Goal: Task Accomplishment & Management: Manage account settings

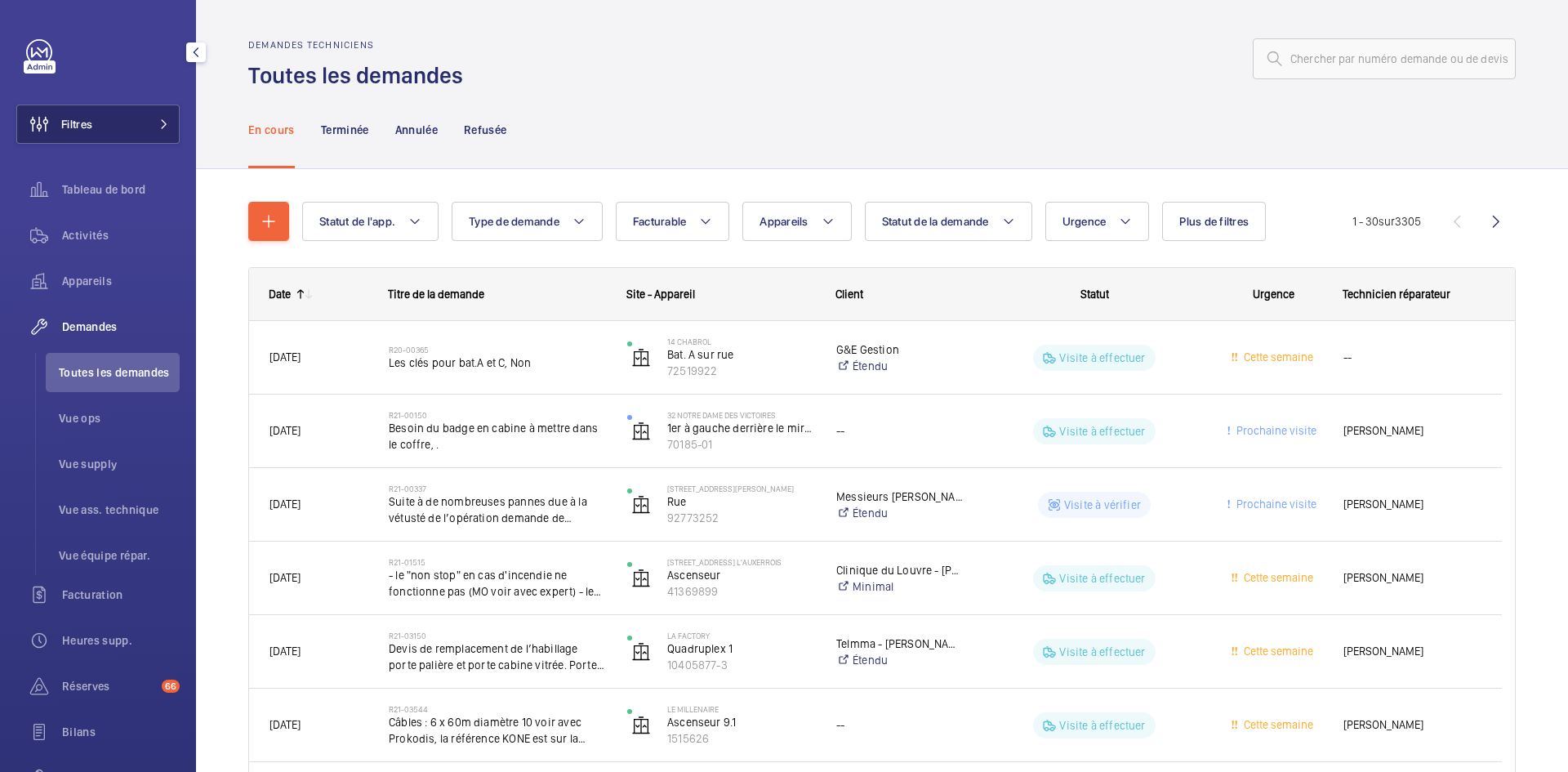
click at [150, 123] on span at bounding box center [159, 124] width 19 height 10
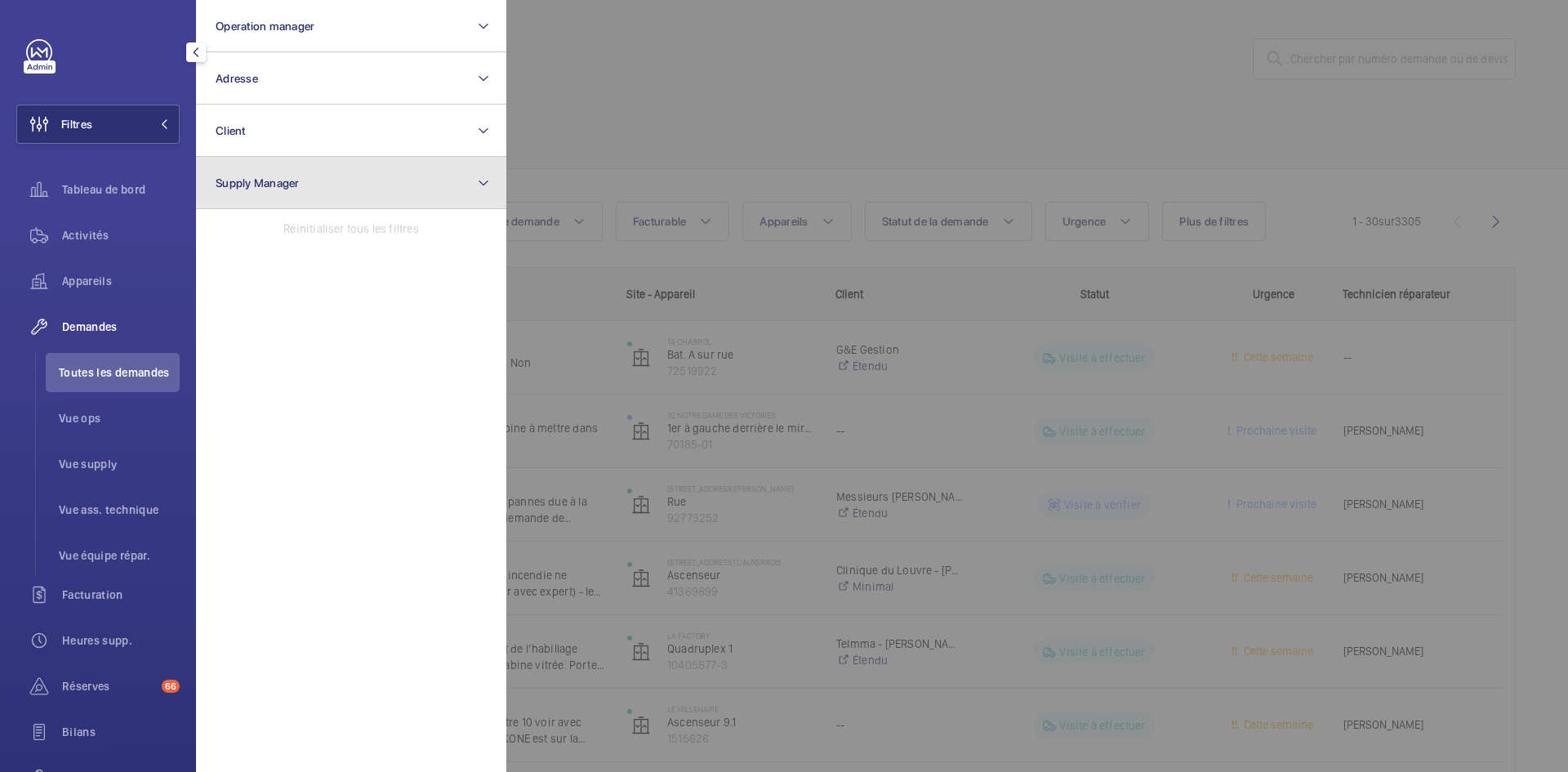
click at [310, 181] on button "Supply Manager" at bounding box center [351, 183] width 311 height 53
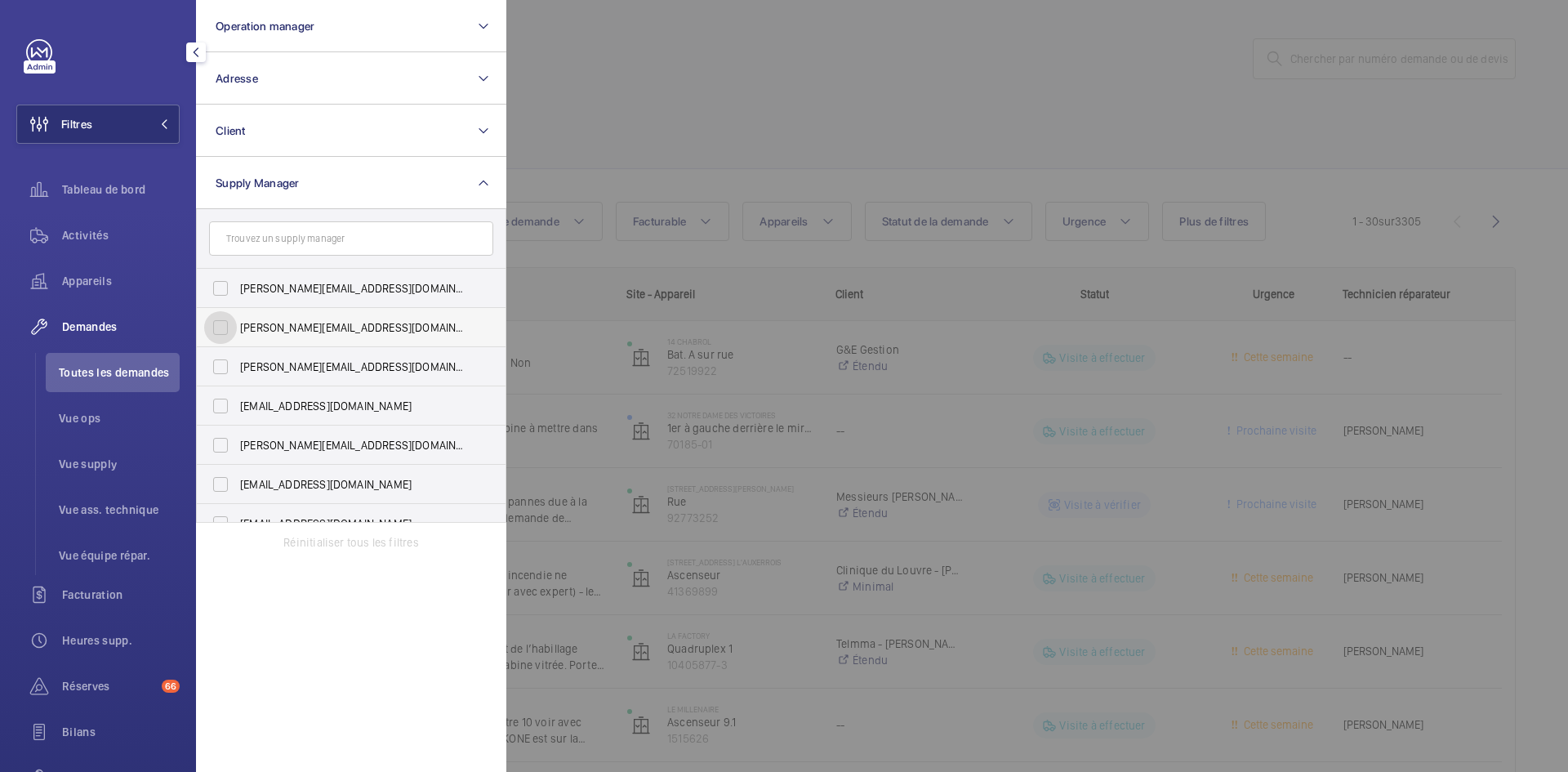
click at [217, 334] on input "diana@wemaintain.com" at bounding box center [220, 327] width 32 height 32
checkbox input "true"
click at [227, 401] on input "fayrouz@wemaintain.com" at bounding box center [220, 405] width 32 height 32
checkbox input "true"
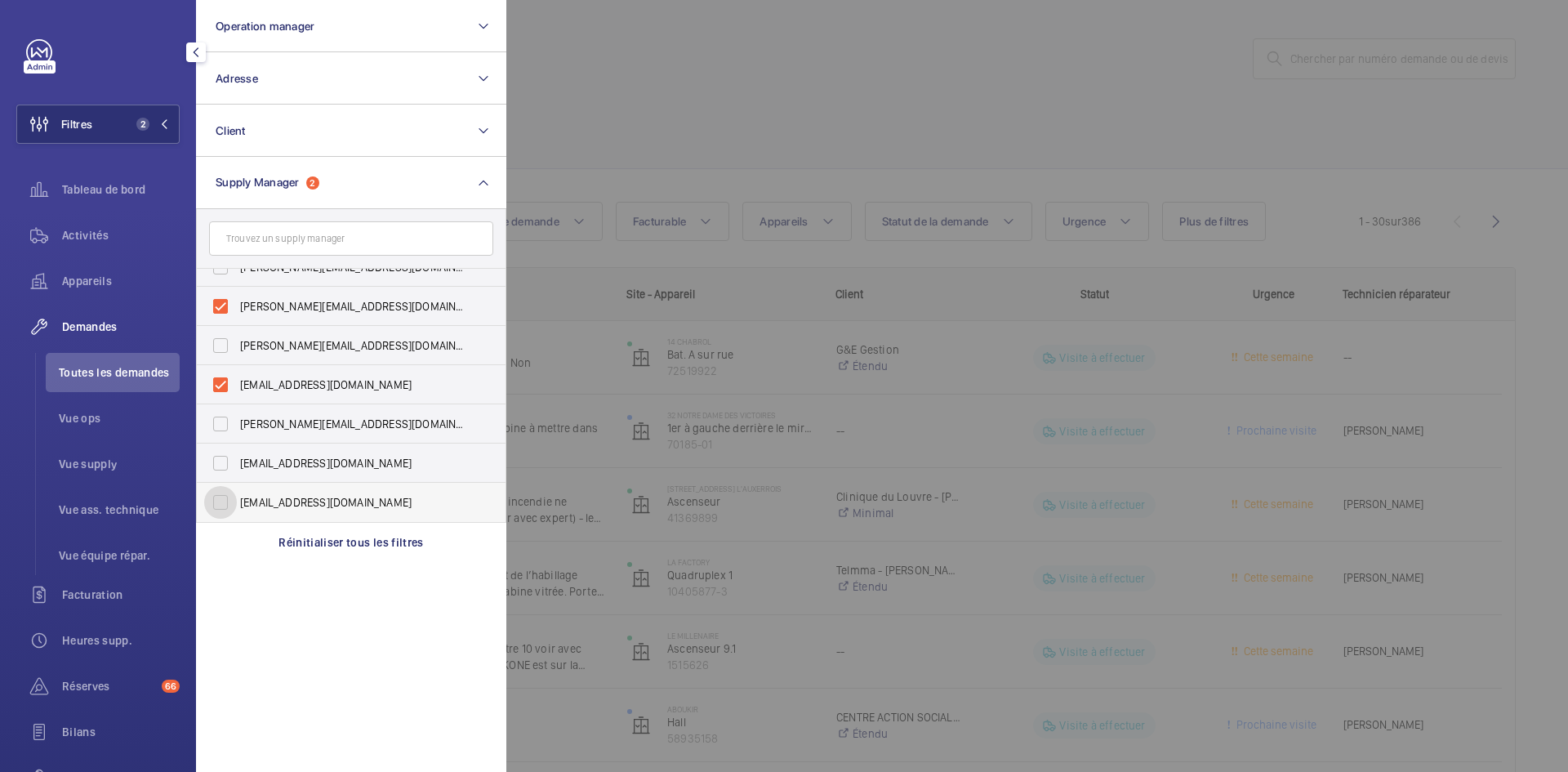
click at [214, 500] on input "[EMAIL_ADDRESS][DOMAIN_NAME]" at bounding box center [220, 502] width 32 height 32
checkbox input "true"
click at [619, 107] on div at bounding box center [1291, 386] width 1568 height 772
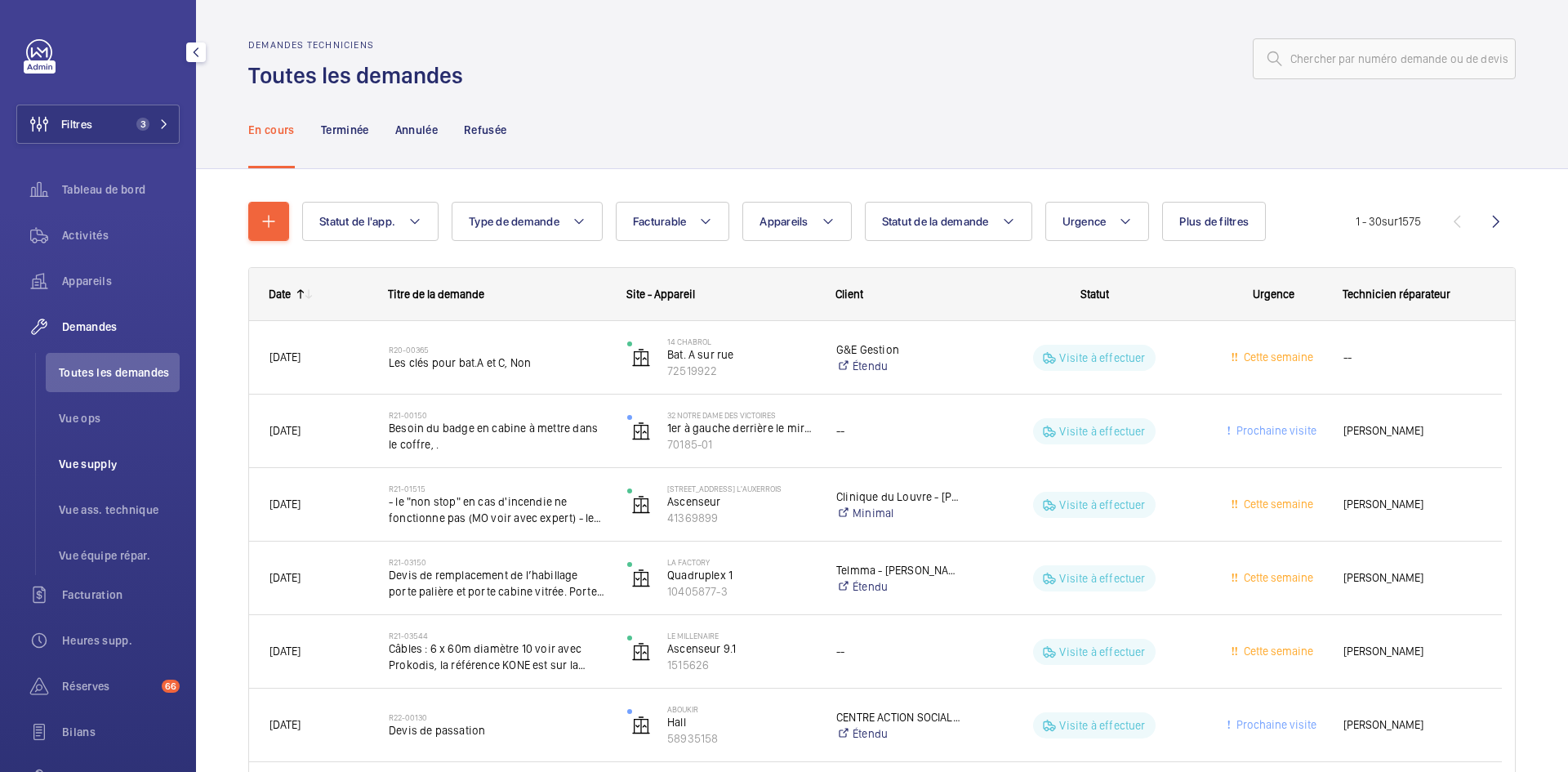
click at [113, 470] on span "Vue supply" at bounding box center [119, 464] width 121 height 17
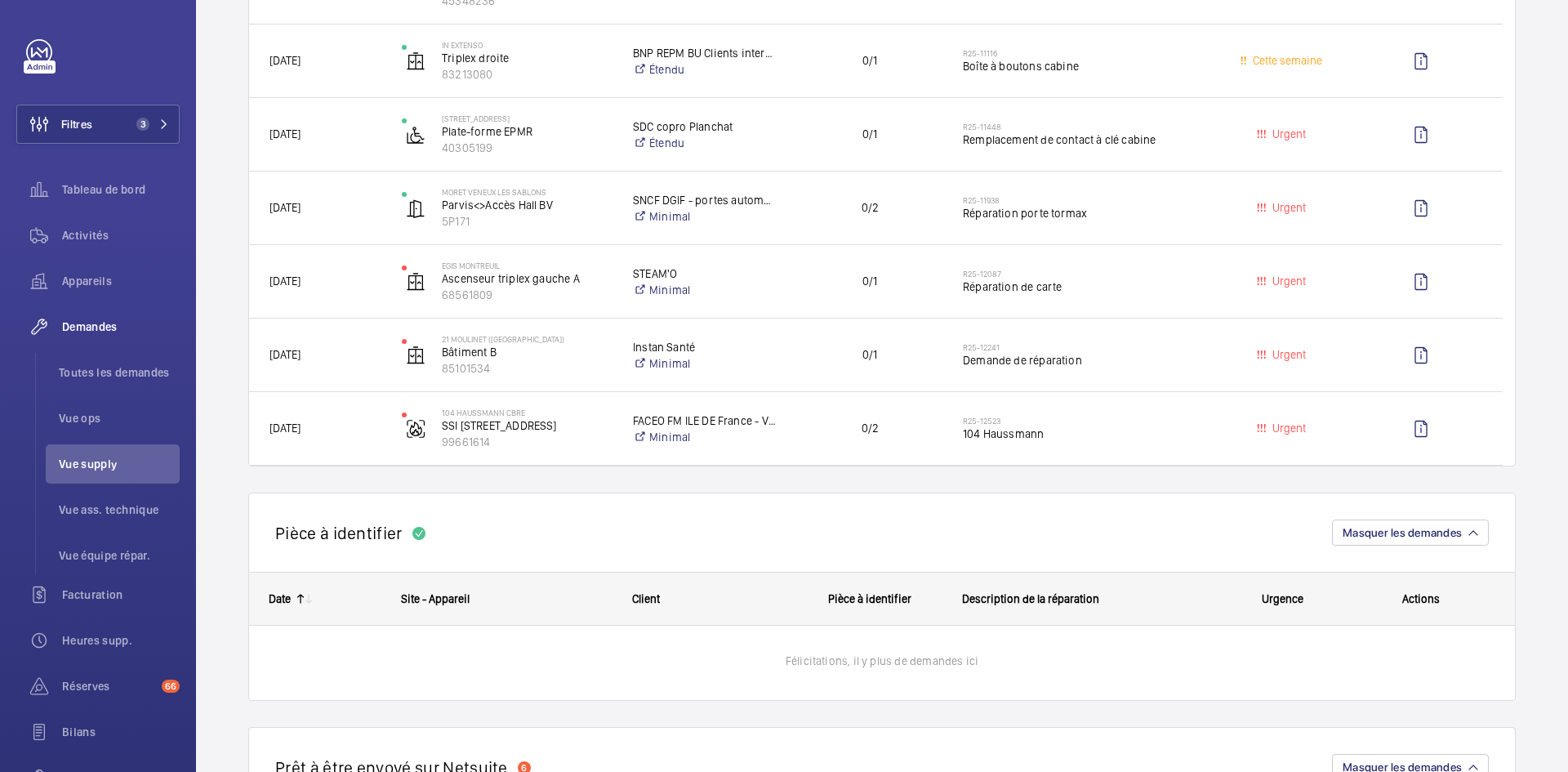
scroll to position [571, 0]
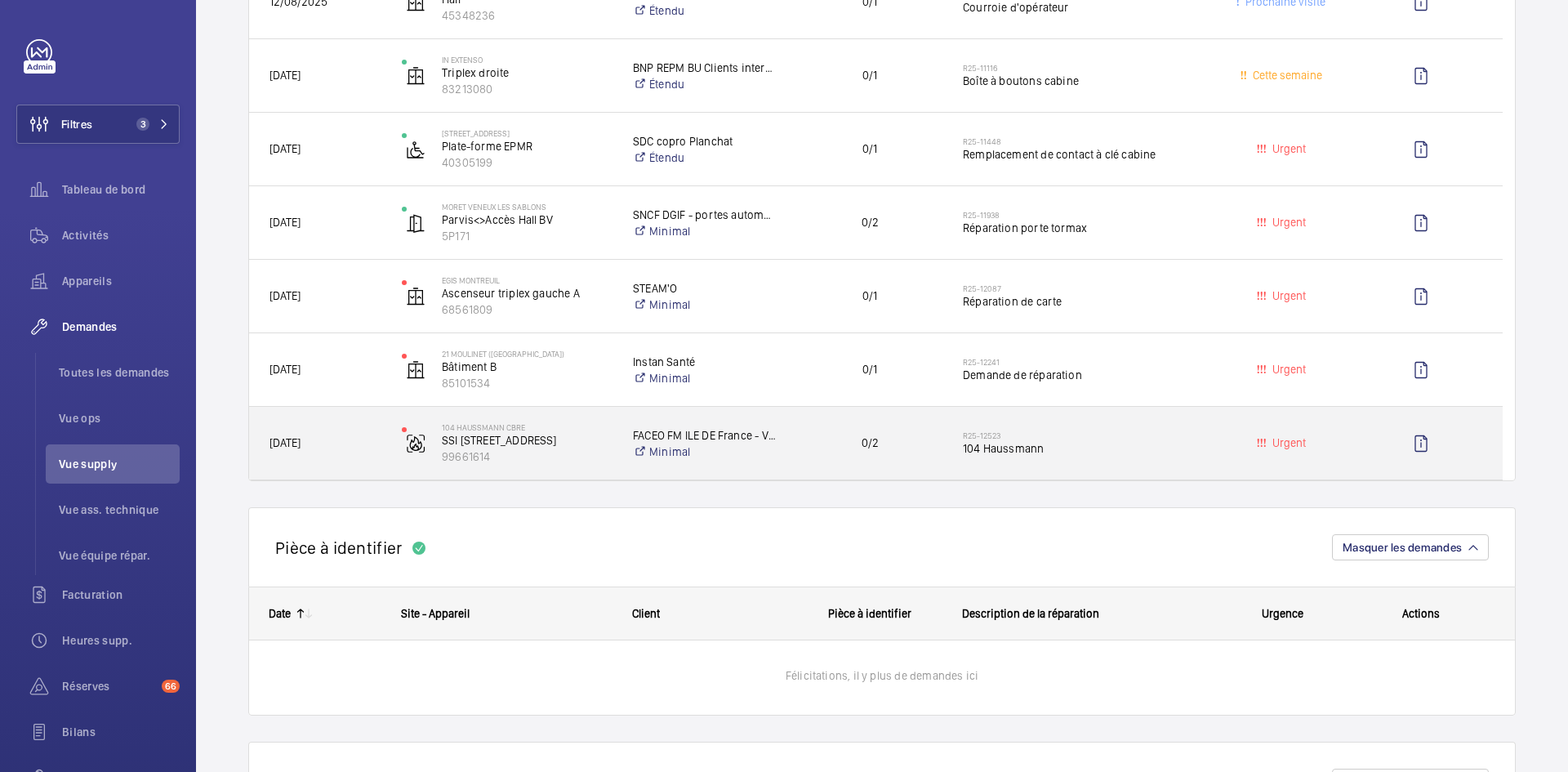
click at [371, 434] on span "[DATE]" at bounding box center [325, 443] width 111 height 18
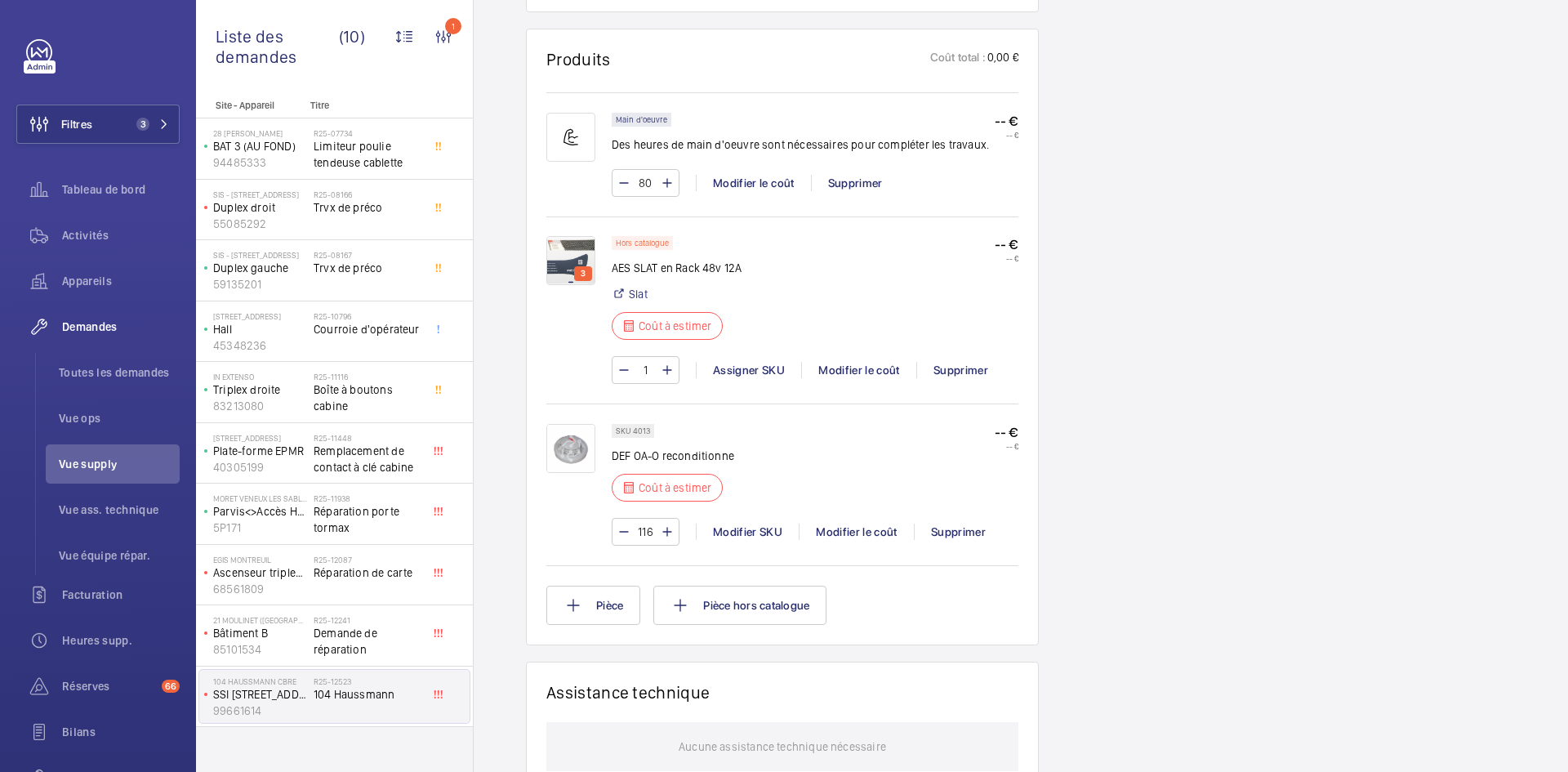
scroll to position [1208, 0]
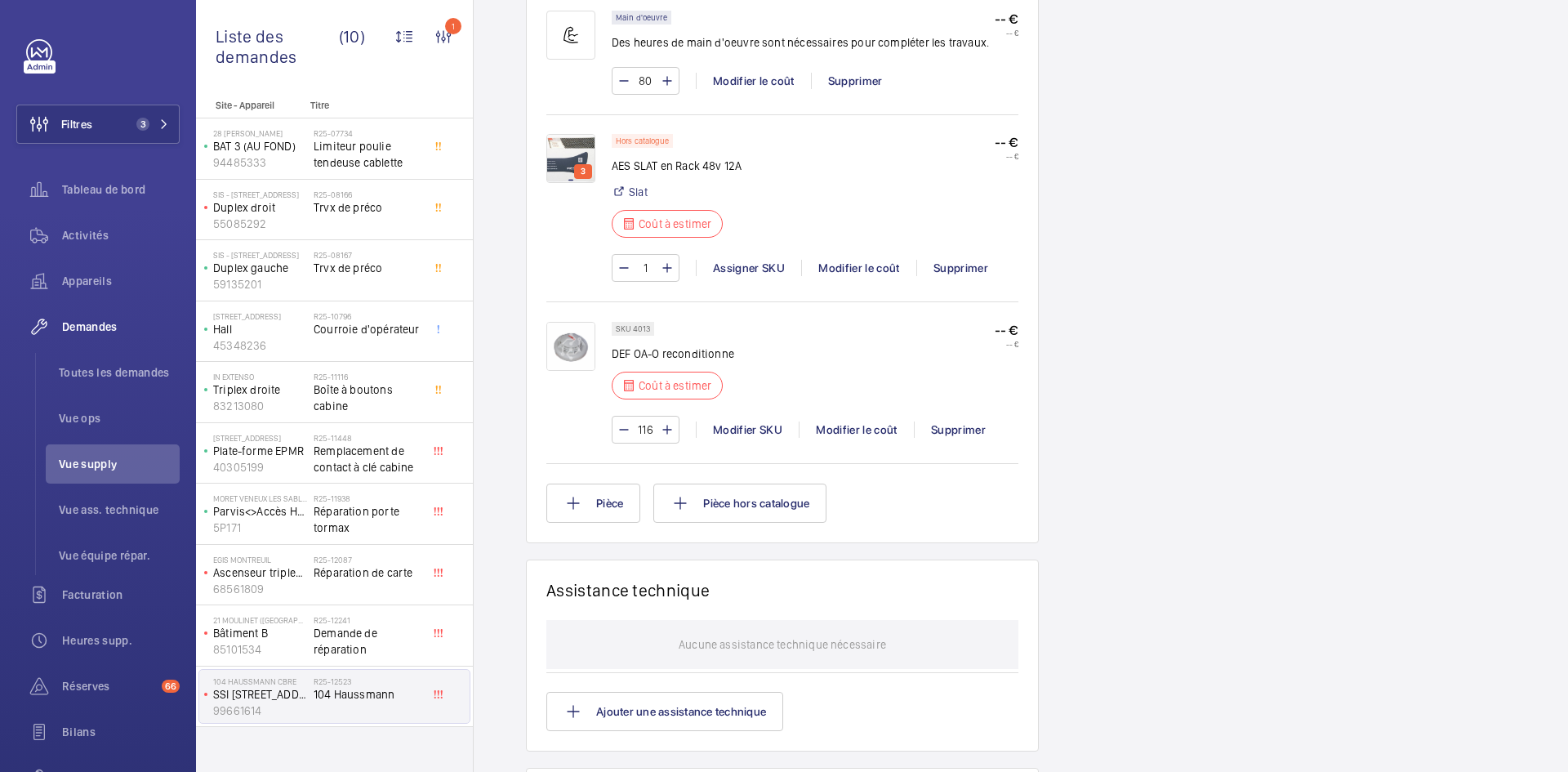
click at [577, 342] on img at bounding box center [570, 346] width 49 height 49
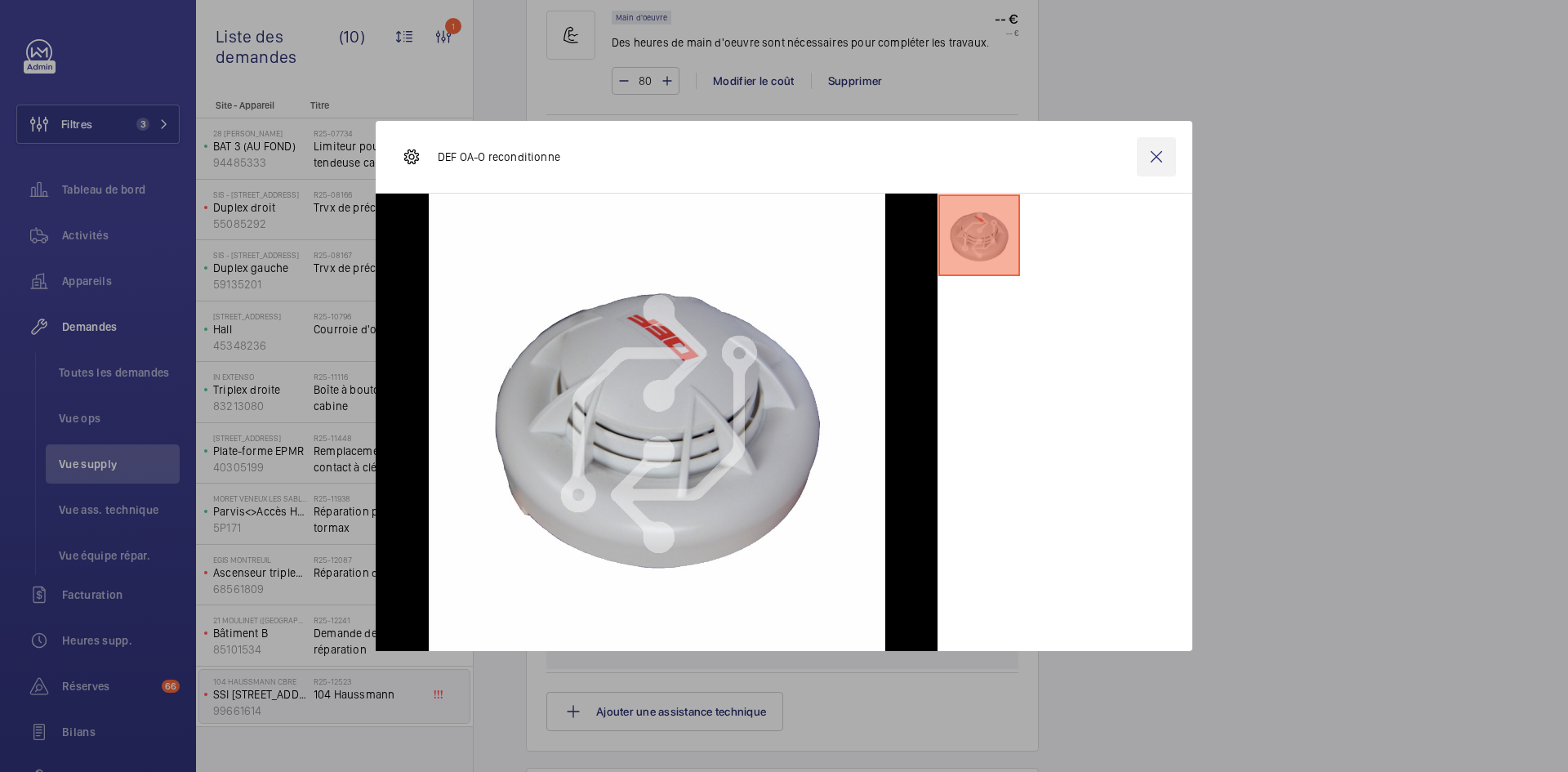
click at [1153, 157] on wm-front-icon-button at bounding box center [1157, 156] width 39 height 39
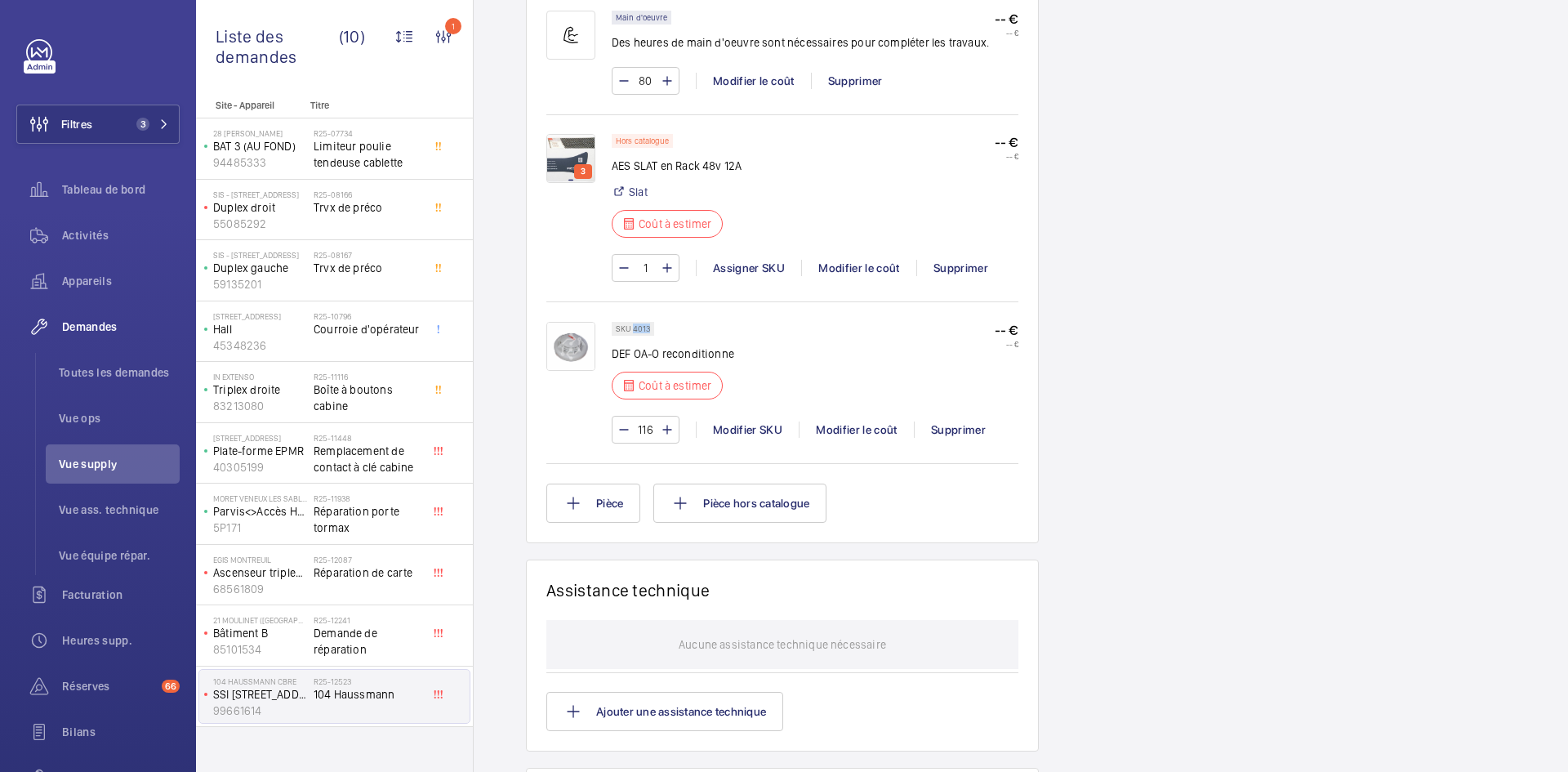
drag, startPoint x: 651, startPoint y: 327, endPoint x: 632, endPoint y: 331, distance: 19.4
click at [632, 331] on div "SKU 4013" at bounding box center [633, 328] width 43 height 14
copy p "4013"
click at [883, 425] on div "Modifier le coût" at bounding box center [856, 430] width 116 height 17
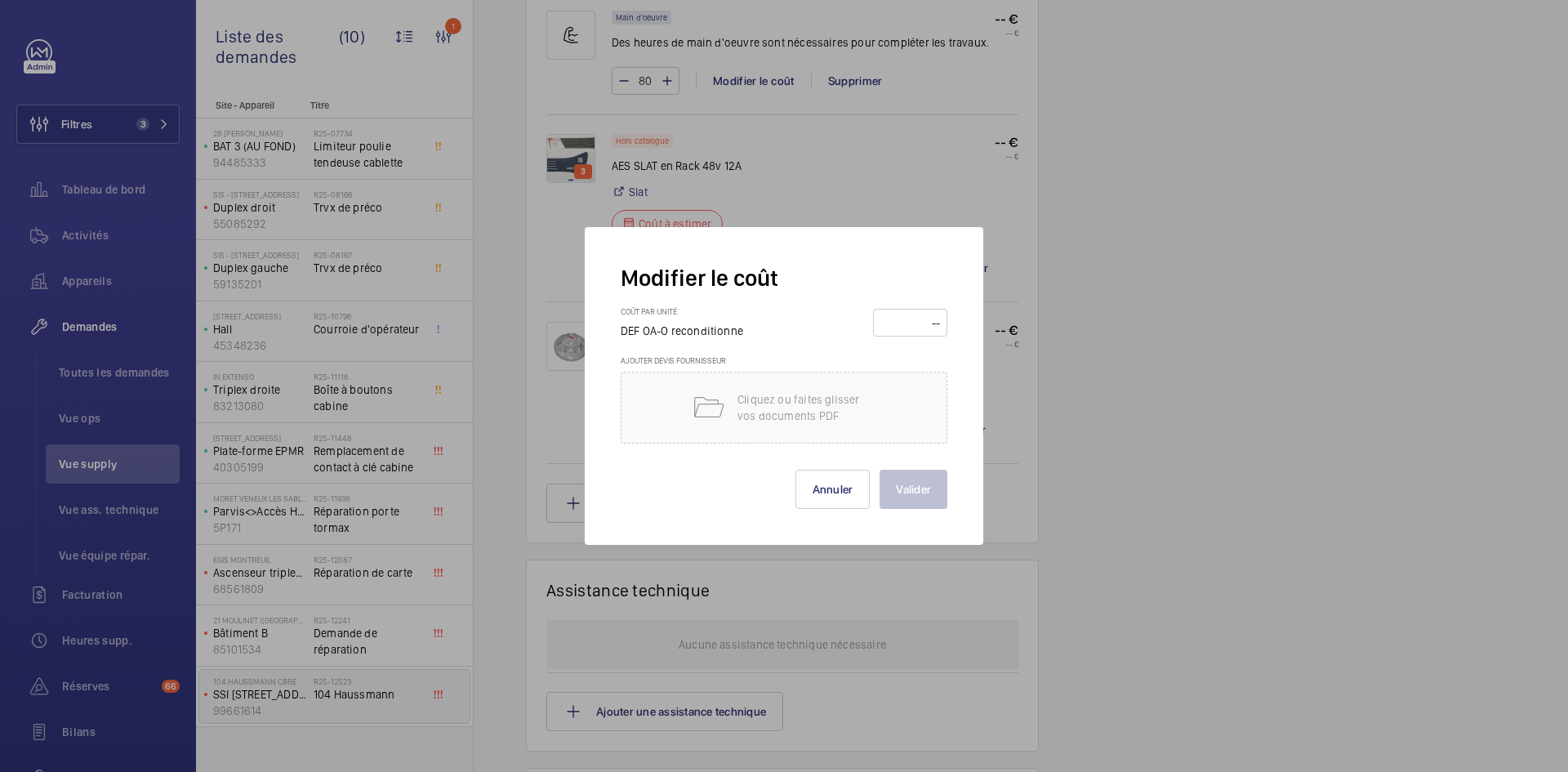
click at [908, 325] on input "number" at bounding box center [911, 323] width 63 height 26
type input "45"
click at [913, 483] on button "Valider" at bounding box center [913, 489] width 67 height 39
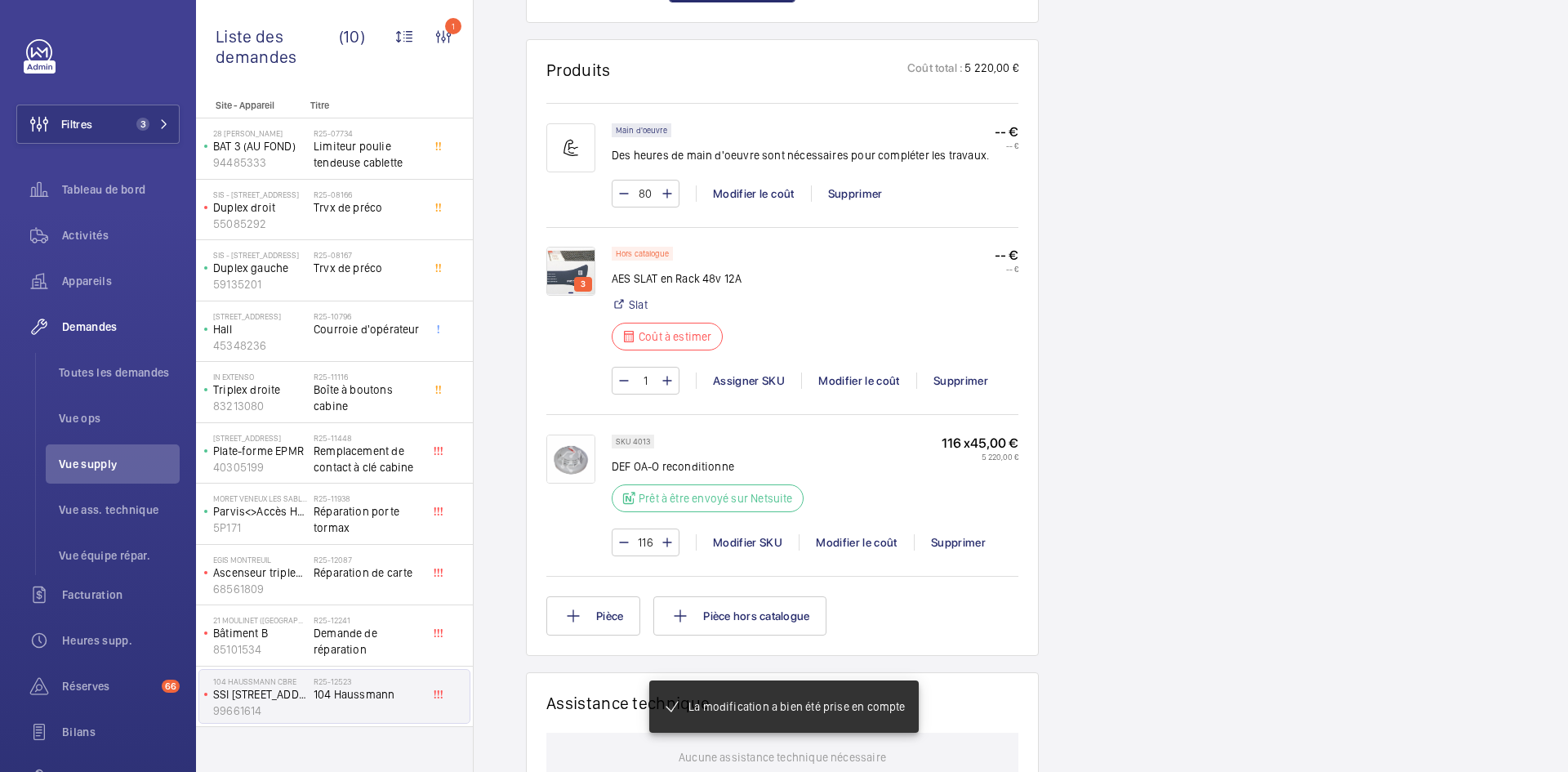
scroll to position [1061, 0]
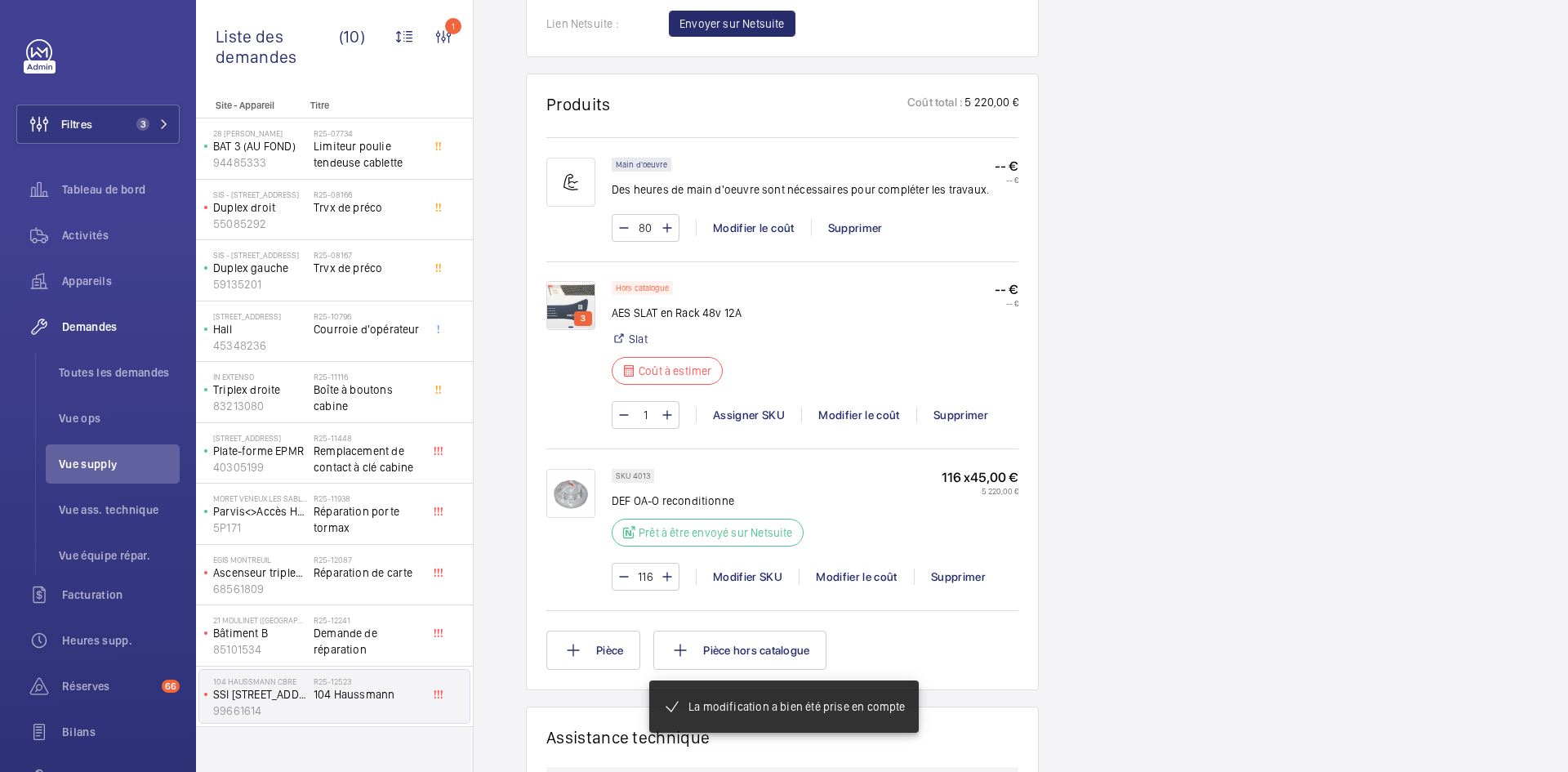
click at [564, 301] on img at bounding box center [570, 305] width 49 height 49
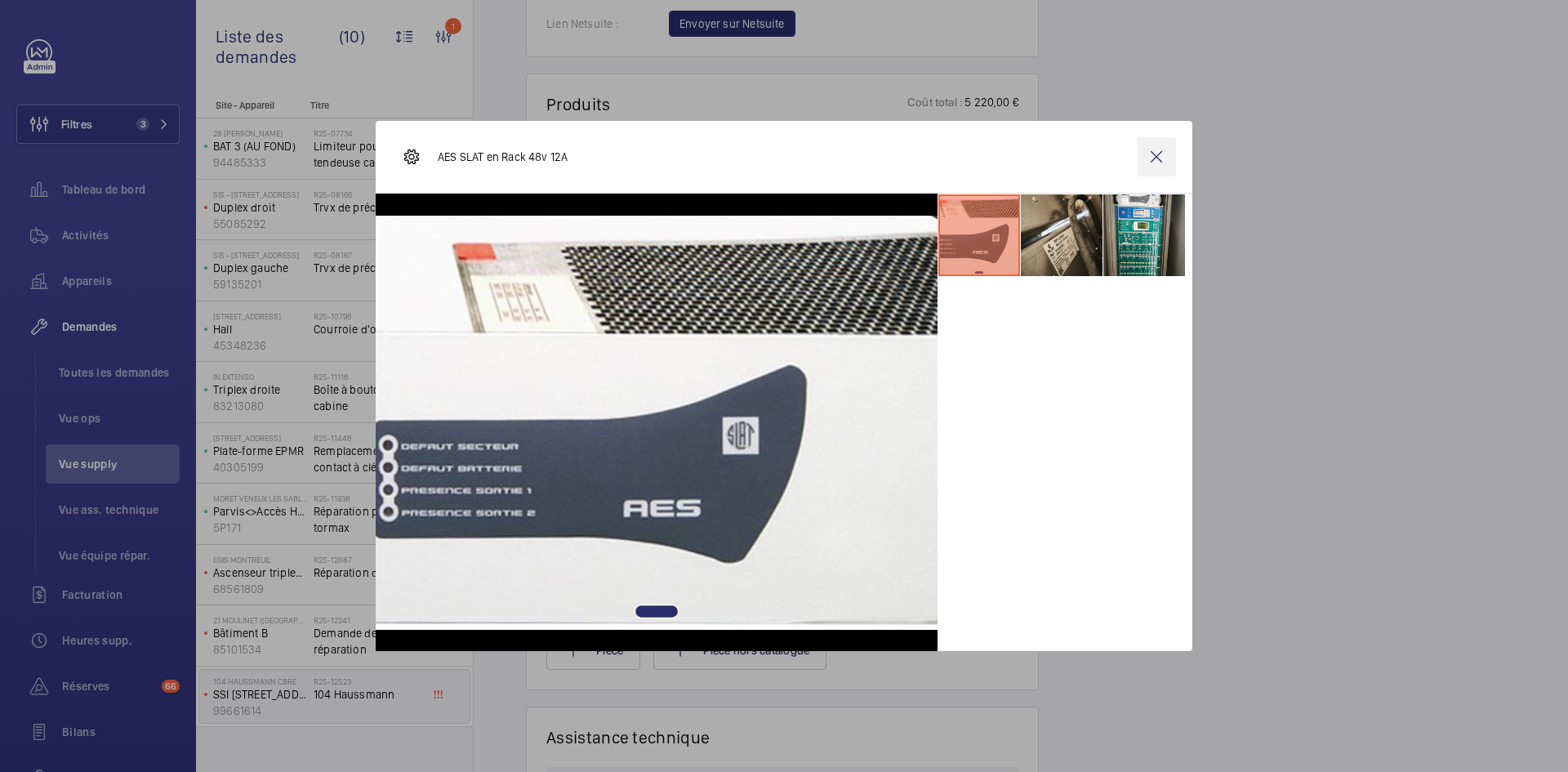
click at [1162, 161] on wm-front-icon-button at bounding box center [1157, 156] width 39 height 39
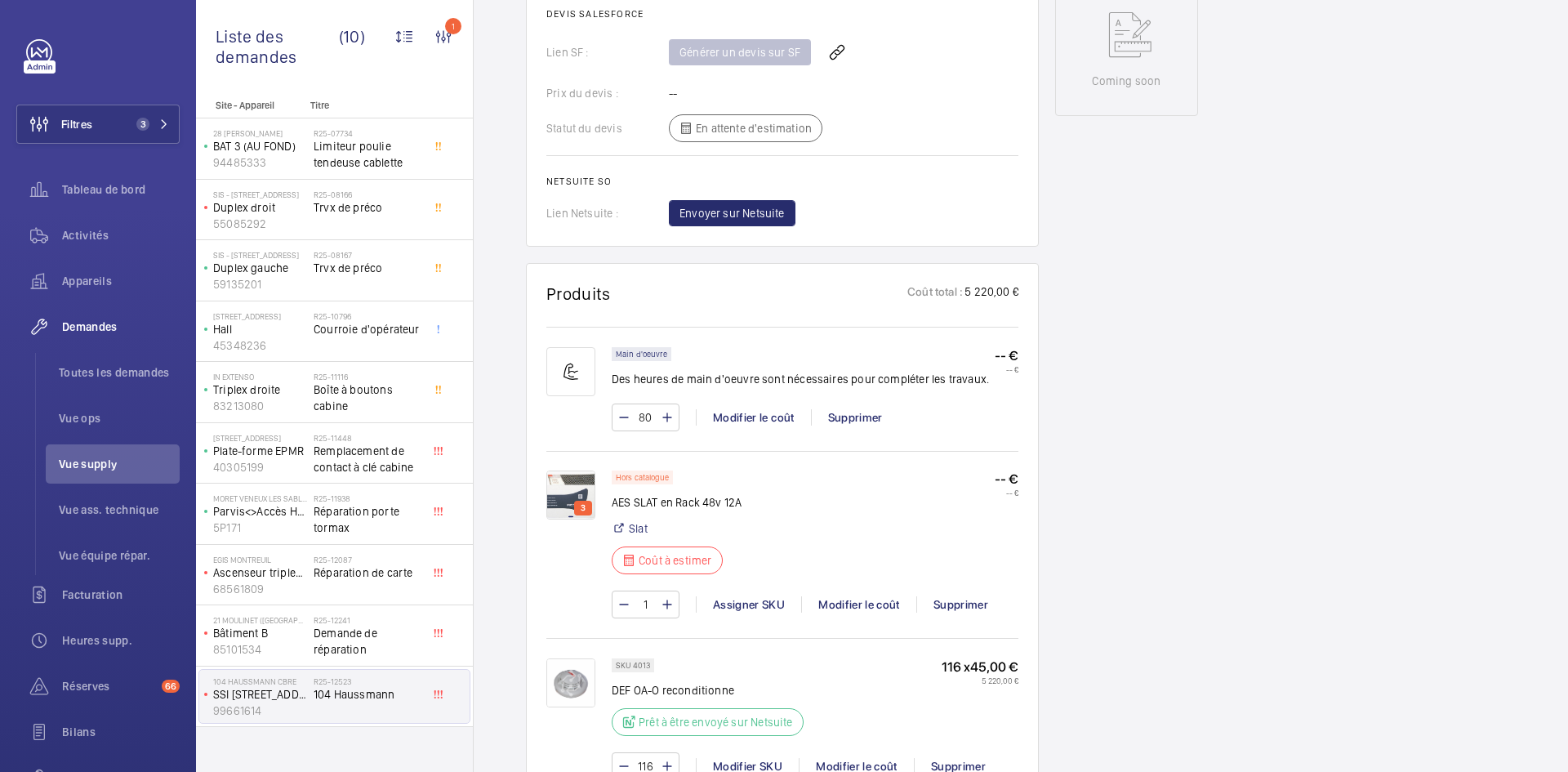
scroll to position [899, 0]
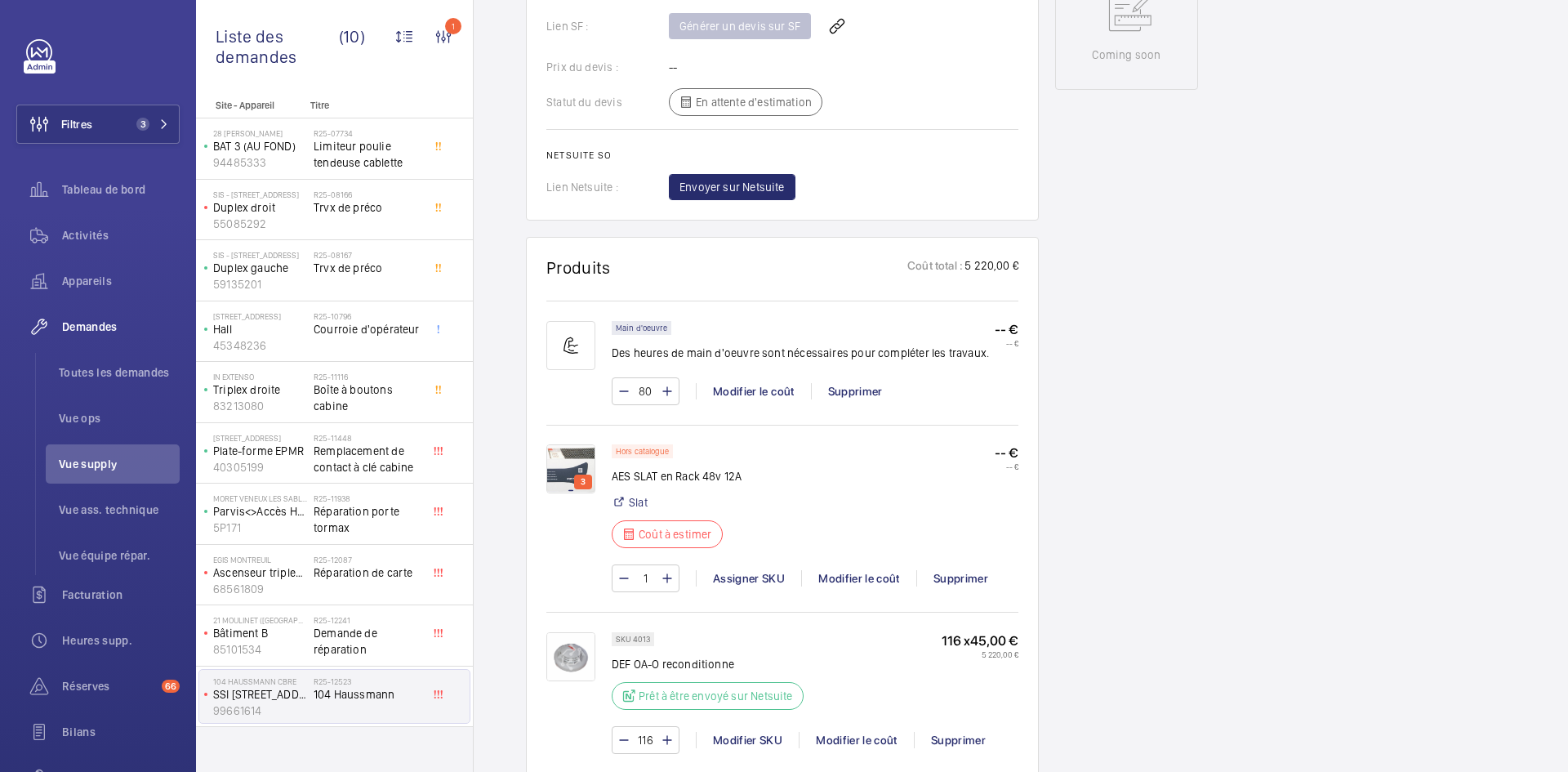
click at [585, 460] on img at bounding box center [570, 469] width 49 height 49
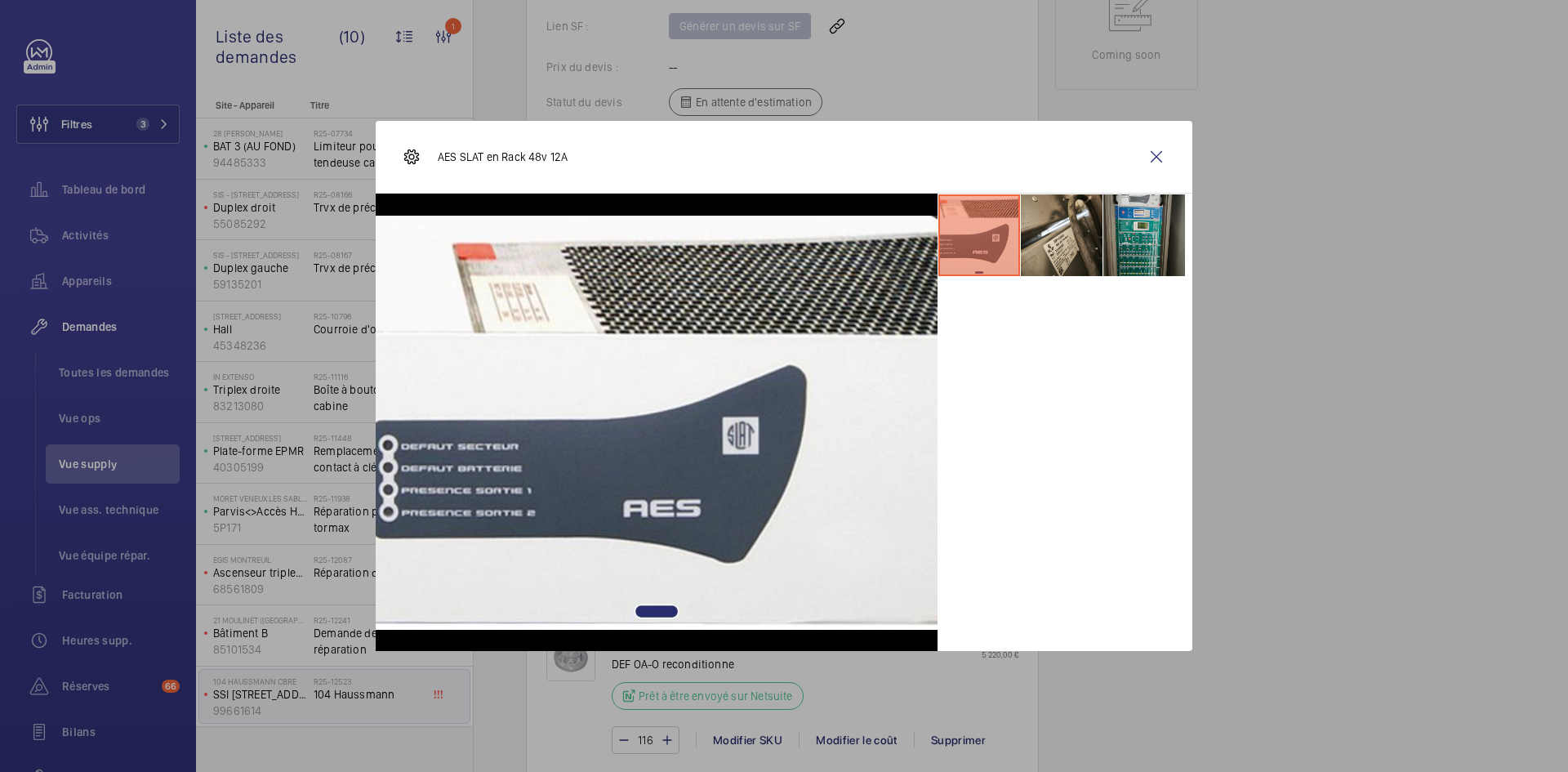
click at [1143, 228] on li at bounding box center [1144, 235] width 81 height 81
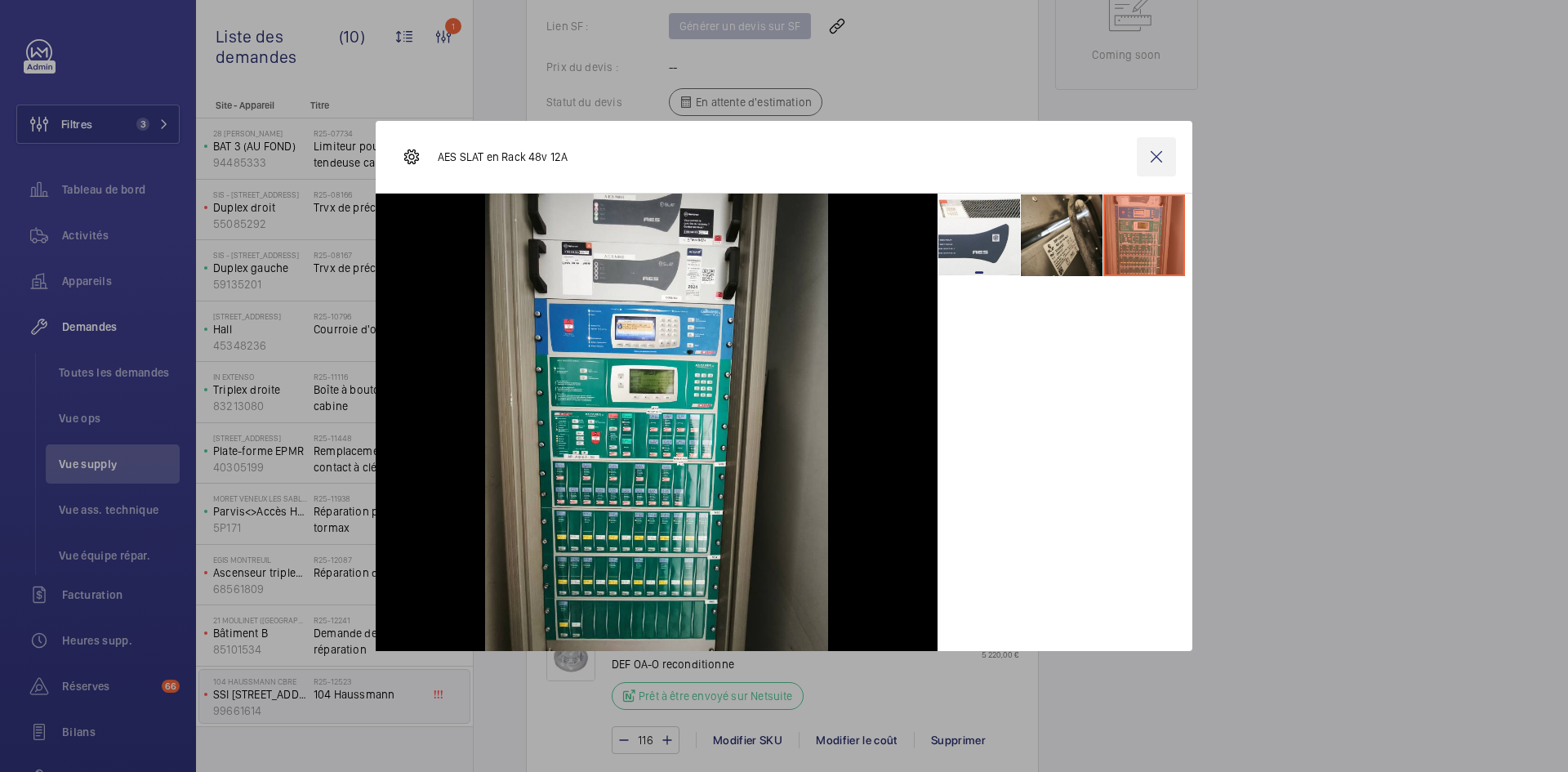
click at [1157, 153] on wm-front-icon-button at bounding box center [1157, 156] width 39 height 39
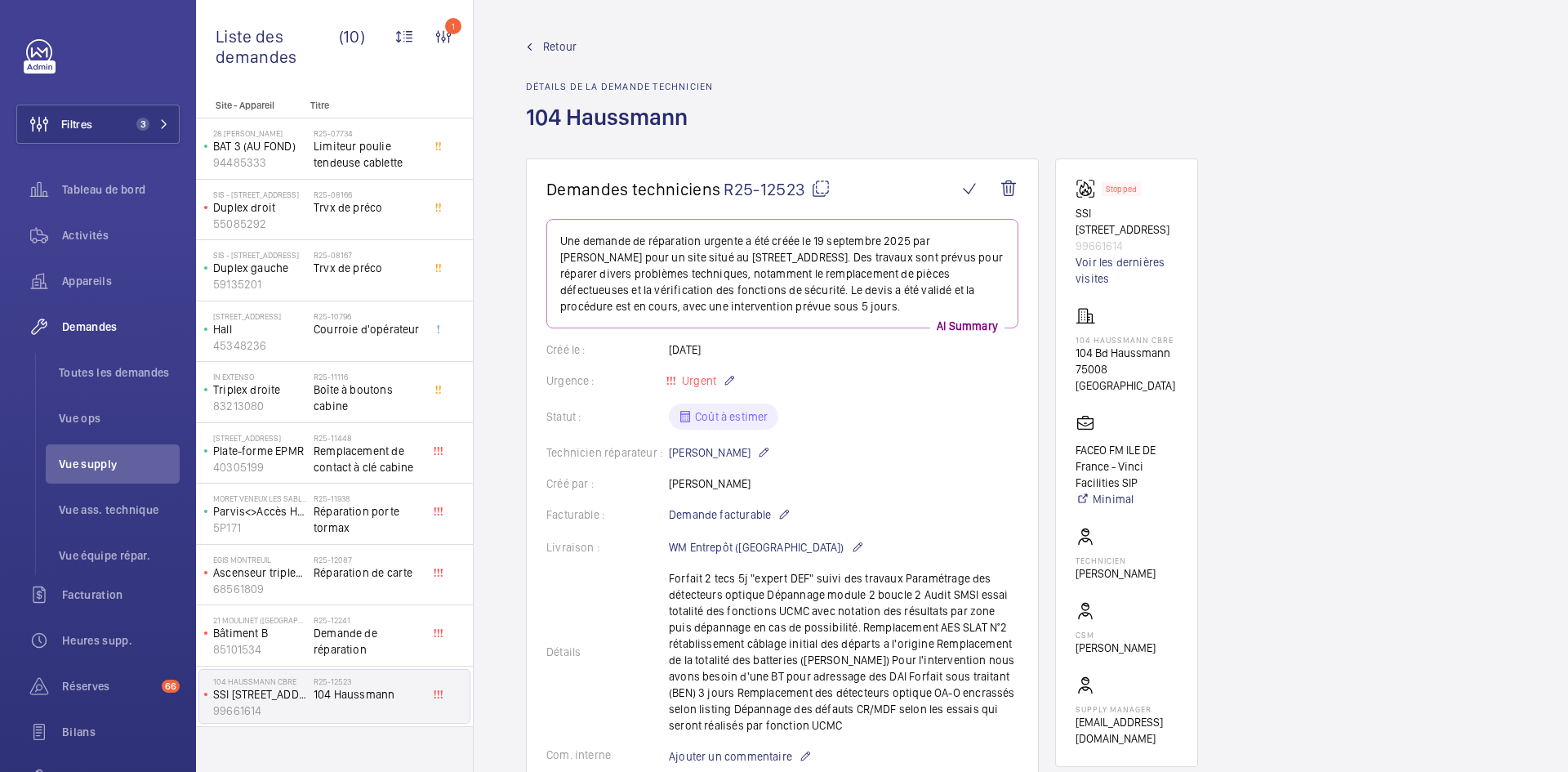
scroll to position [0, 0]
click at [553, 42] on span "Retour" at bounding box center [559, 47] width 33 height 17
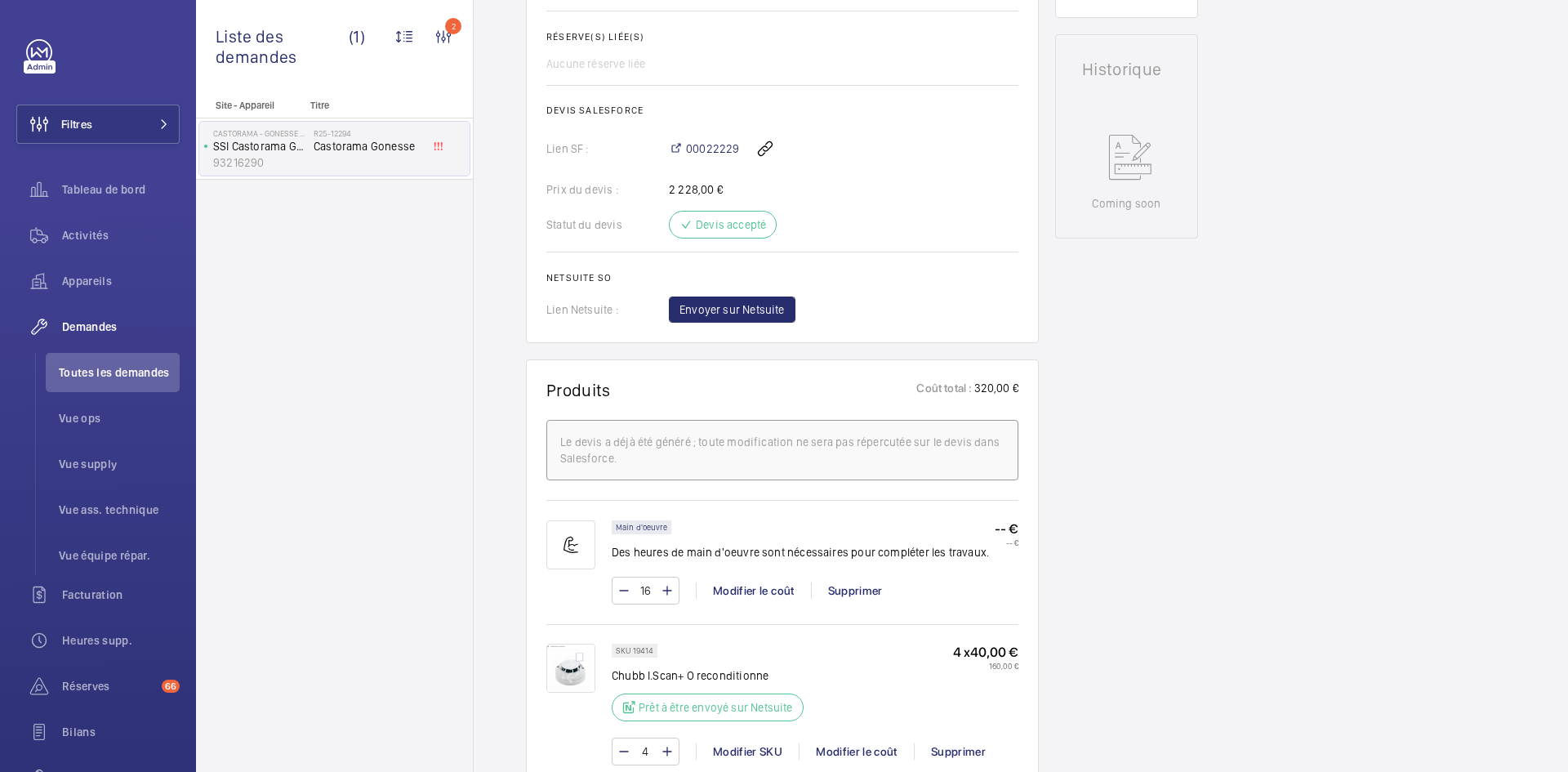
scroll to position [735, 0]
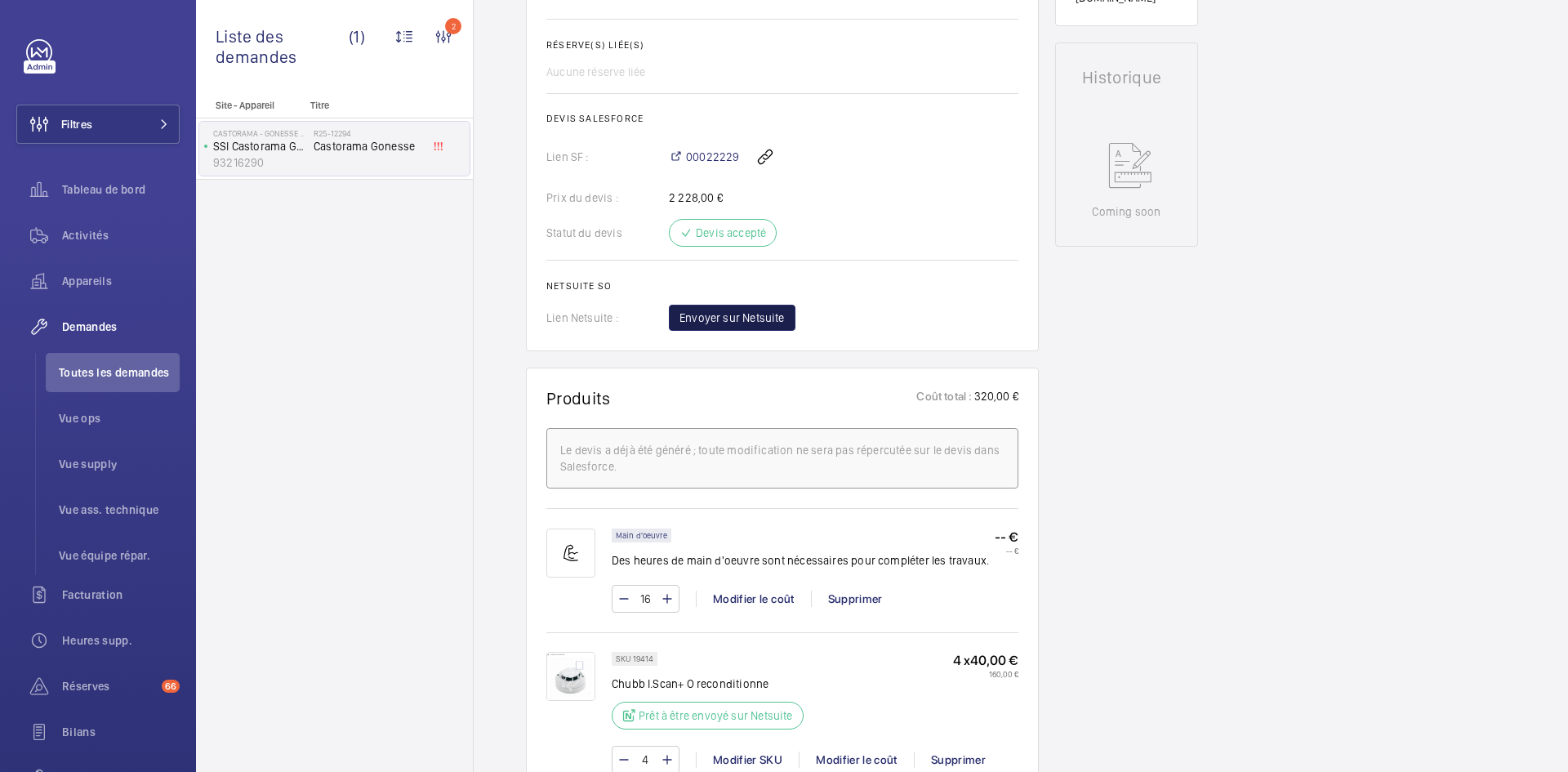
click at [748, 310] on span "Envoyer sur Netsuite" at bounding box center [732, 318] width 105 height 17
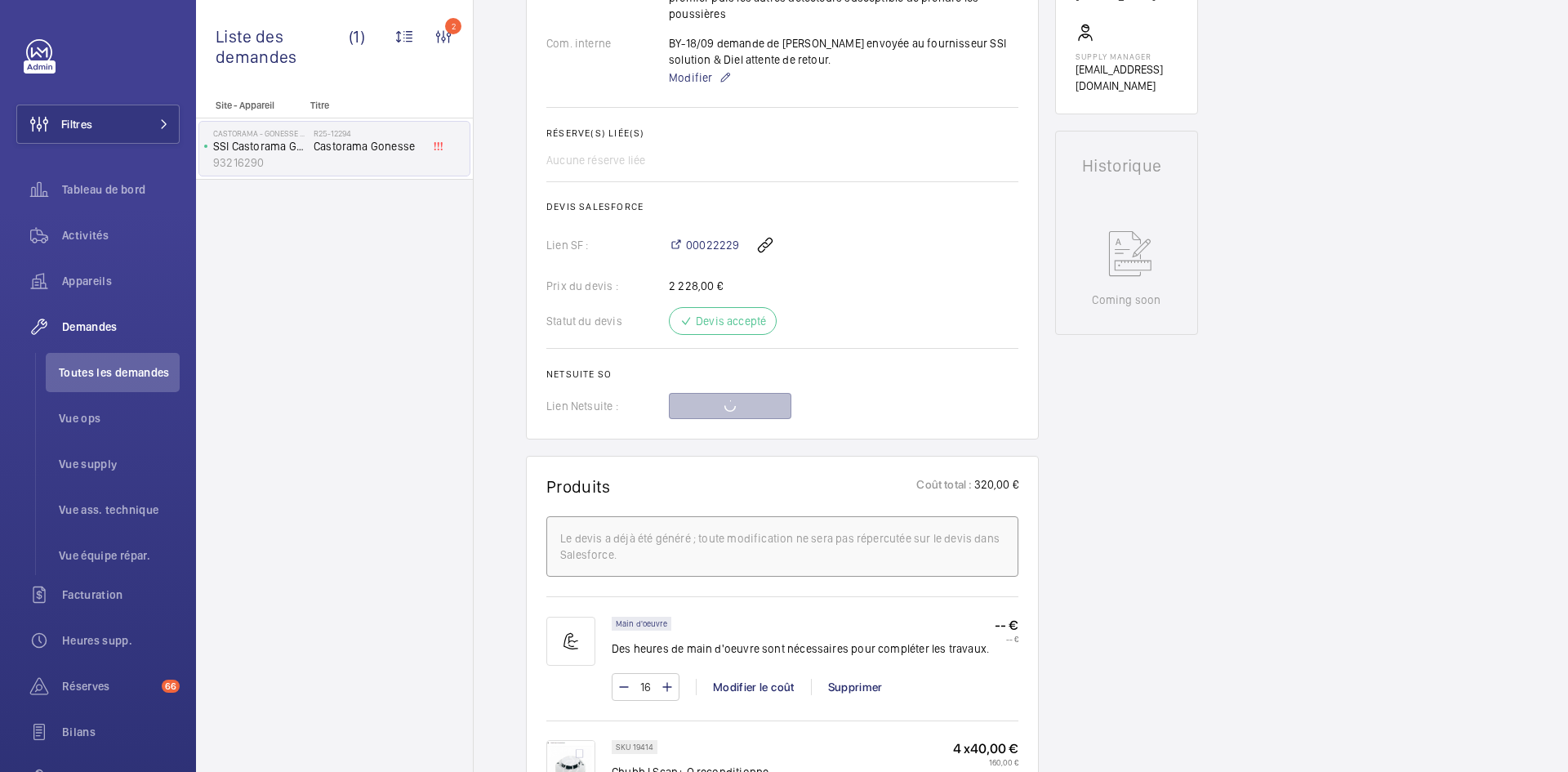
scroll to position [654, 0]
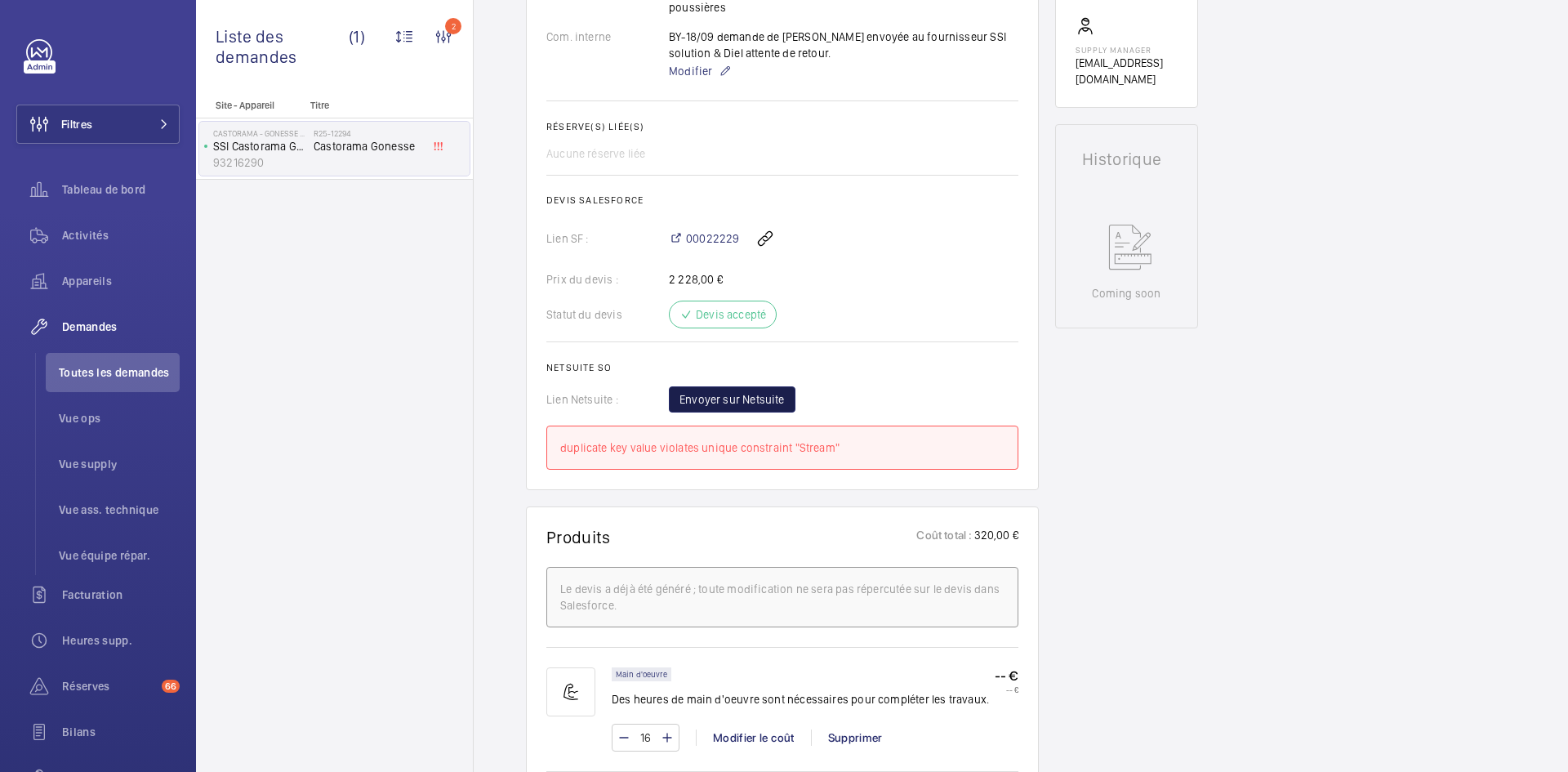
click at [750, 391] on span "Envoyer sur Netsuite" at bounding box center [732, 399] width 105 height 17
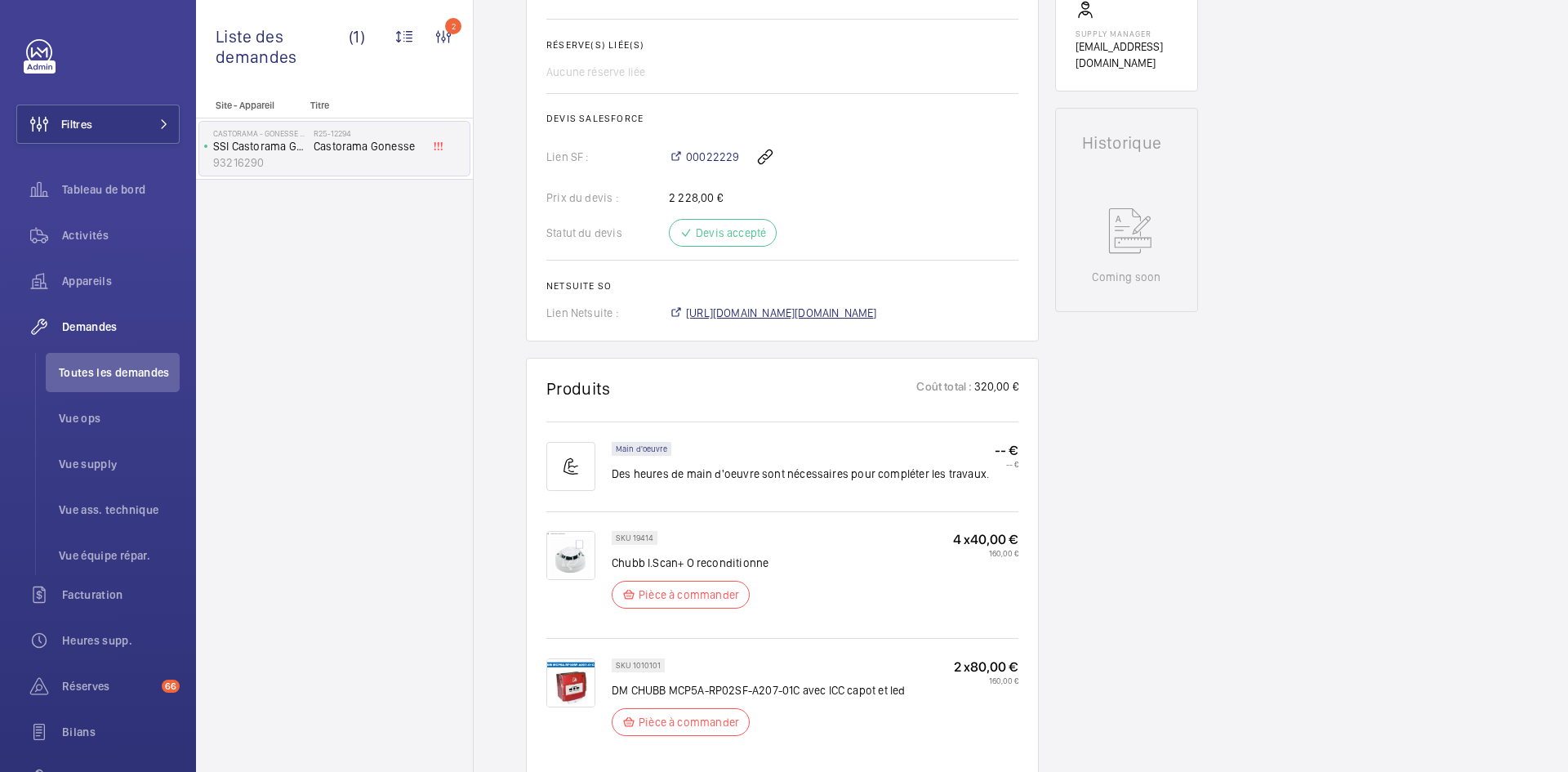
scroll to position [686, 0]
click at [877, 305] on span "https://6461500.app.netsuite.com/app/accounting/transactions/salesord.nl?id=302…" at bounding box center [781, 313] width 191 height 17
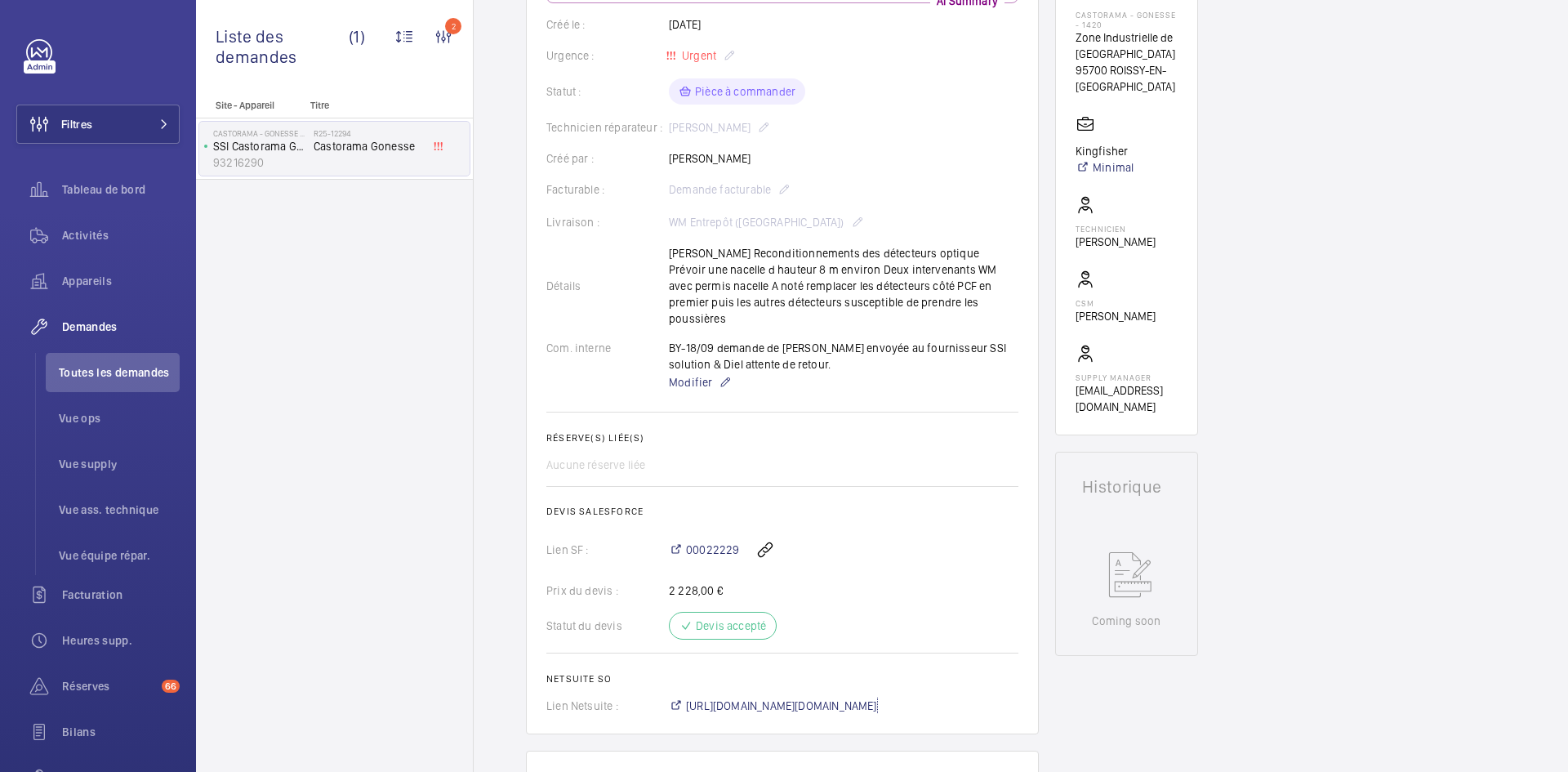
scroll to position [311, 0]
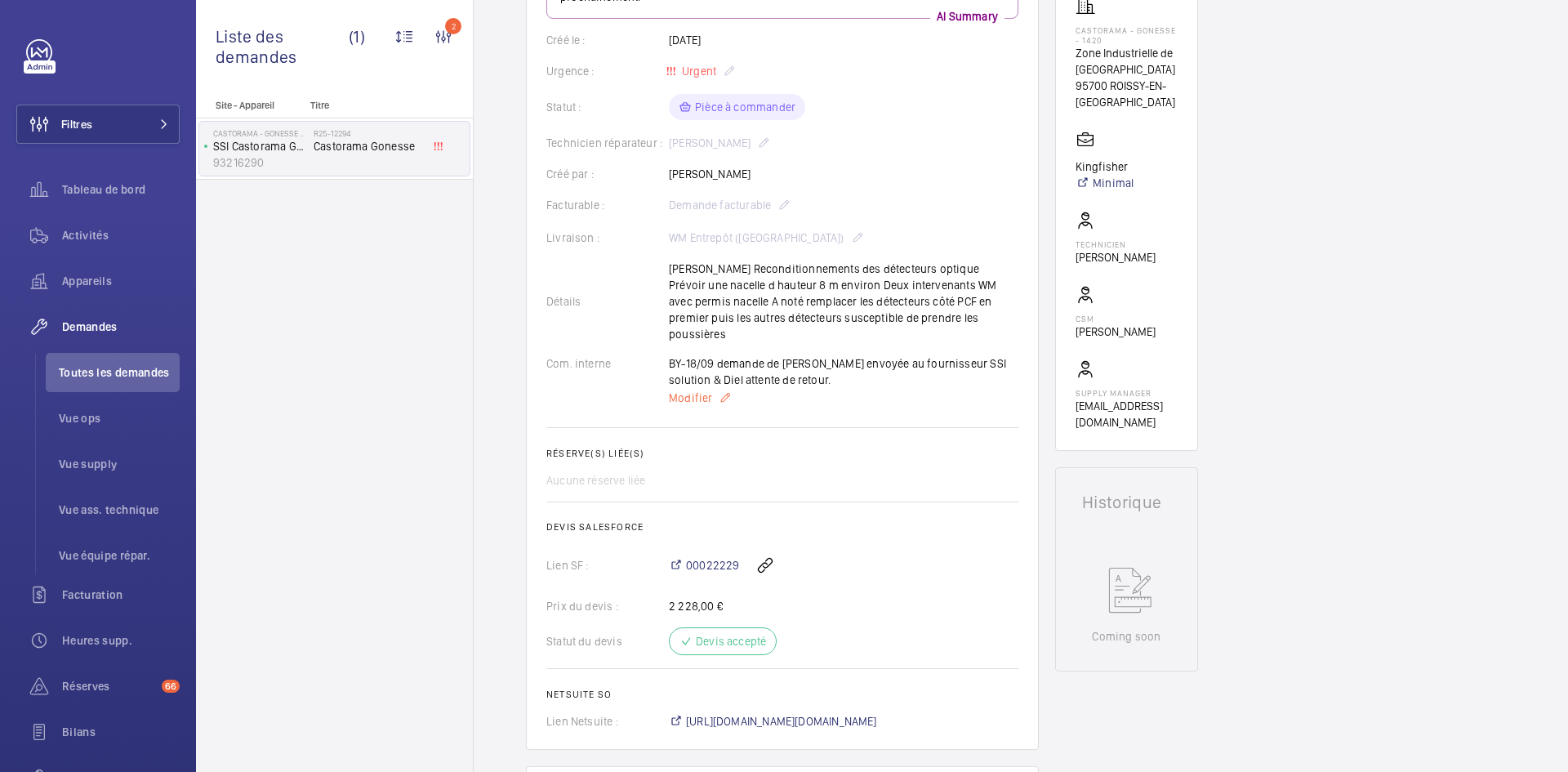
click at [693, 389] on span "Modifier" at bounding box center [691, 398] width 43 height 17
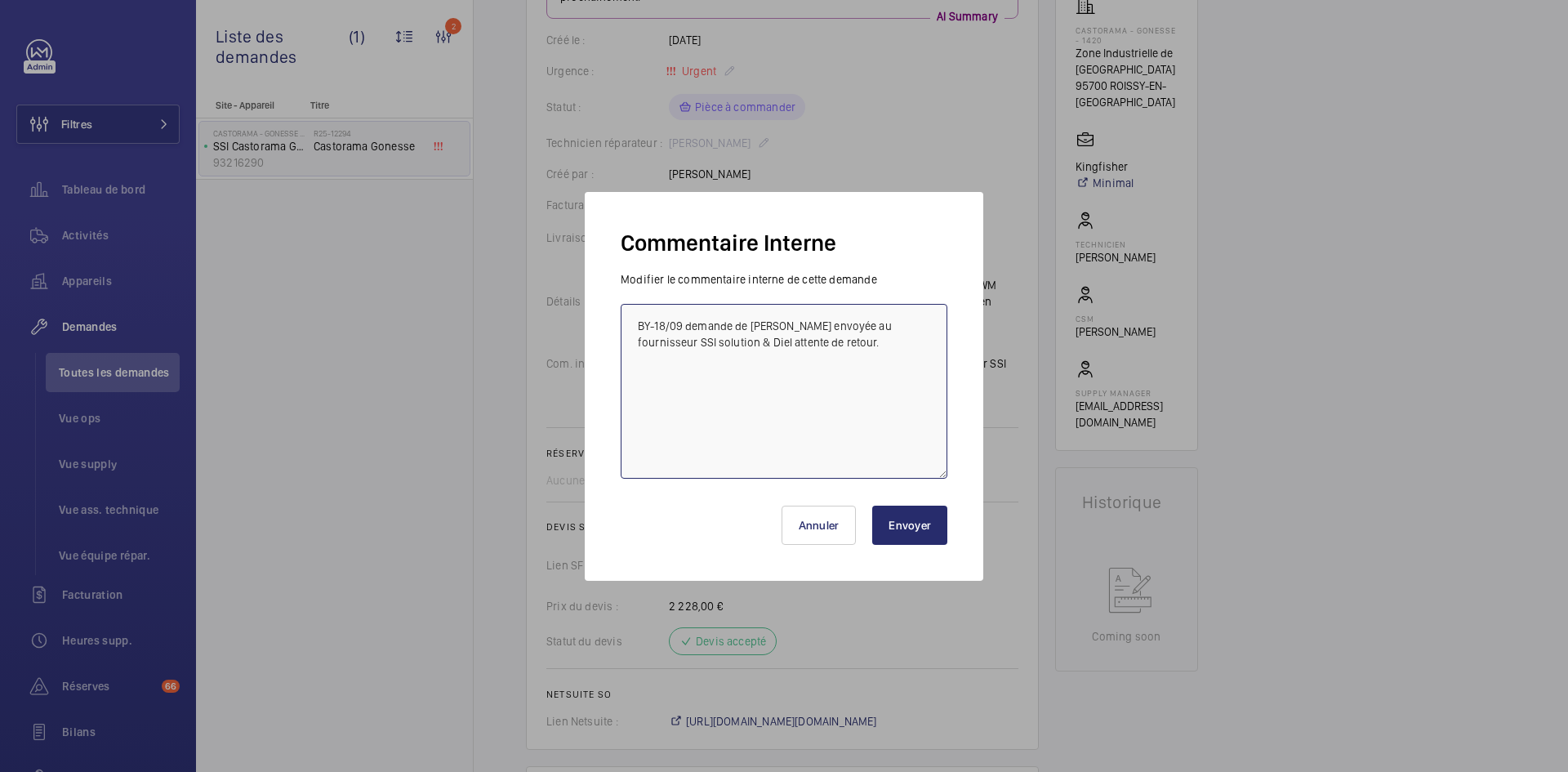
click at [638, 318] on textarea "BY-18/09 demande de devis envoyée au fournisseur SSI solution & Diel attente de…" at bounding box center [783, 391] width 326 height 175
paste textarea "BY-22/09 commande effectuer chez le fournisseur Ssi Solution via l'email livrai…"
type textarea "BY-22/09 commande effectuer chez le fournisseur Ssi Solution via l'email livrai…"
click at [914, 527] on button "Envoyer" at bounding box center [909, 525] width 75 height 39
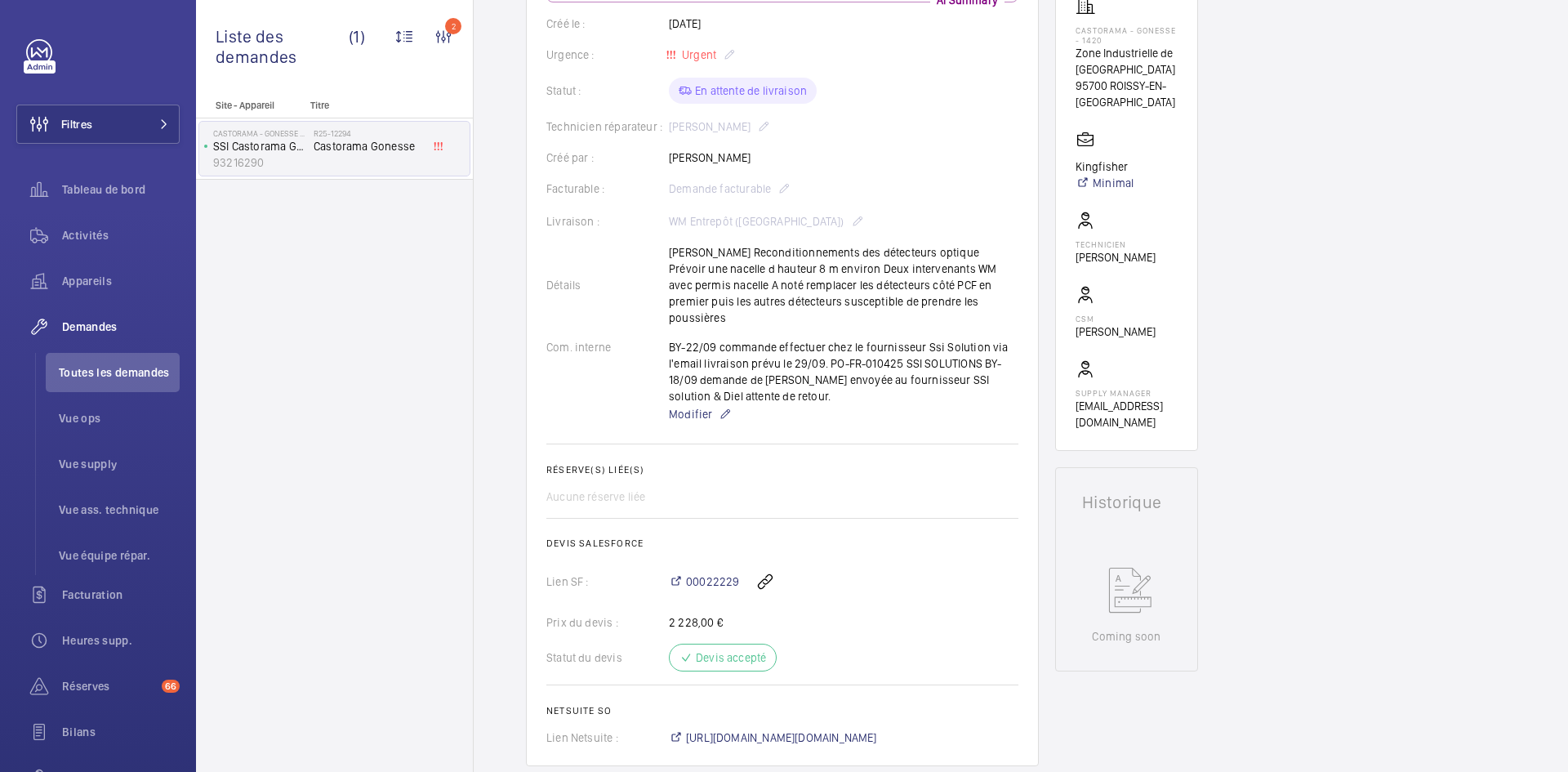
scroll to position [360, 0]
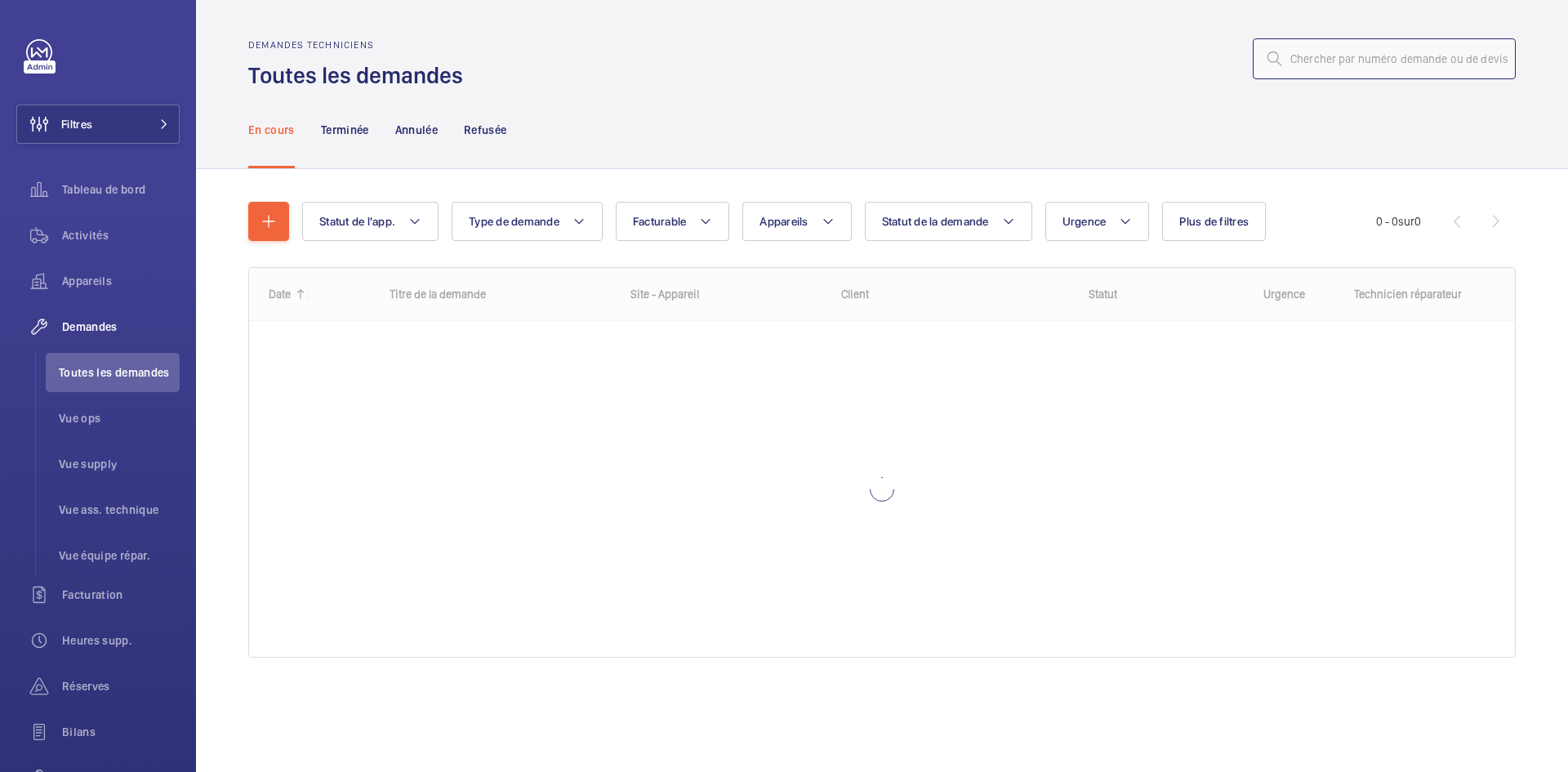
click at [1390, 55] on input "text" at bounding box center [1384, 59] width 263 height 41
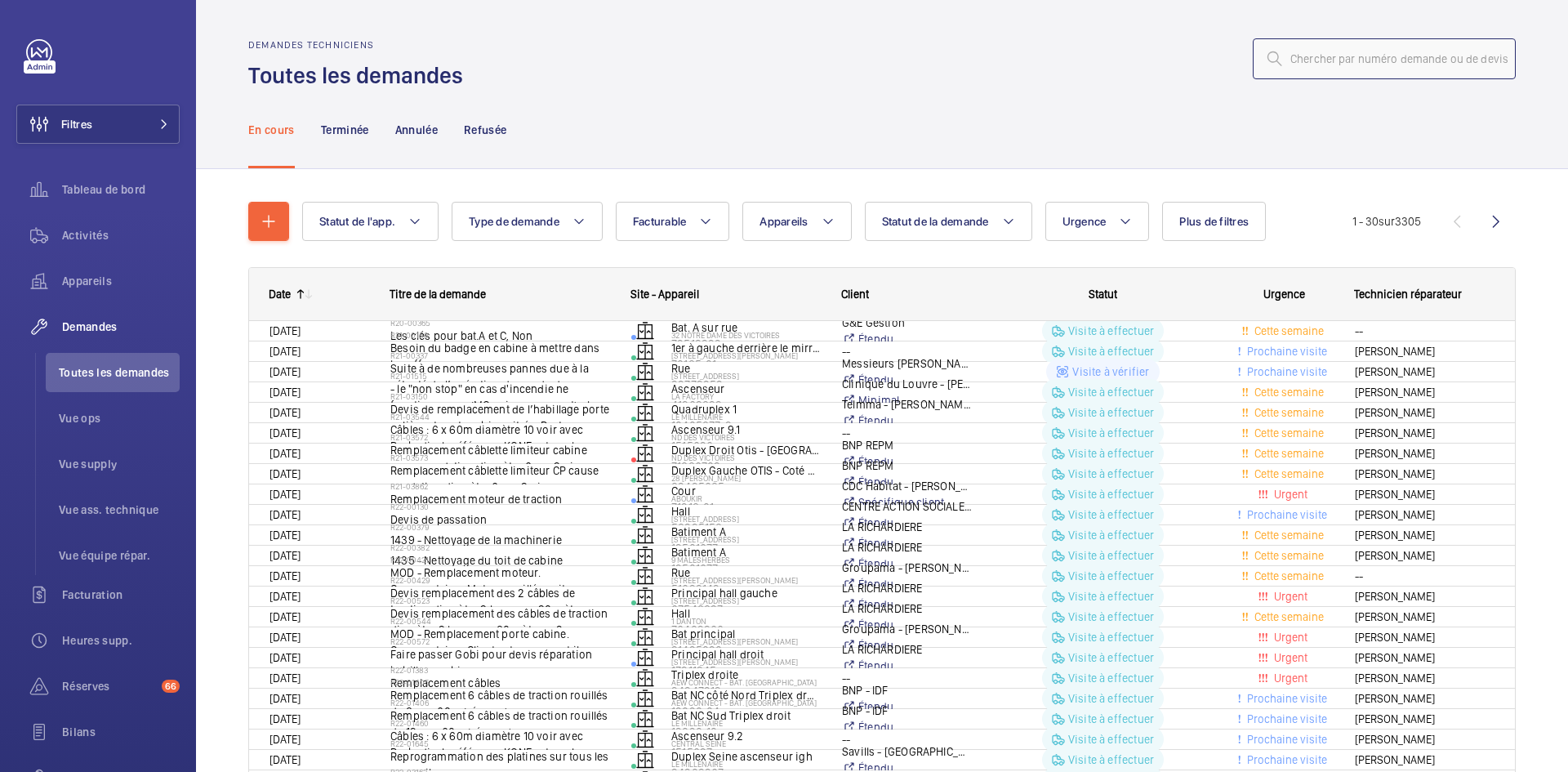
paste input "R25-11696"
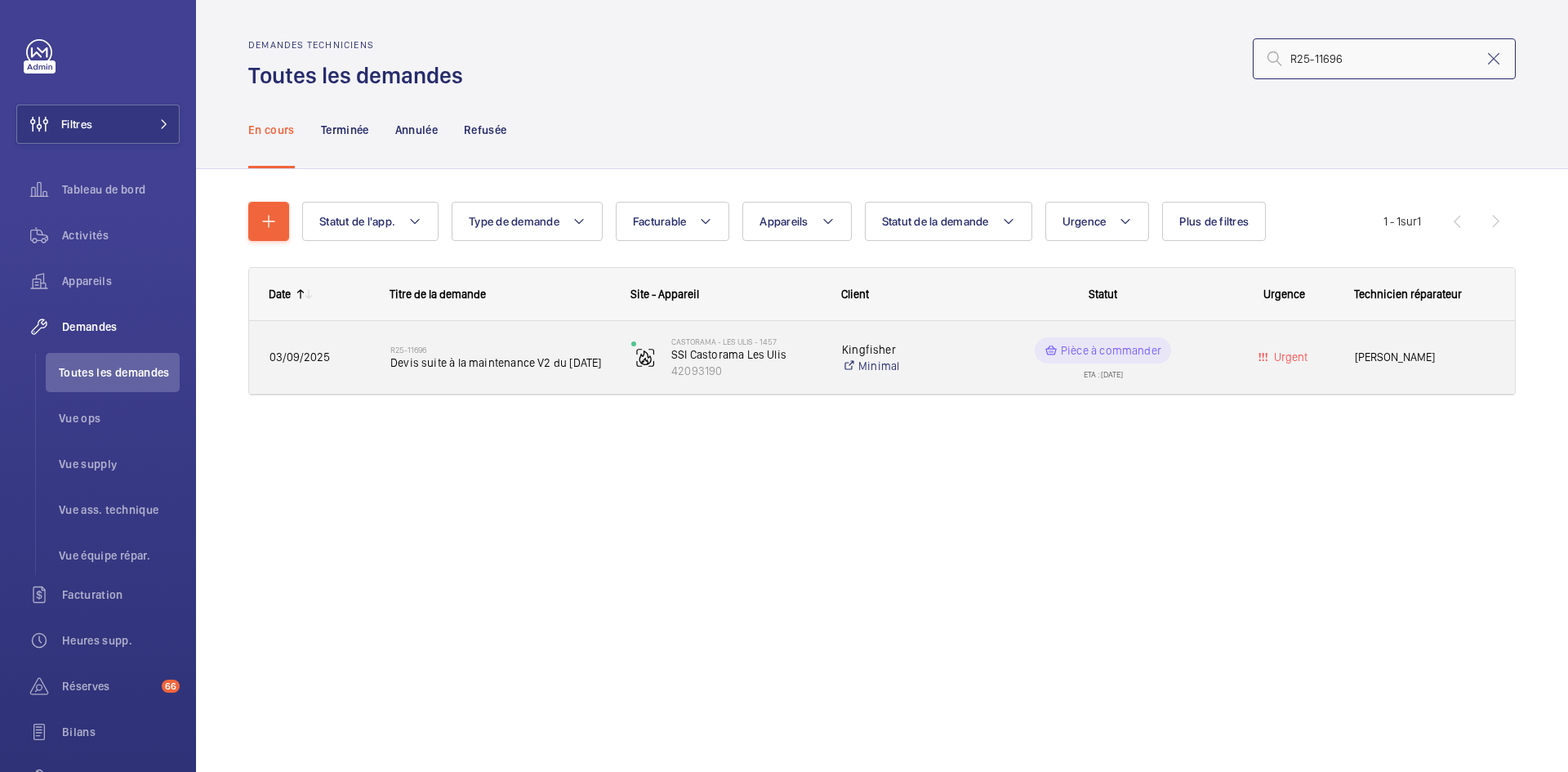
type input "R25-11696"
click at [325, 367] on div "03/09/2025" at bounding box center [309, 358] width 119 height 52
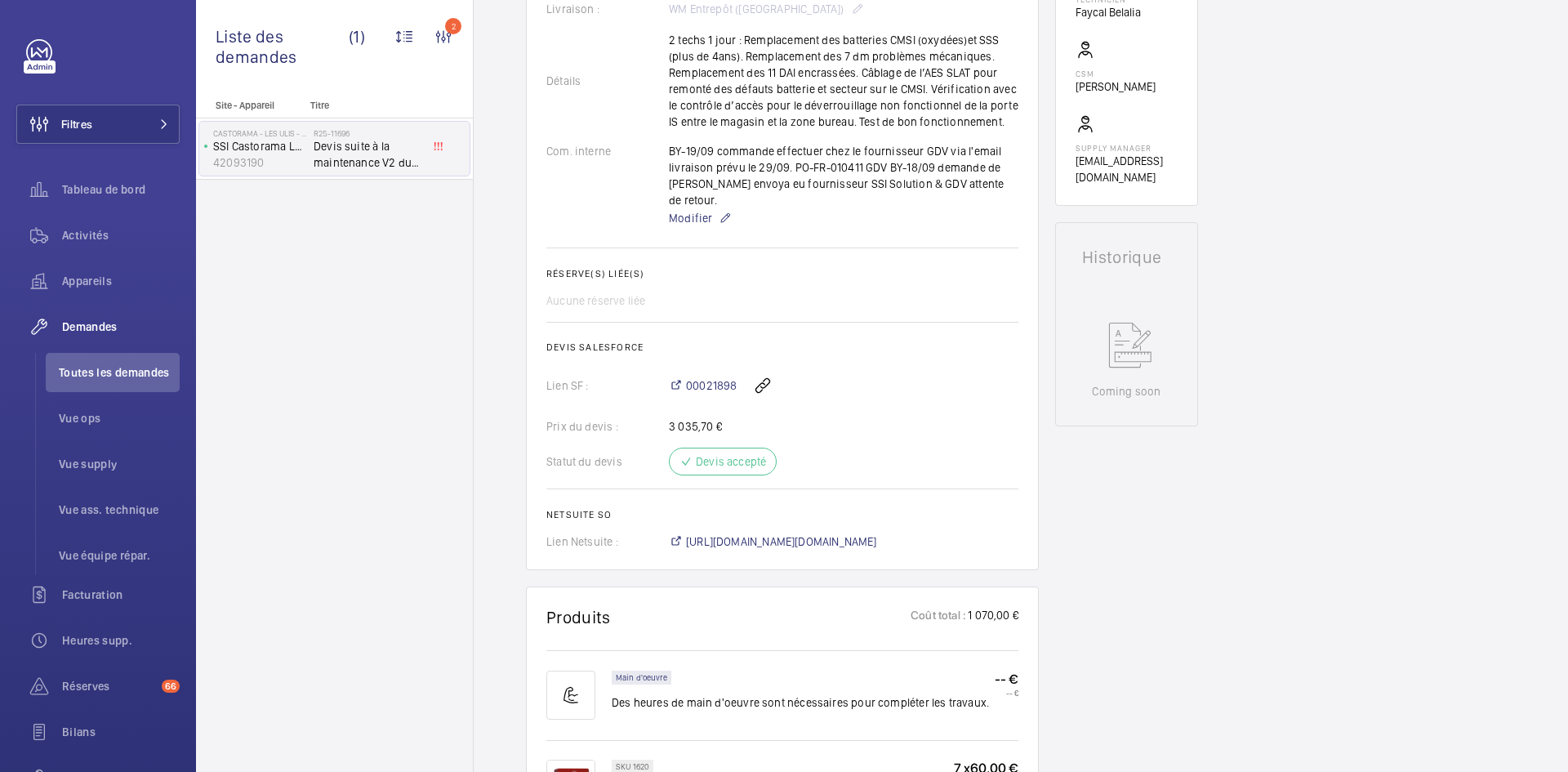
scroll to position [490, 0]
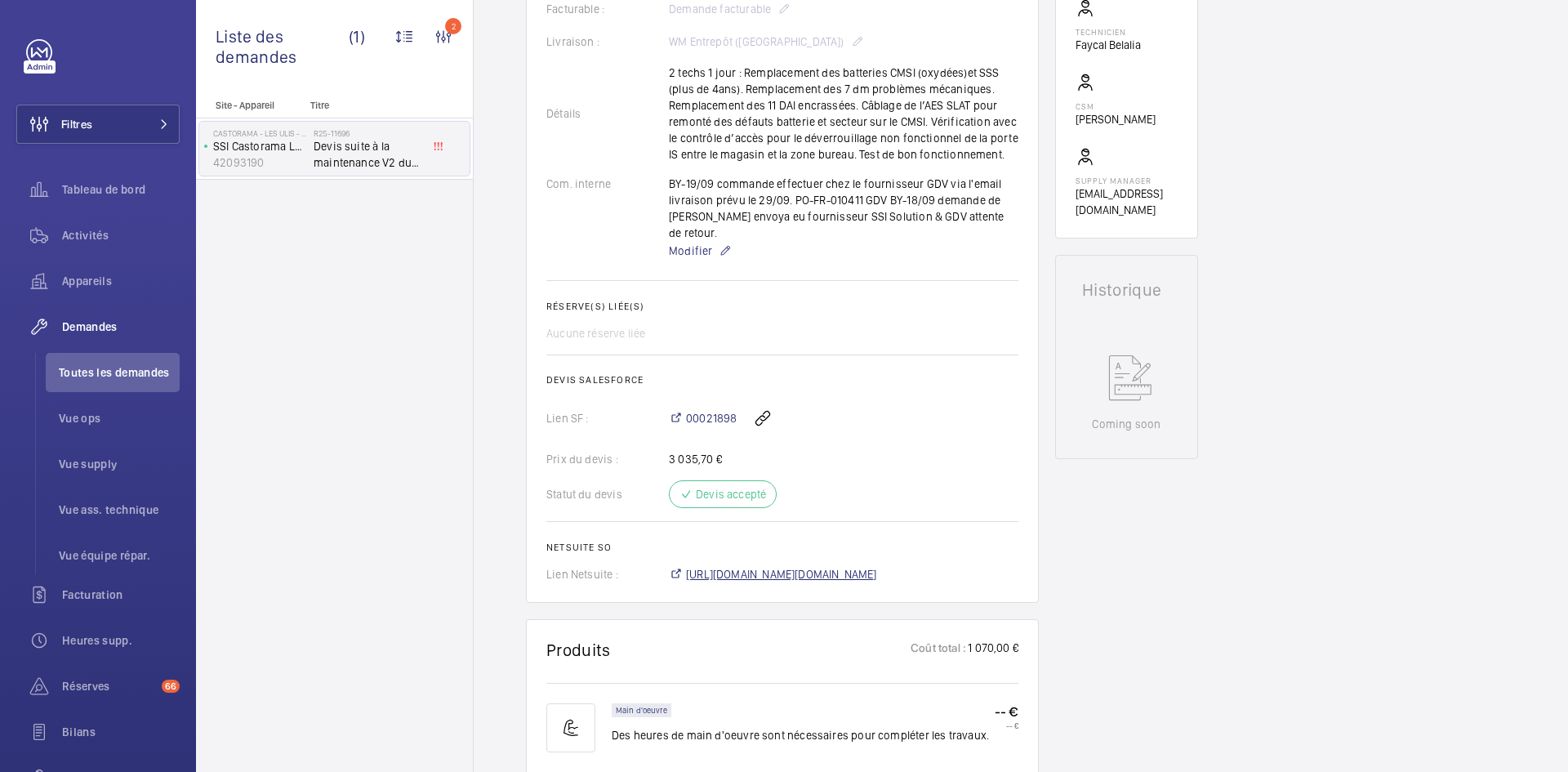
click at [826, 566] on span "https://6461500.app.netsuite.com/app/accounting/transactions/salesord.nl?id=302…" at bounding box center [781, 574] width 191 height 17
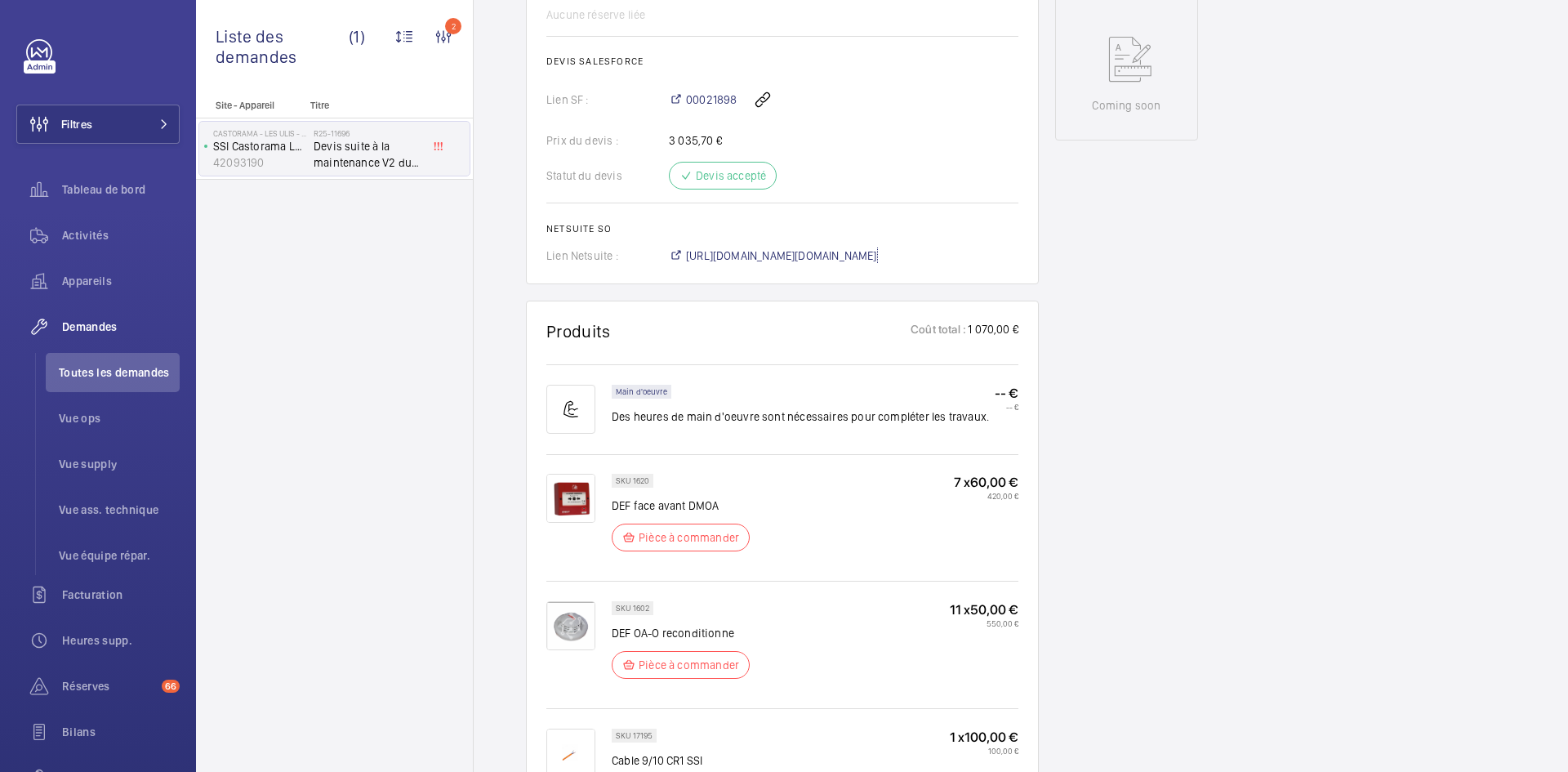
scroll to position [899, 0]
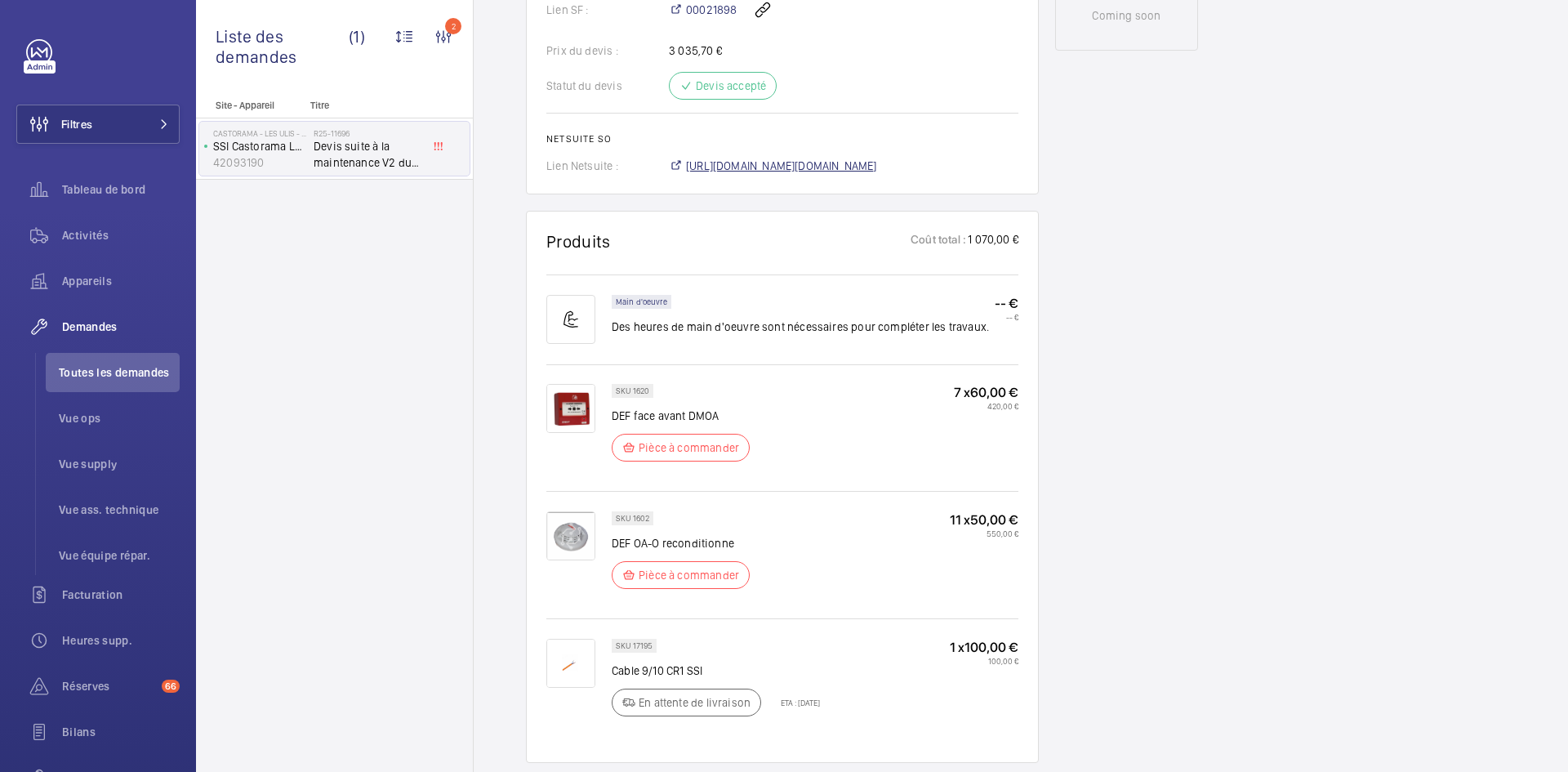
click at [877, 157] on span "https://6461500.app.netsuite.com/app/accounting/transactions/salesord.nl?id=302…" at bounding box center [781, 165] width 191 height 17
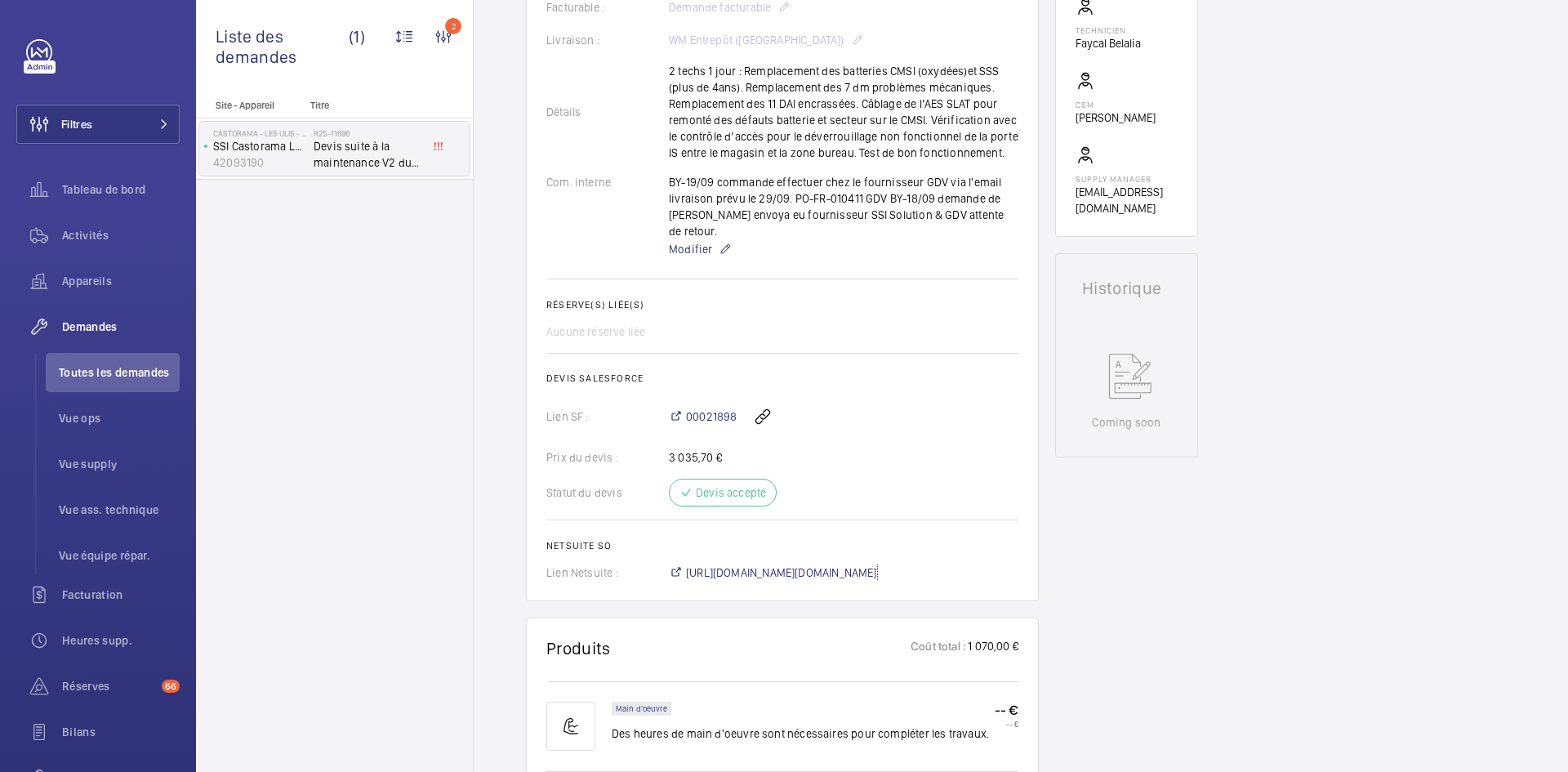
scroll to position [490, 0]
click at [691, 242] on span "Modifier" at bounding box center [691, 251] width 43 height 17
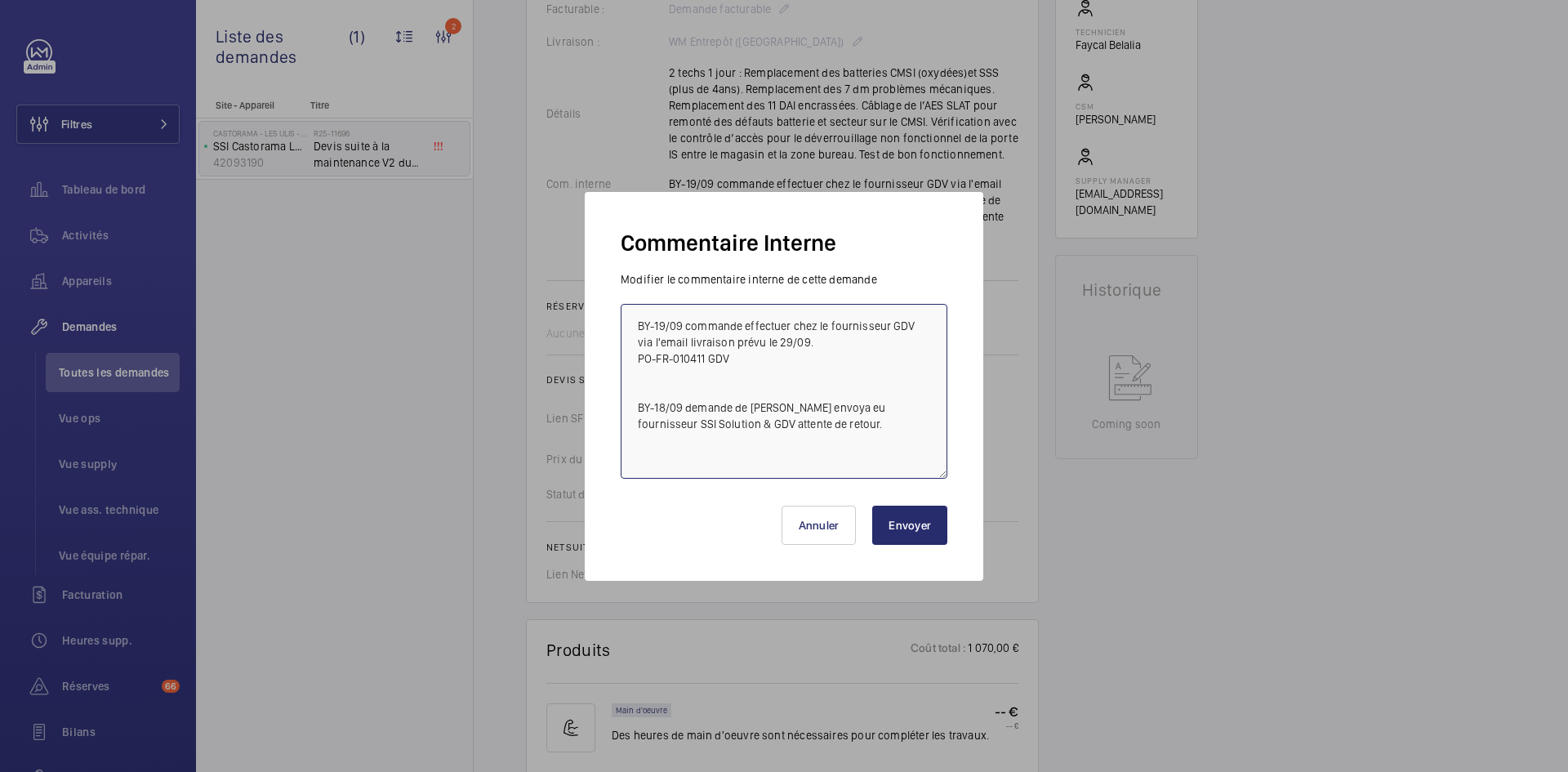
click at [632, 319] on textarea "BY-19/09 commande effectuer chez le fournisseur GDV via l'email livraison prévu…" at bounding box center [783, 391] width 326 height 175
paste textarea "BY-22/09 commande effectuer chez le fournisseur Ssi Solution via l'email livrai…"
type textarea "BY-22/09 commande effectuer chez le fournisseur Ssi Solution via l'email livrai…"
click at [939, 523] on button "Envoyer" at bounding box center [909, 525] width 75 height 39
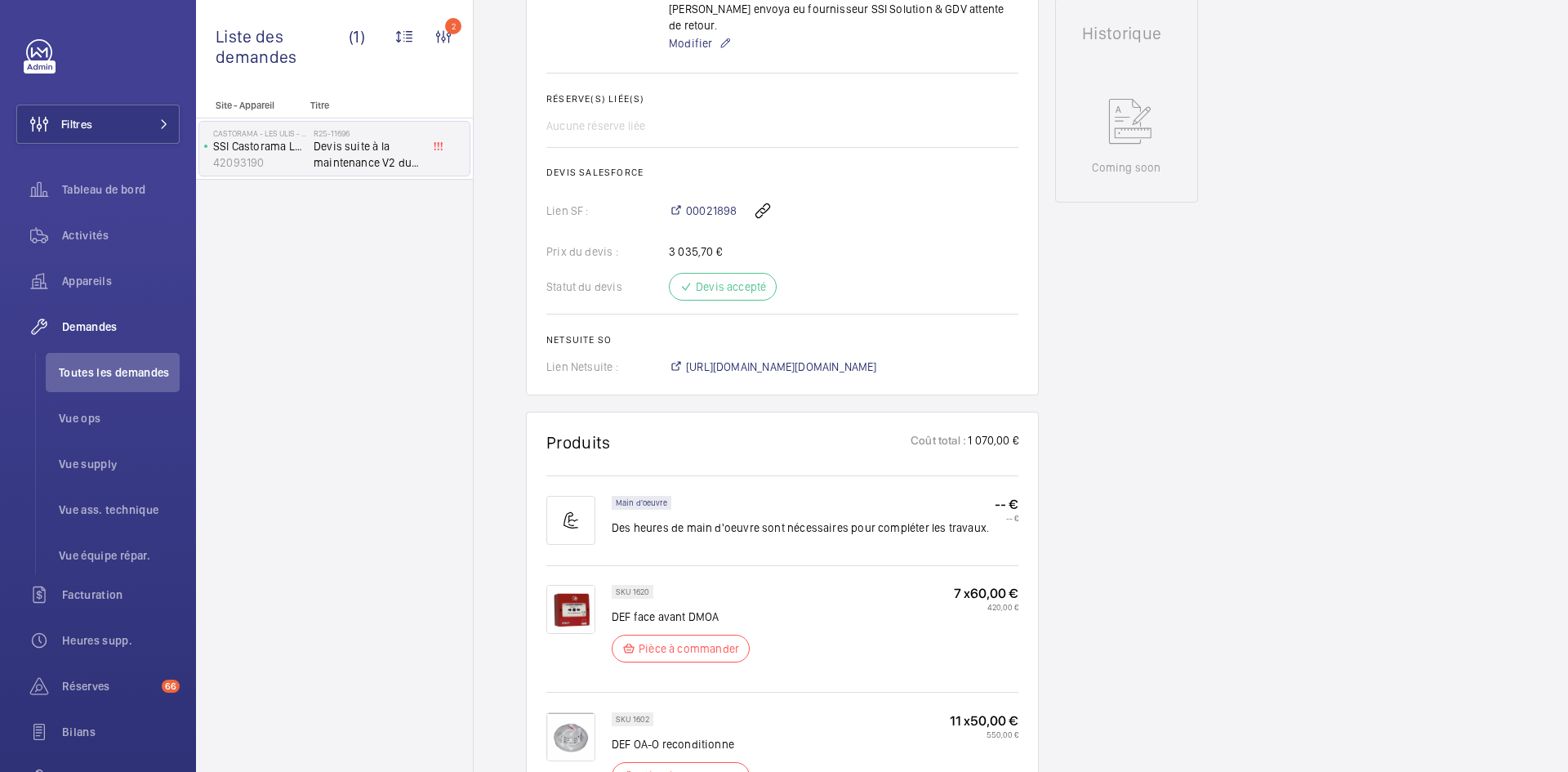
scroll to position [1046, 0]
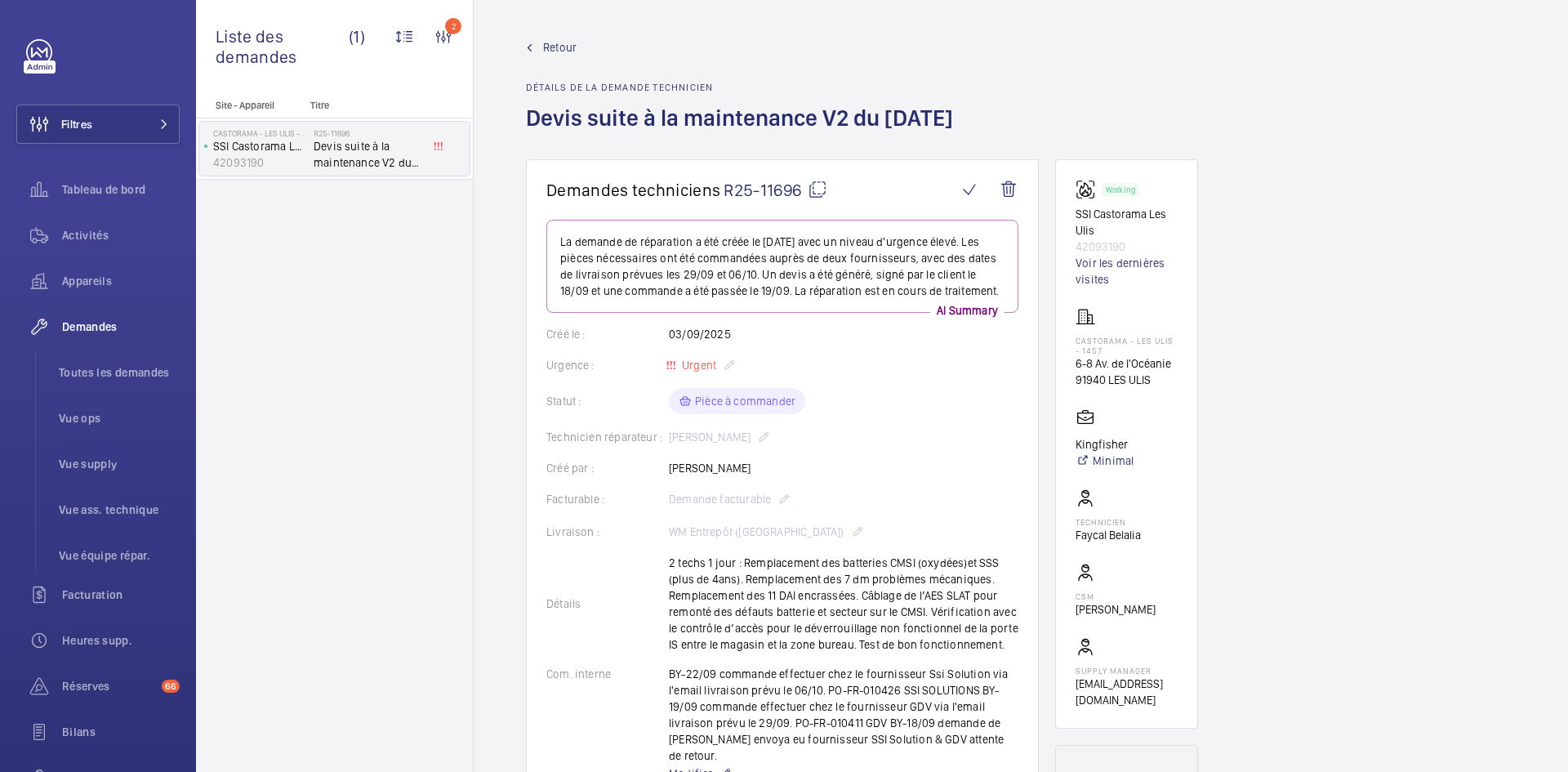
click at [816, 190] on mat-icon at bounding box center [817, 189] width 19 height 19
click at [816, 185] on mat-icon at bounding box center [817, 189] width 19 height 19
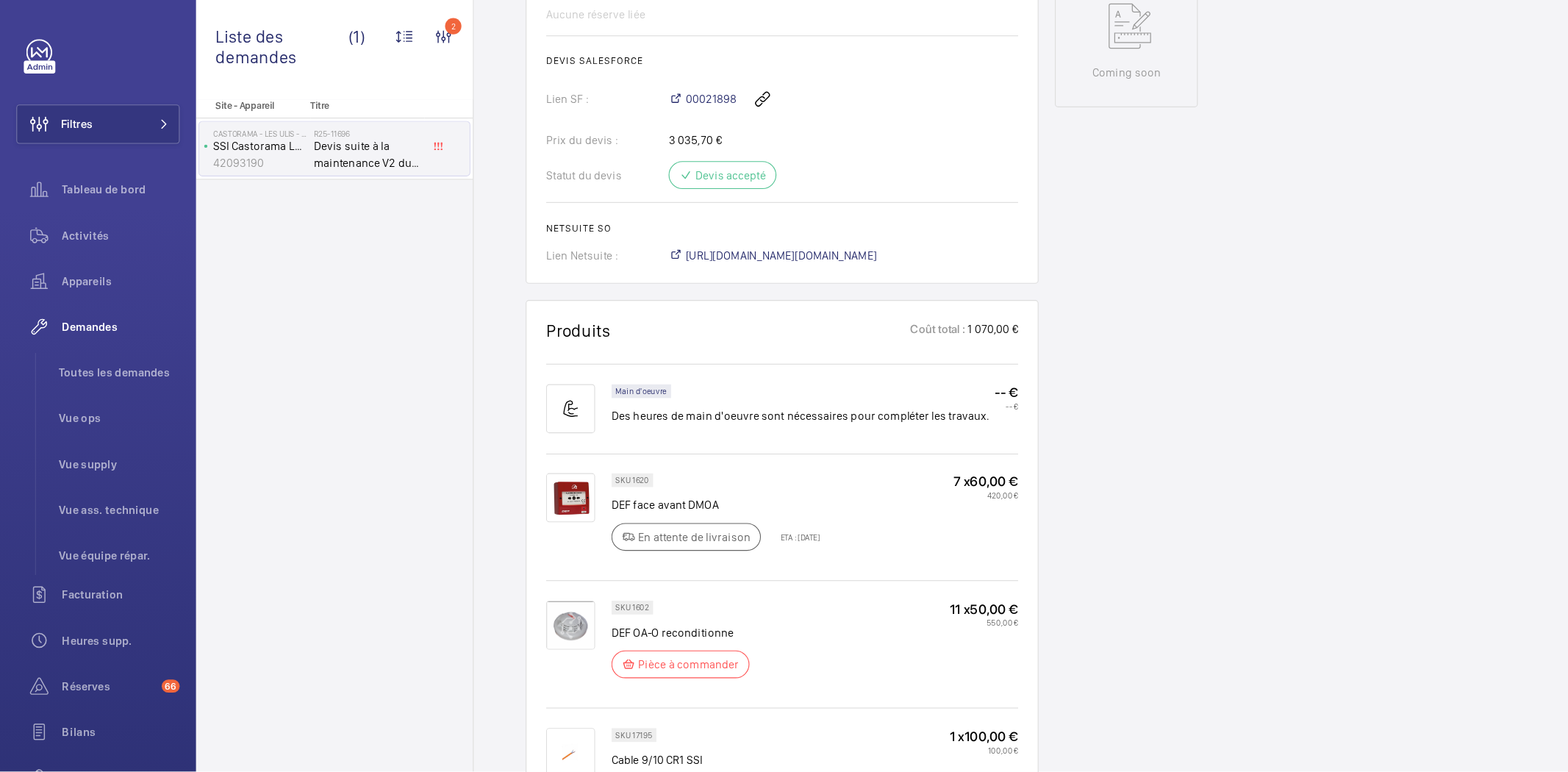
scroll to position [735, 0]
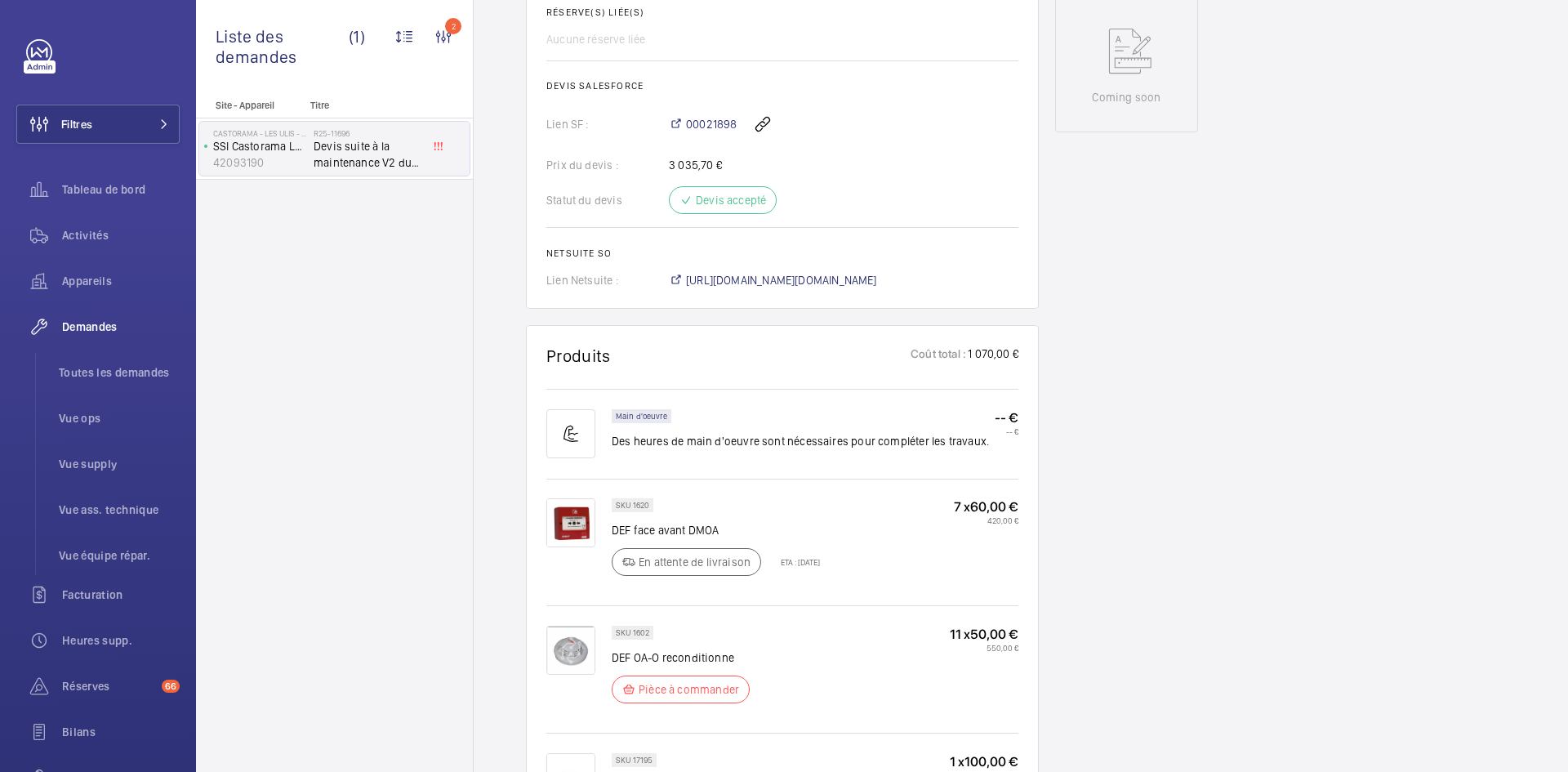
click at [1300, 557] on div "Demandes techniciens R25-11696 La demande de réparation a été créée le 03/09/20…" at bounding box center [1021, 408] width 1095 height 2130
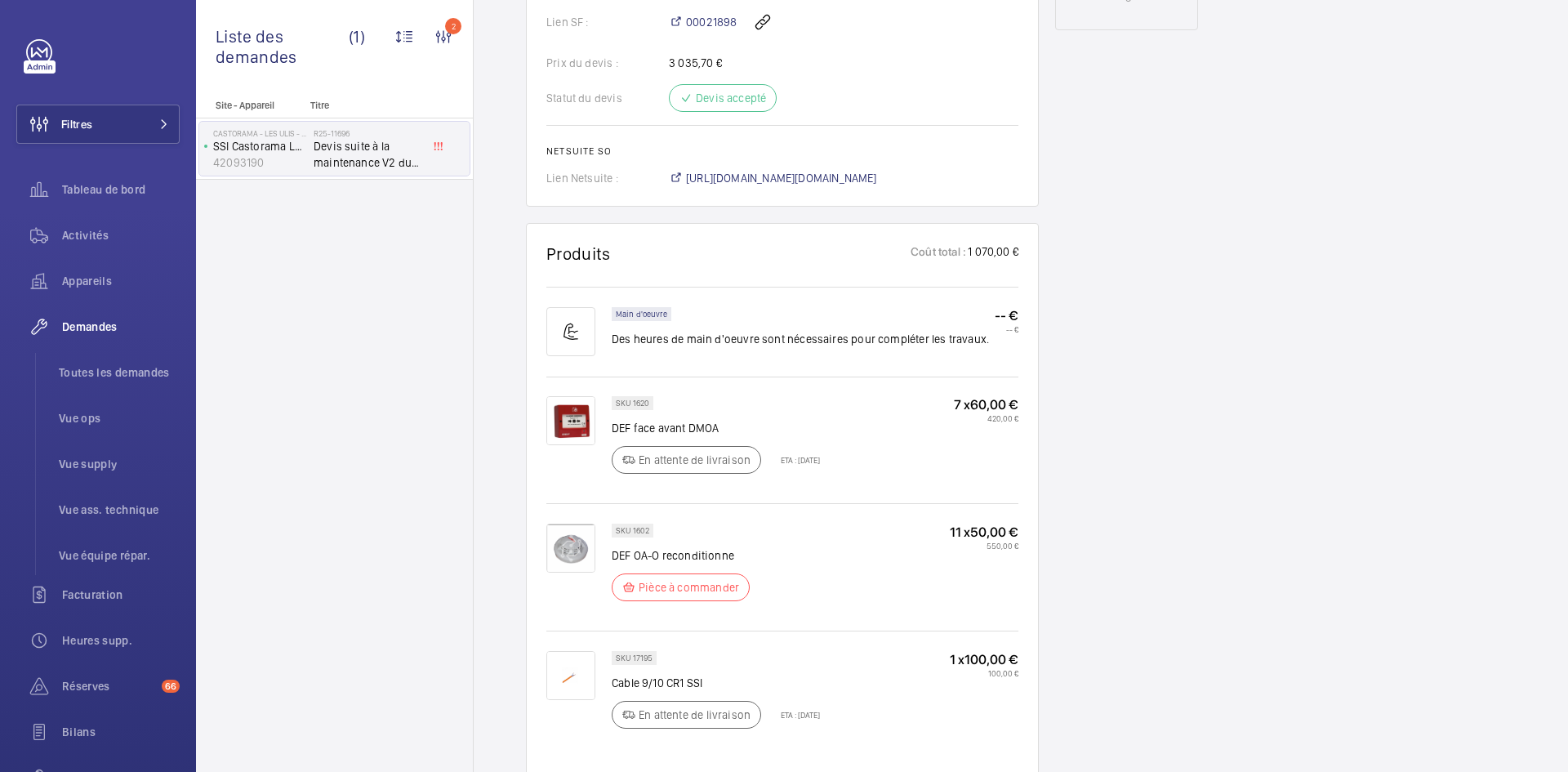
scroll to position [980, 0]
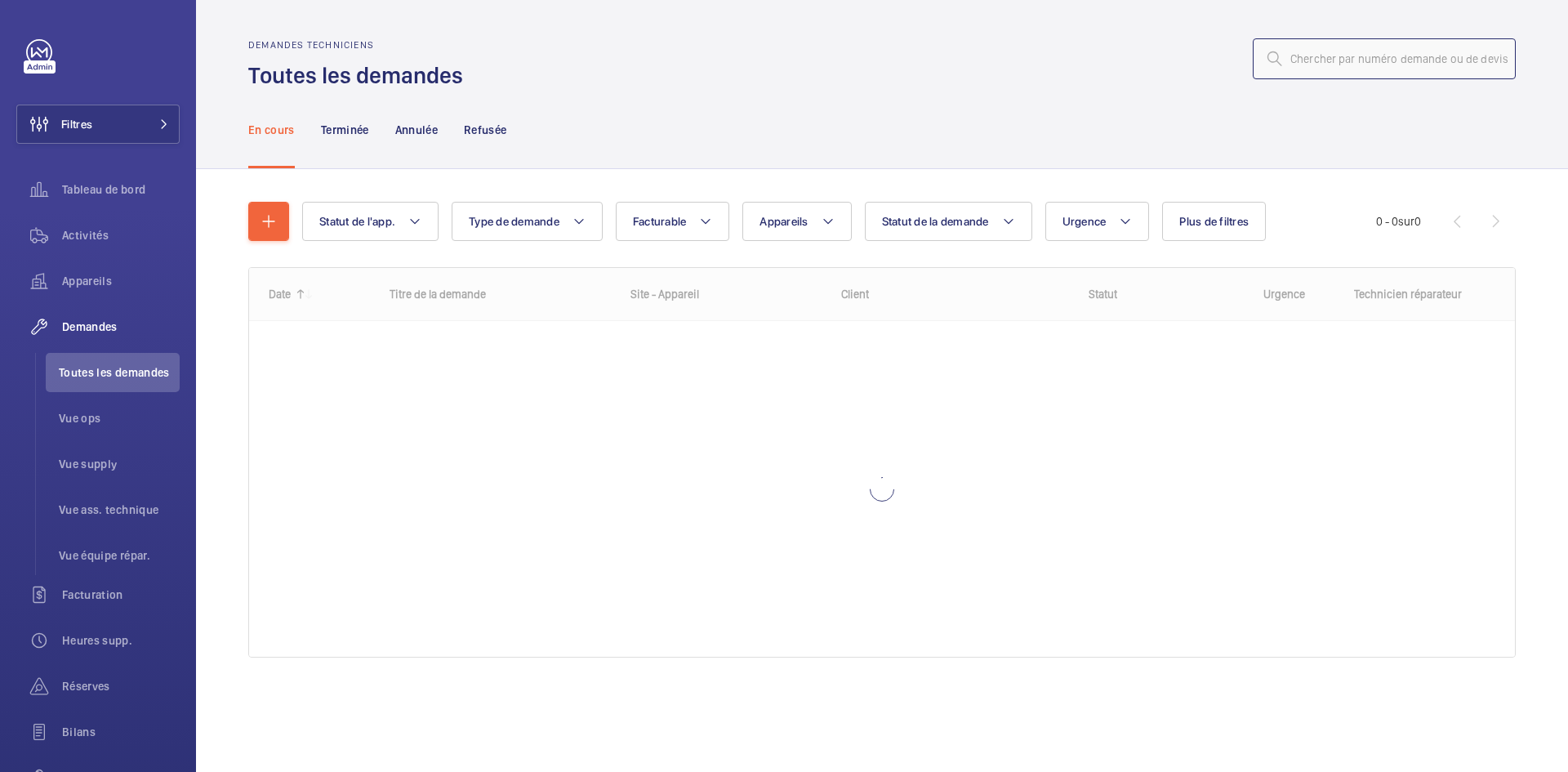
drag, startPoint x: 0, startPoint y: 0, endPoint x: 1383, endPoint y: 69, distance: 1384.7
click at [1382, 68] on input "text" at bounding box center [1384, 59] width 263 height 41
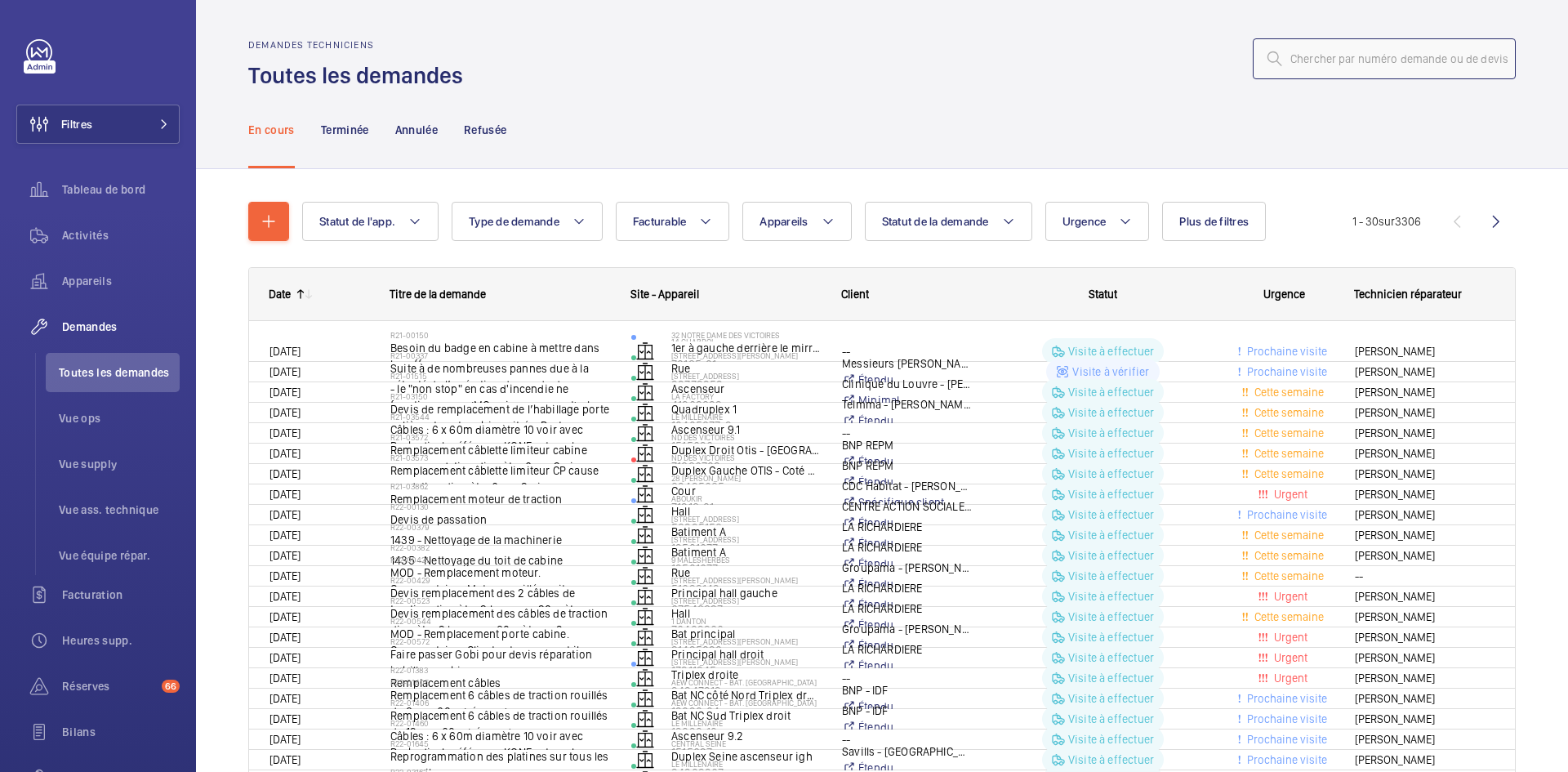
paste input "R25-12484"
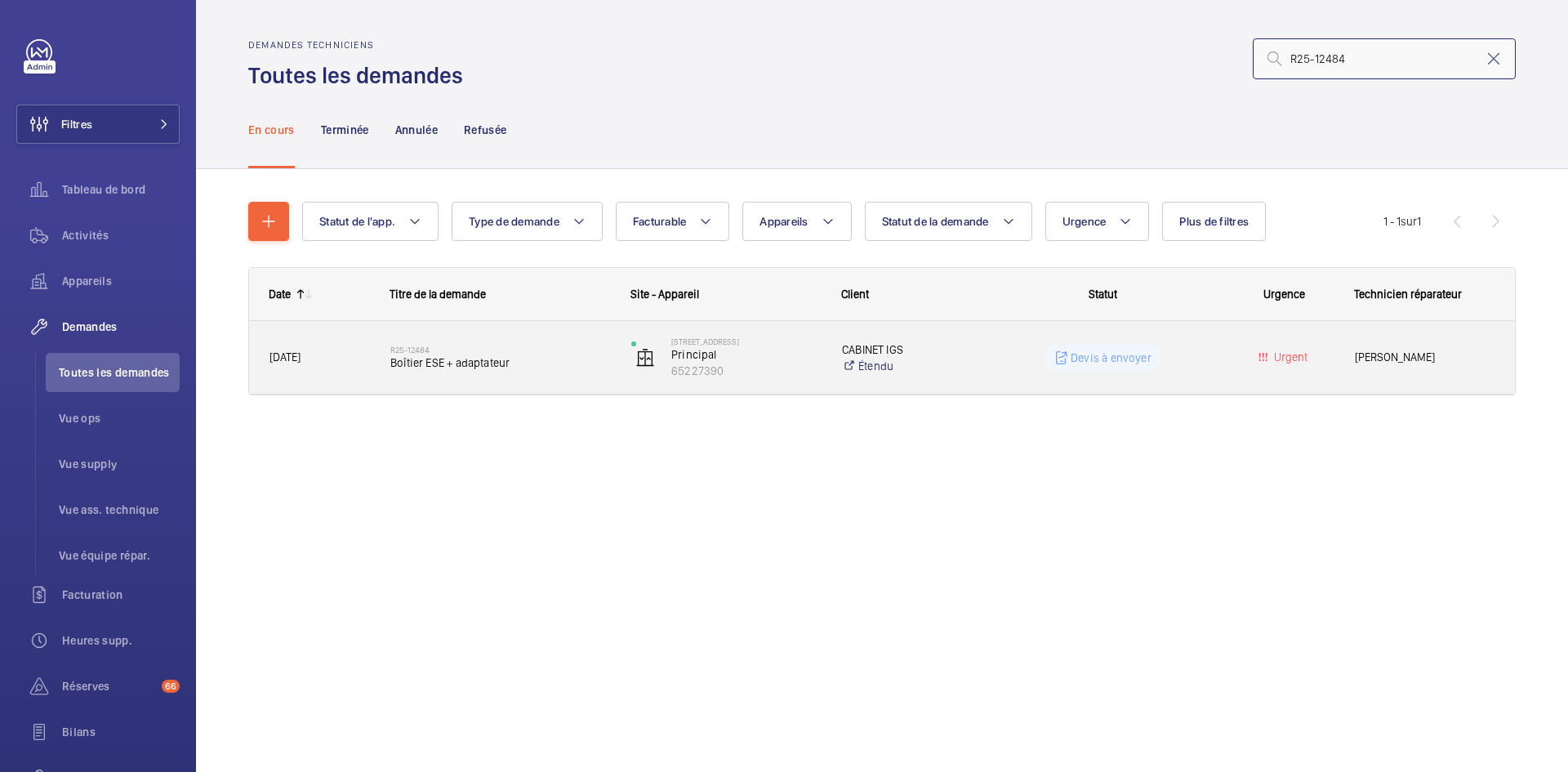
type input "R25-12484"
click at [340, 366] on span "[DATE]" at bounding box center [320, 357] width 100 height 18
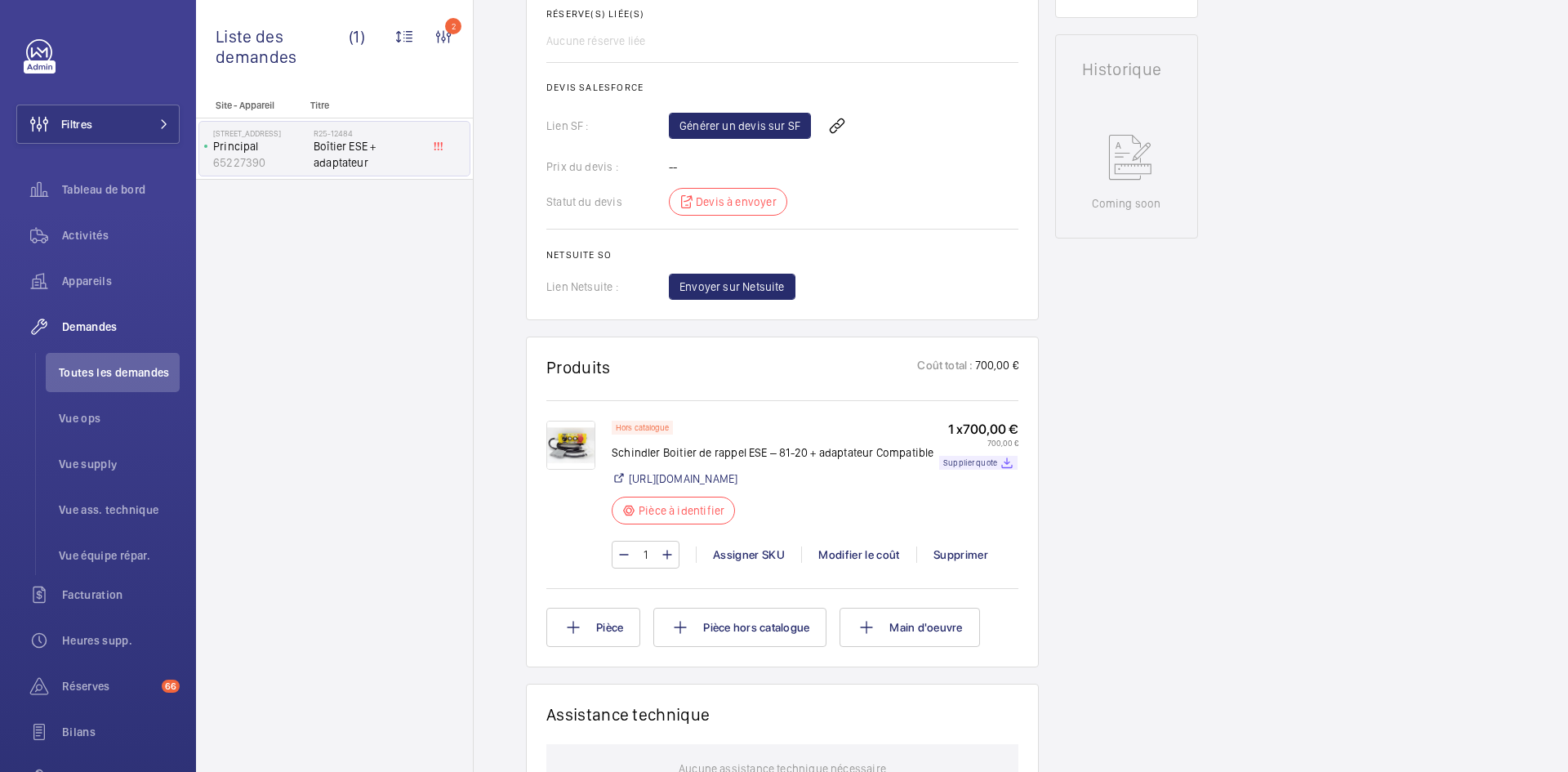
scroll to position [735, 0]
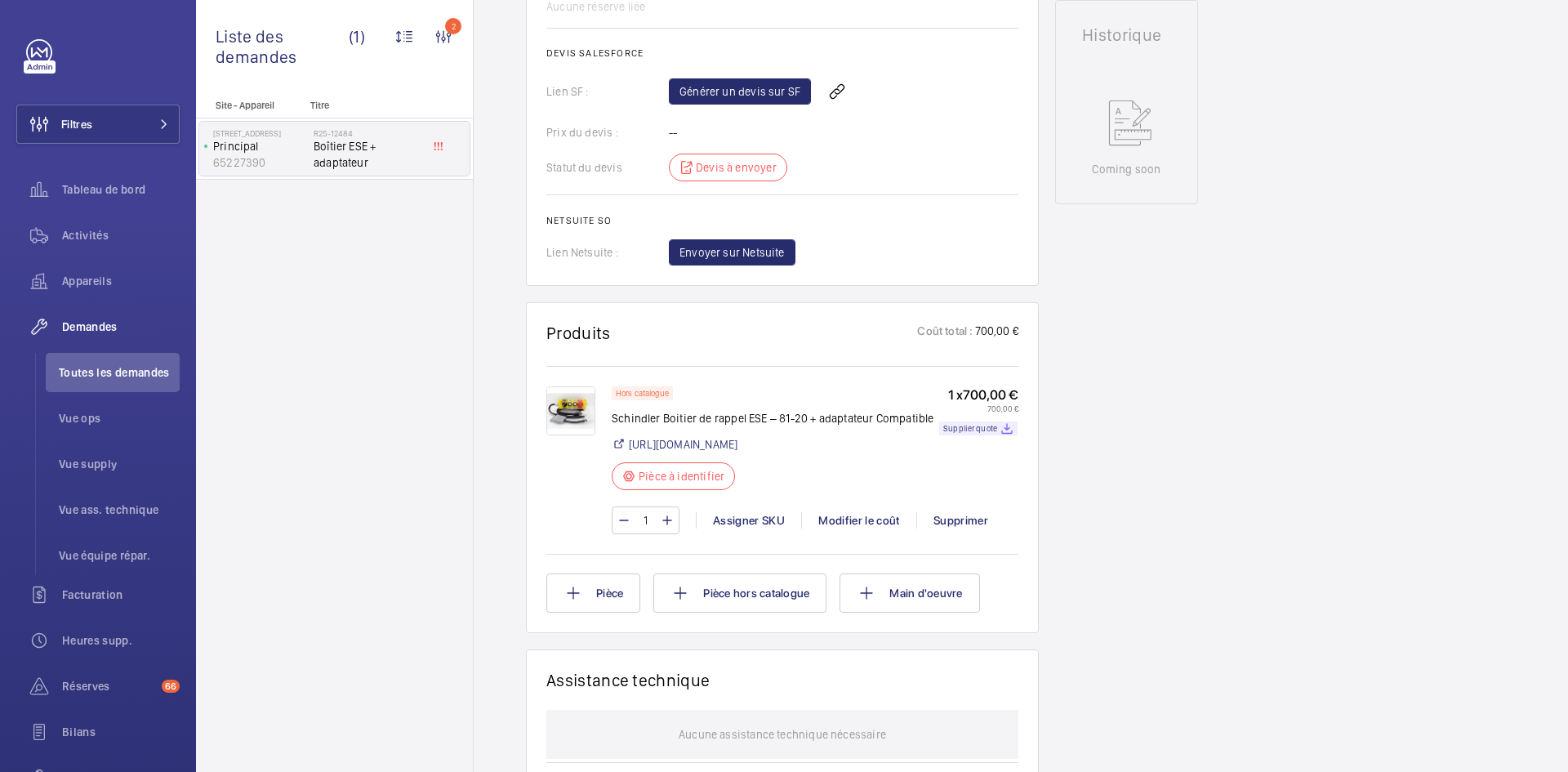
click at [569, 435] on img at bounding box center [570, 411] width 49 height 49
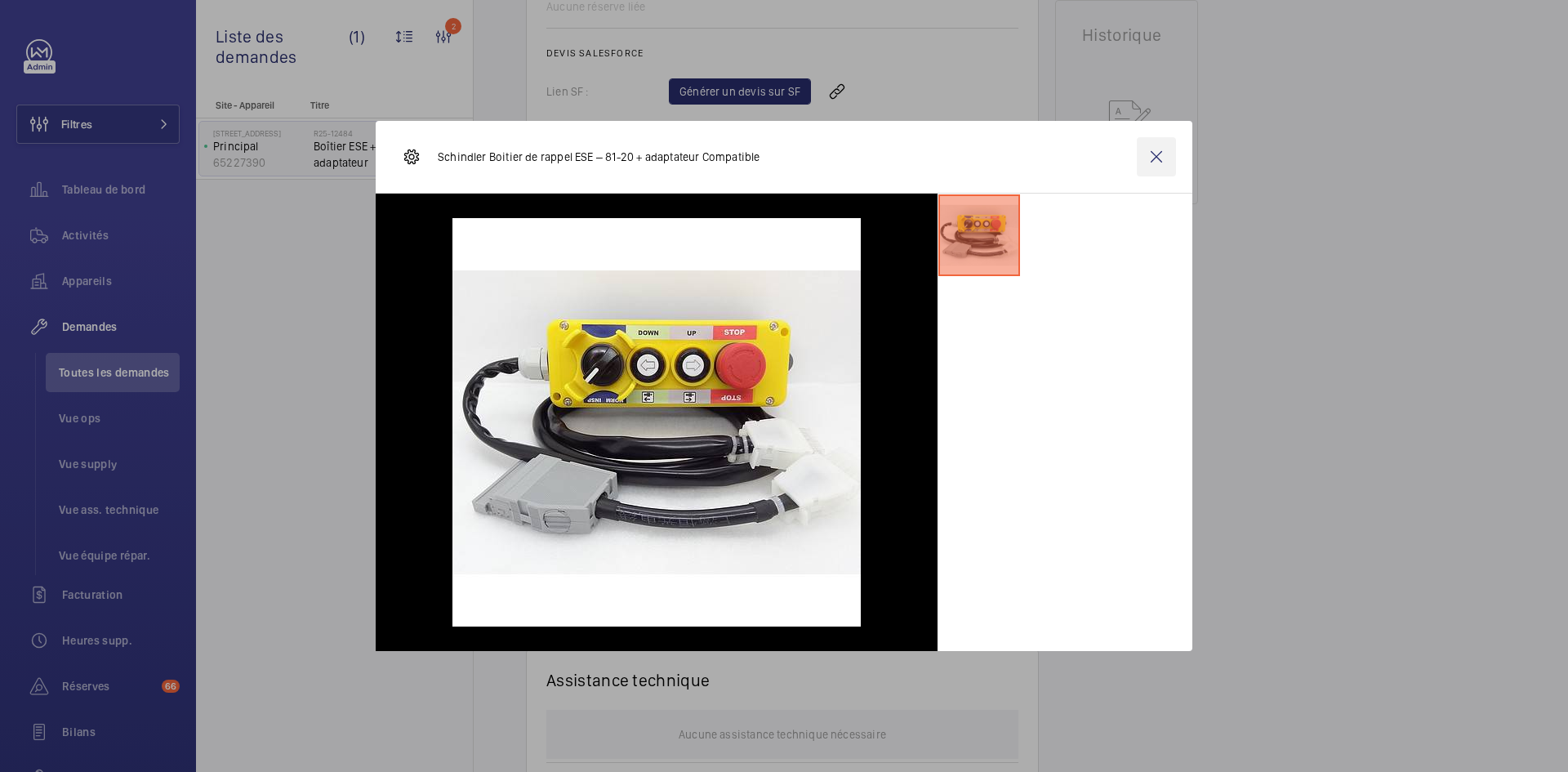
click at [1168, 152] on wm-front-icon-button at bounding box center [1157, 156] width 39 height 39
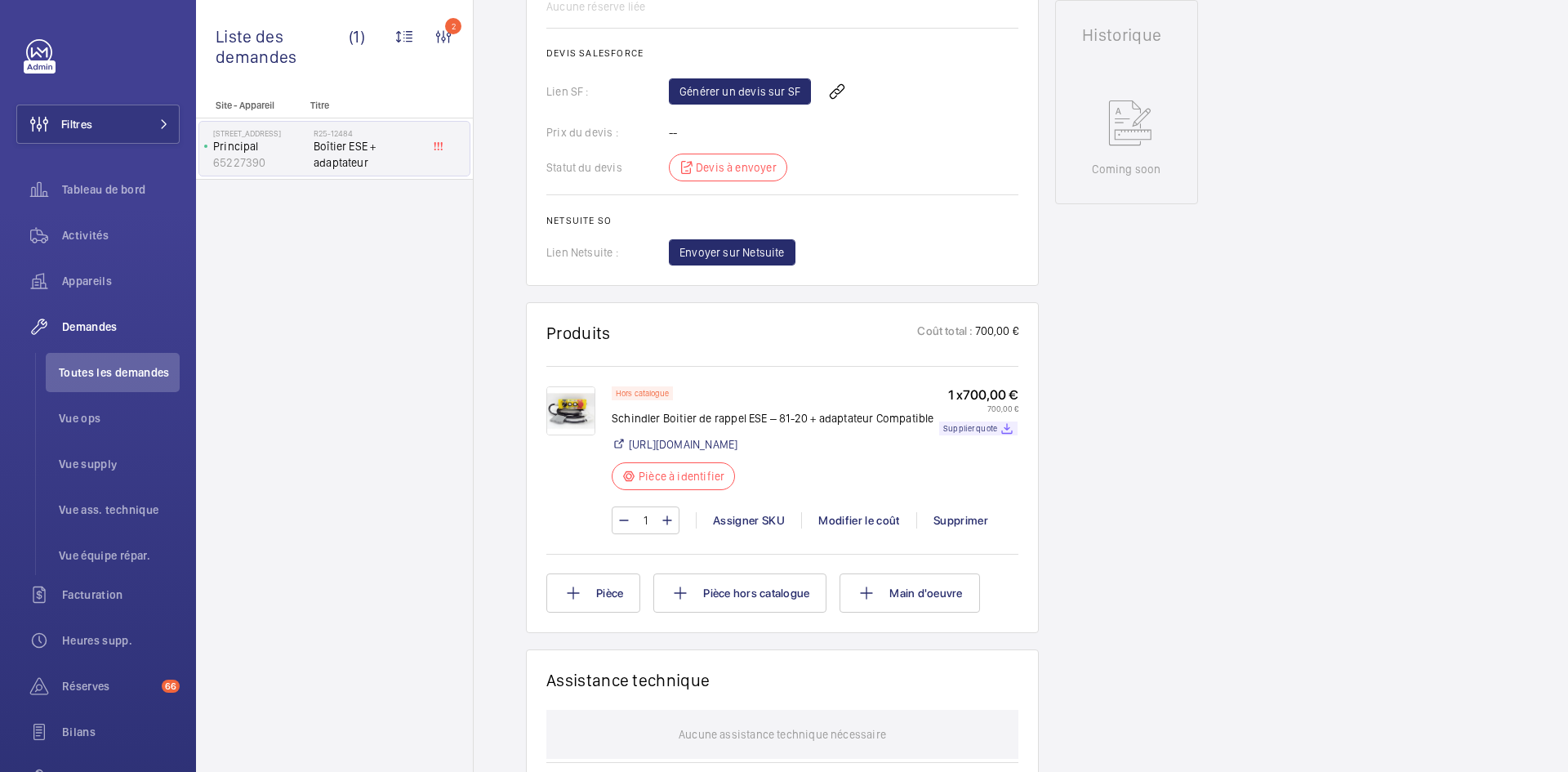
click at [587, 435] on img at bounding box center [570, 411] width 49 height 49
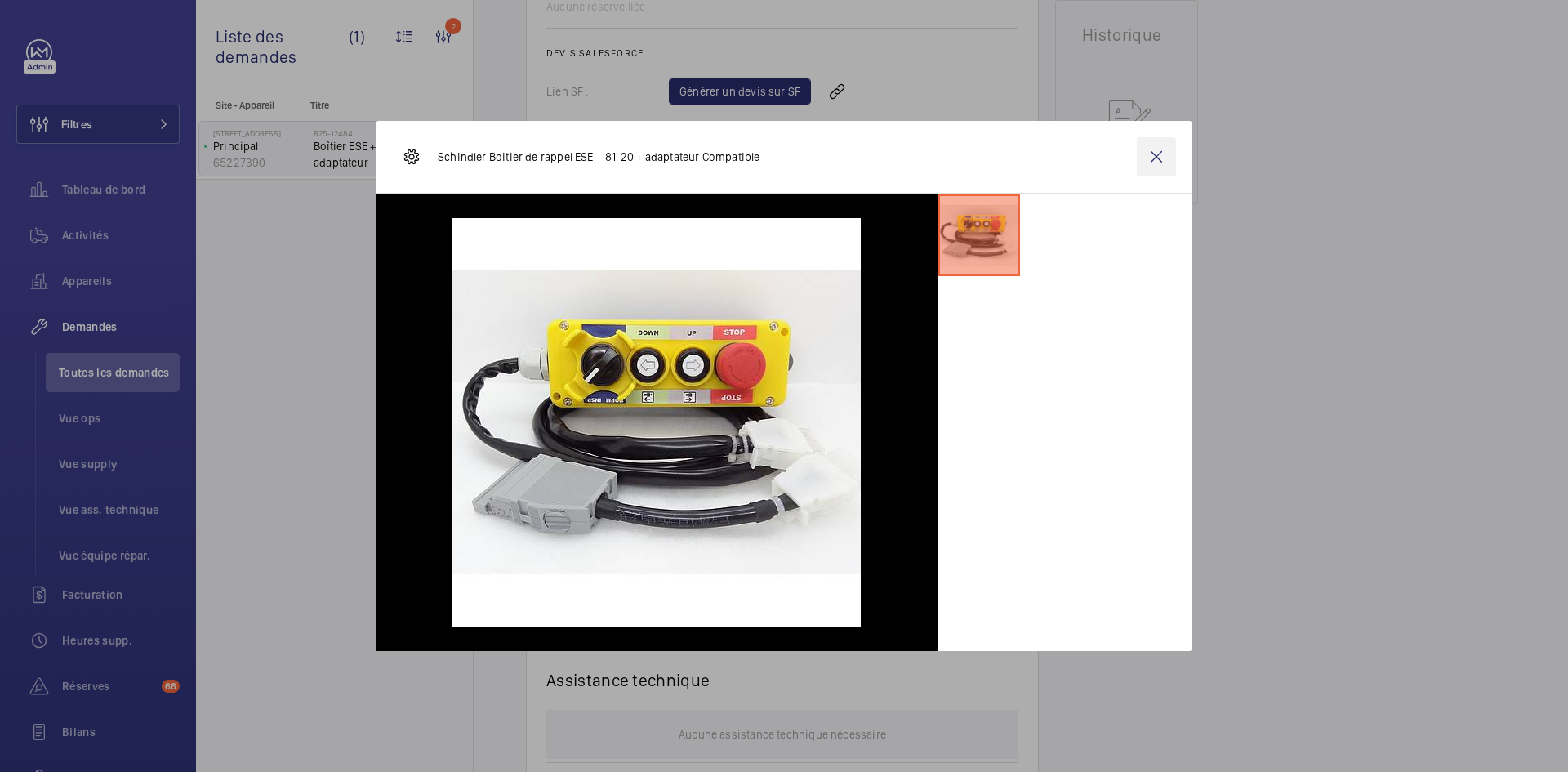
click at [1157, 157] on wm-front-icon-button at bounding box center [1157, 156] width 39 height 39
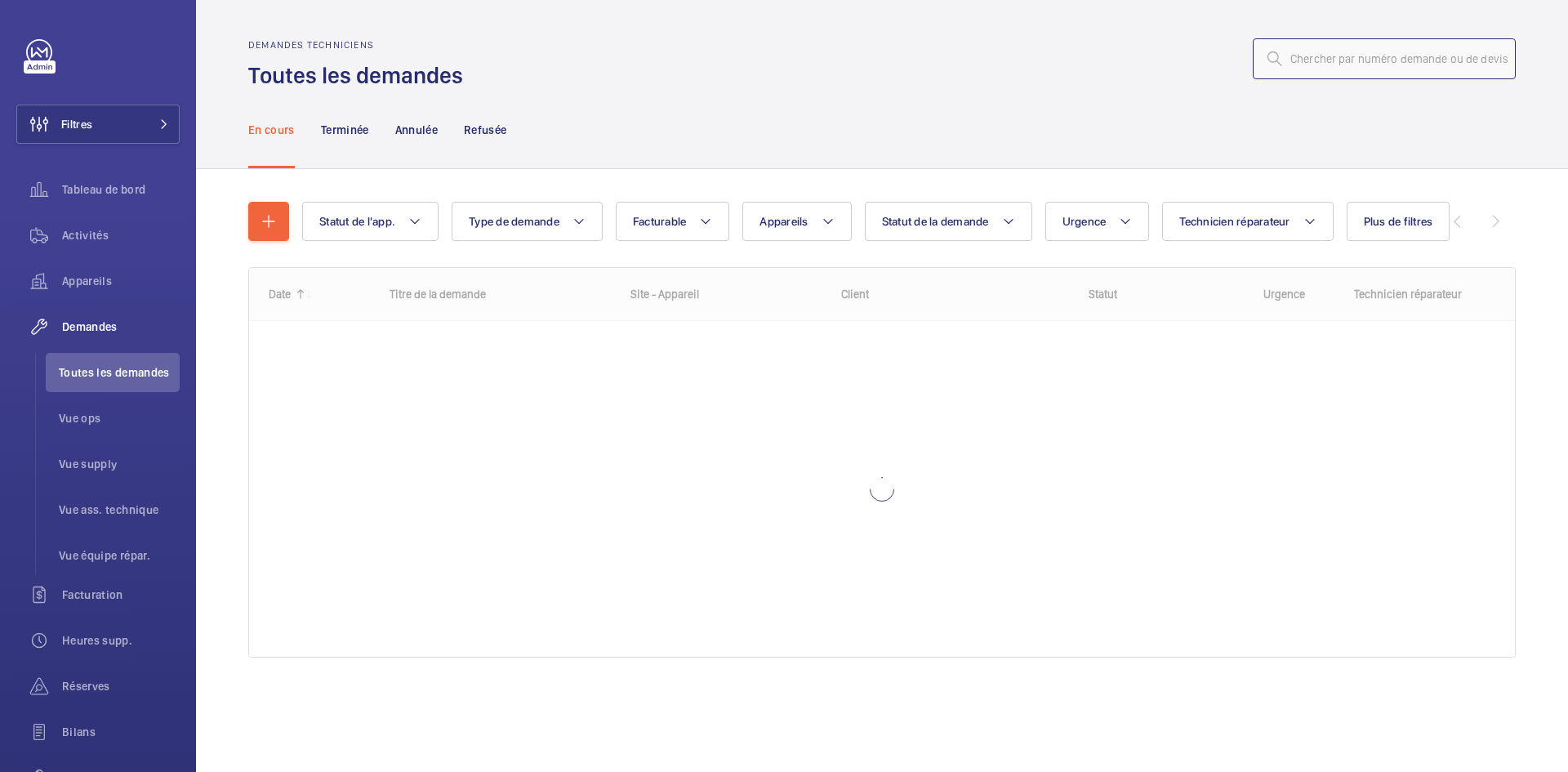
click at [1353, 66] on input "text" at bounding box center [1384, 59] width 263 height 41
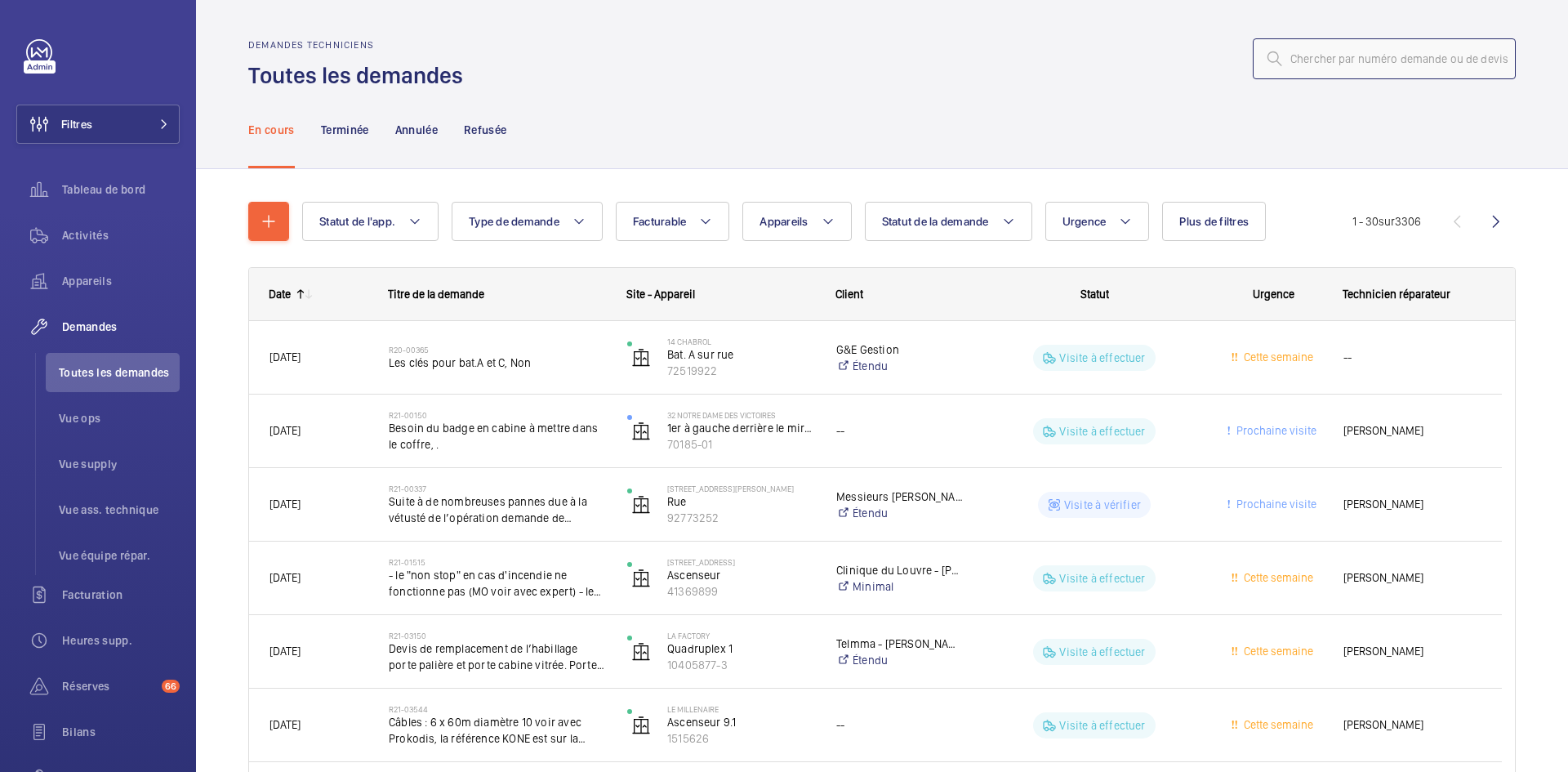
paste input "R25-12518"
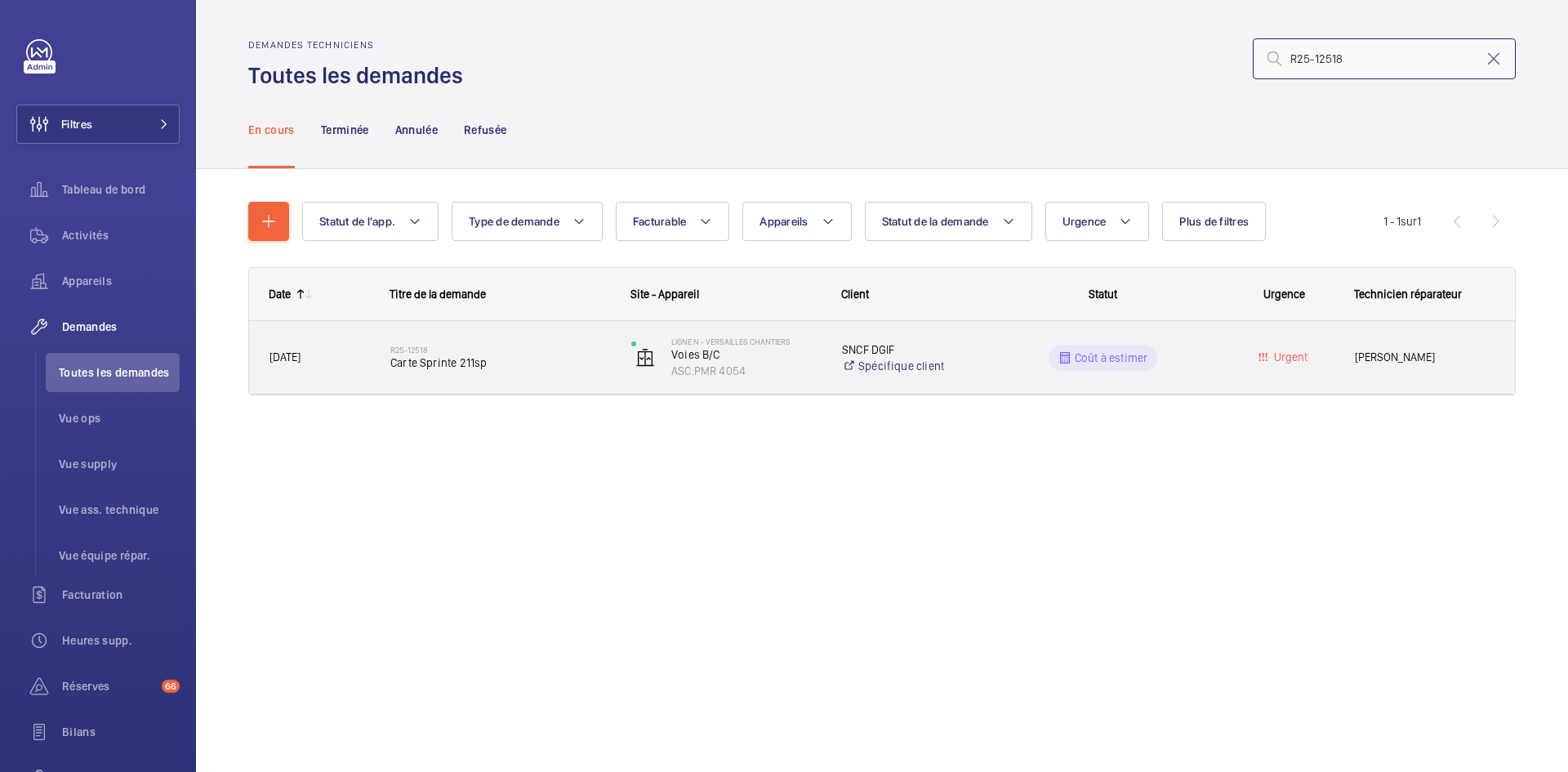
type input "R25-12518"
click at [343, 351] on span "19/09/2025" at bounding box center [320, 357] width 100 height 18
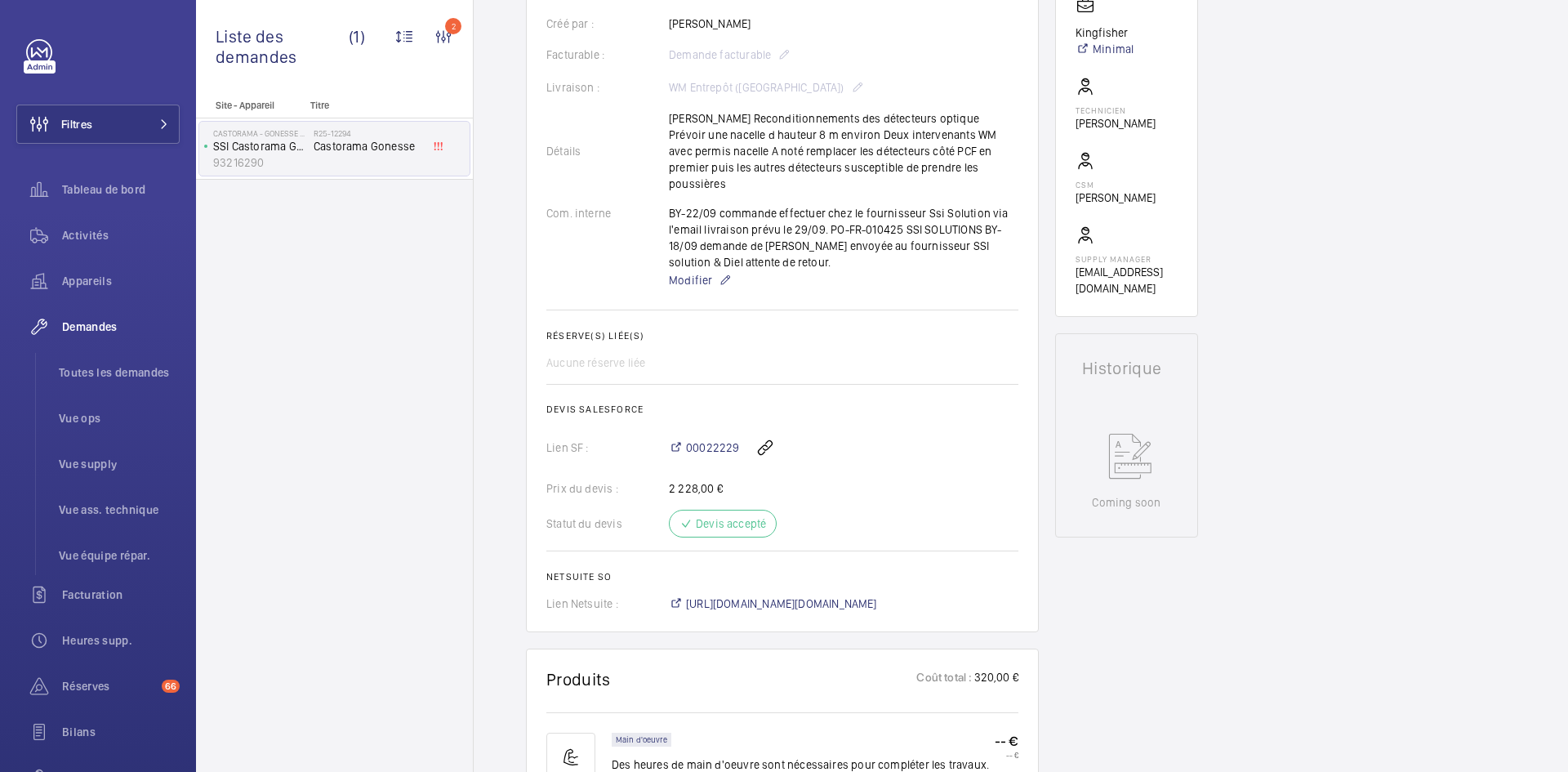
scroll to position [441, 0]
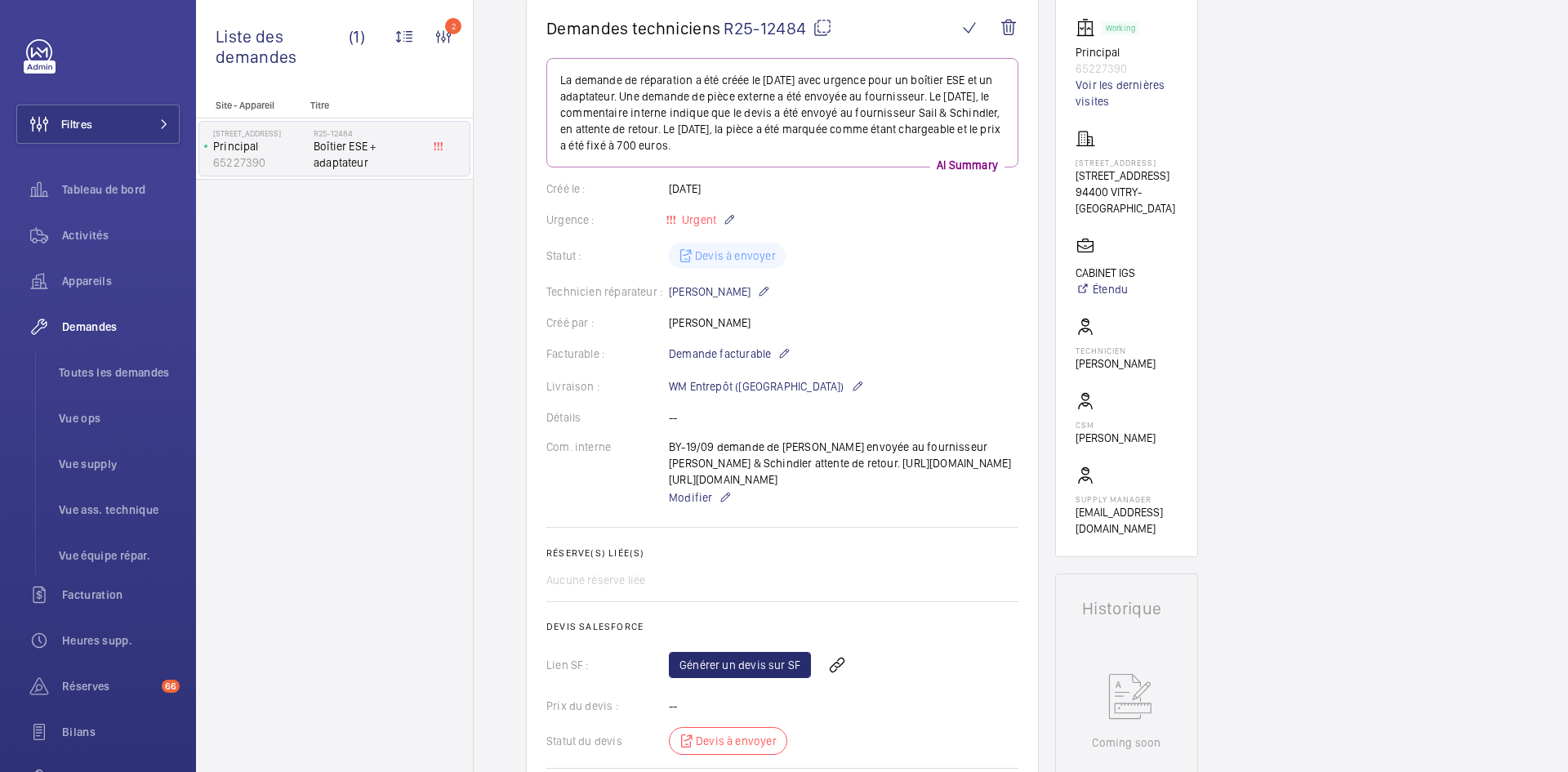
scroll to position [81, 0]
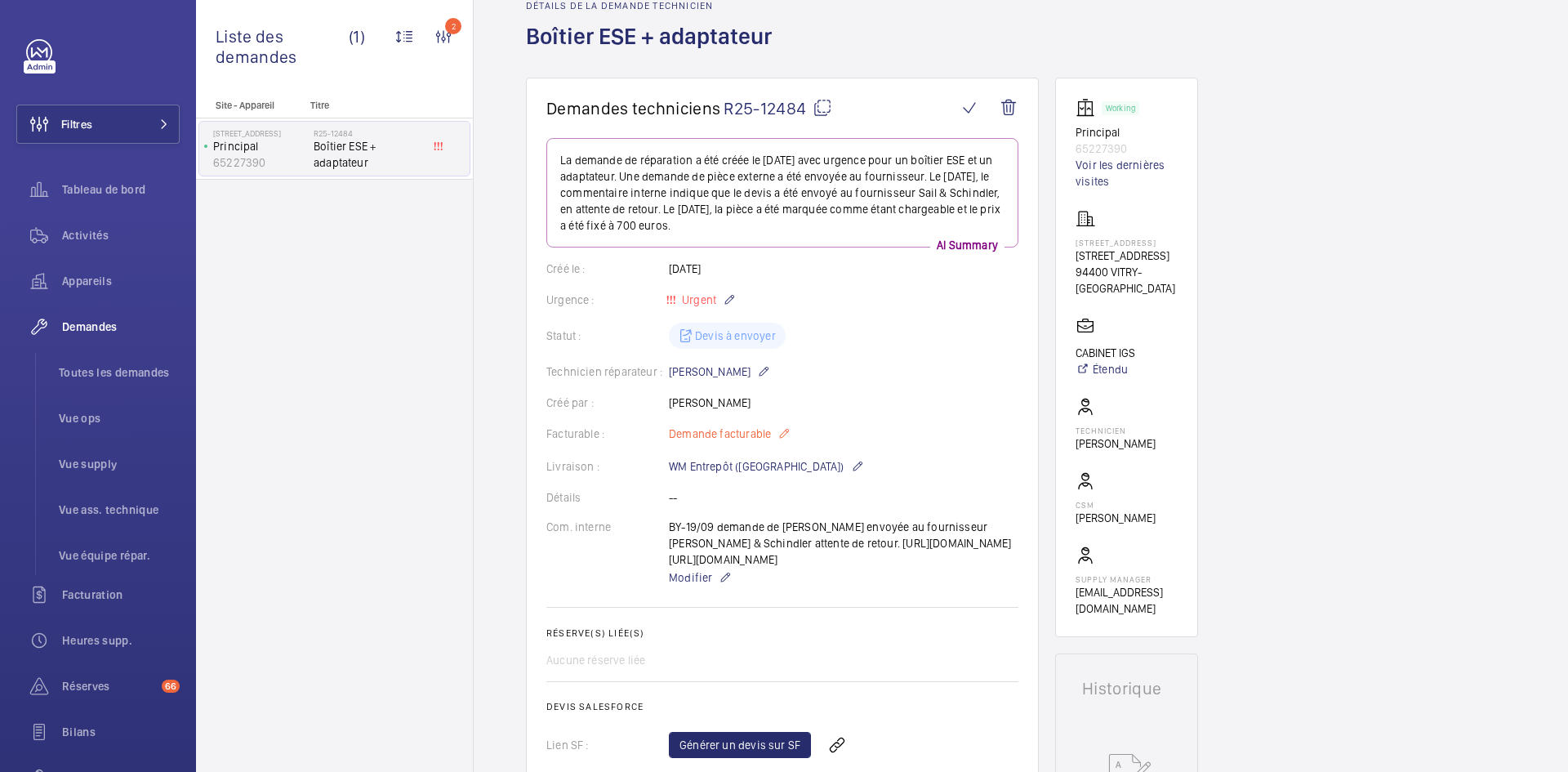
click at [781, 435] on mat-icon at bounding box center [784, 433] width 13 height 19
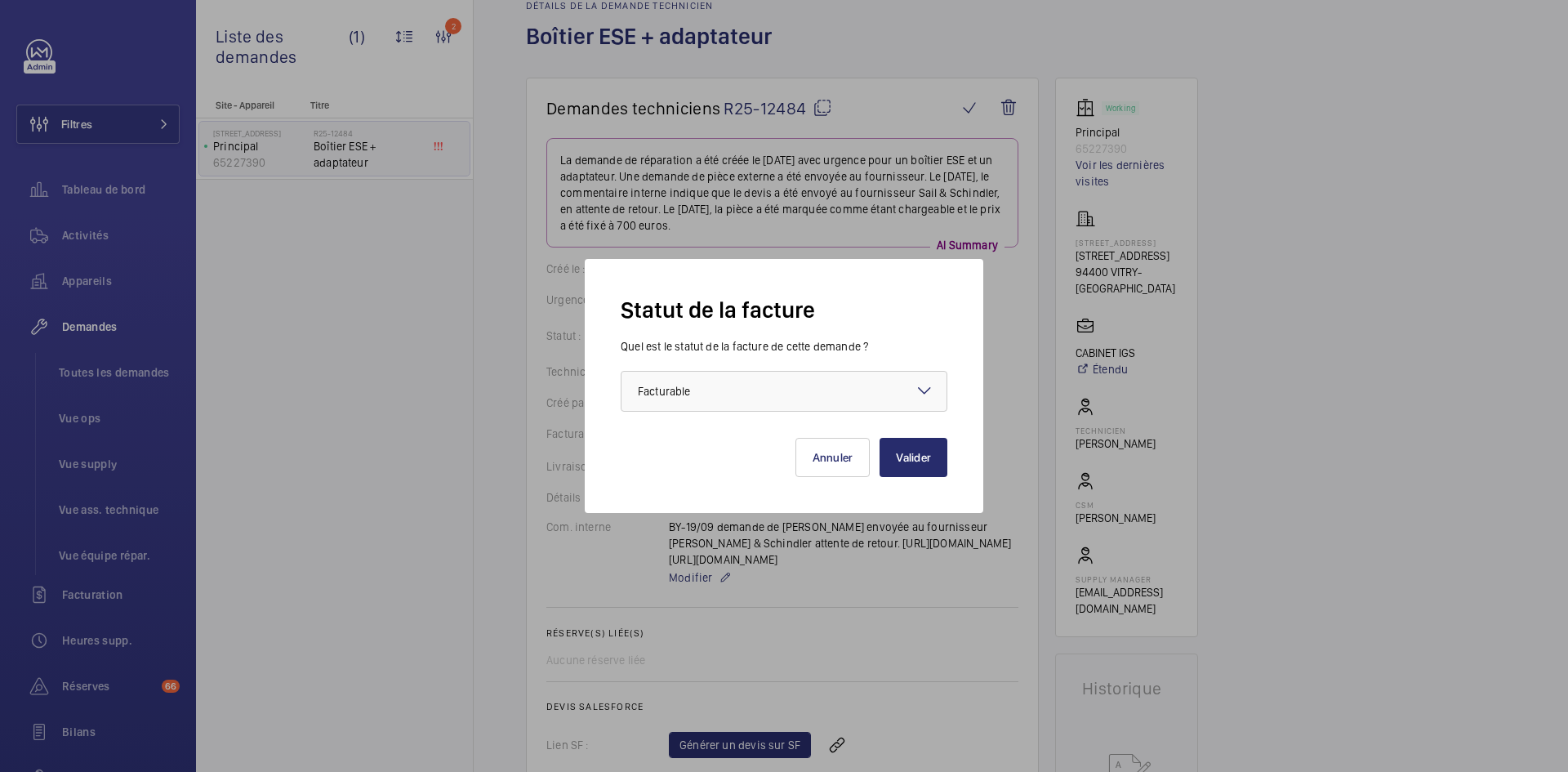
click at [925, 386] on mat-icon at bounding box center [924, 390] width 19 height 19
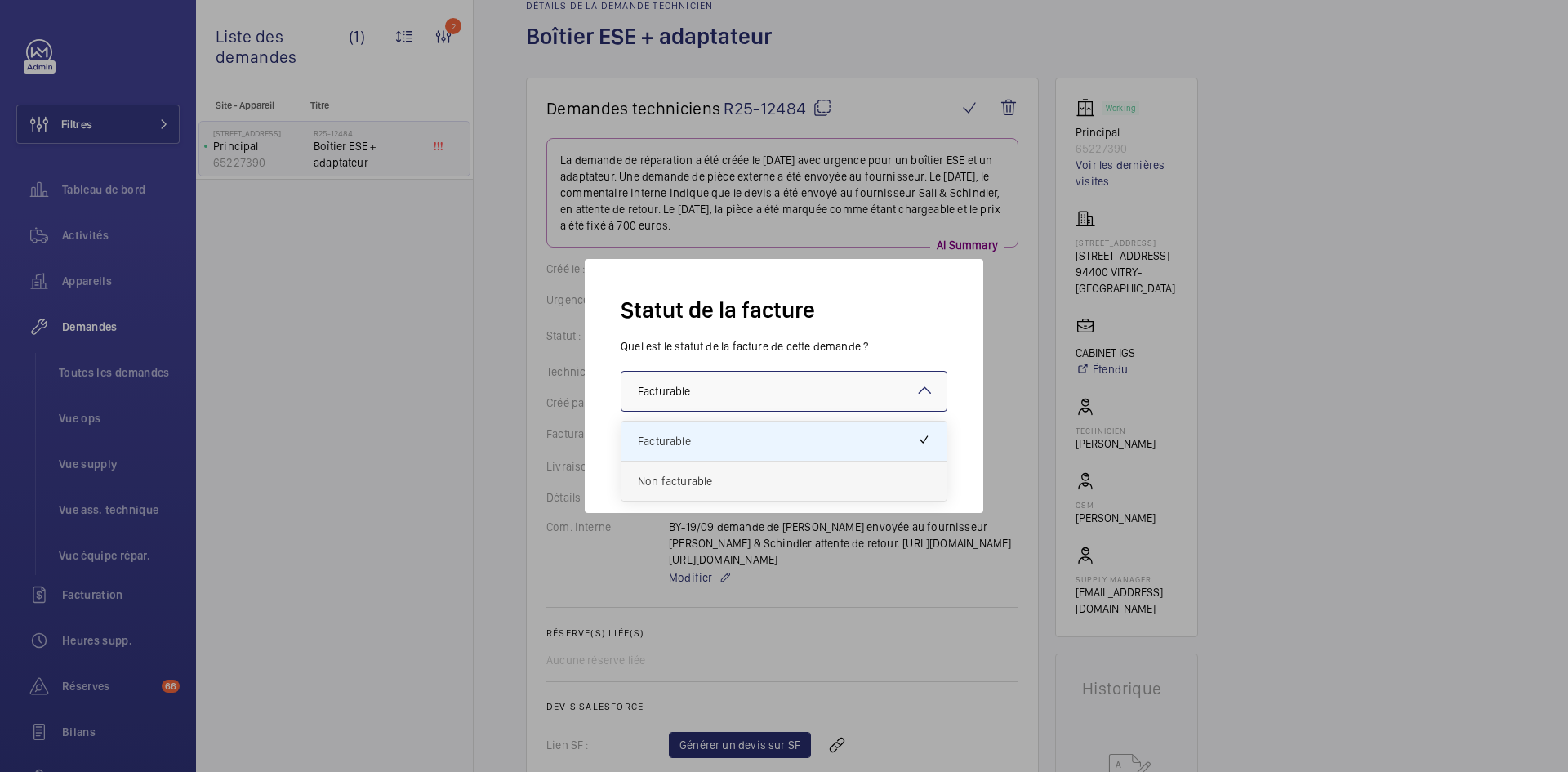
click at [722, 473] on span "Non facturable" at bounding box center [784, 481] width 292 height 17
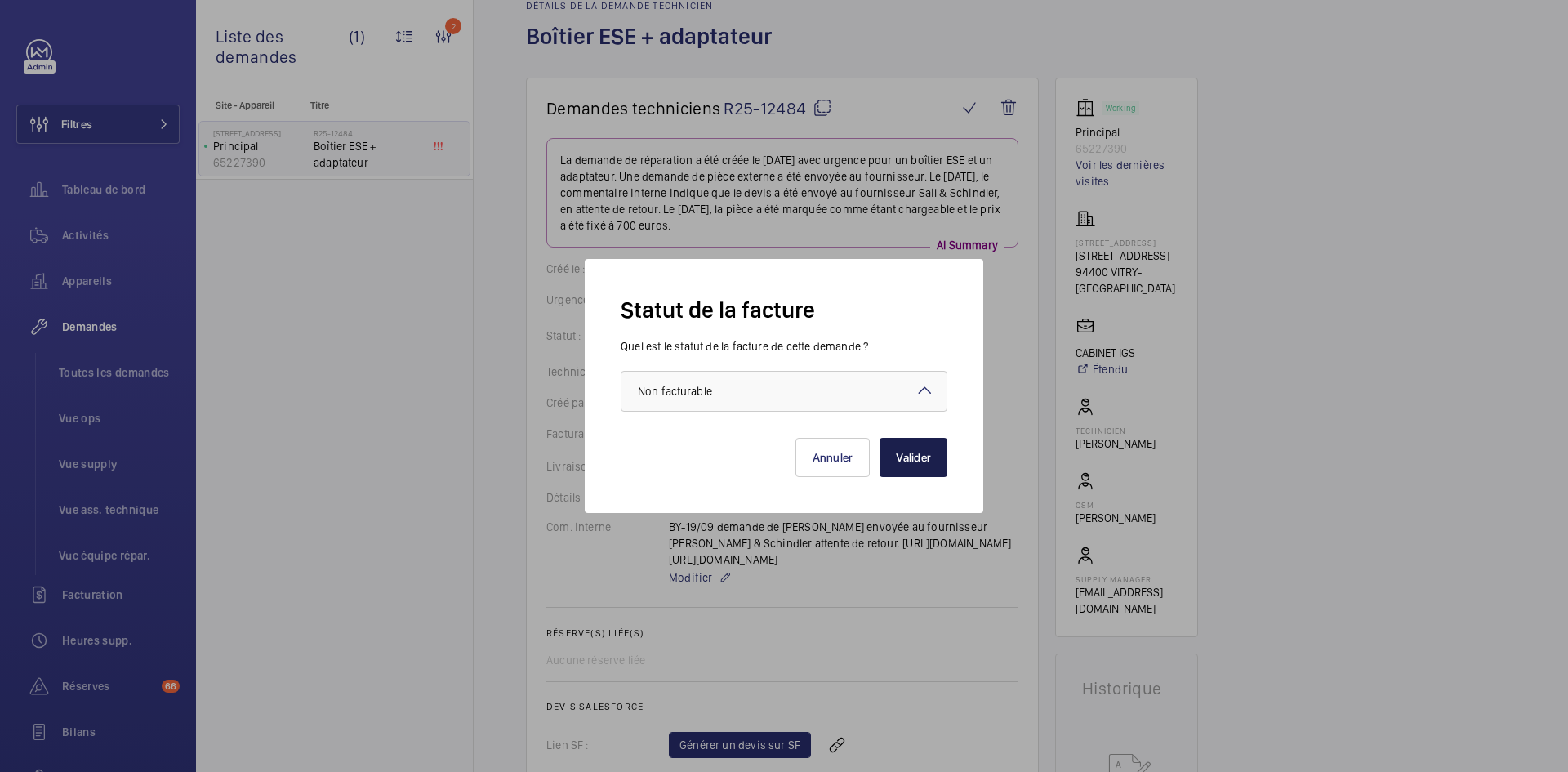
click at [916, 449] on button "Valider" at bounding box center [913, 458] width 67 height 39
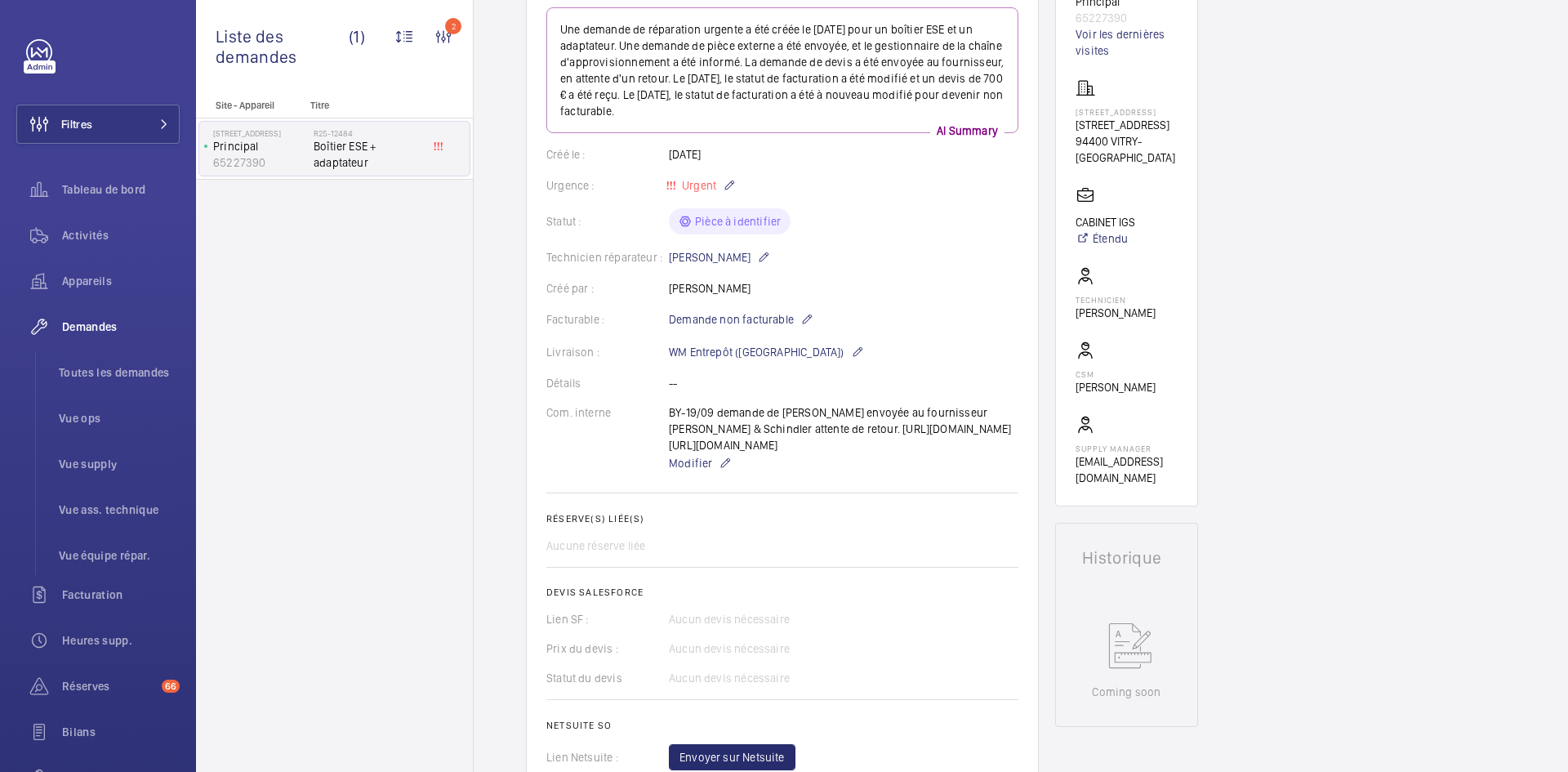
scroll to position [49, 0]
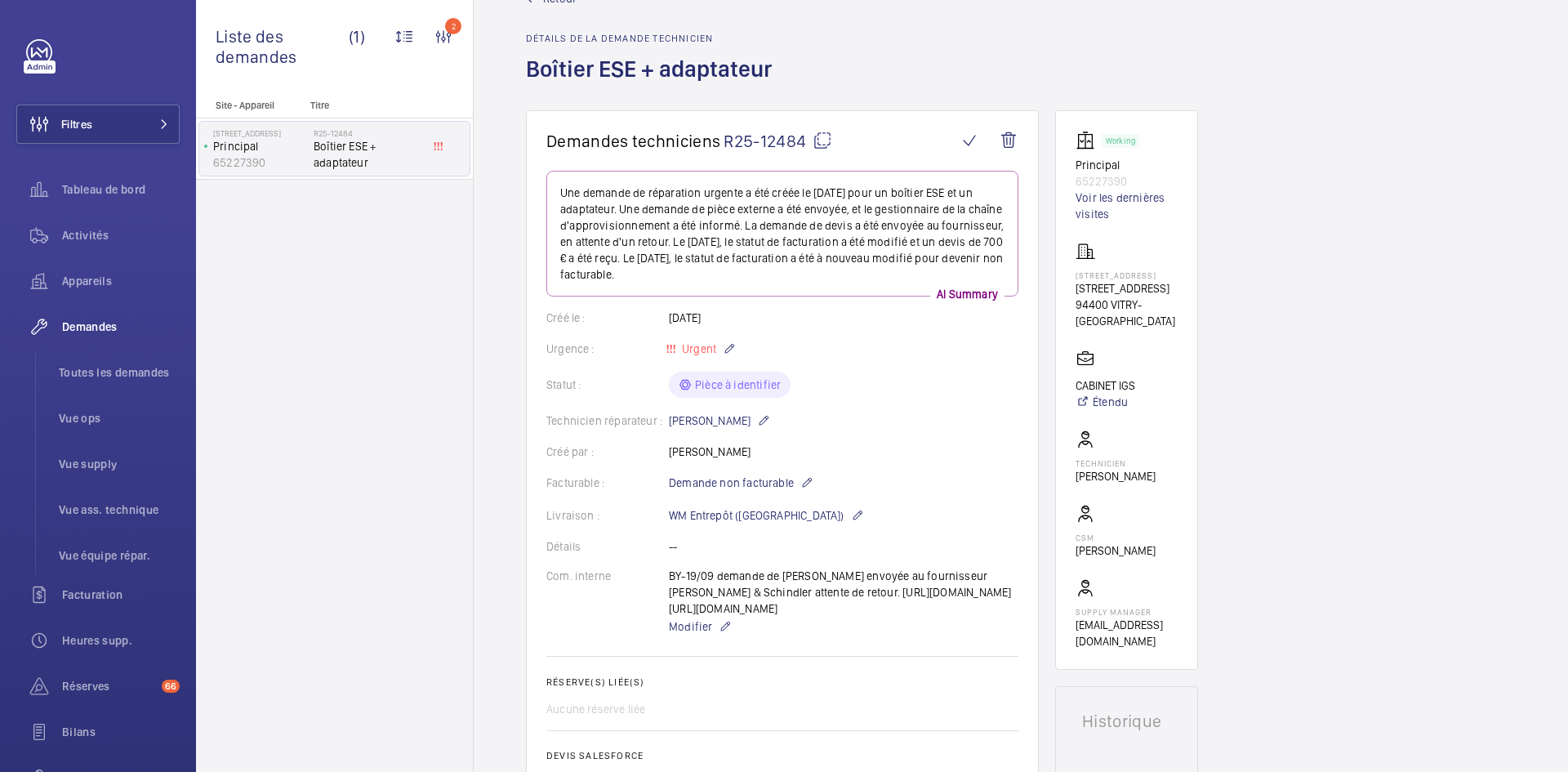
click at [821, 129] on wm-front-card "Demandes techniciens R25-12484 Une demande de réparation urgente a été créée le…" at bounding box center [782, 532] width 513 height 844
click at [822, 134] on mat-icon at bounding box center [822, 140] width 19 height 19
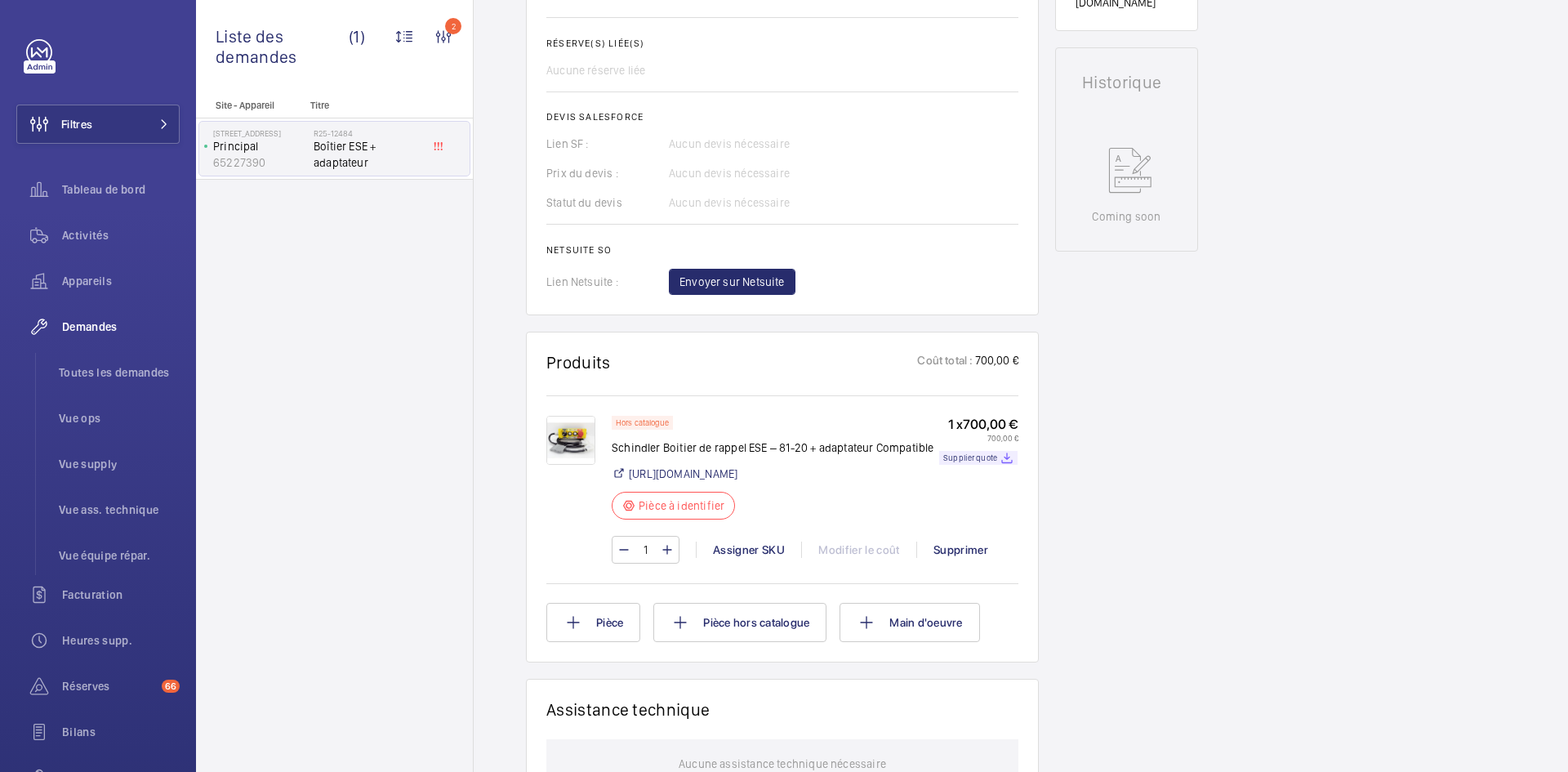
scroll to position [865, 0]
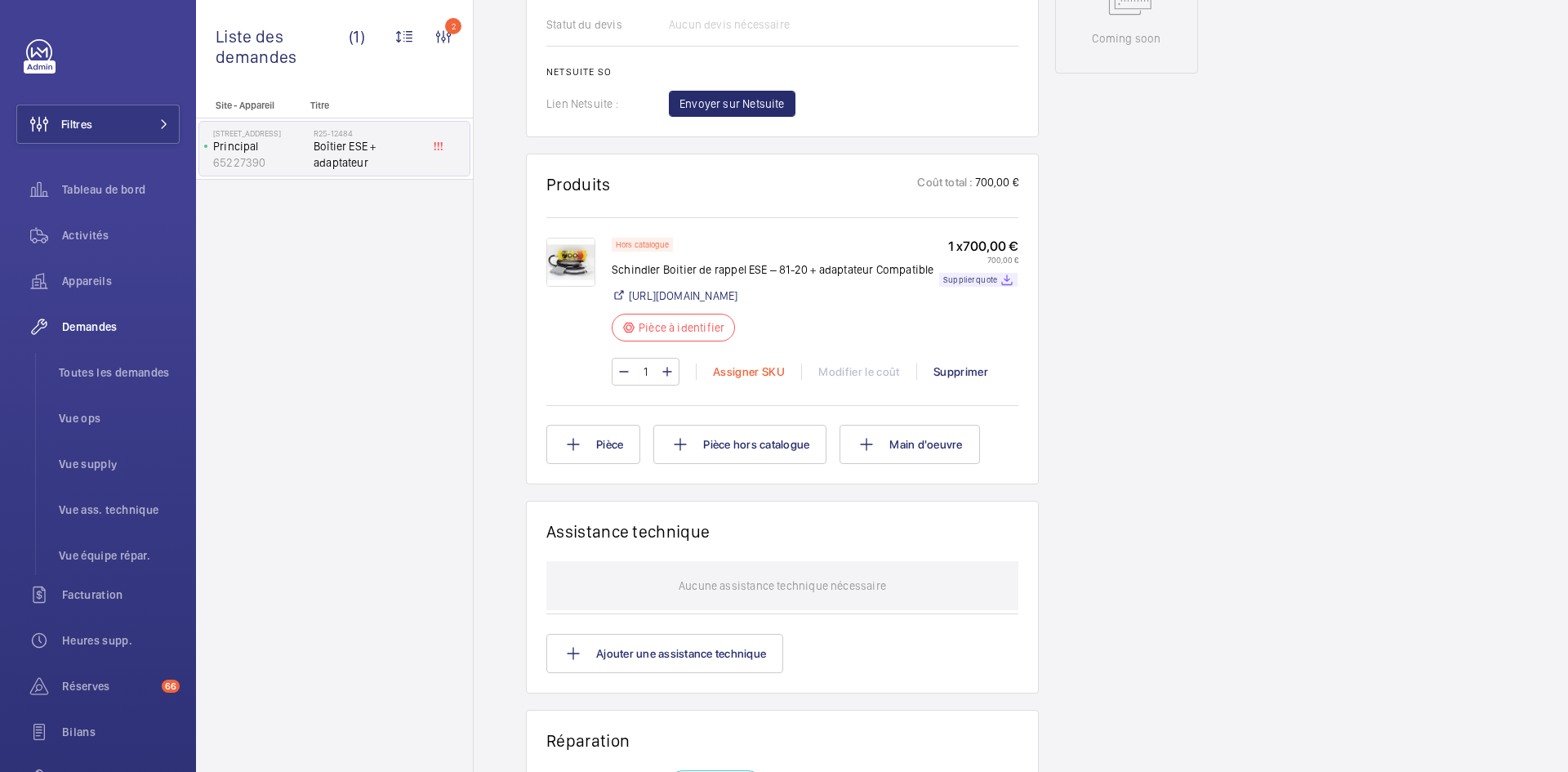
click at [738, 380] on div "Assigner SKU" at bounding box center [749, 372] width 105 height 17
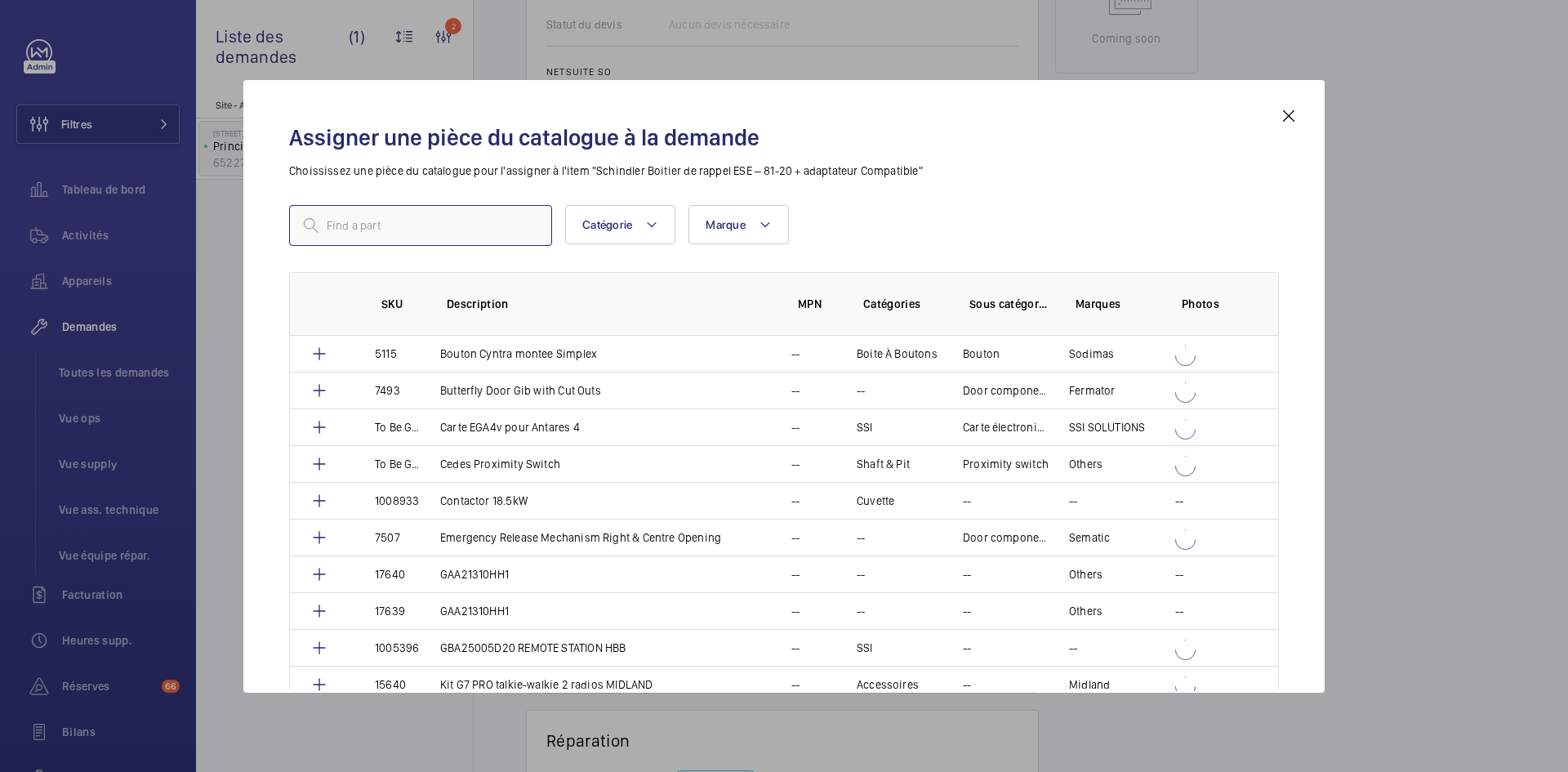
click at [420, 237] on input "text" at bounding box center [421, 226] width 263 height 41
paste input "1010321"
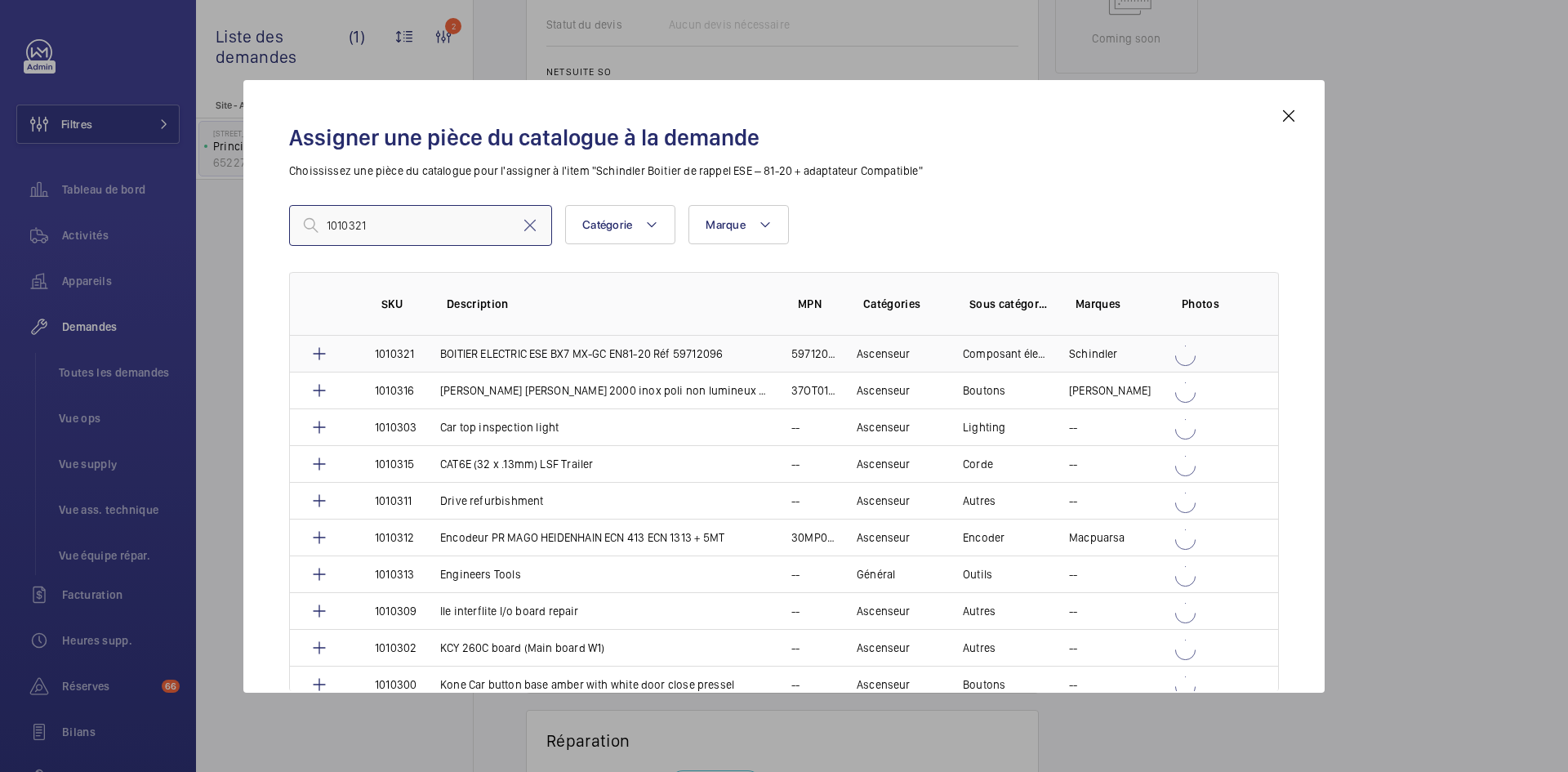
type input "1010321"
click at [423, 354] on td "BOITIER ELECTRIC ESE BX7 MX-GC EN81-20 Réf 59712096" at bounding box center [596, 353] width 351 height 36
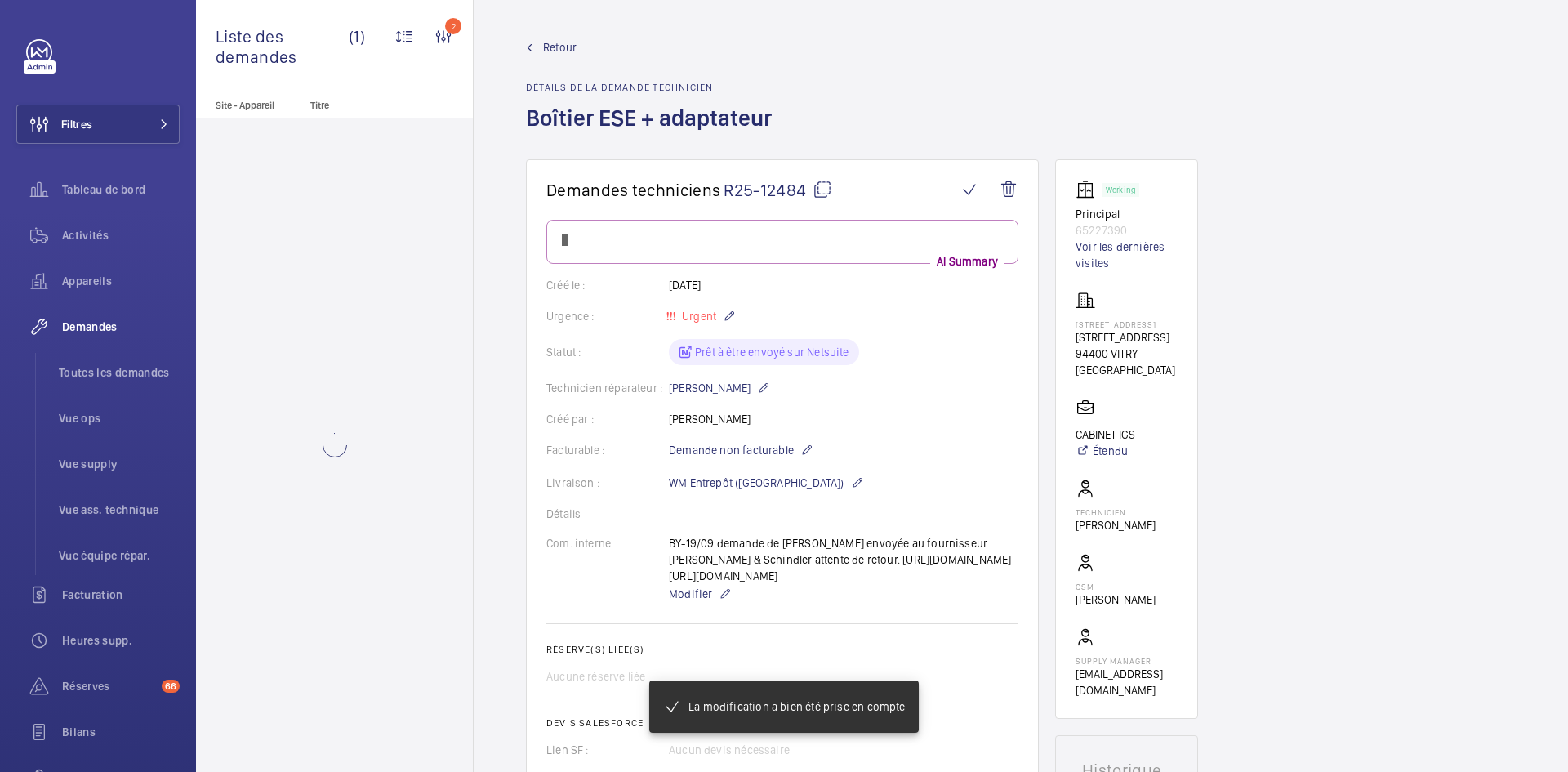
scroll to position [865, 0]
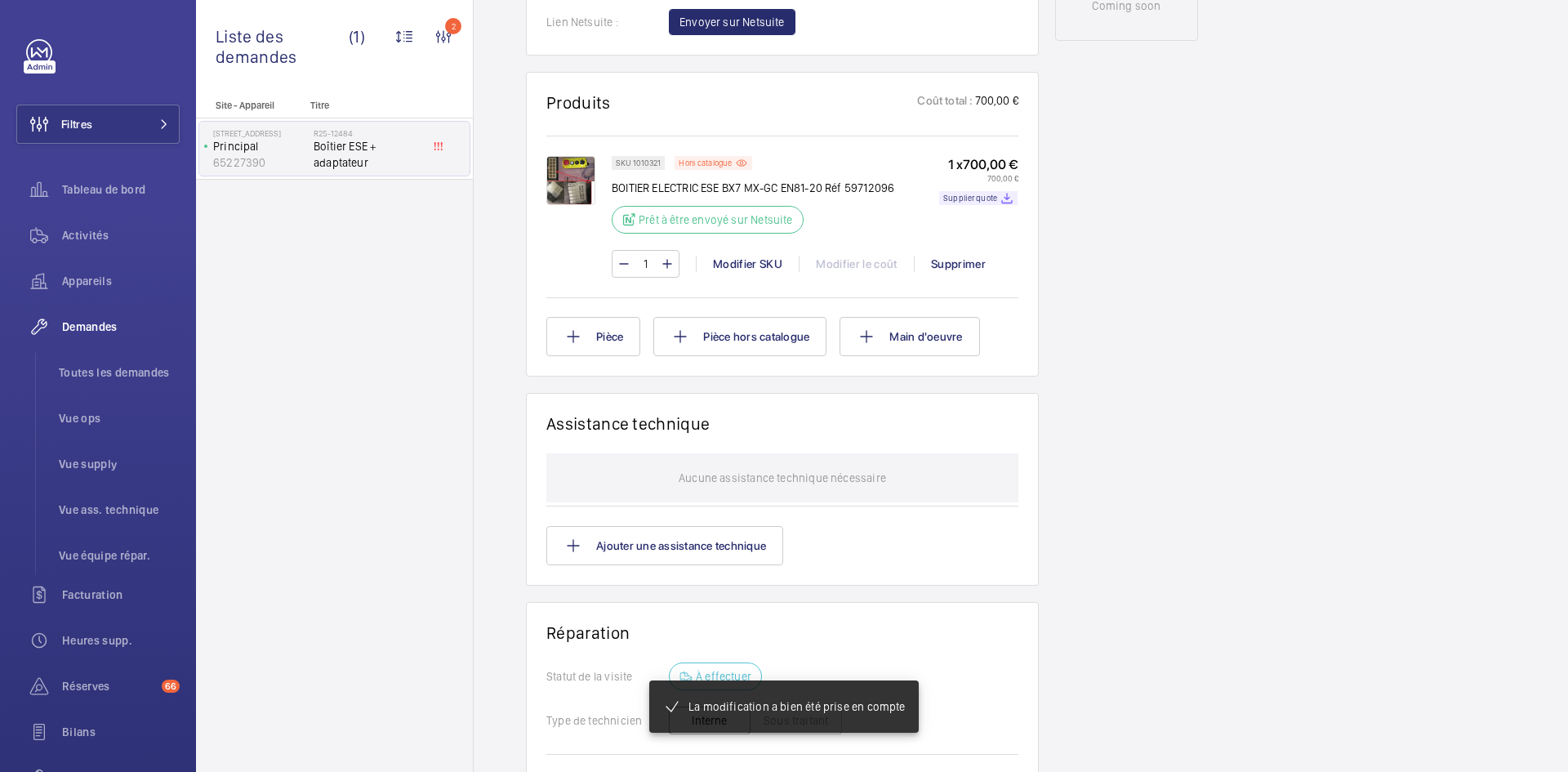
scroll to position [914, 0]
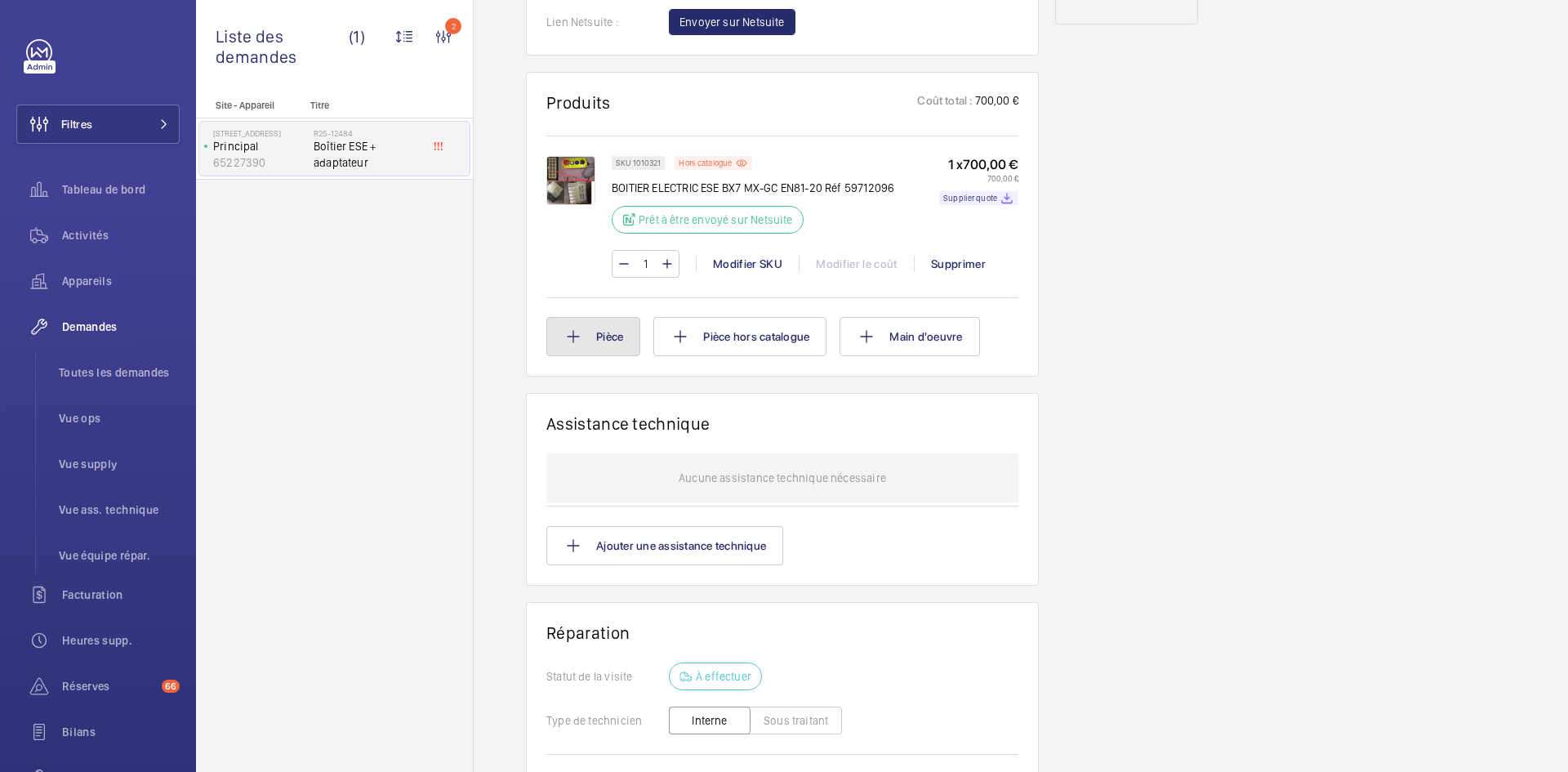
click at [601, 356] on button "Pièce" at bounding box center [594, 337] width 94 height 39
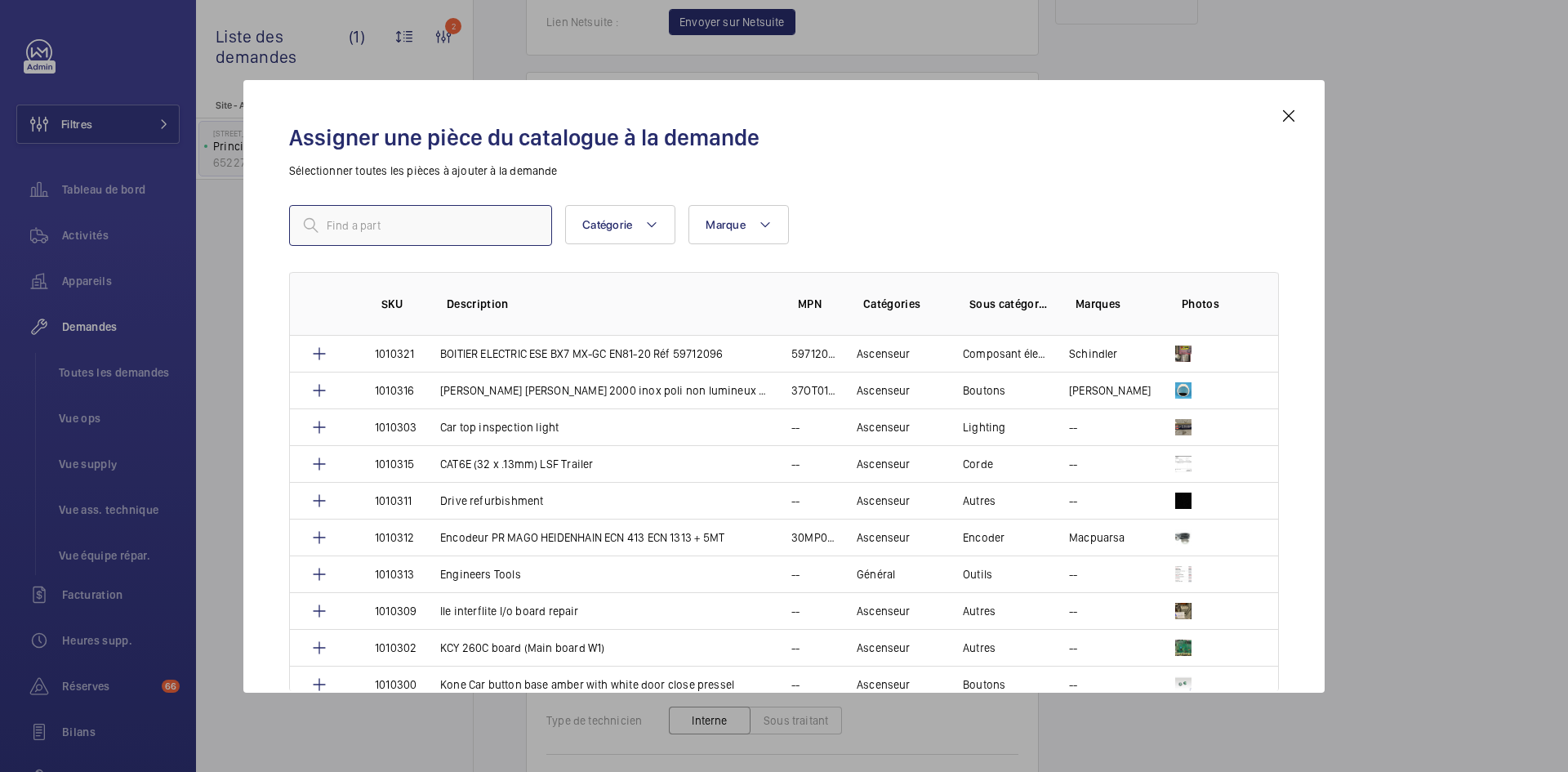
click at [419, 233] on input "text" at bounding box center [421, 226] width 263 height 41
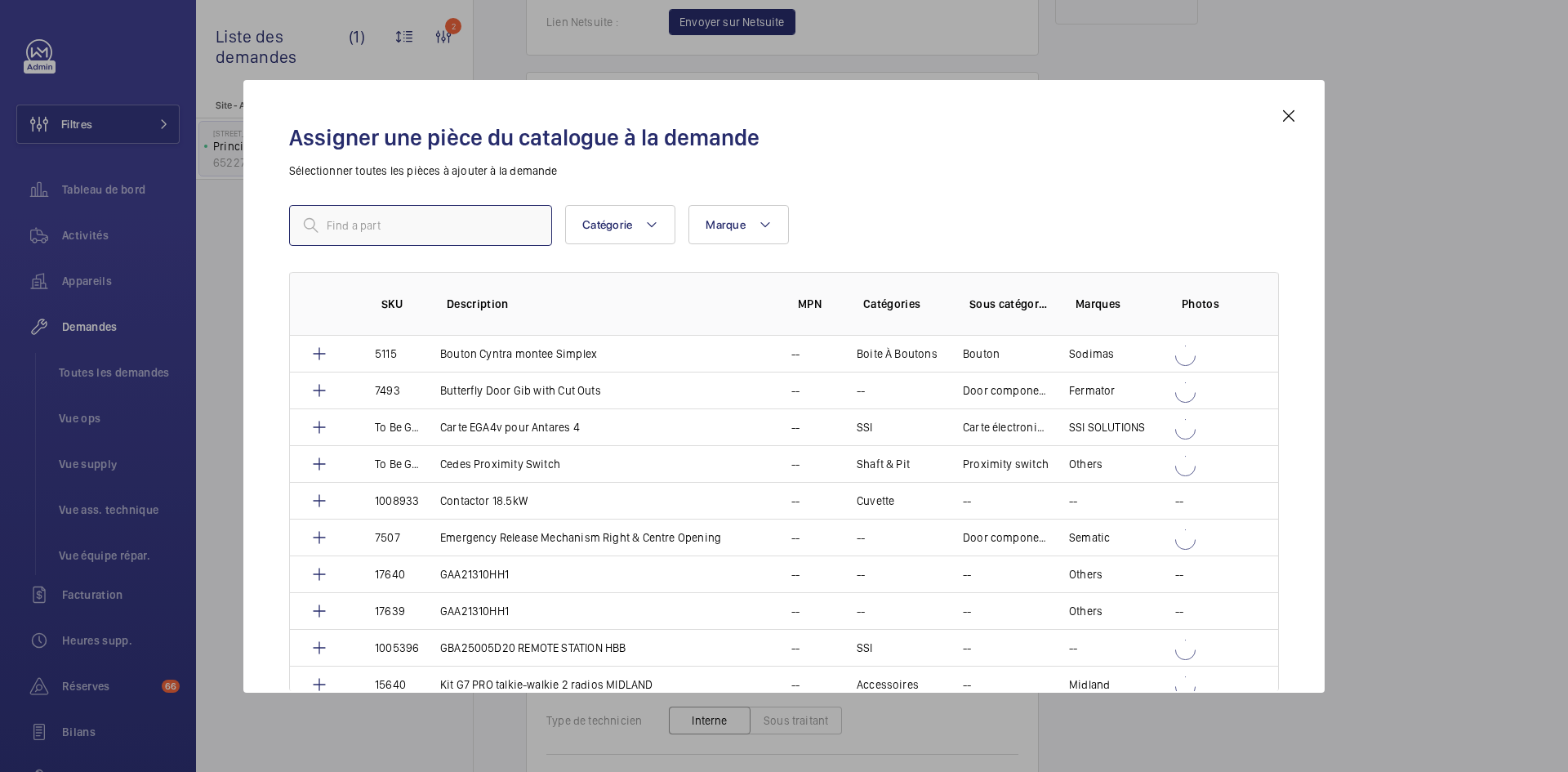
paste input "1010322"
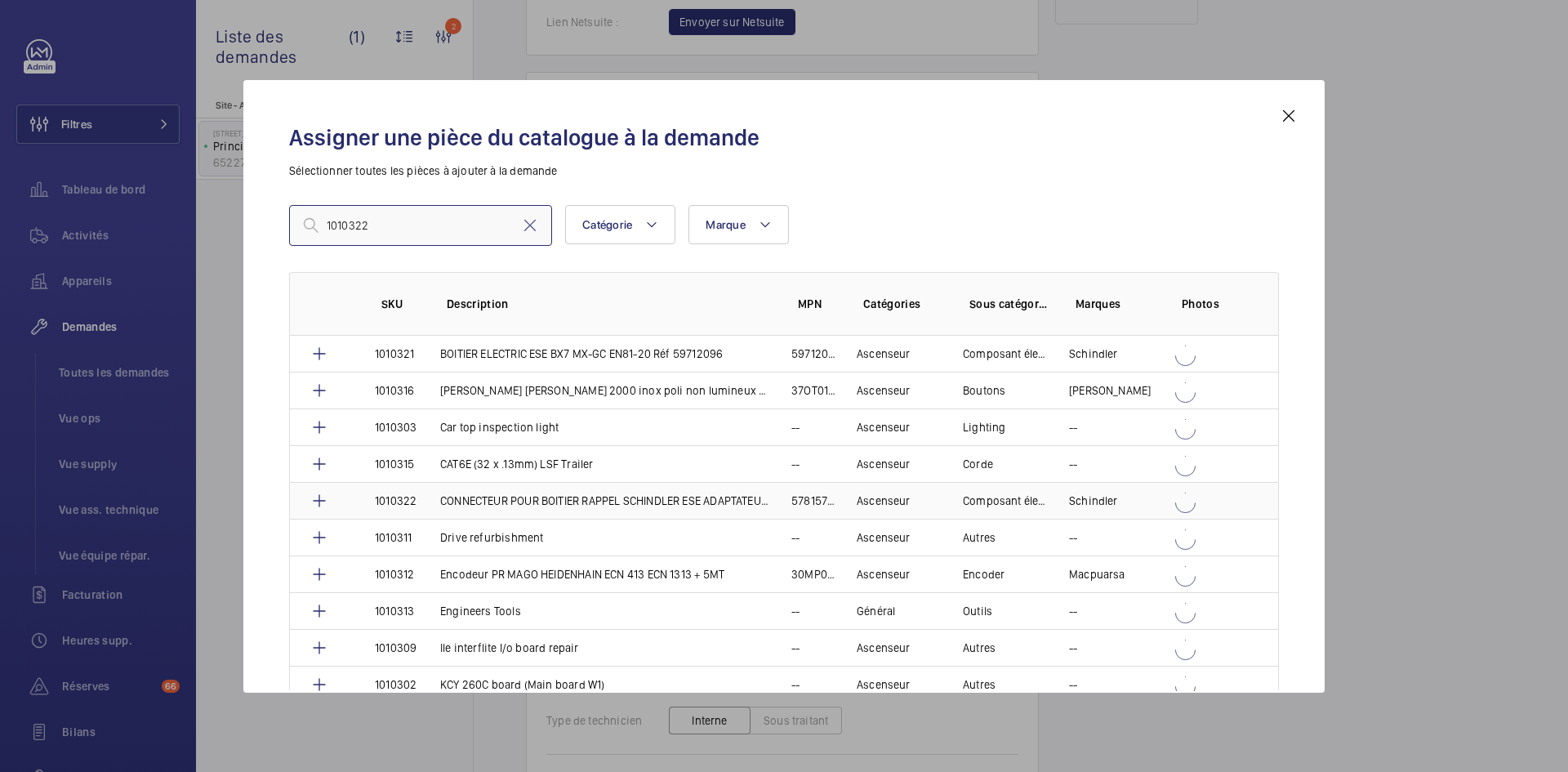
type input "1010322"
click at [416, 497] on p "1010322" at bounding box center [395, 501] width 42 height 17
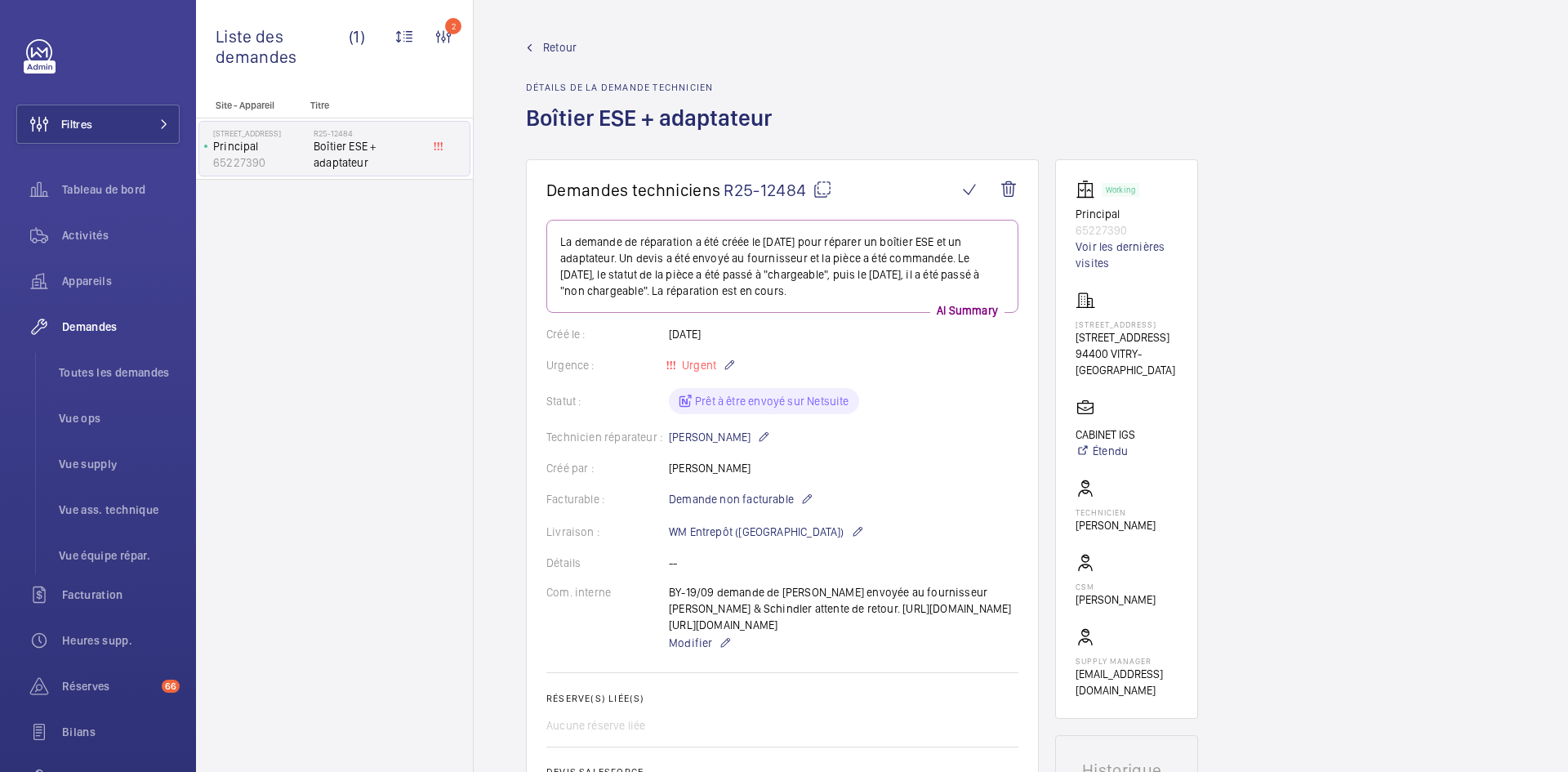
click at [825, 192] on mat-icon at bounding box center [822, 189] width 19 height 19
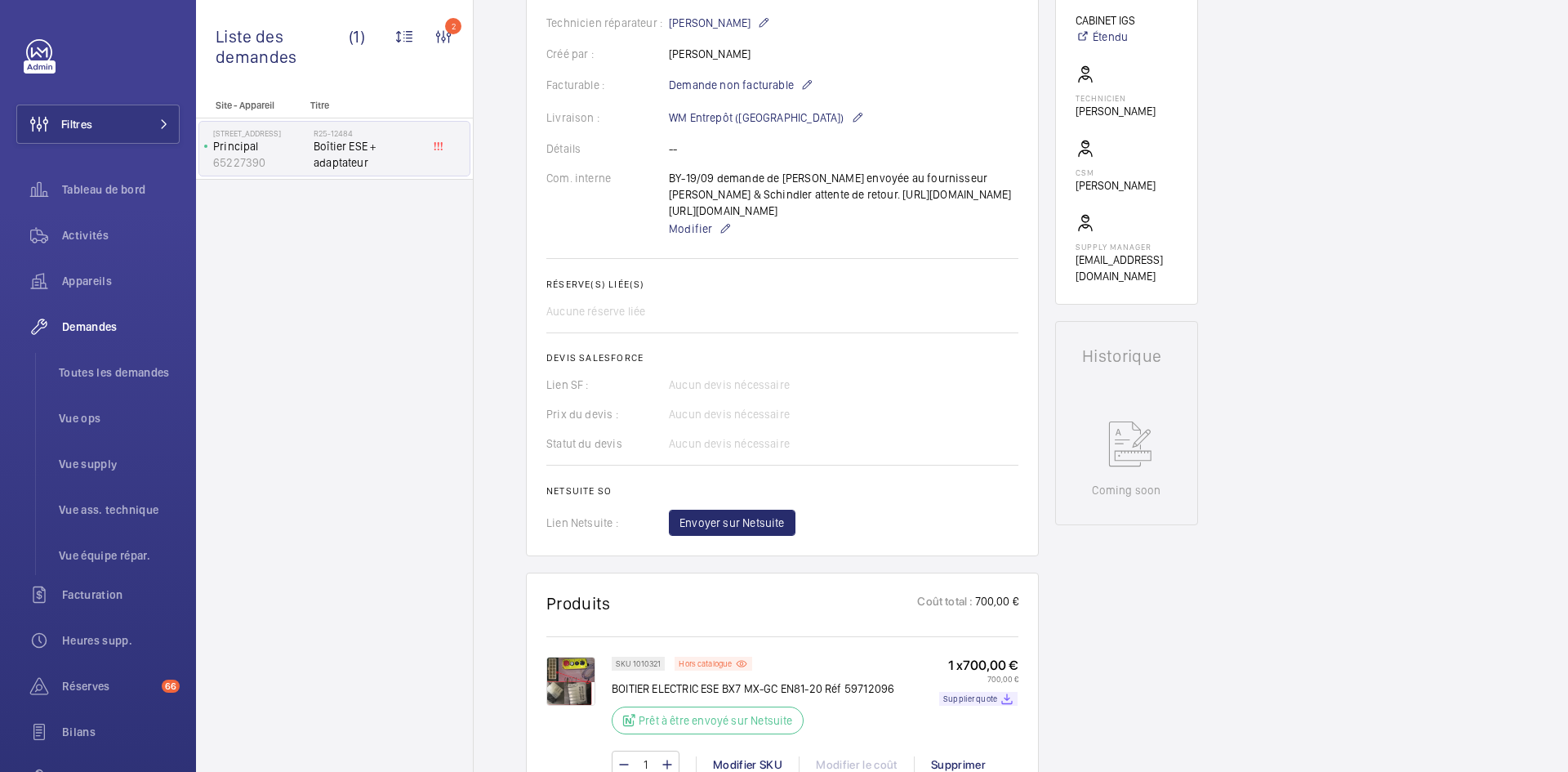
scroll to position [409, 0]
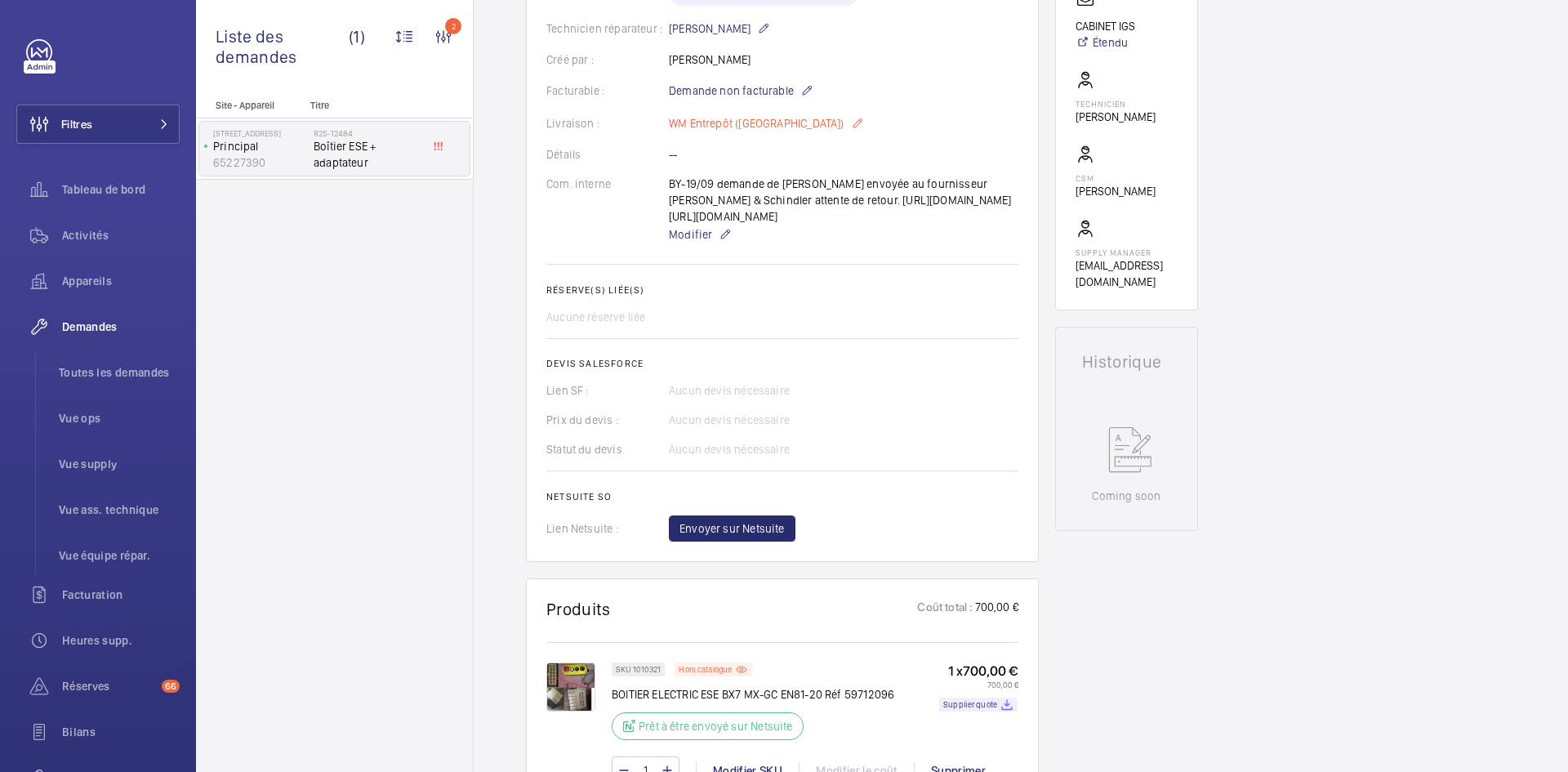
click at [851, 123] on mat-icon at bounding box center [858, 123] width 13 height 19
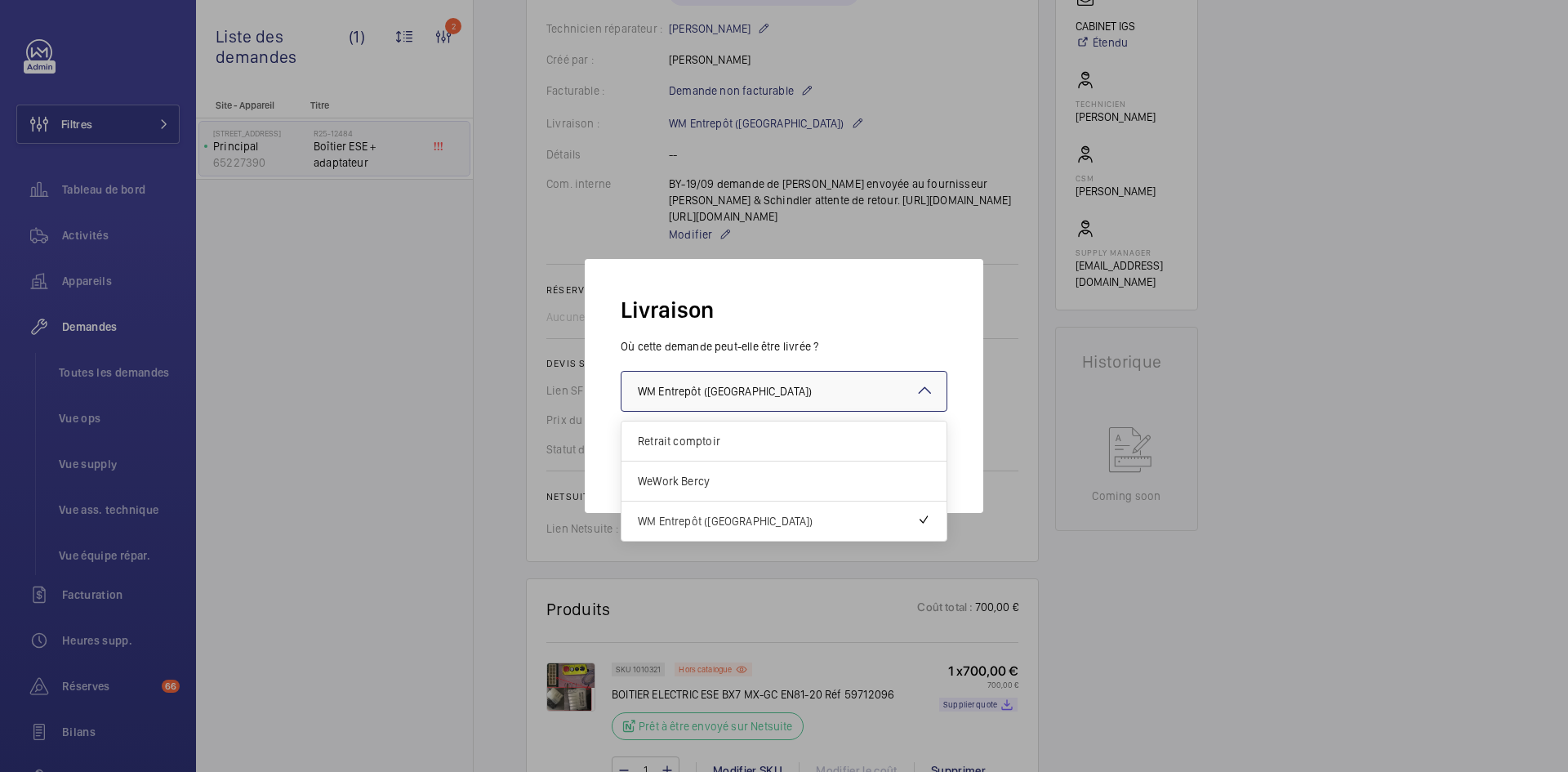
click at [937, 385] on div at bounding box center [784, 391] width 325 height 39
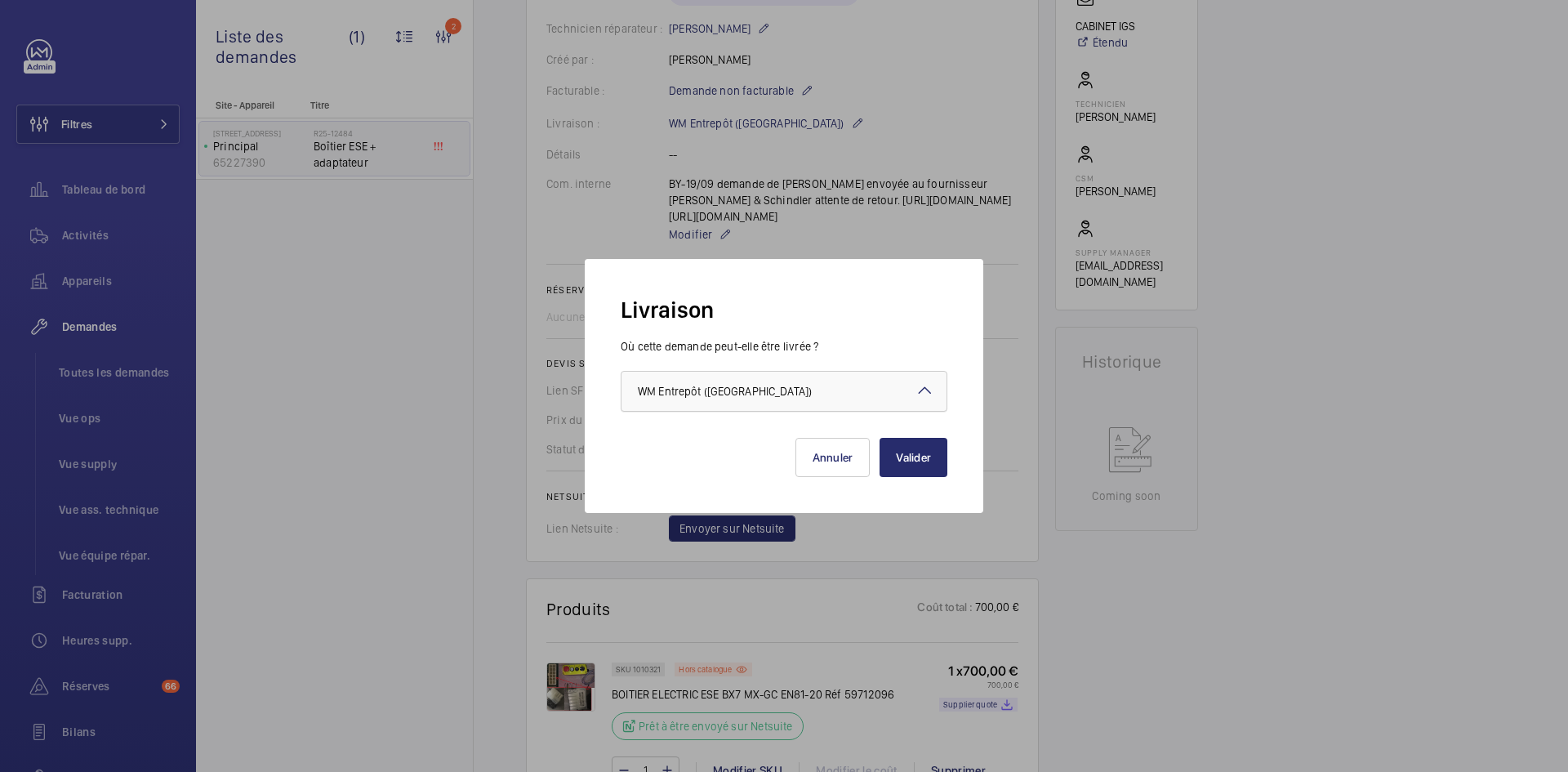
click at [936, 382] on div at bounding box center [784, 391] width 325 height 39
click at [927, 465] on button "Valider" at bounding box center [913, 458] width 67 height 39
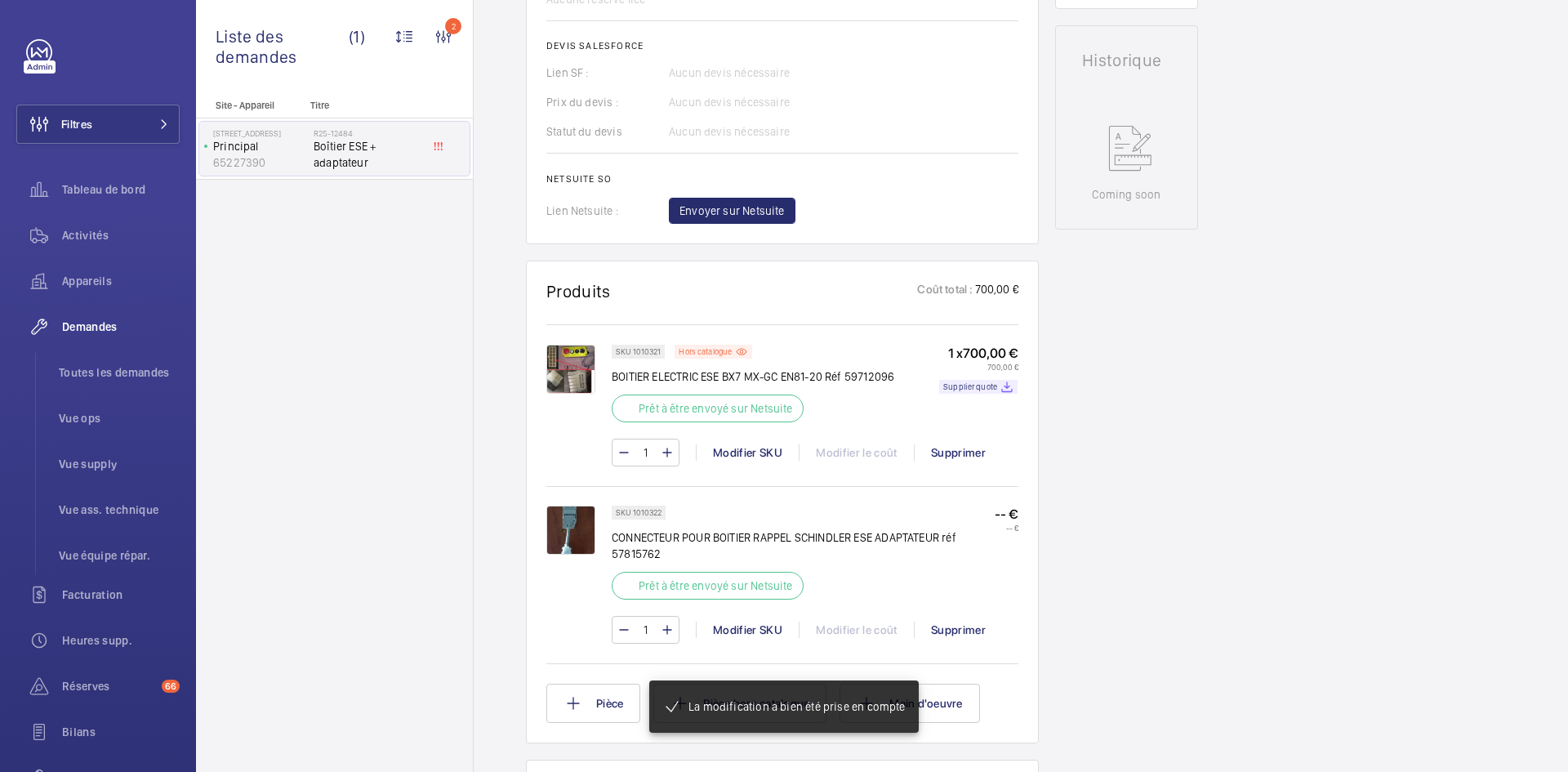
scroll to position [784, 0]
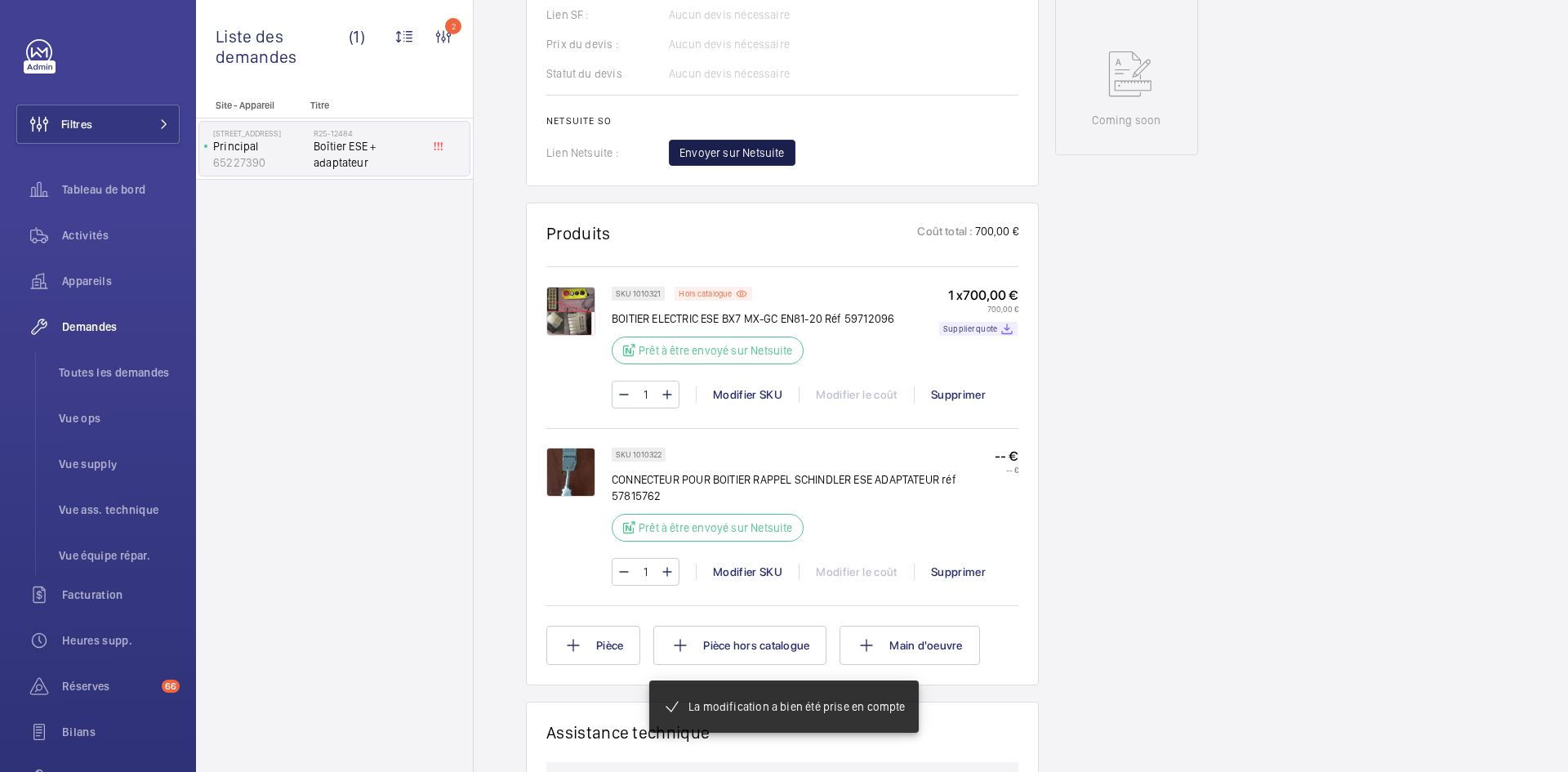
click at [766, 161] on span "Envoyer sur Netsuite" at bounding box center [732, 153] width 105 height 17
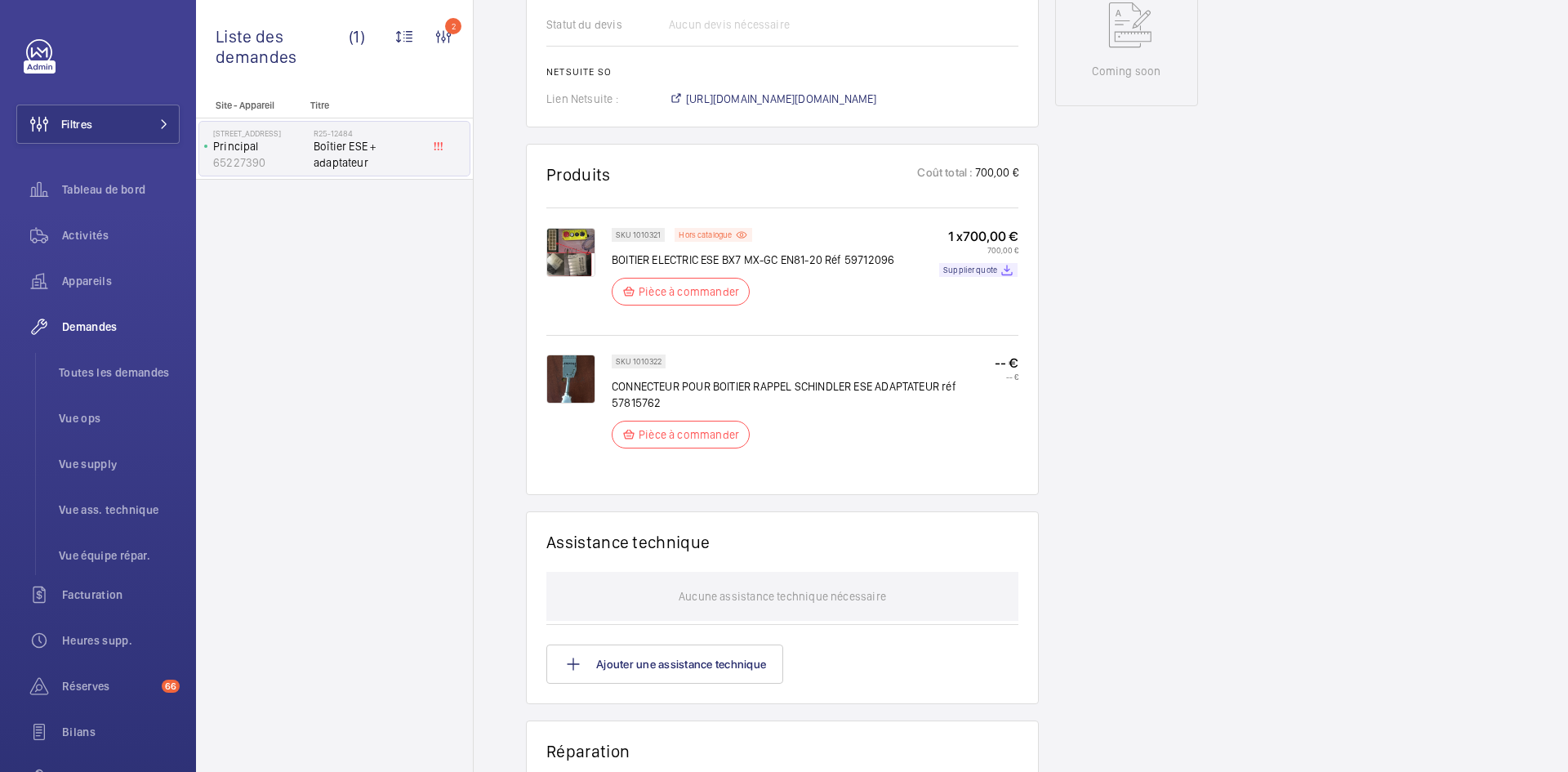
scroll to position [850, 0]
click at [849, 107] on span "https://6461500.app.netsuite.com/app/accounting/transactions/salesord.nl?id=302…" at bounding box center [781, 99] width 191 height 17
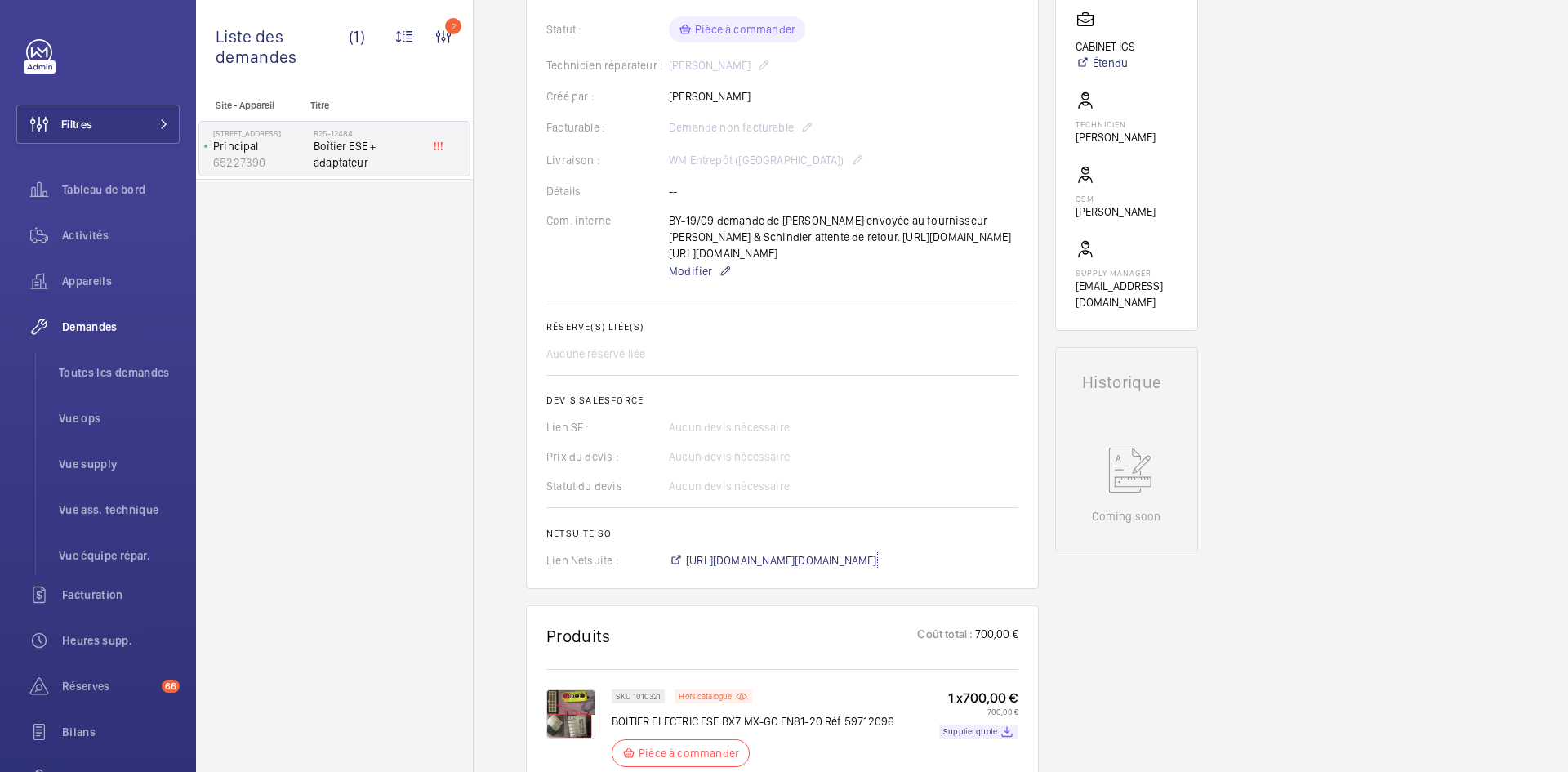
scroll to position [277, 0]
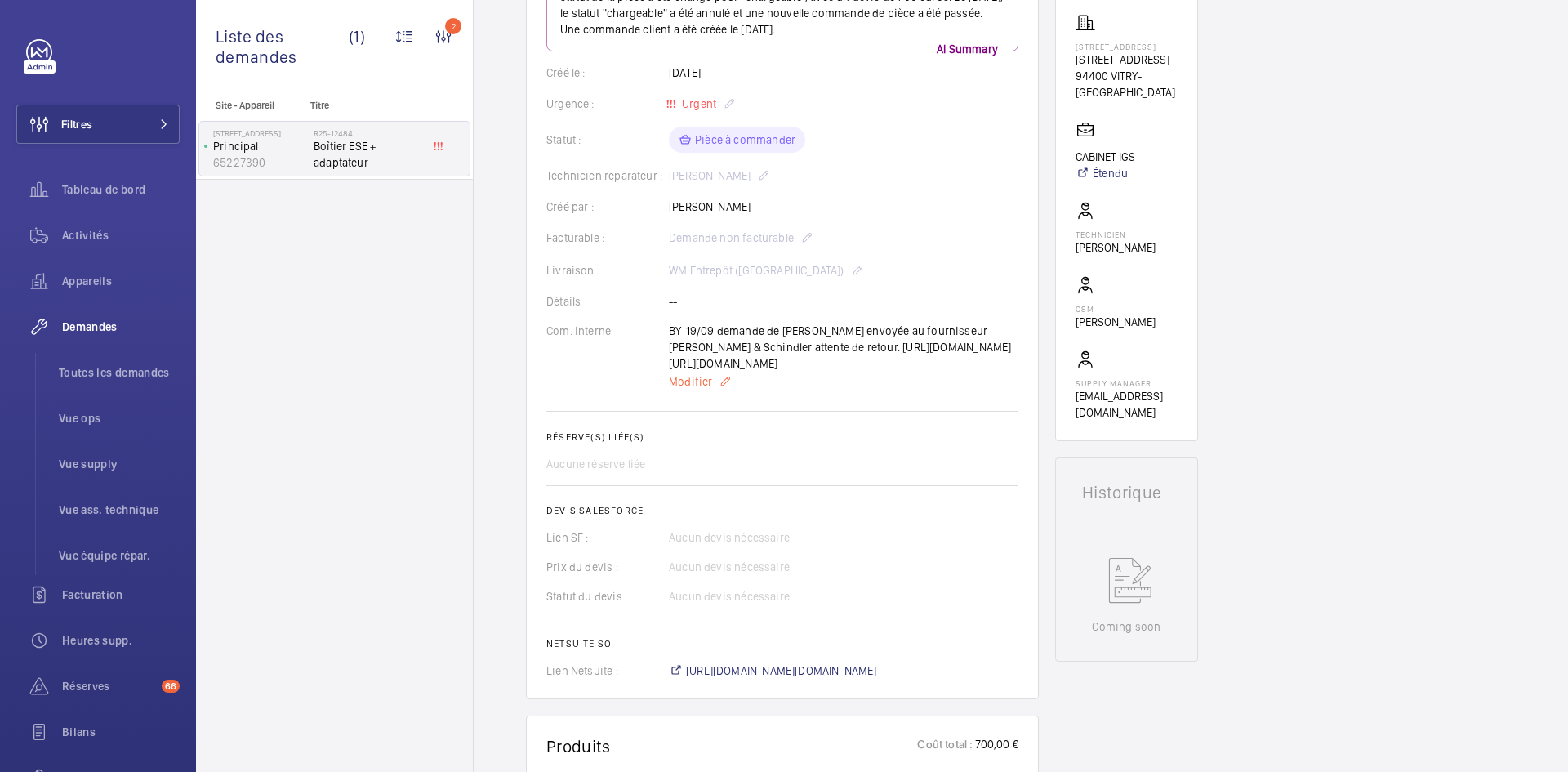
click at [687, 389] on span "Modifier" at bounding box center [691, 382] width 43 height 17
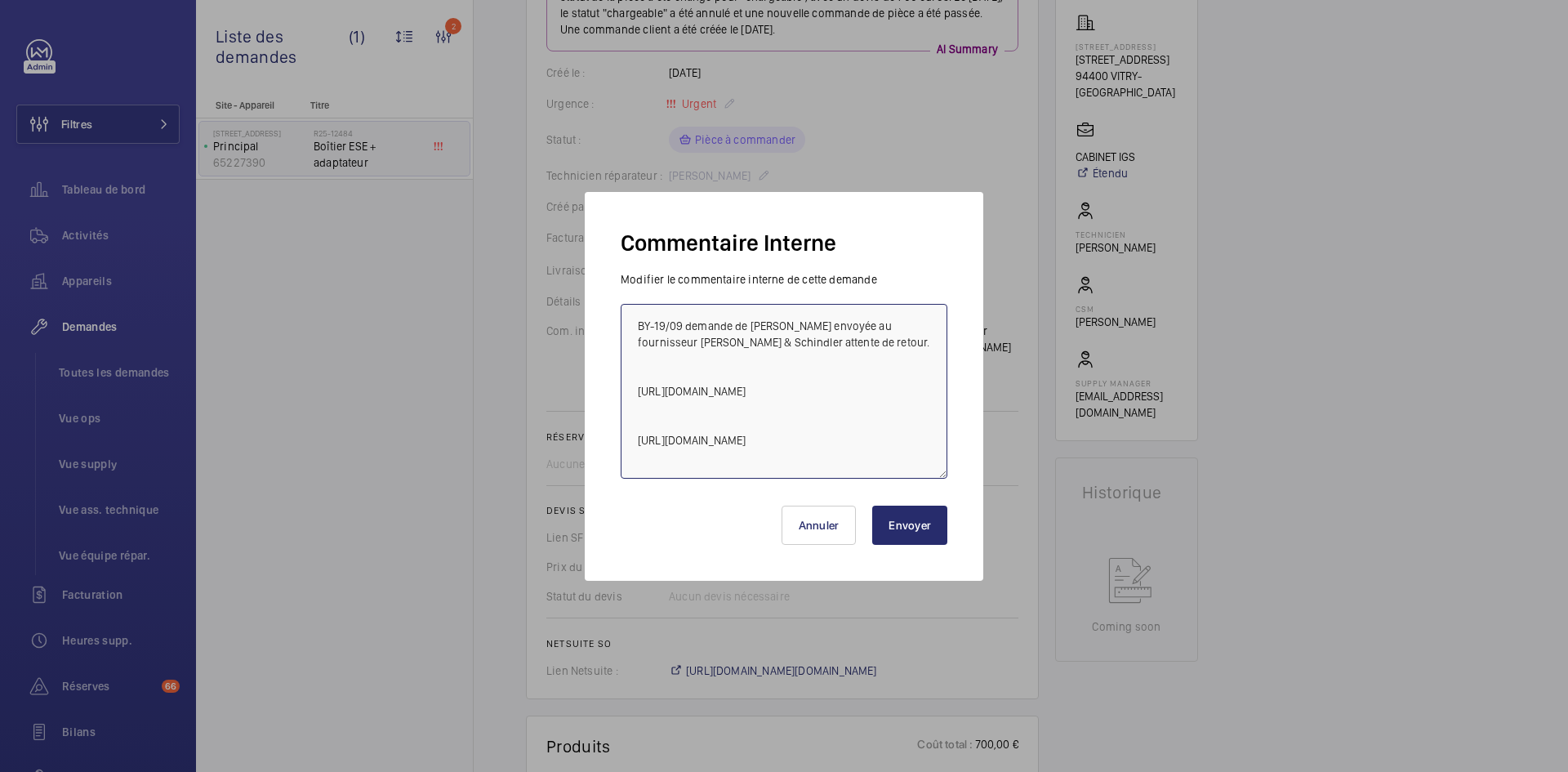
click at [631, 322] on textarea "BY-19/09 demande de devis envoyée au fournisseur Sail & Schindler attente de re…" at bounding box center [783, 391] width 326 height 175
paste textarea "BY-22/09 commande effectuer chez le fournisseur Sail via l'email livraison prév…"
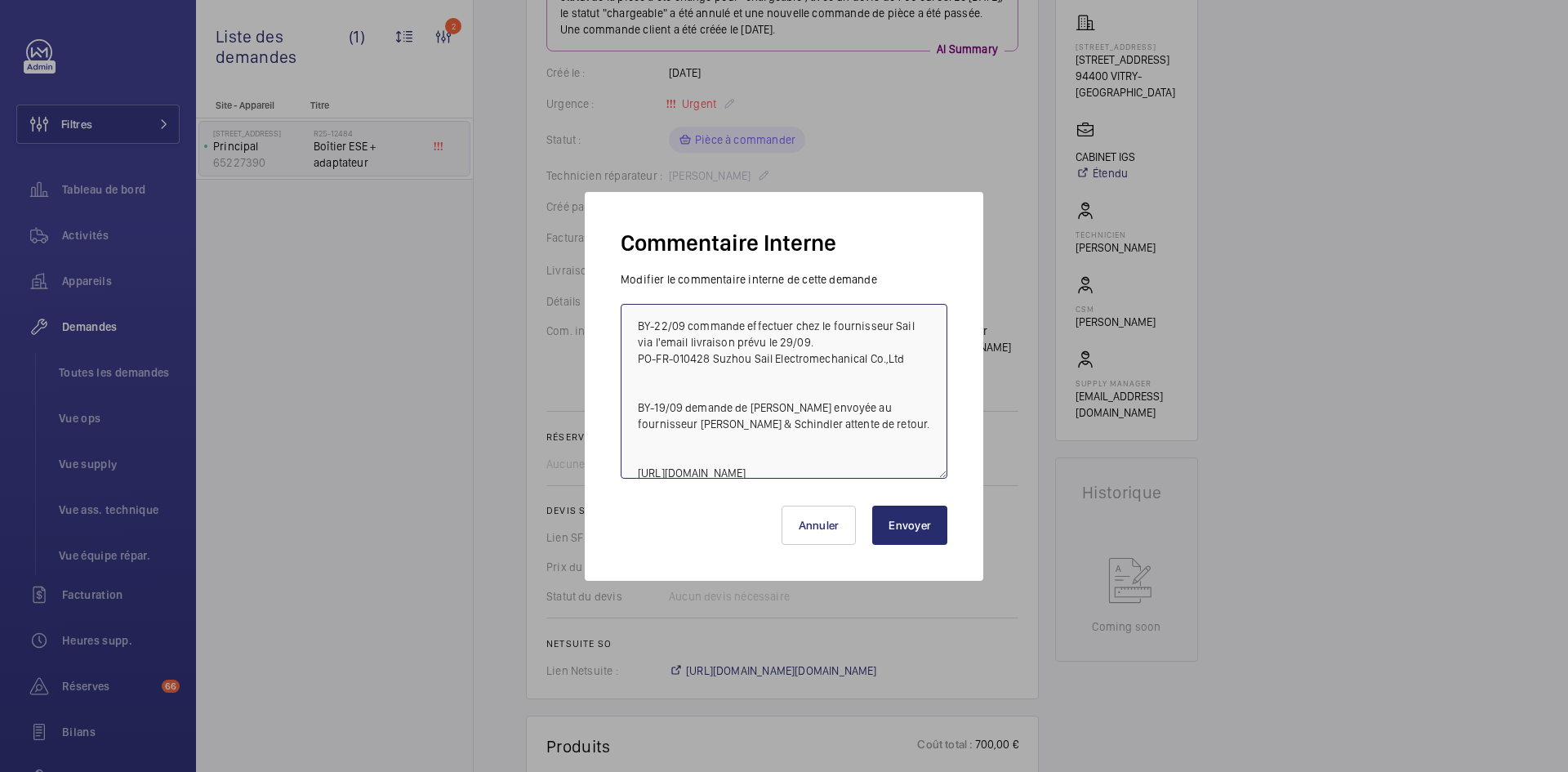
type textarea "BY-22/09 commande effectuer chez le fournisseur Sail via l'email livraison prév…"
click at [937, 533] on button "Envoyer" at bounding box center [909, 525] width 75 height 39
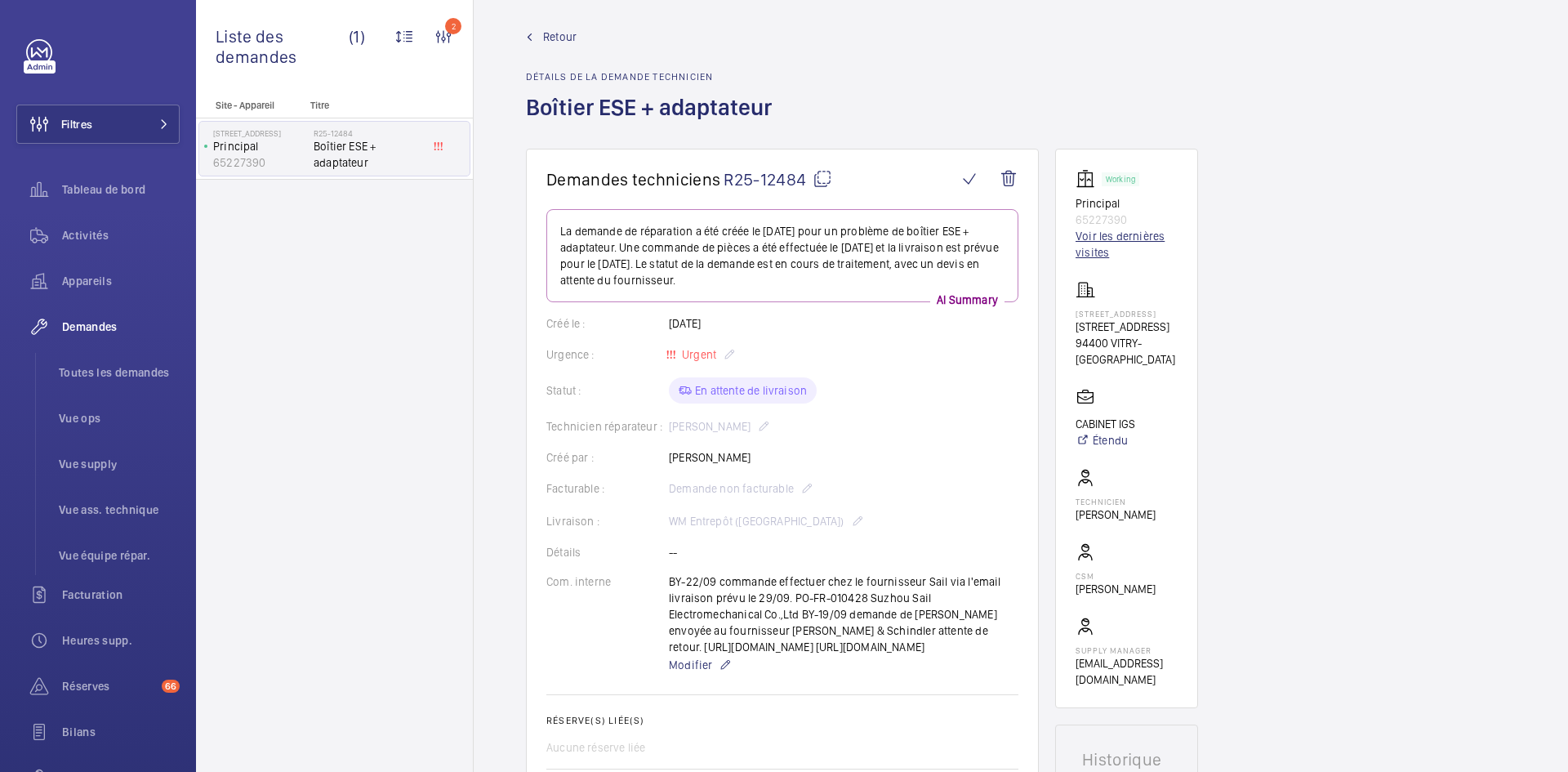
scroll to position [0, 0]
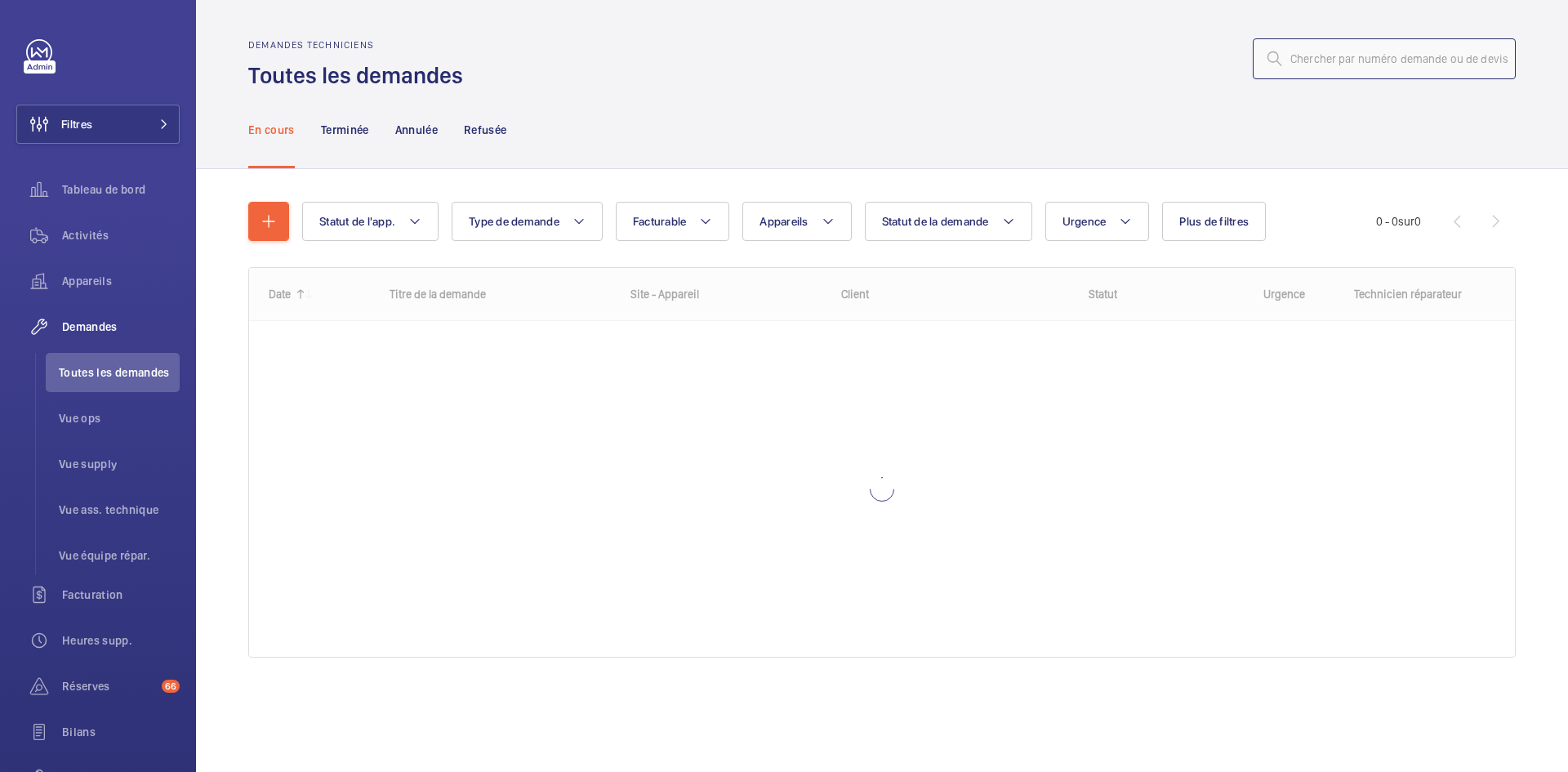
click at [1331, 55] on input "text" at bounding box center [1384, 59] width 263 height 41
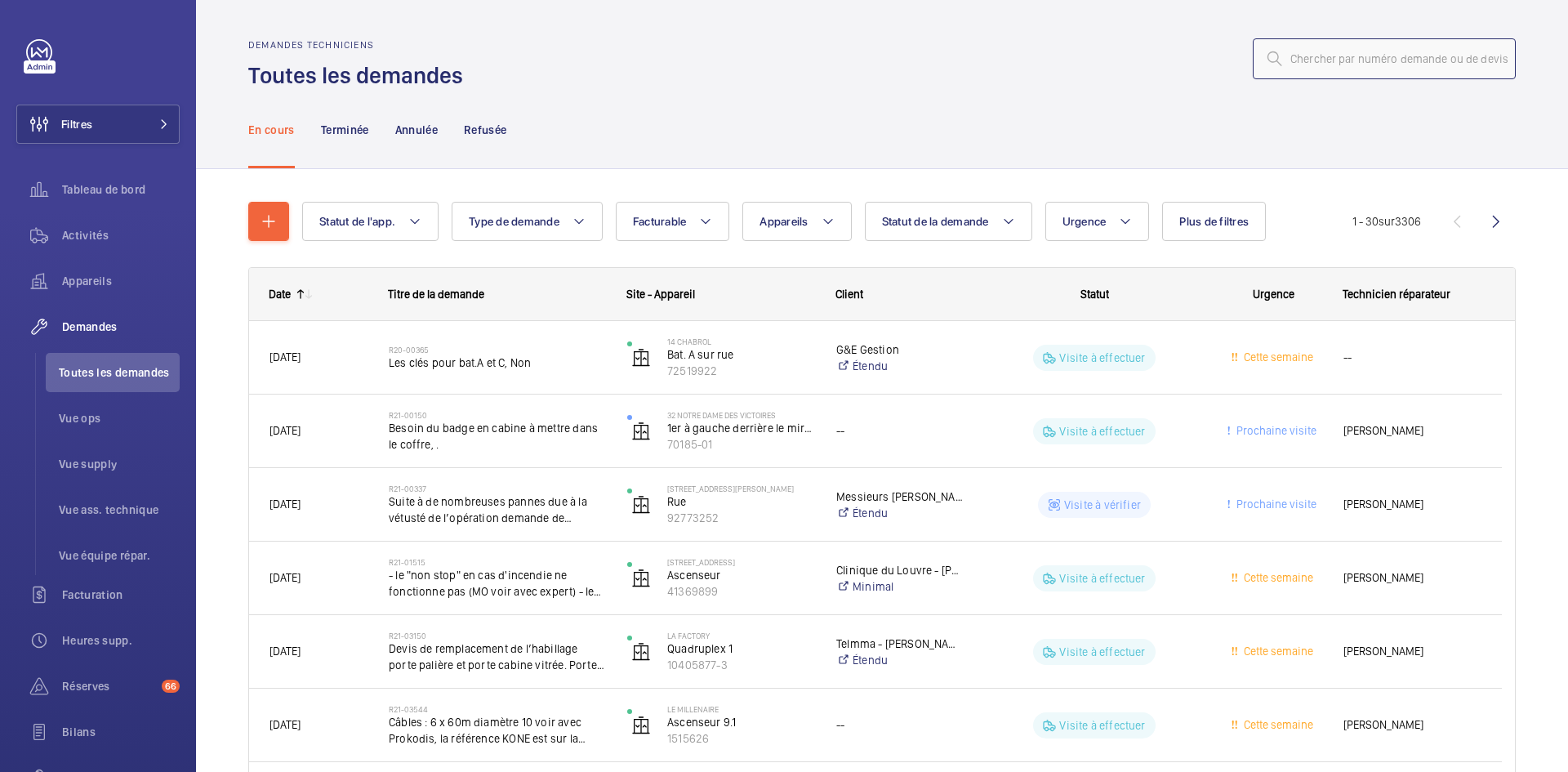
paste input "R25-12124"
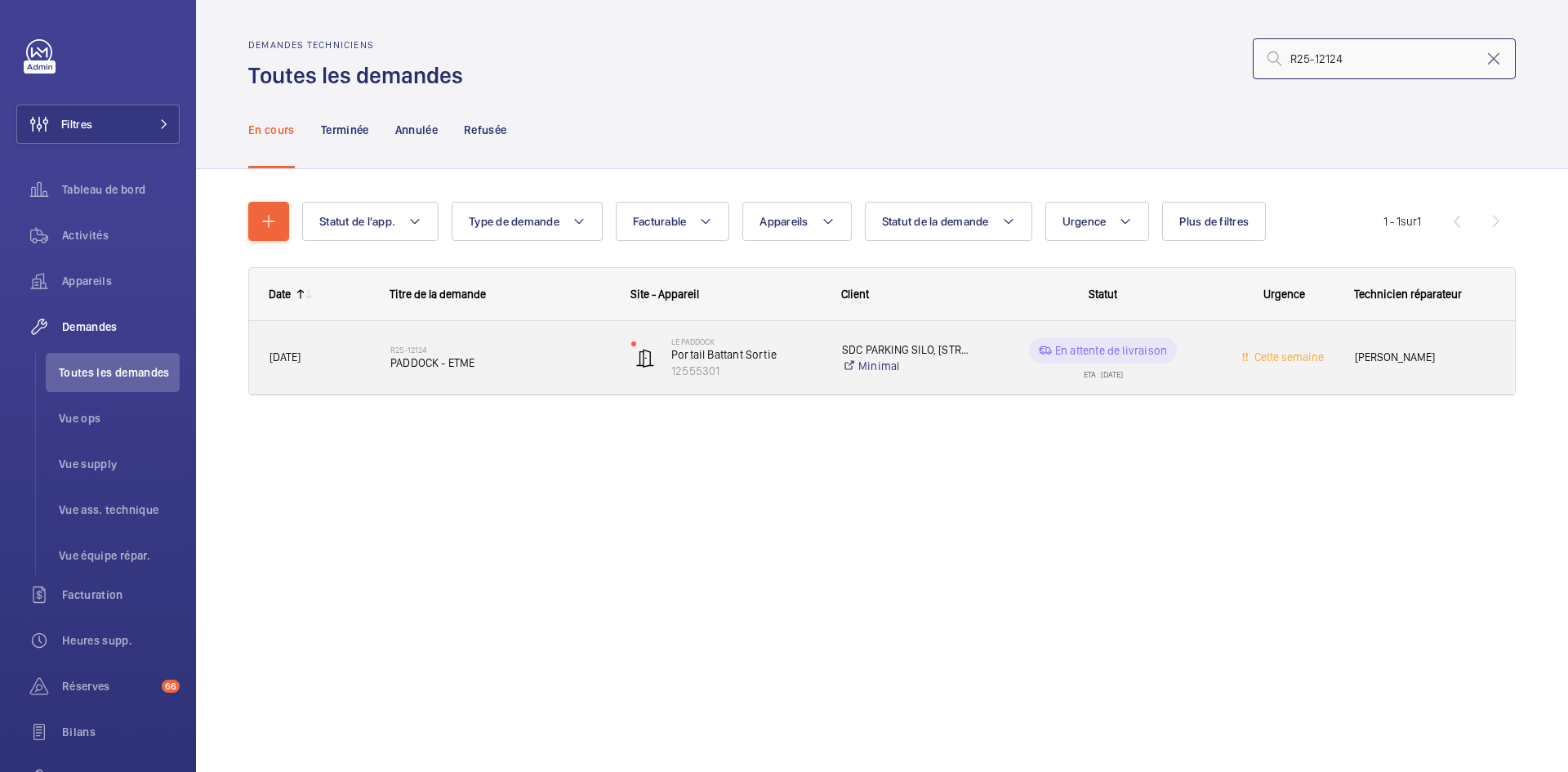
type input "R25-12124"
click at [368, 361] on span "[DATE]" at bounding box center [320, 357] width 100 height 18
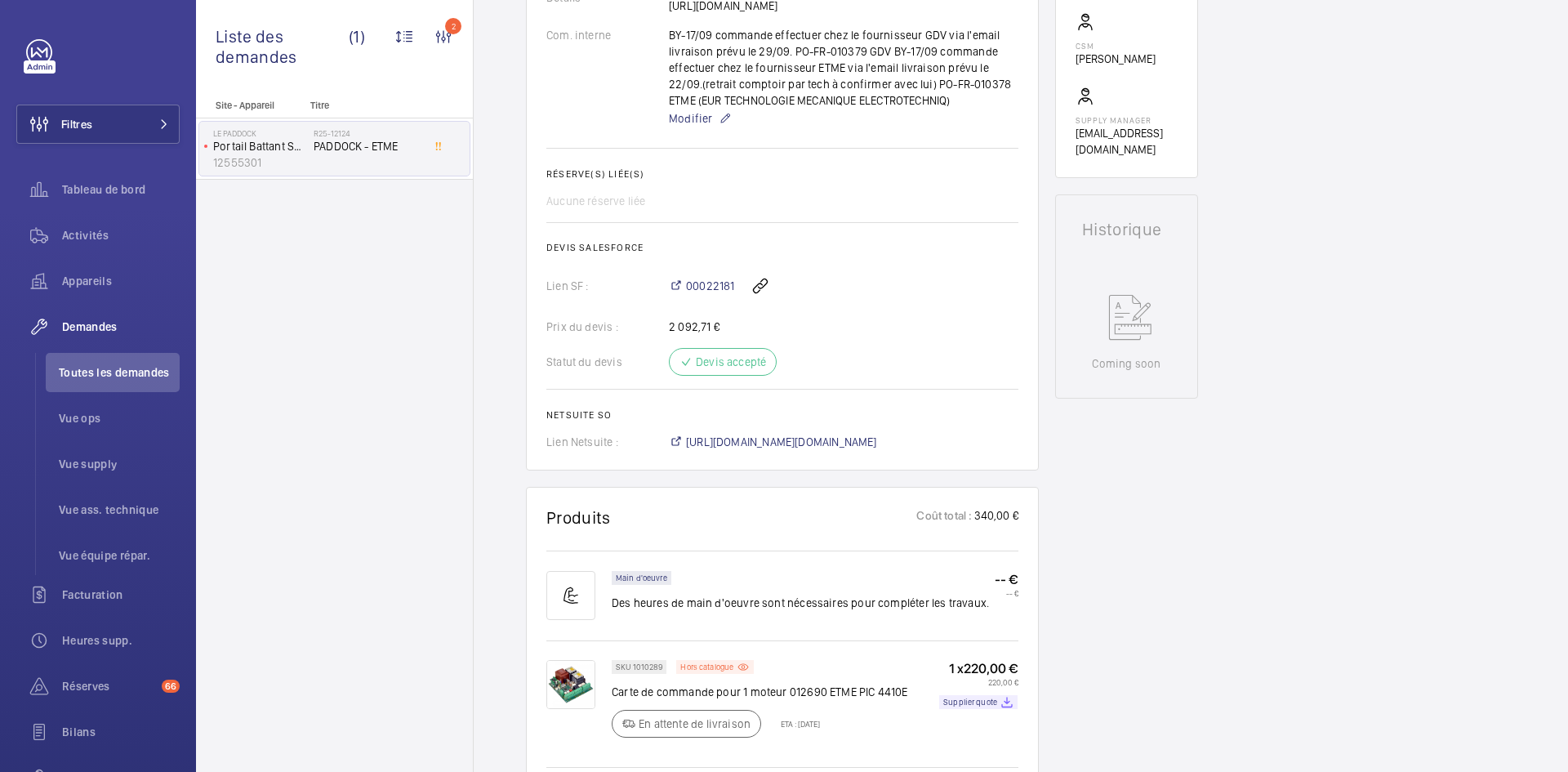
scroll to position [654, 0]
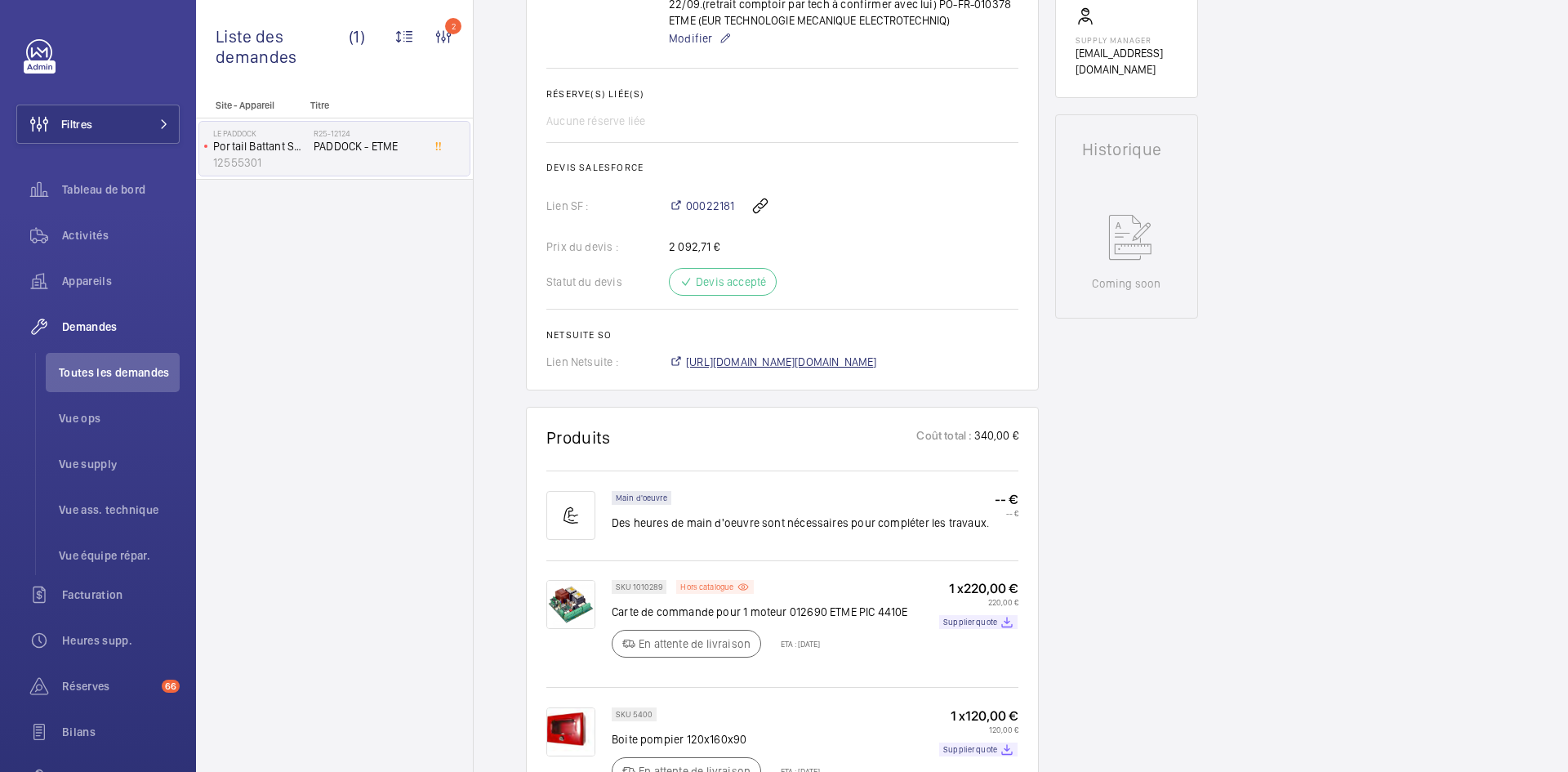
click at [877, 370] on span "[URL][DOMAIN_NAME][DOMAIN_NAME]" at bounding box center [781, 362] width 191 height 17
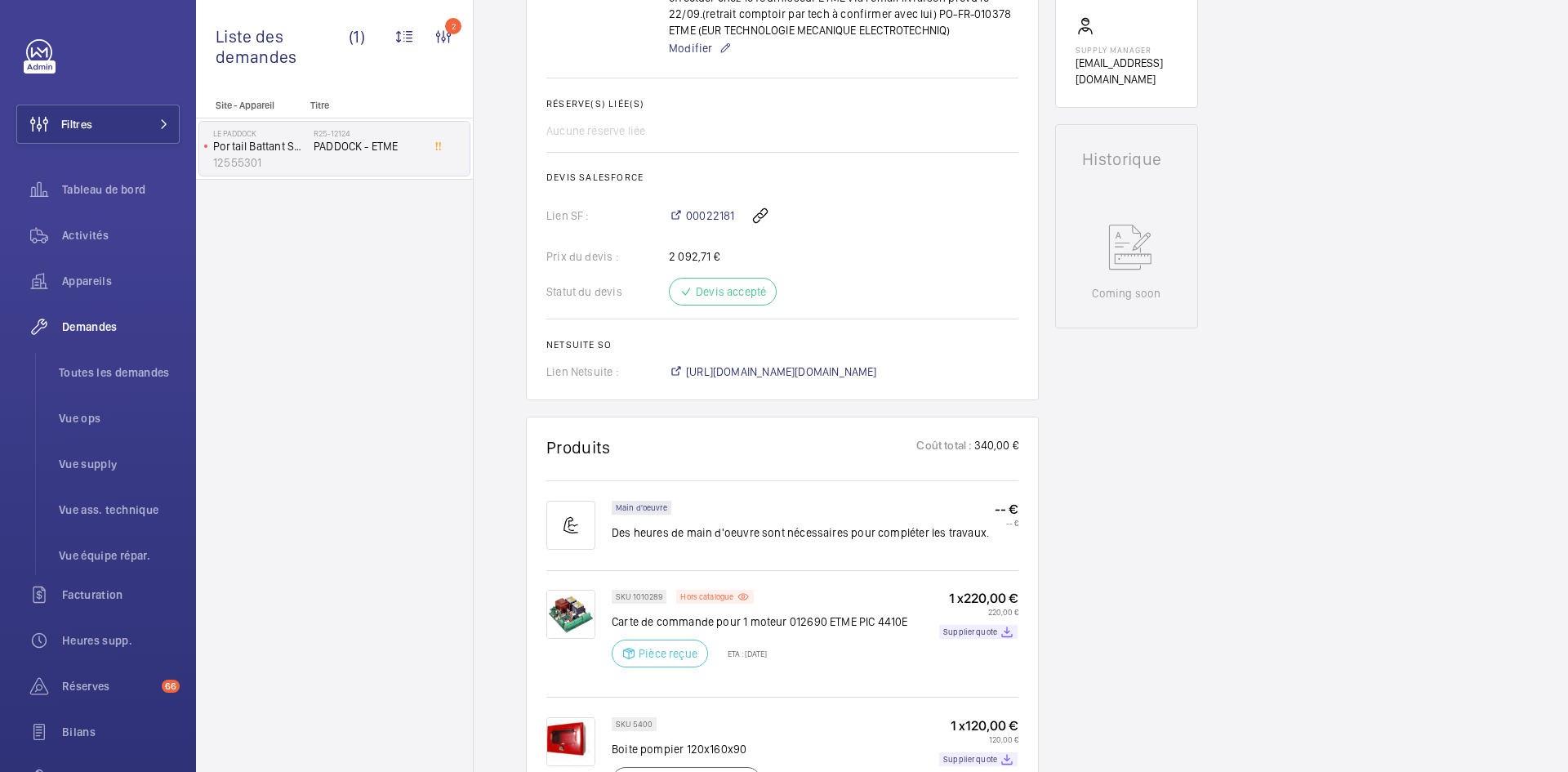
scroll to position [865, 0]
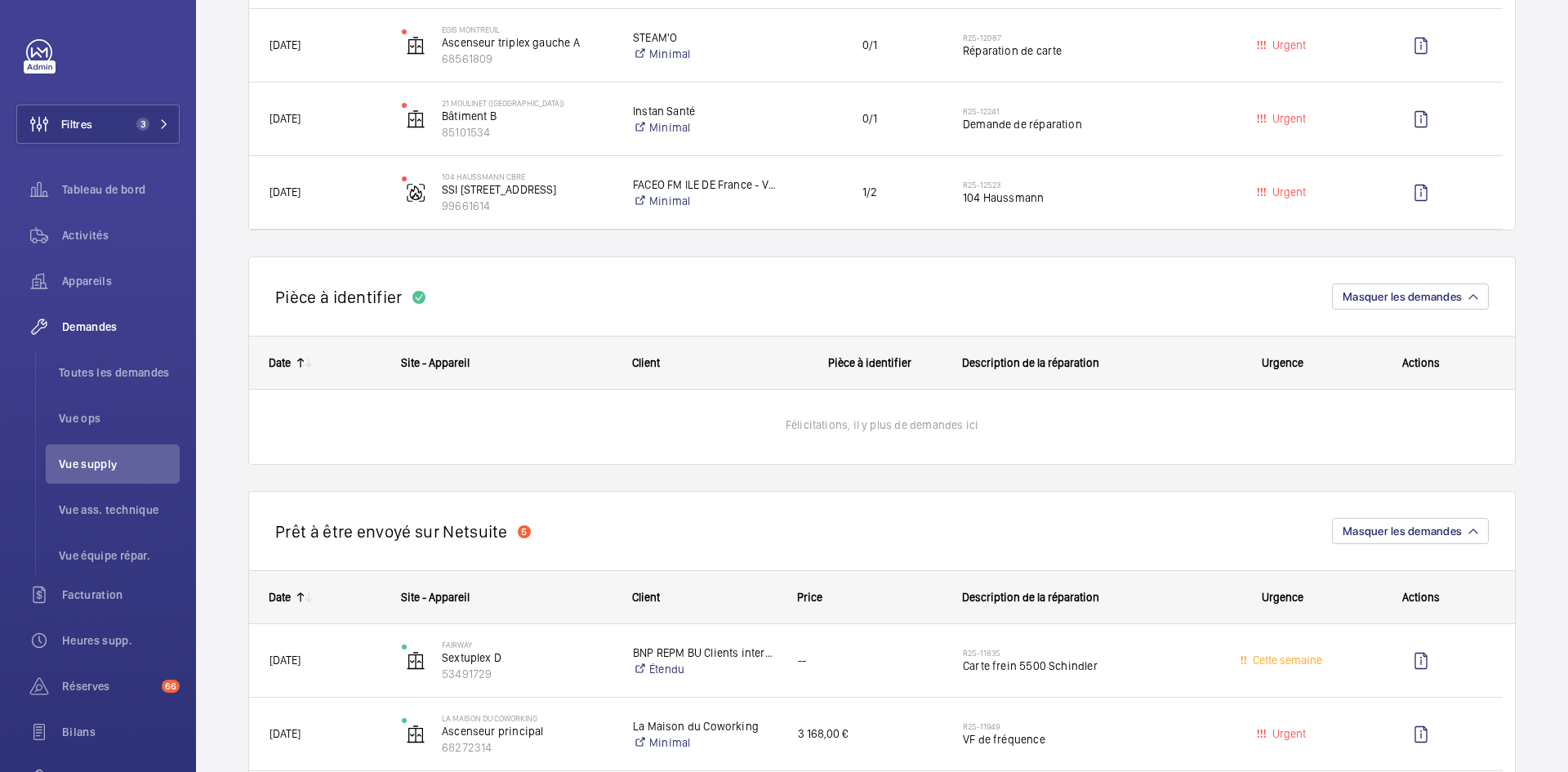
scroll to position [735, 0]
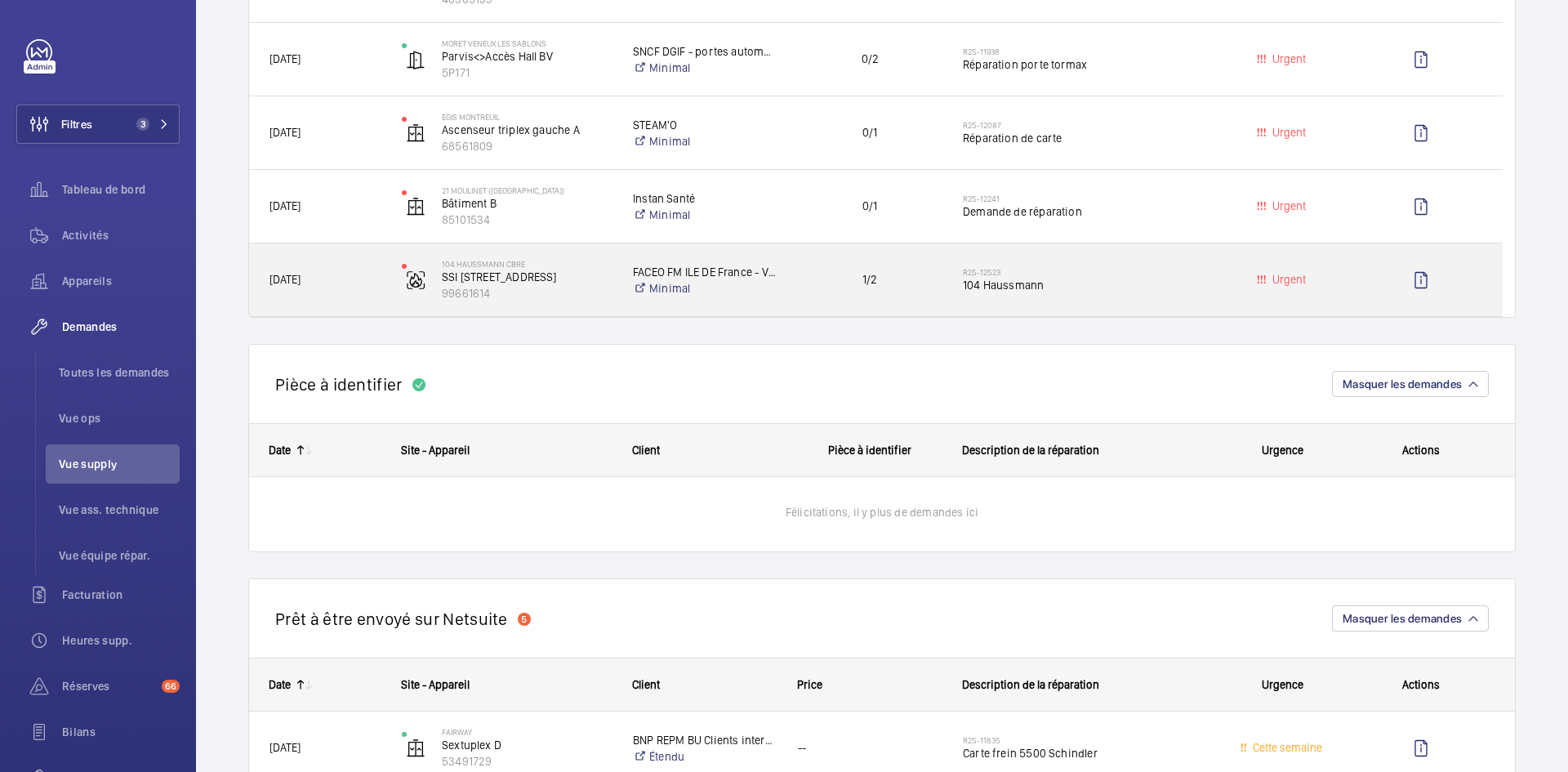
click at [361, 274] on span "19/09/2025" at bounding box center [325, 279] width 111 height 18
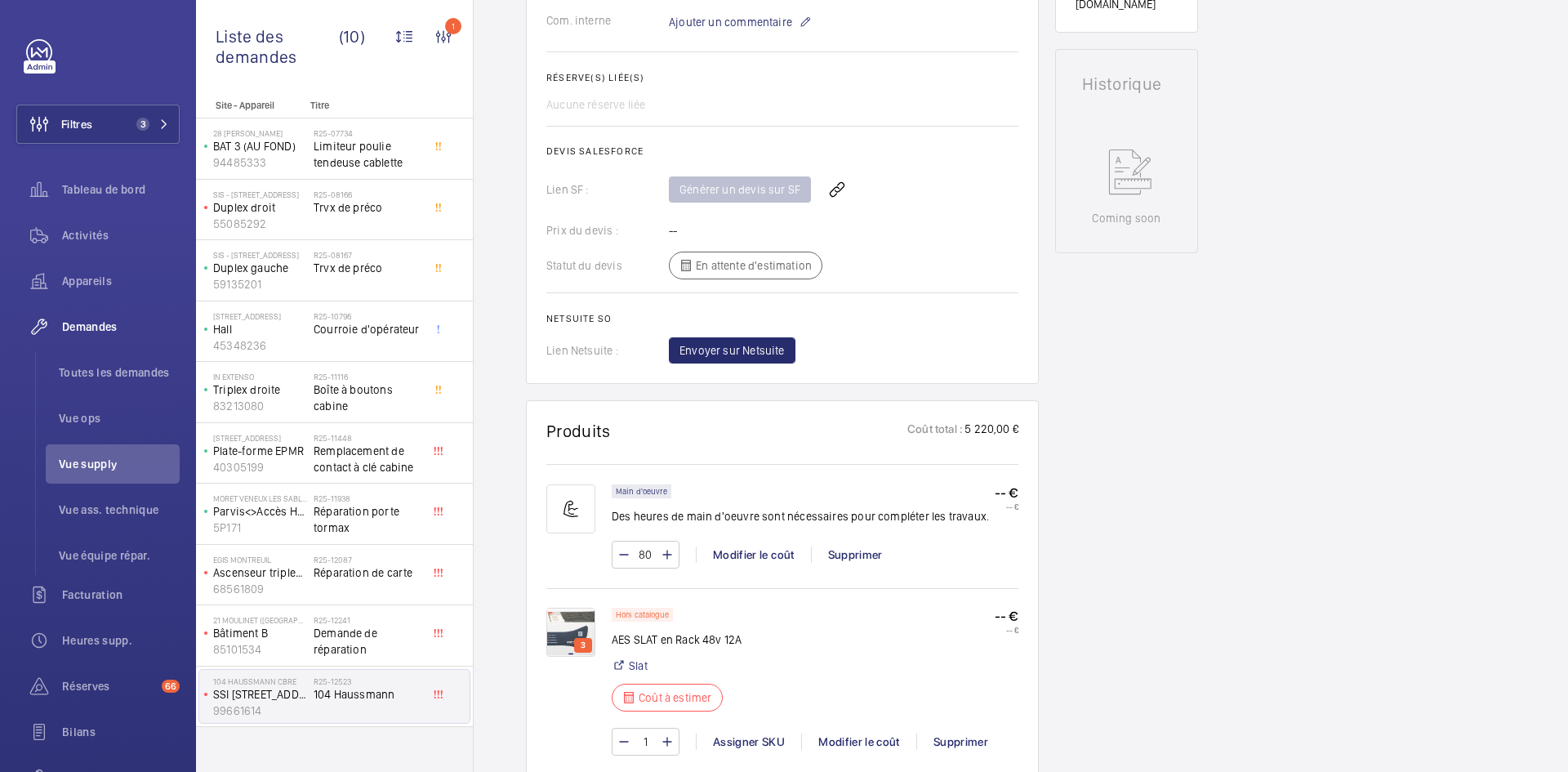
scroll to position [980, 0]
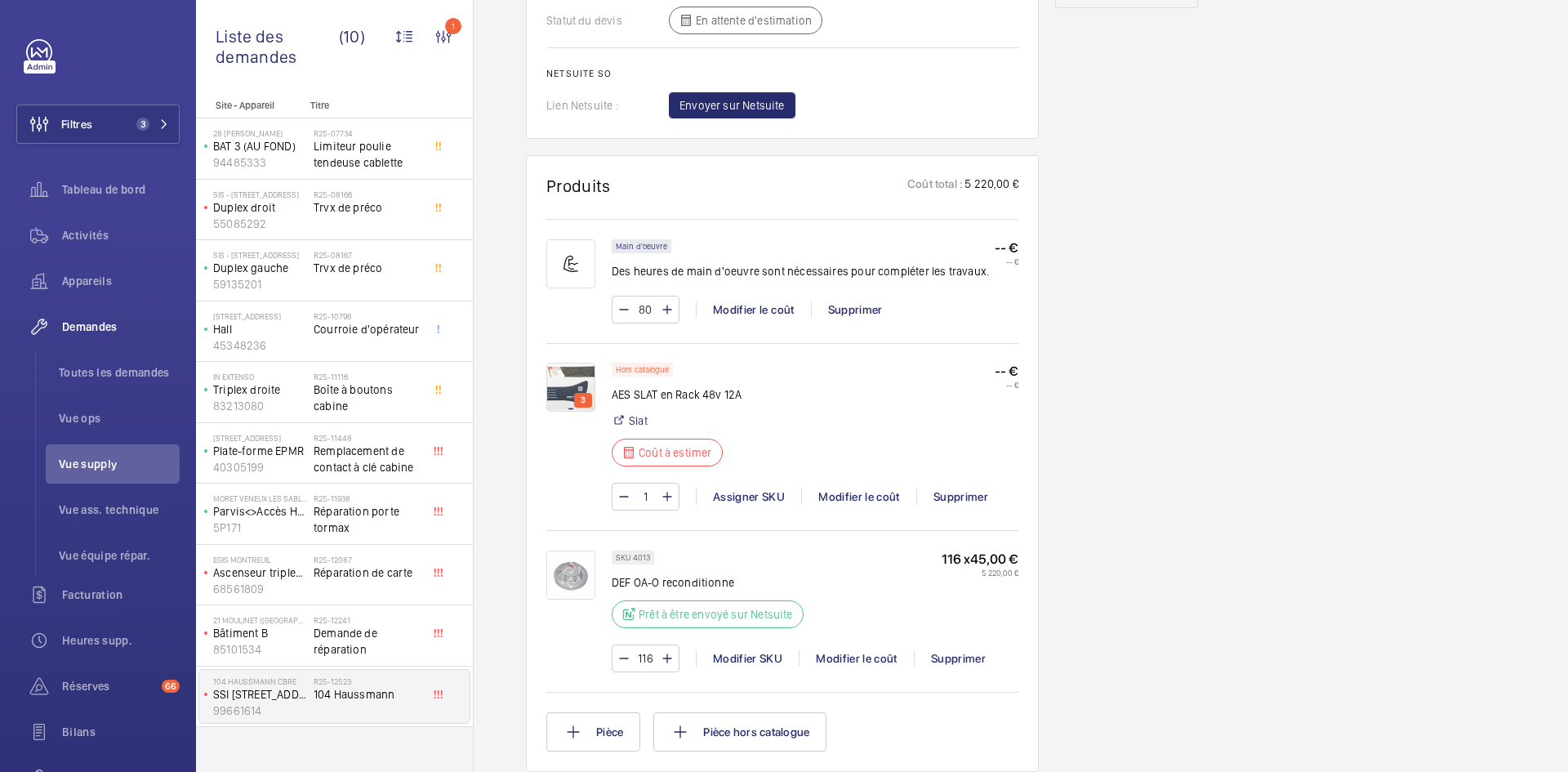
click at [575, 376] on img at bounding box center [570, 386] width 49 height 49
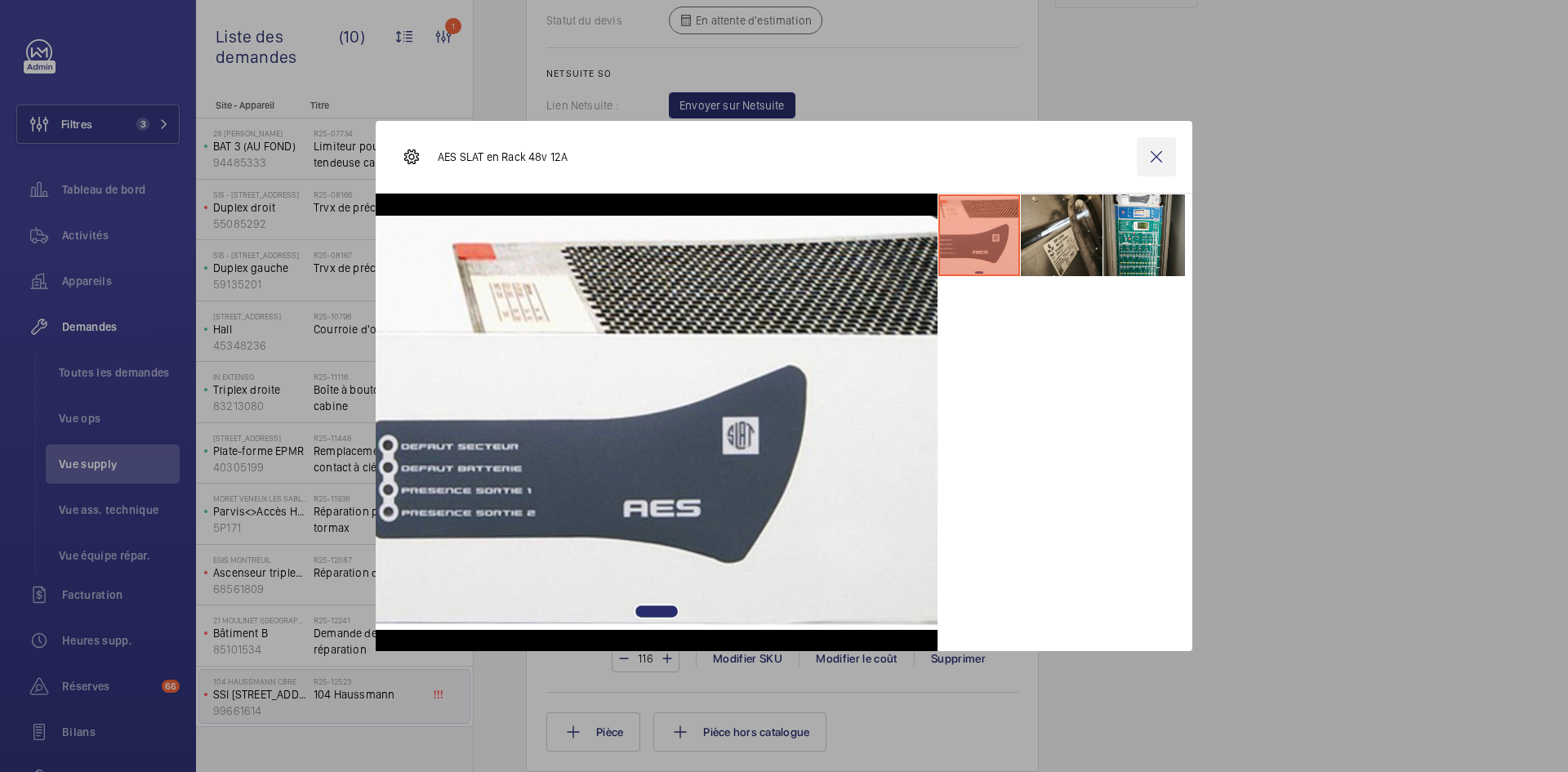
click at [1168, 155] on wm-front-icon-button at bounding box center [1157, 156] width 39 height 39
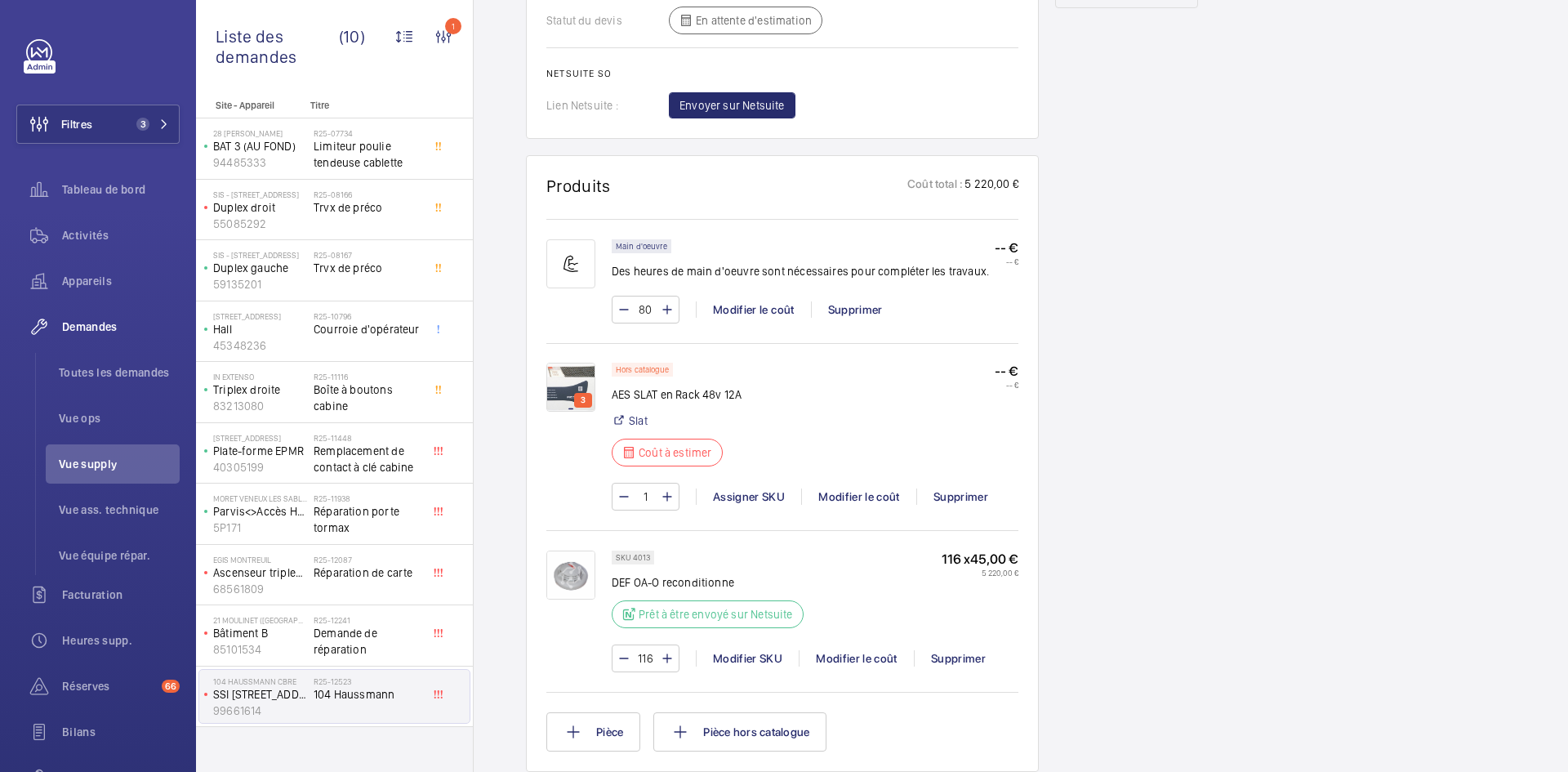
click at [566, 371] on img at bounding box center [570, 386] width 49 height 49
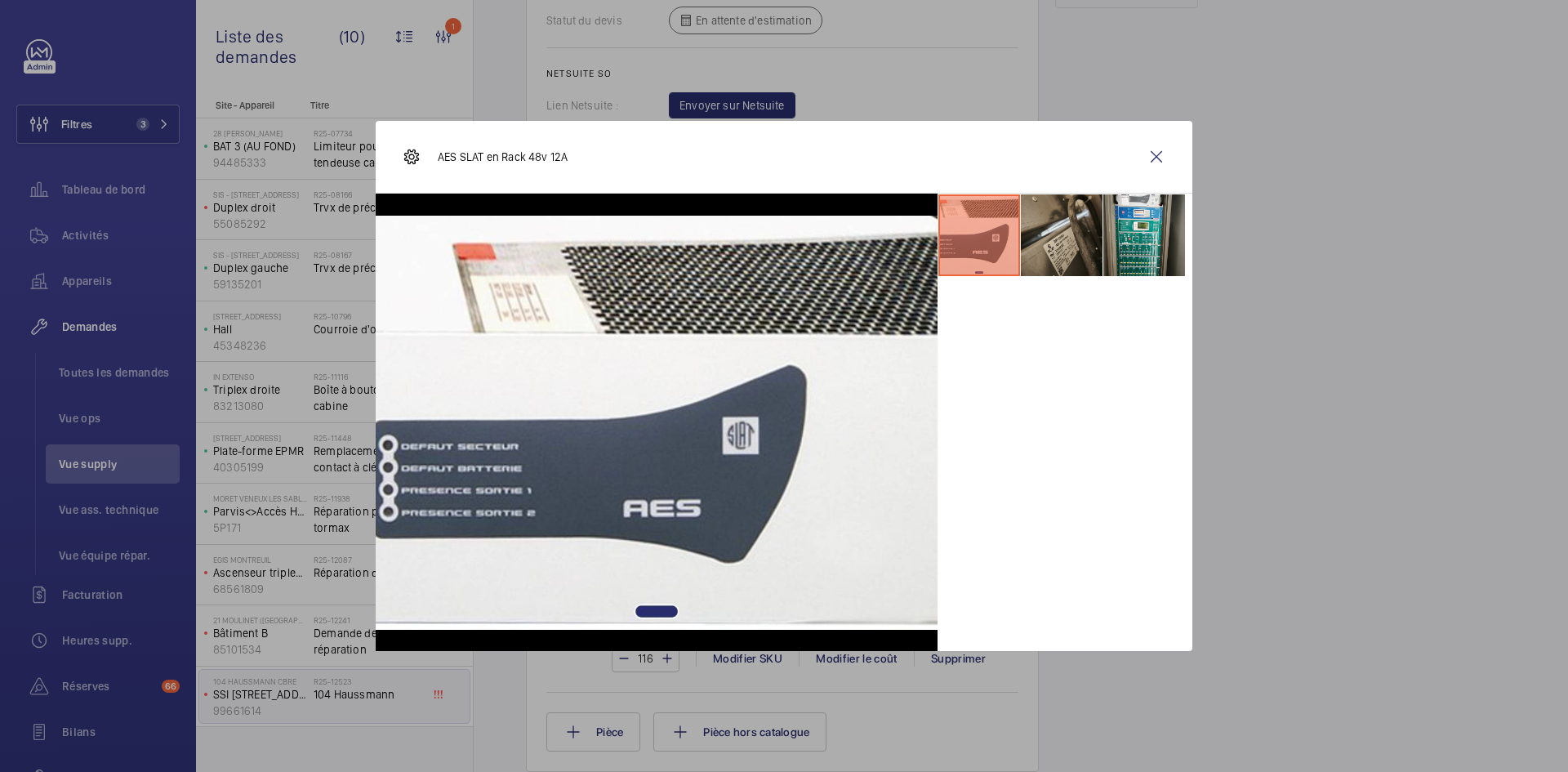
click at [1036, 229] on li at bounding box center [1061, 235] width 81 height 81
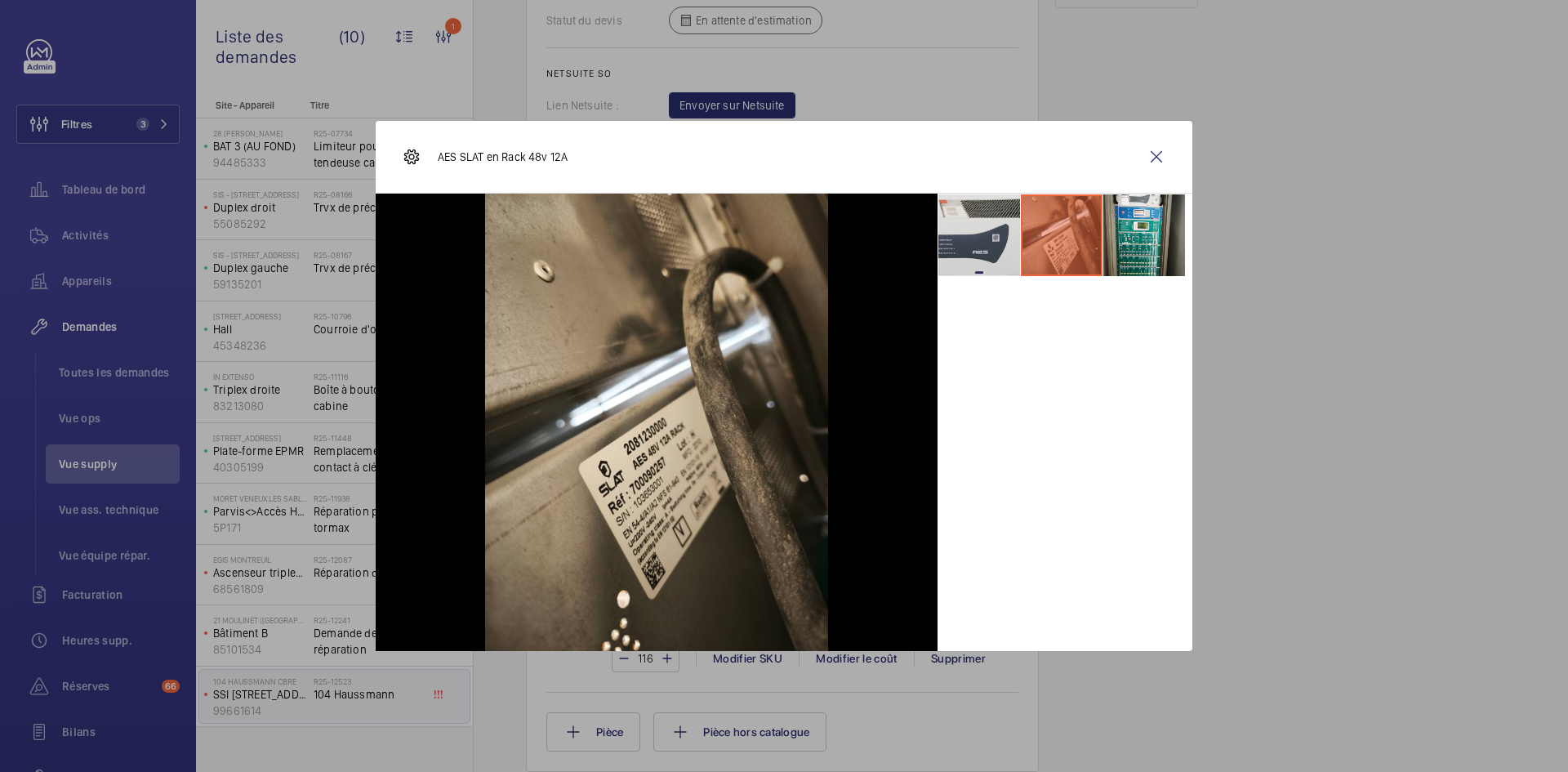
click at [997, 239] on li at bounding box center [979, 235] width 81 height 81
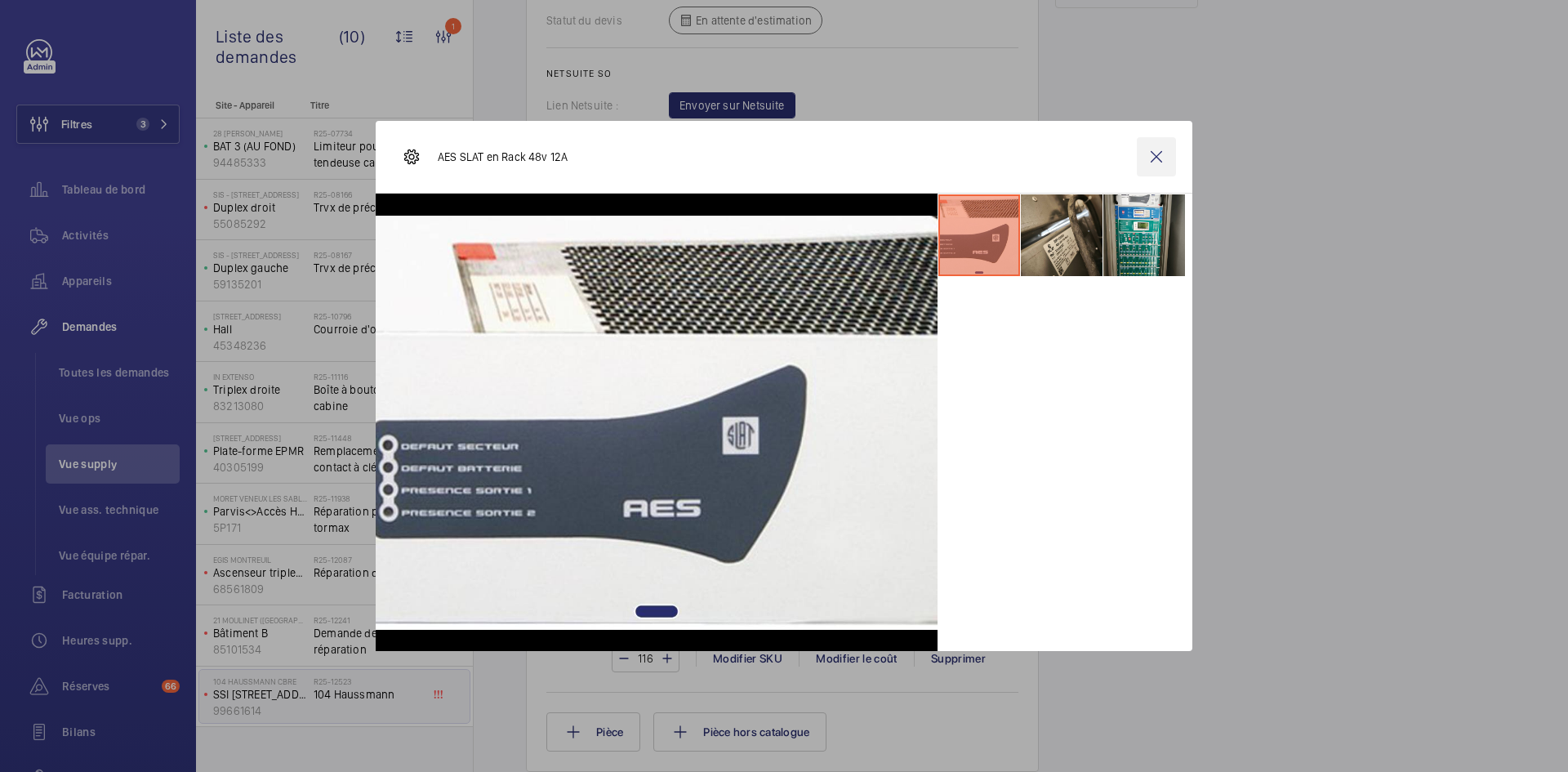
click at [1167, 158] on wm-front-icon-button at bounding box center [1157, 156] width 39 height 39
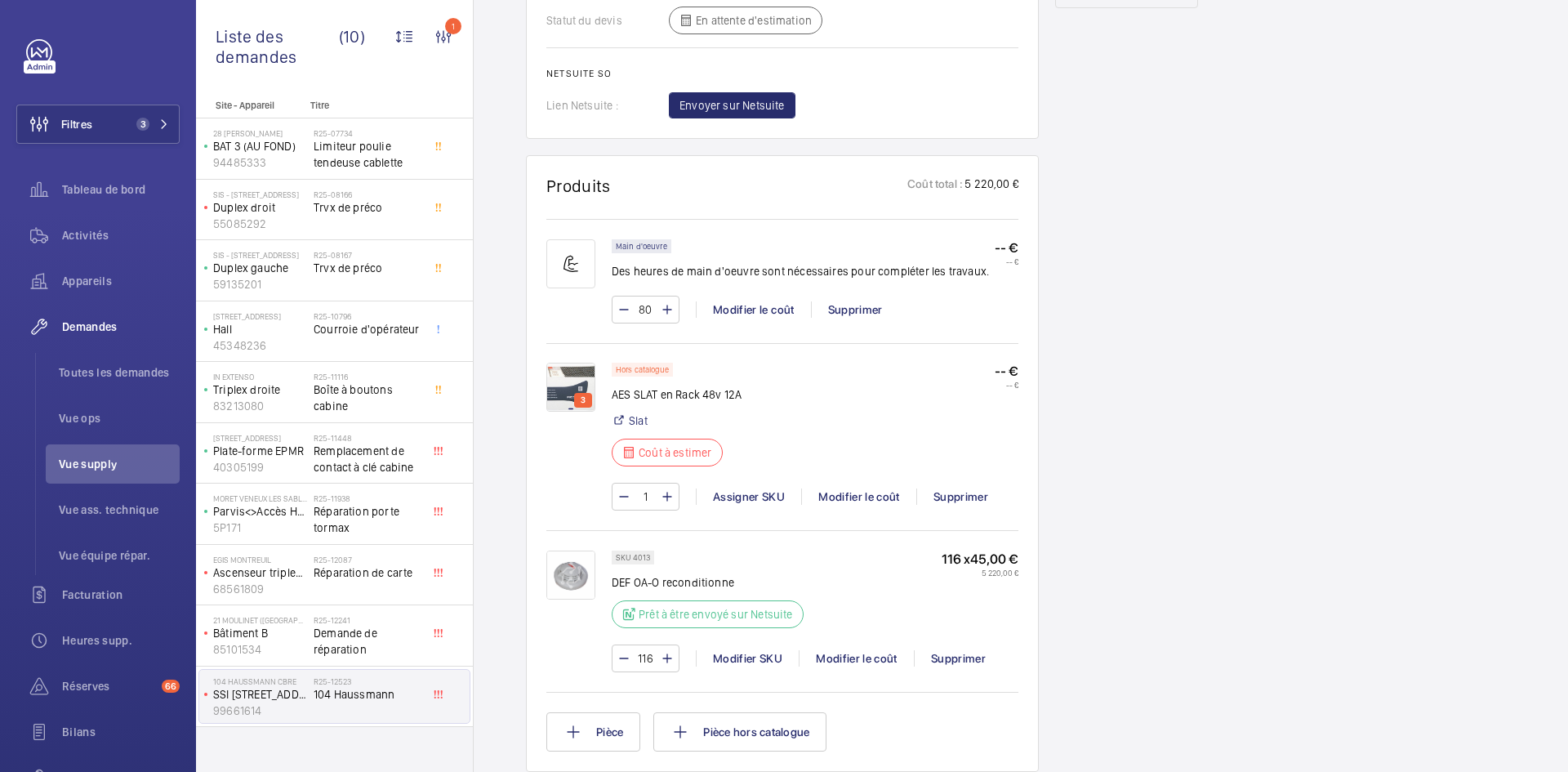
click at [576, 374] on img at bounding box center [570, 386] width 49 height 49
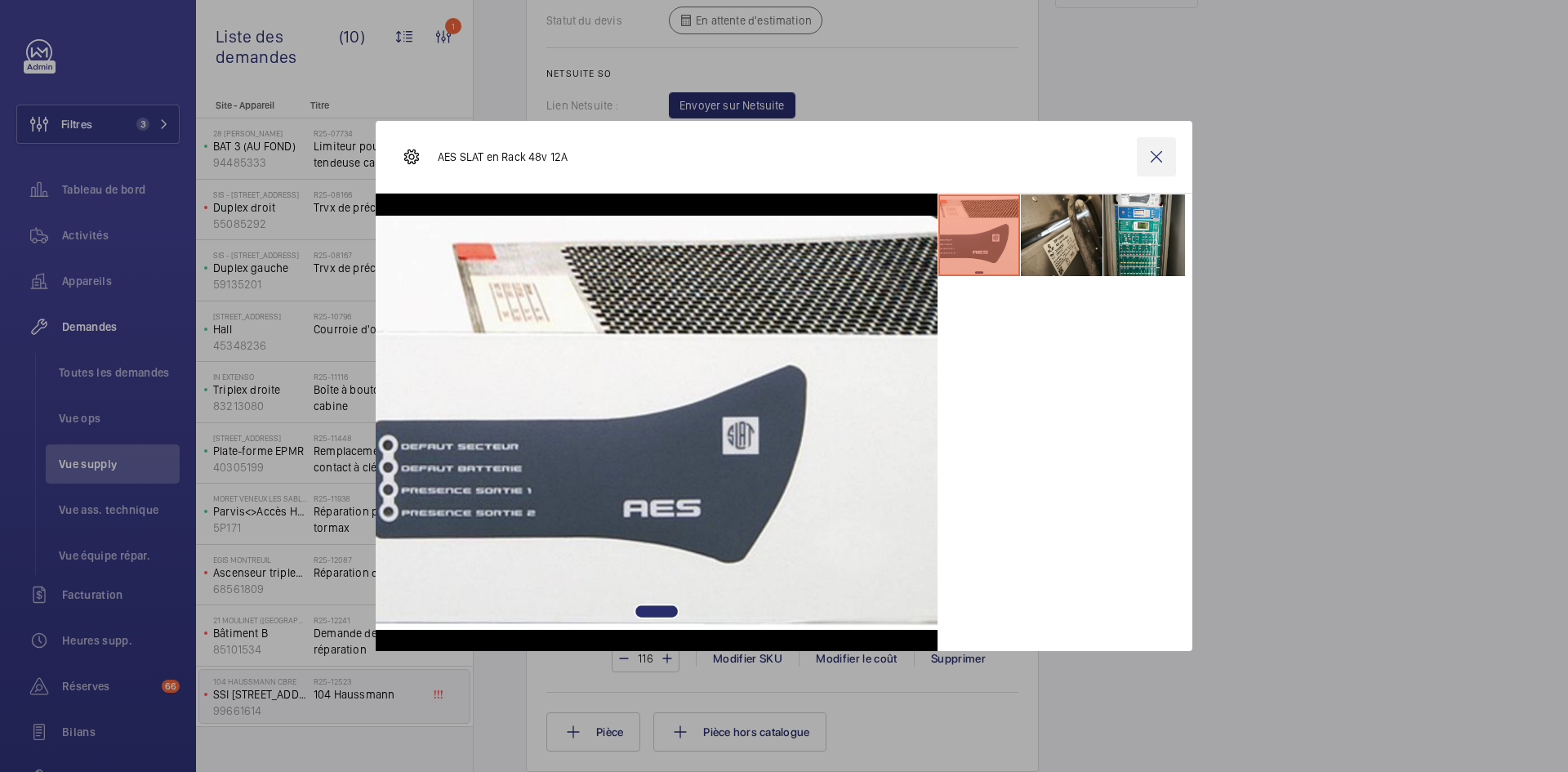
click at [1163, 155] on wm-front-icon-button at bounding box center [1157, 156] width 39 height 39
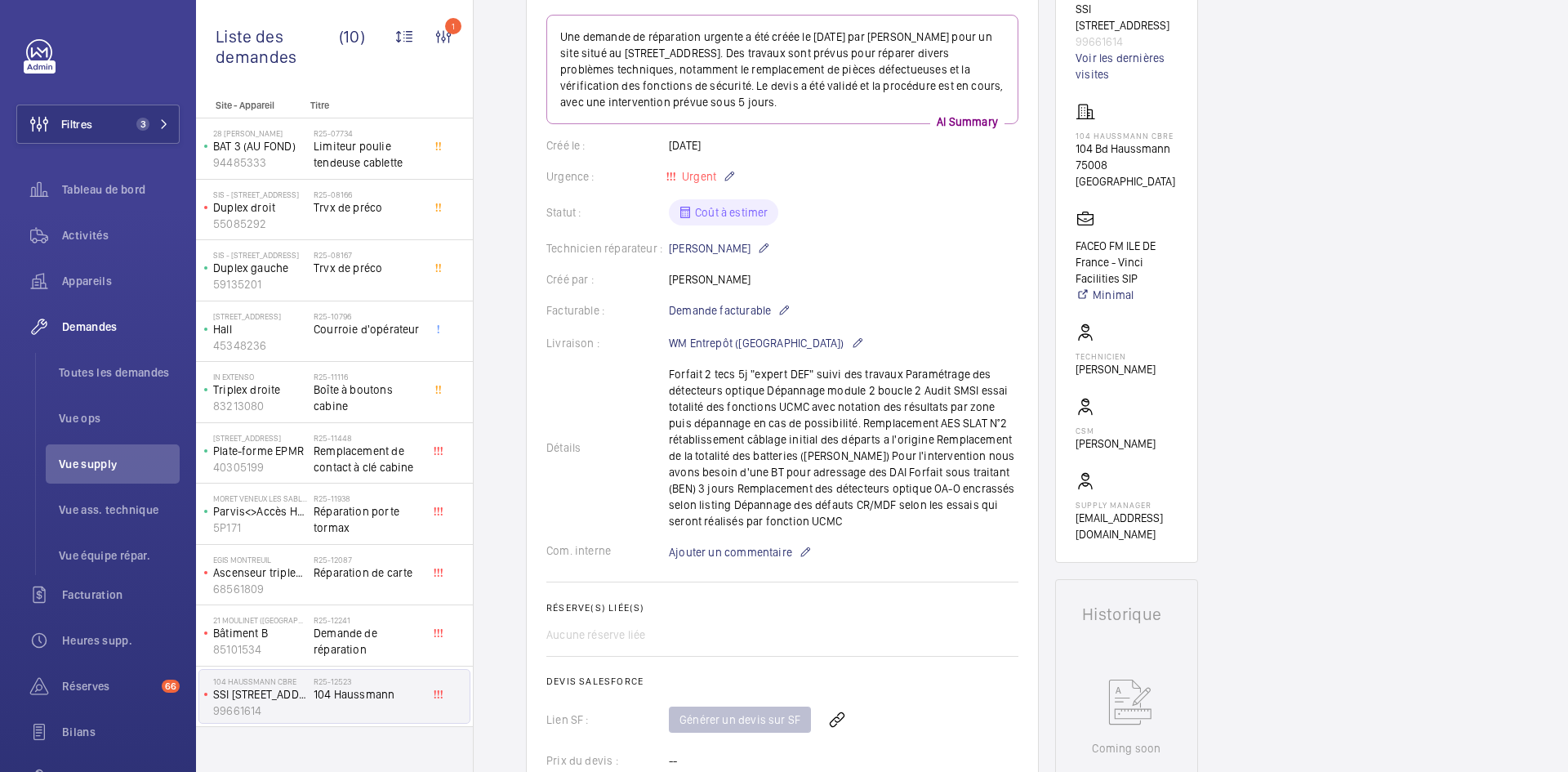
scroll to position [0, 0]
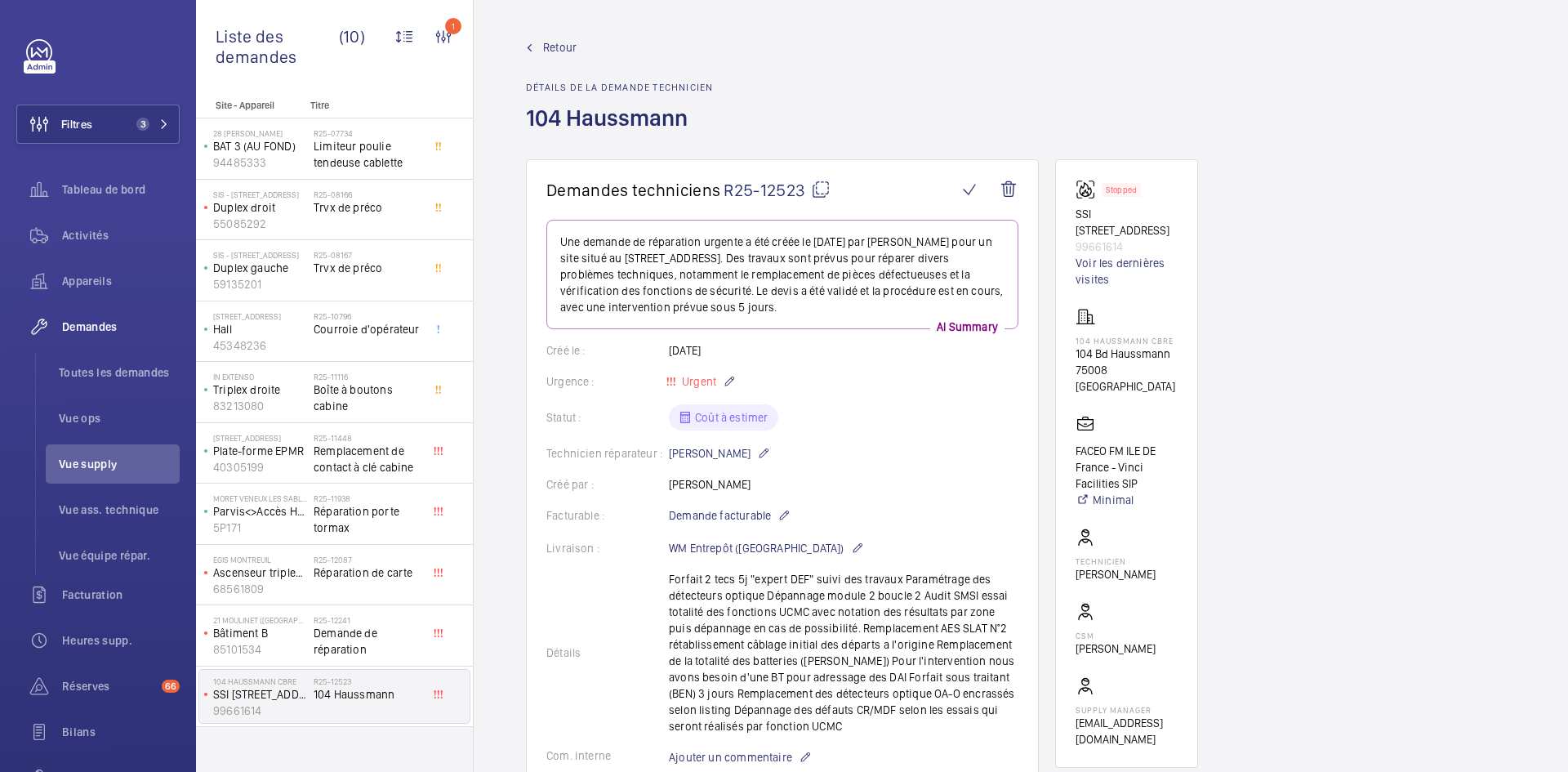
click at [831, 186] on h1 "Demandes techniciens R25-12523" at bounding box center [752, 190] width 410 height 20
click at [830, 186] on mat-icon at bounding box center [820, 189] width 19 height 19
click at [823, 181] on mat-icon at bounding box center [820, 189] width 19 height 19
click at [826, 189] on mat-icon at bounding box center [820, 189] width 19 height 19
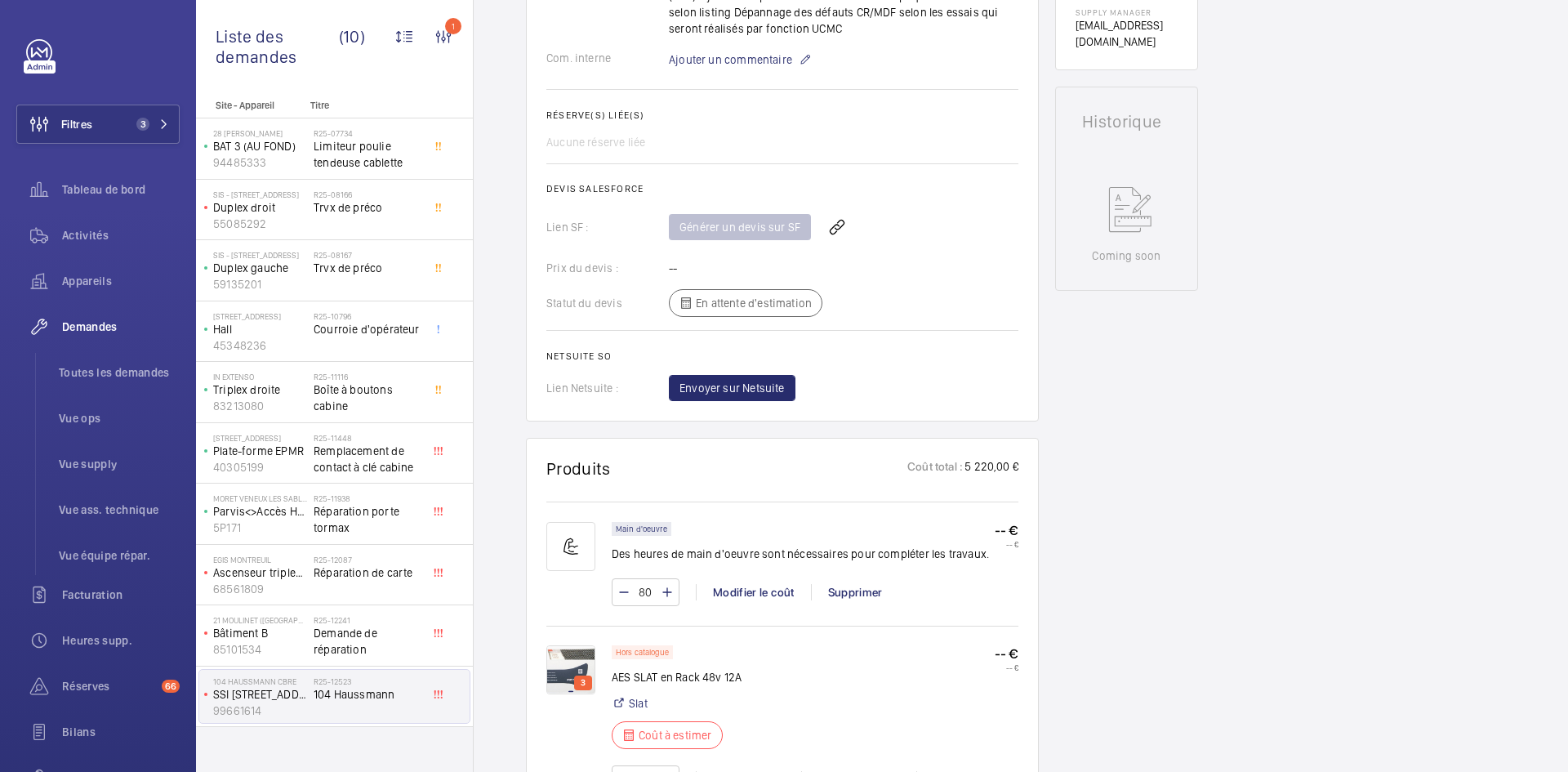
scroll to position [899, 0]
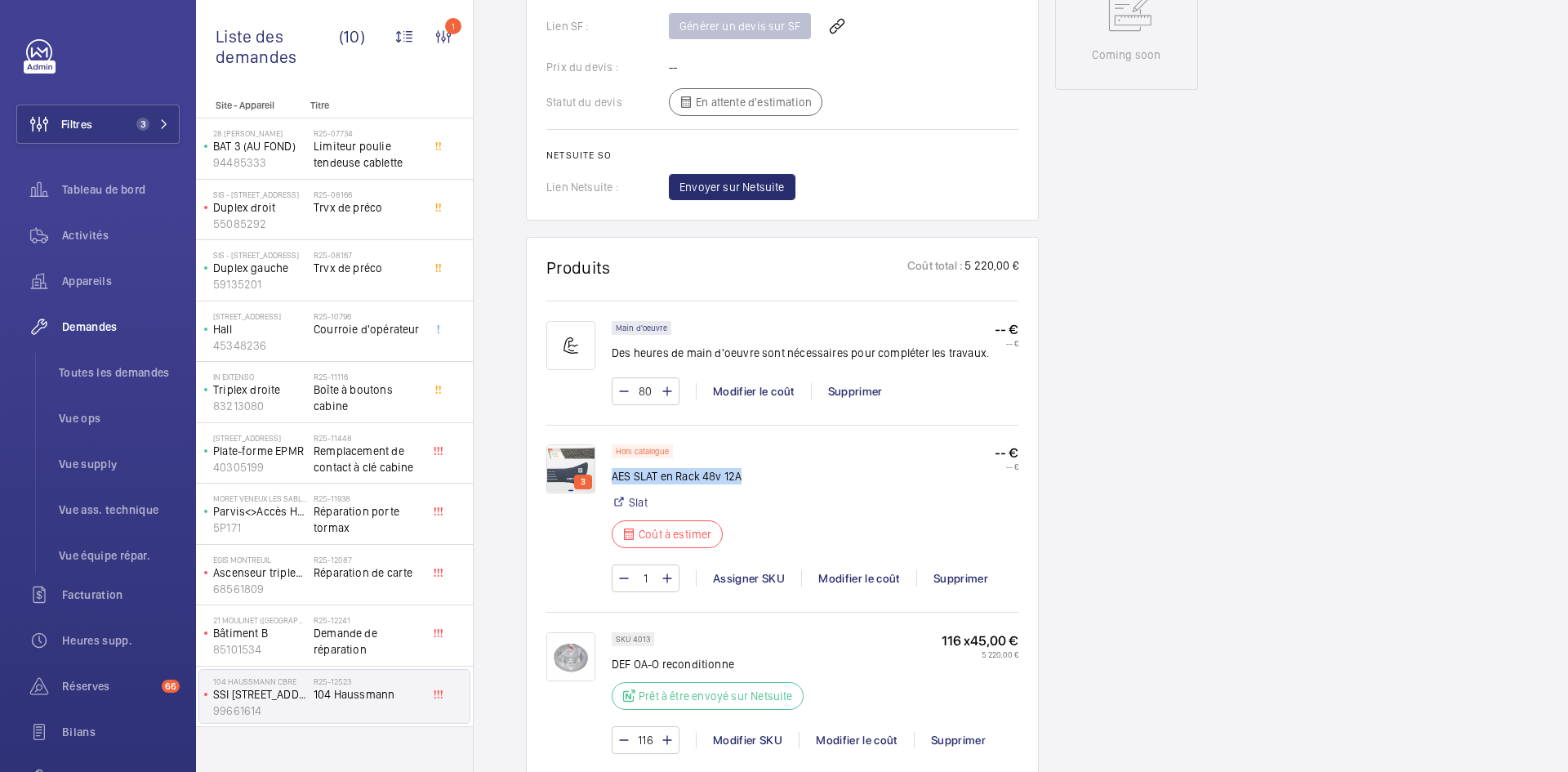
drag, startPoint x: 746, startPoint y: 471, endPoint x: 614, endPoint y: 476, distance: 132.1
click at [614, 476] on div "Hors catalogue AES SLAT en Rack 48v 12A Slat Coût à estimer -- € -- €" at bounding box center [815, 501] width 407 height 114
copy p "AES SLAT en Rack 48v 12A"
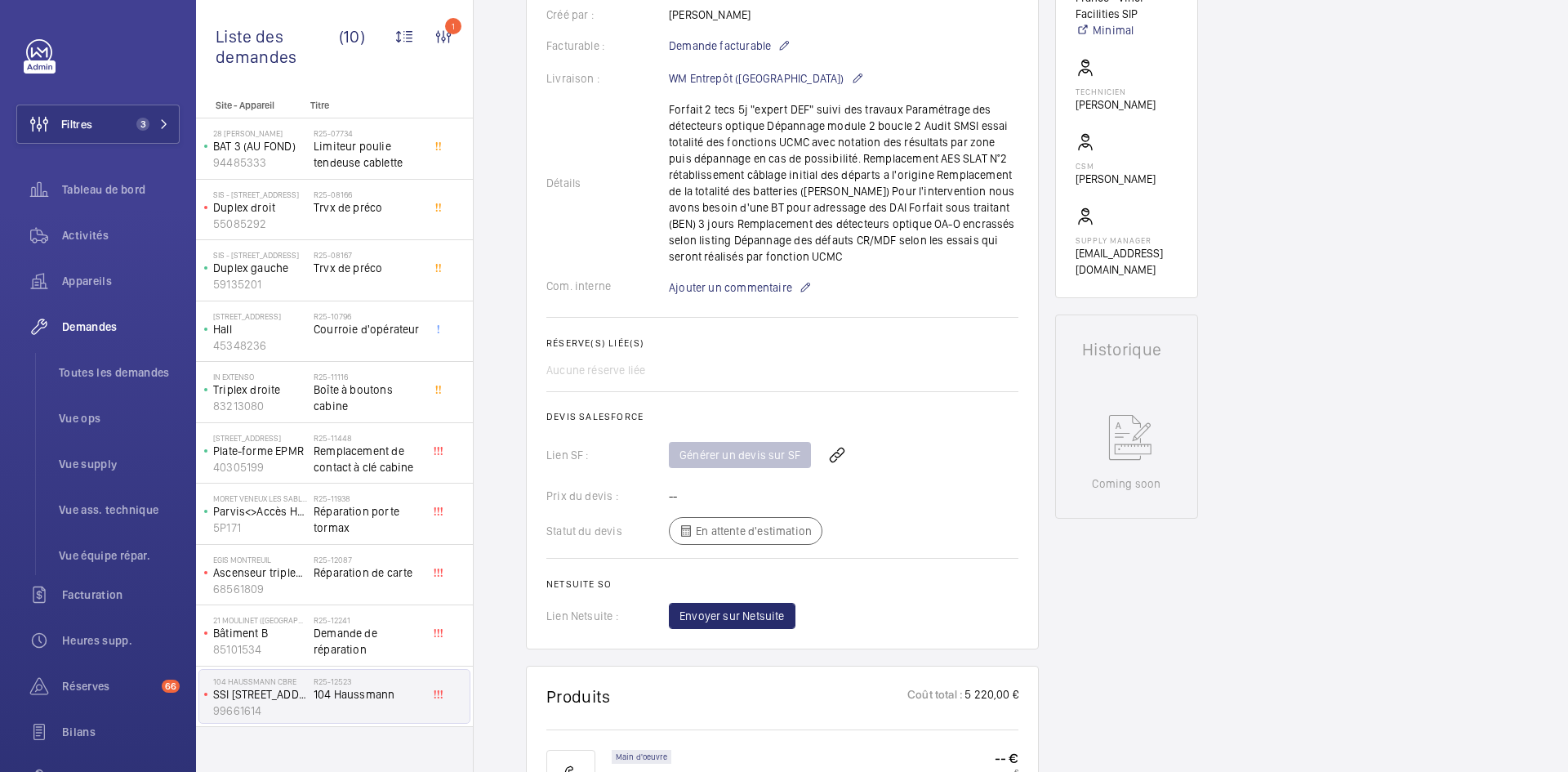
scroll to position [326, 0]
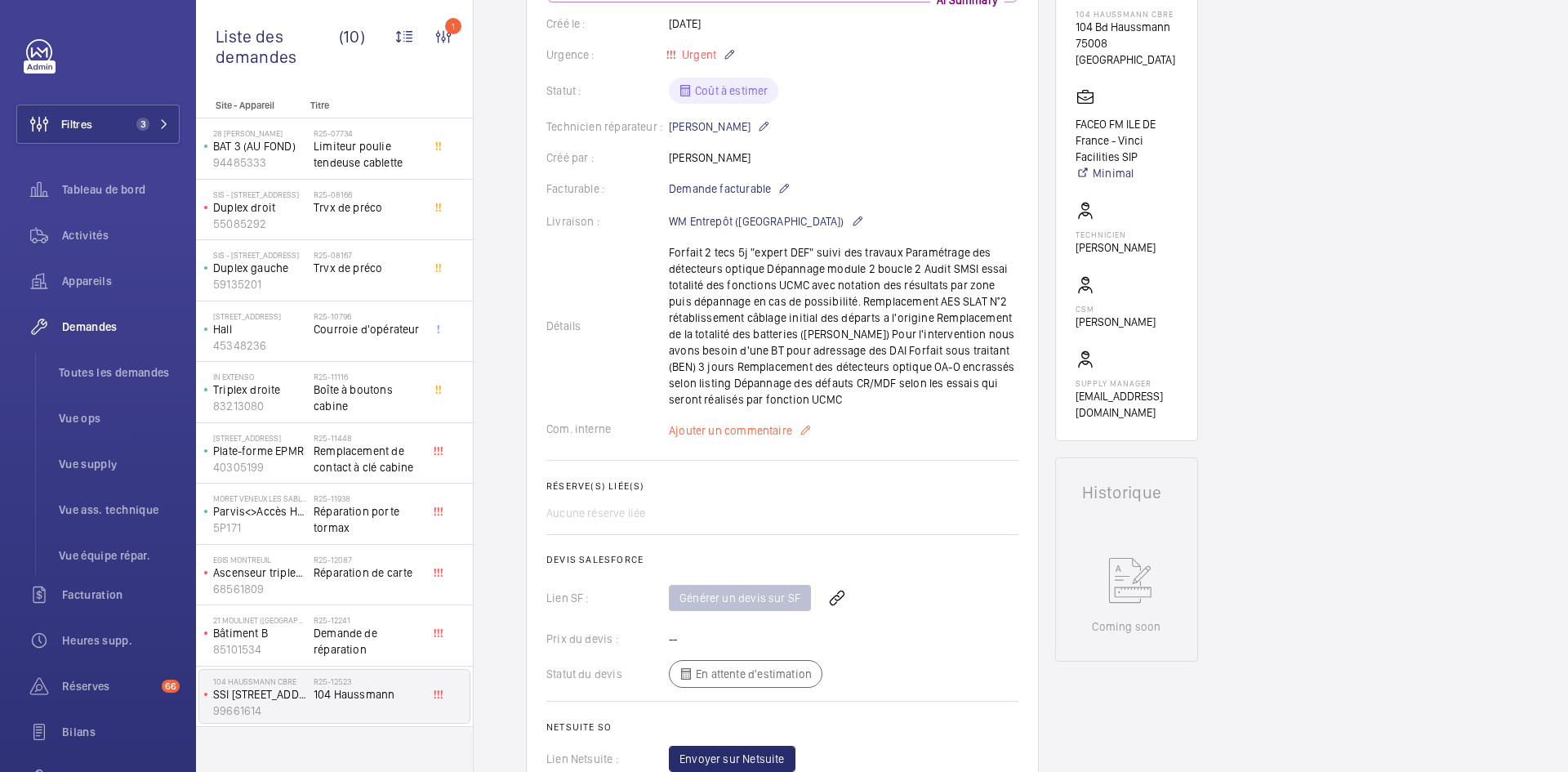
click at [726, 423] on span "Ajouter un commentaire" at bounding box center [730, 431] width 123 height 17
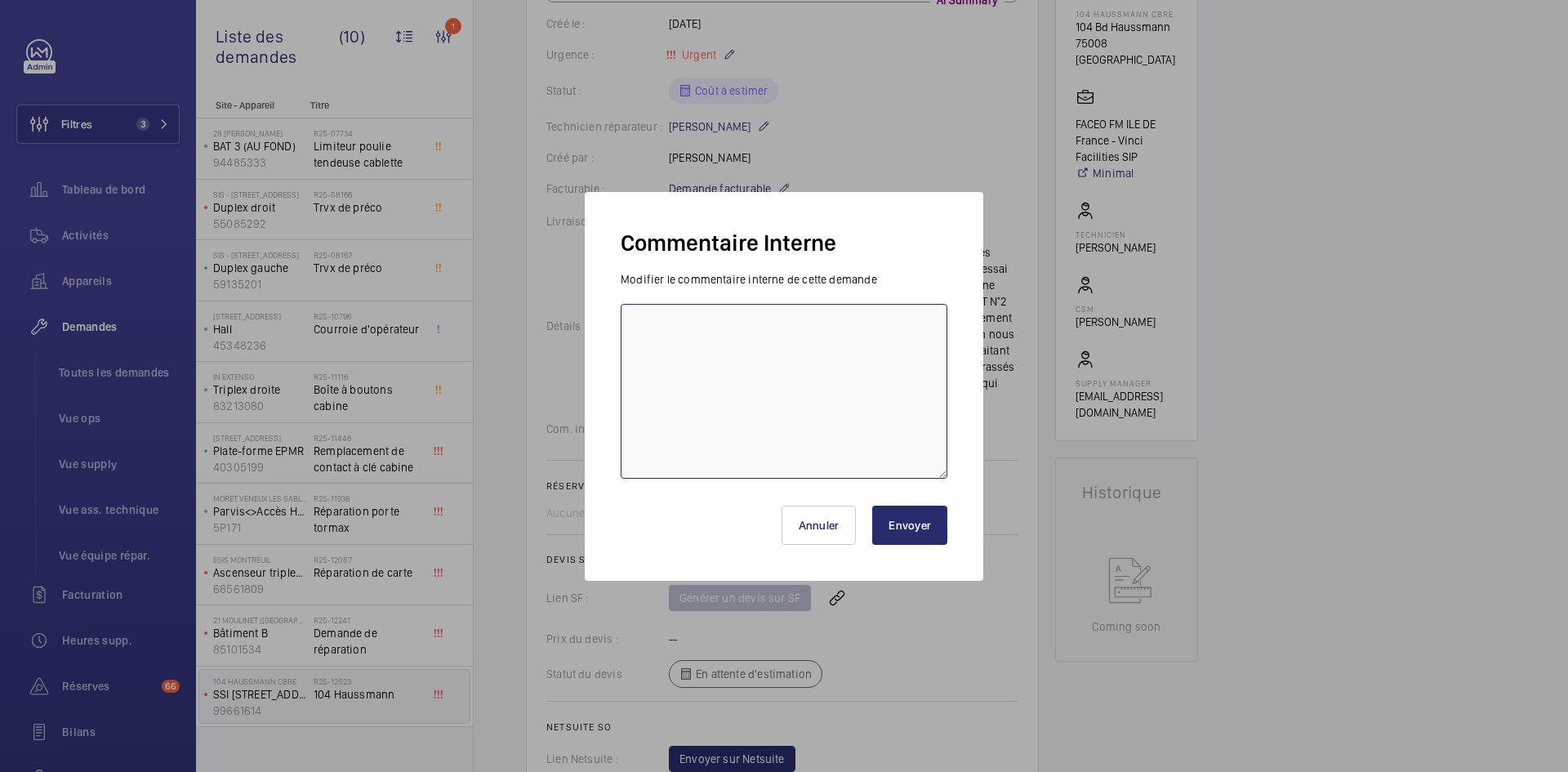
click at [665, 337] on textarea at bounding box center [783, 391] width 326 height 175
click at [729, 347] on textarea "BY-22/09 demande de devis envoyée au fournisseur GDV attente de retour" at bounding box center [783, 391] width 326 height 175
type textarea "BY-22/09 demande de devis envoyée au fournisseur GDV attente de retour."
click at [921, 522] on button "Envoyer" at bounding box center [909, 525] width 75 height 39
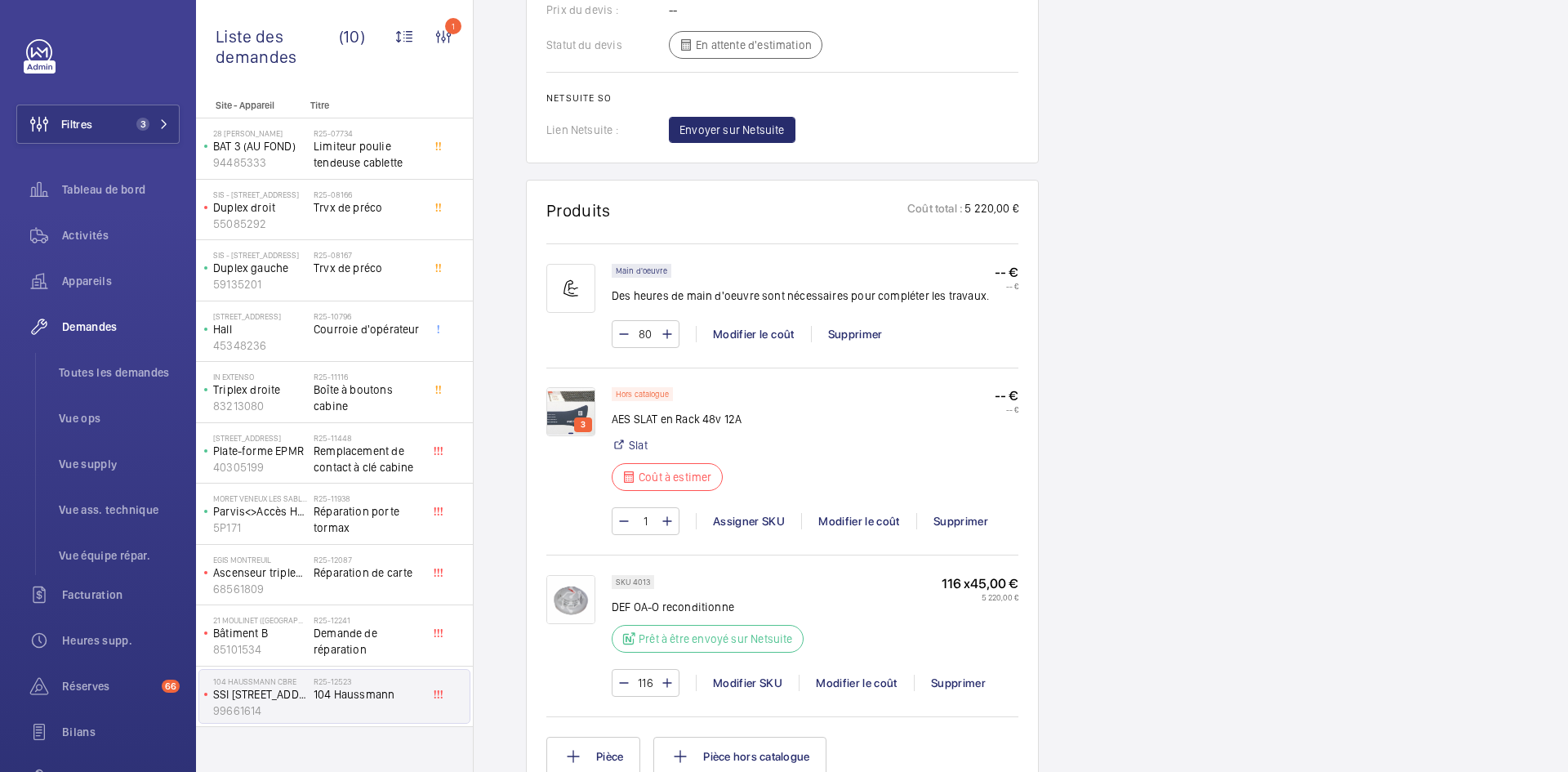
scroll to position [1127, 0]
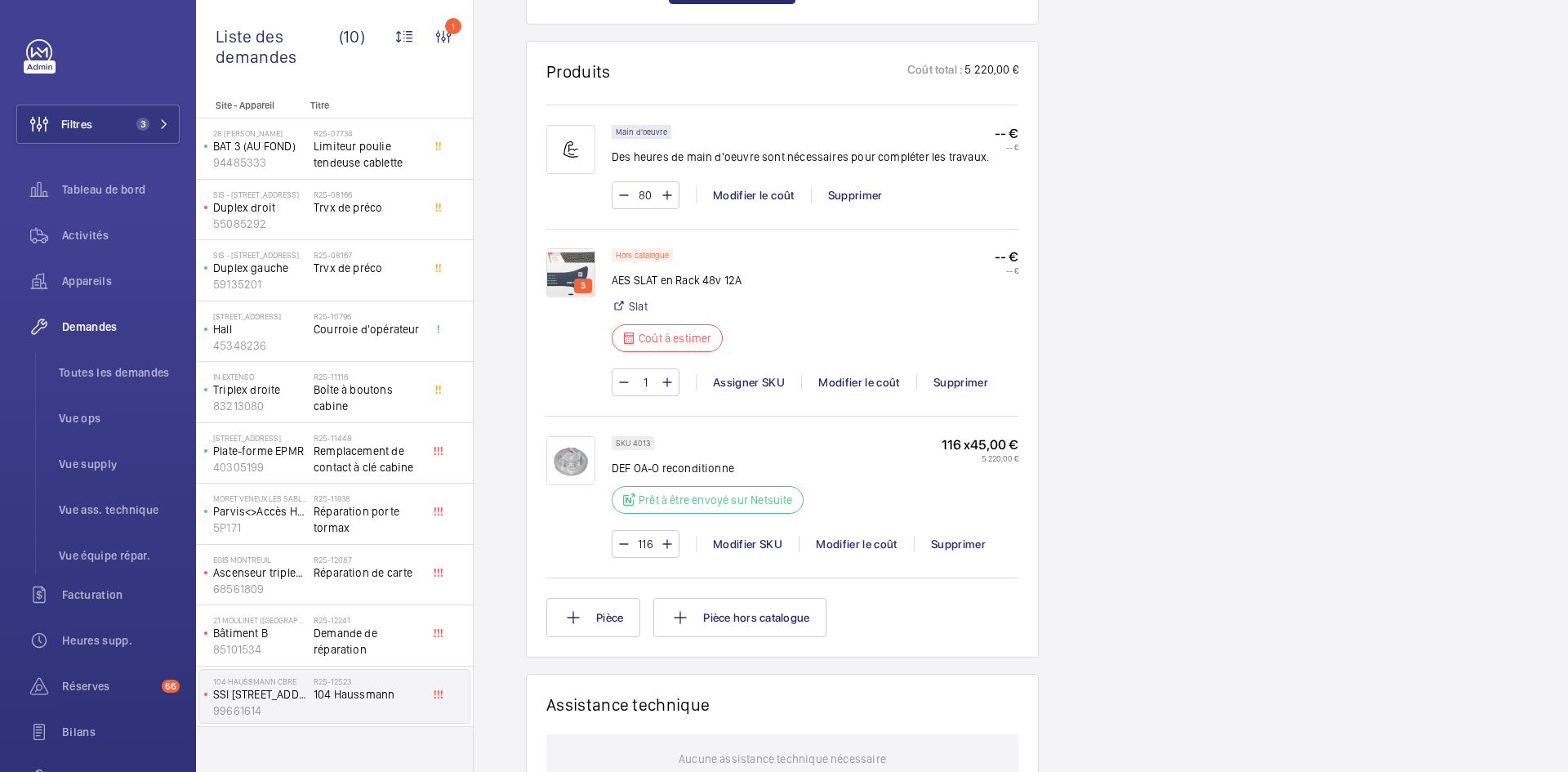
click at [580, 467] on img at bounding box center [570, 460] width 49 height 49
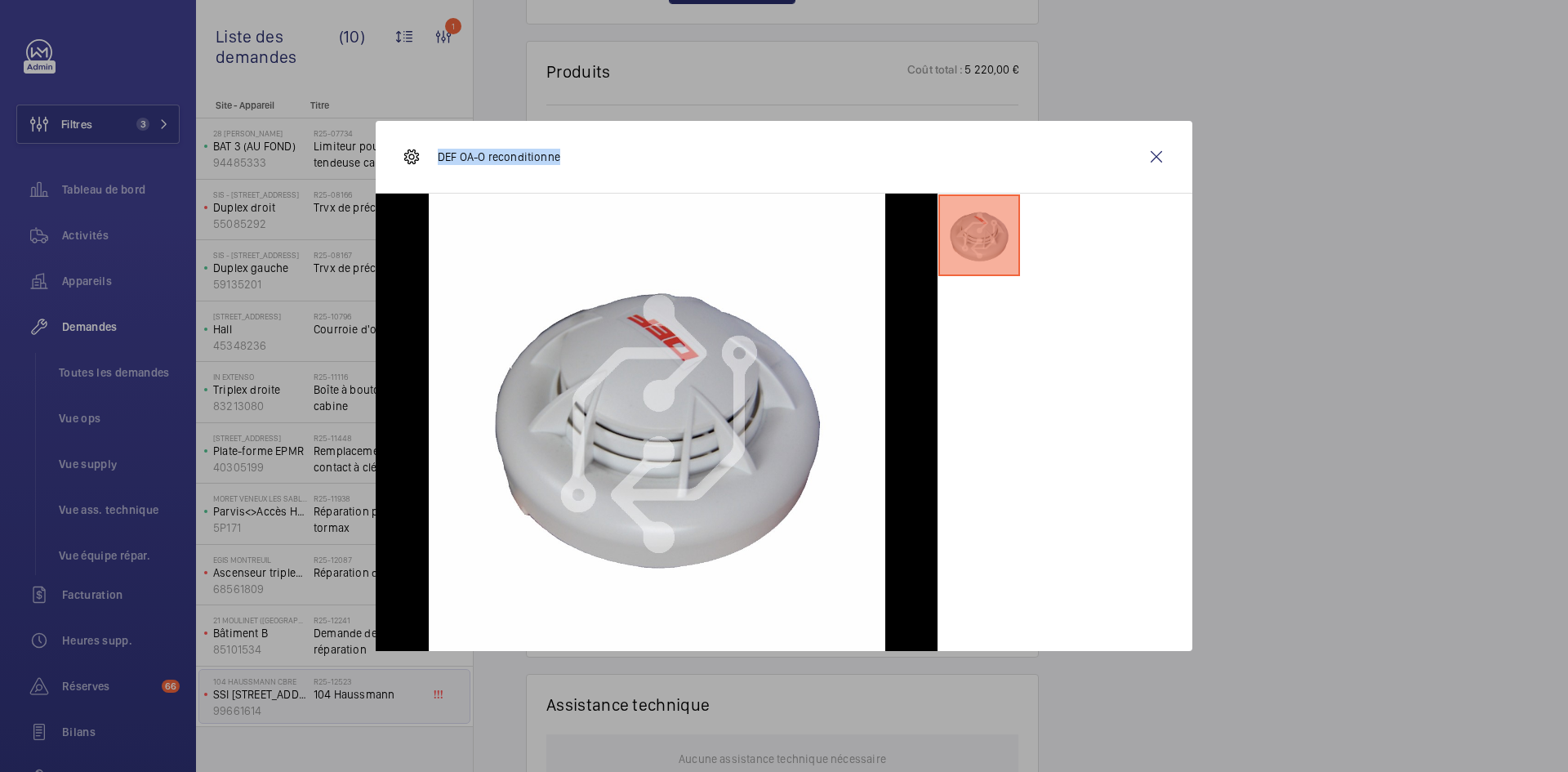
drag, startPoint x: 563, startPoint y: 157, endPoint x: 440, endPoint y: 160, distance: 123.0
click at [440, 160] on div "DEF OA-O reconditionne" at bounding box center [783, 157] width 816 height 73
copy p "DEF OA-O reconditionne"
click at [1169, 151] on wm-front-icon-button at bounding box center [1157, 156] width 39 height 39
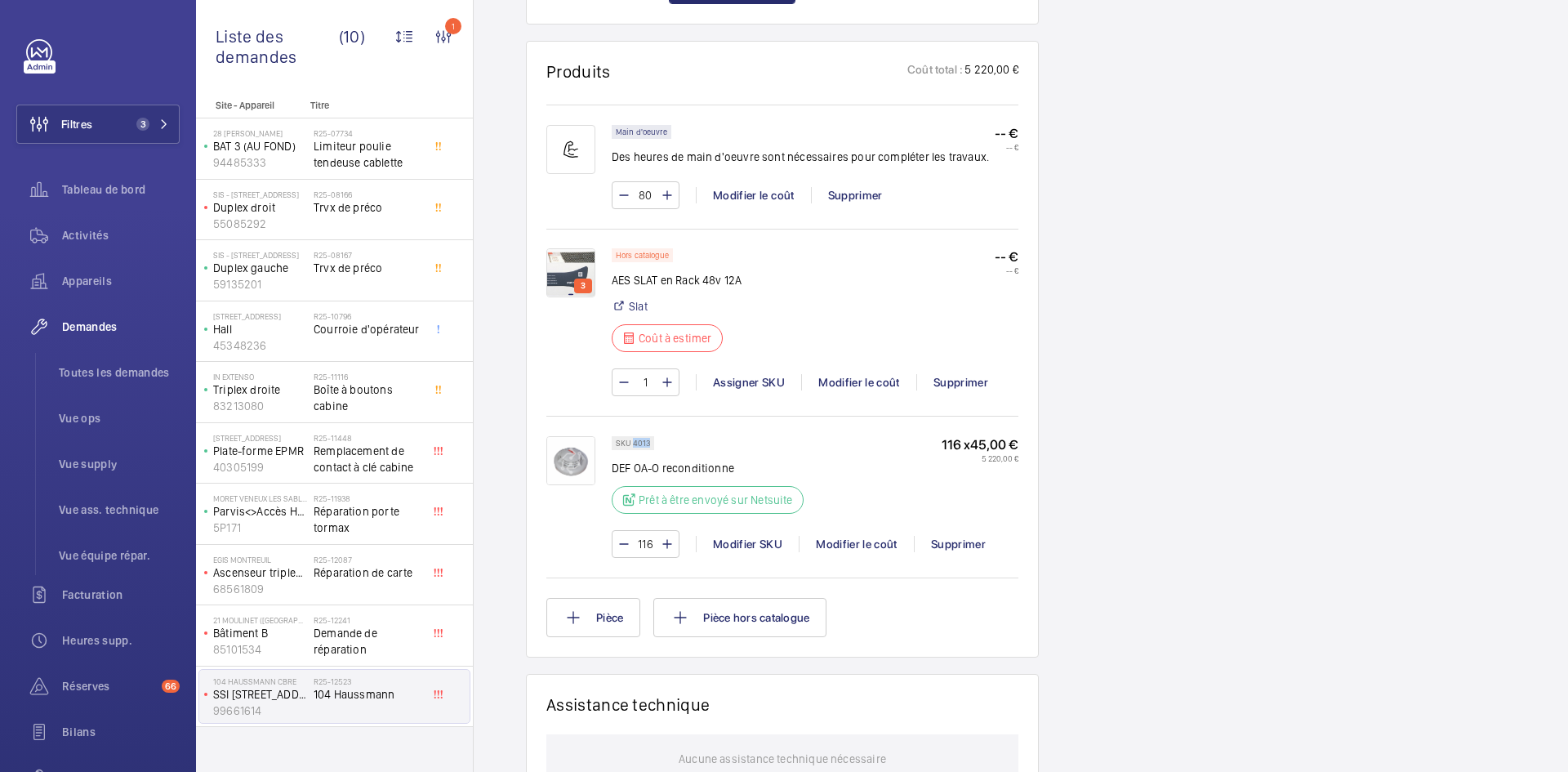
drag, startPoint x: 648, startPoint y: 442, endPoint x: 633, endPoint y: 441, distance: 15.0
click at [633, 441] on p "SKU 4013" at bounding box center [632, 443] width 34 height 6
copy p "4013"
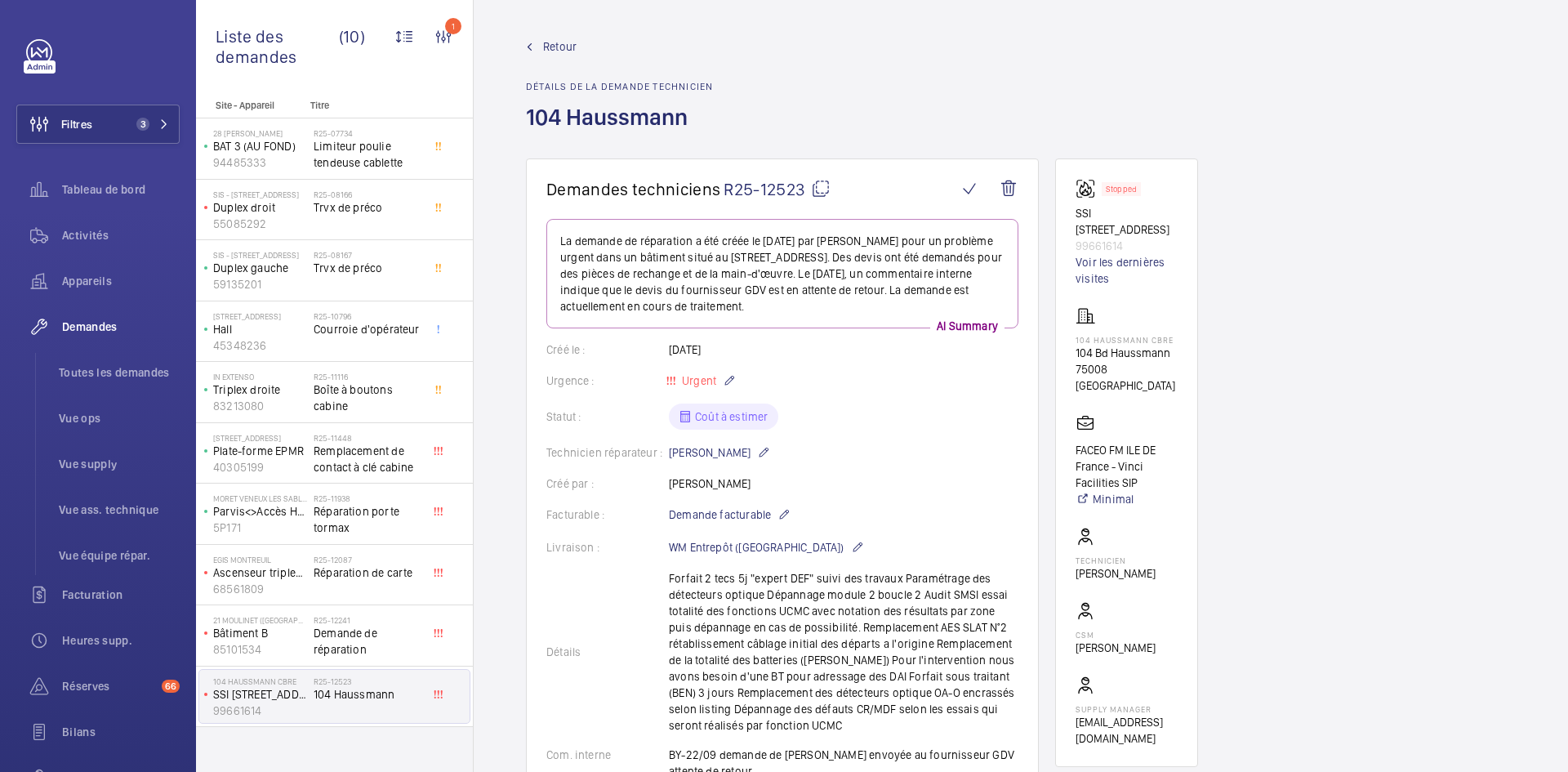
scroll to position [0, 0]
click at [835, 186] on h1 "Demandes techniciens R25-12523" at bounding box center [752, 190] width 410 height 20
click at [818, 187] on mat-icon at bounding box center [820, 189] width 19 height 19
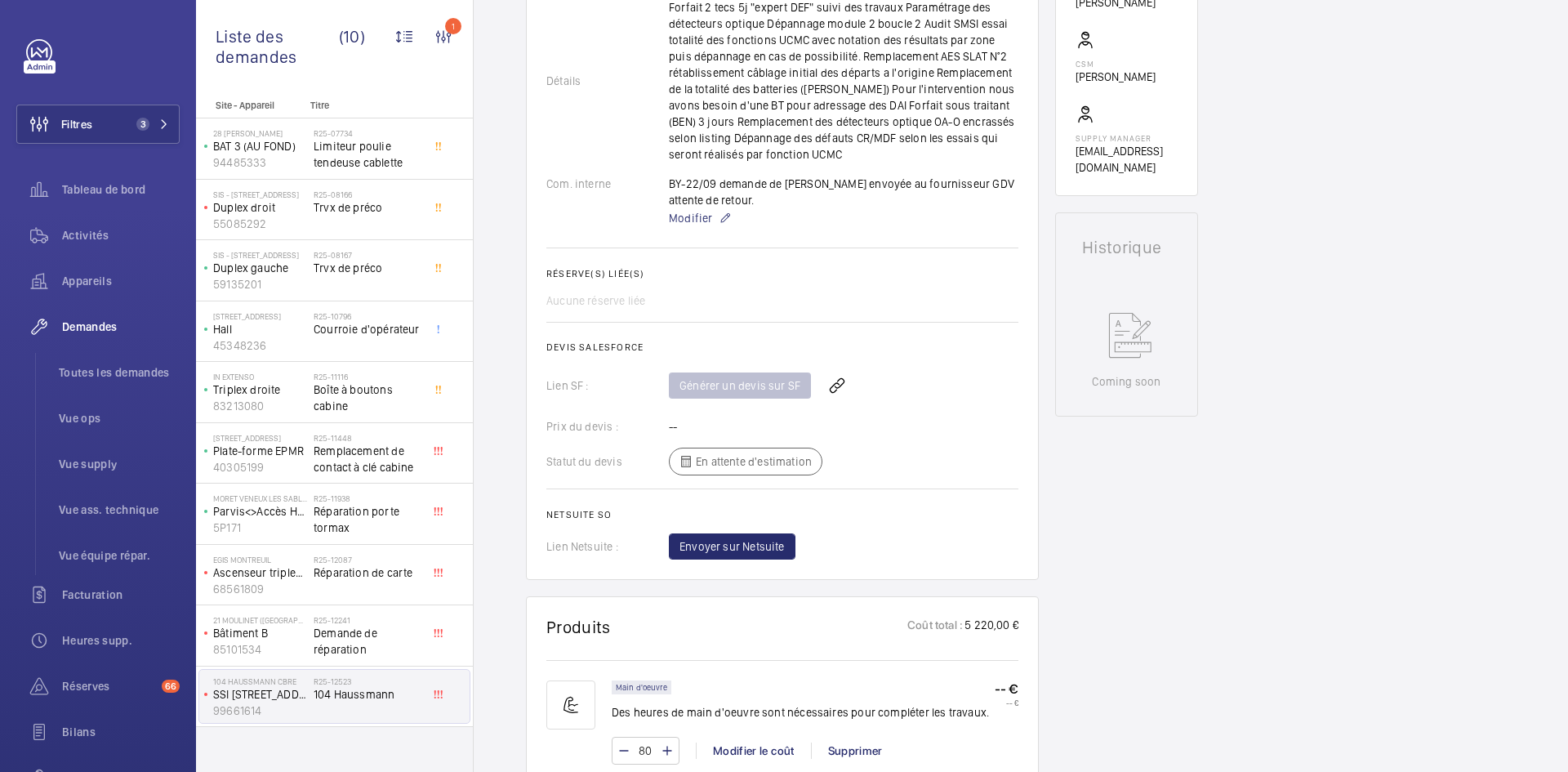
scroll to position [326, 0]
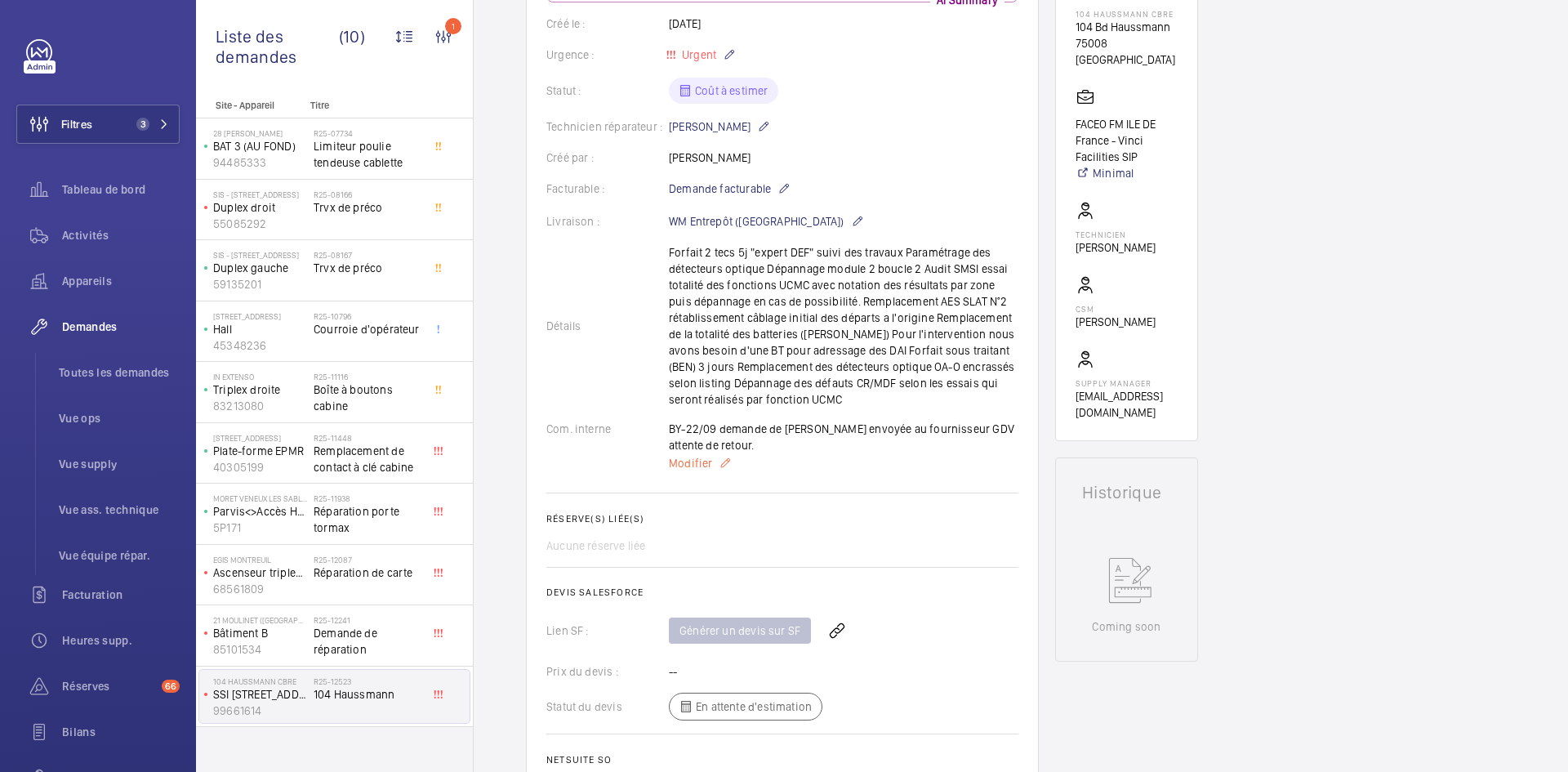
click at [683, 463] on span "Modifier" at bounding box center [691, 463] width 43 height 17
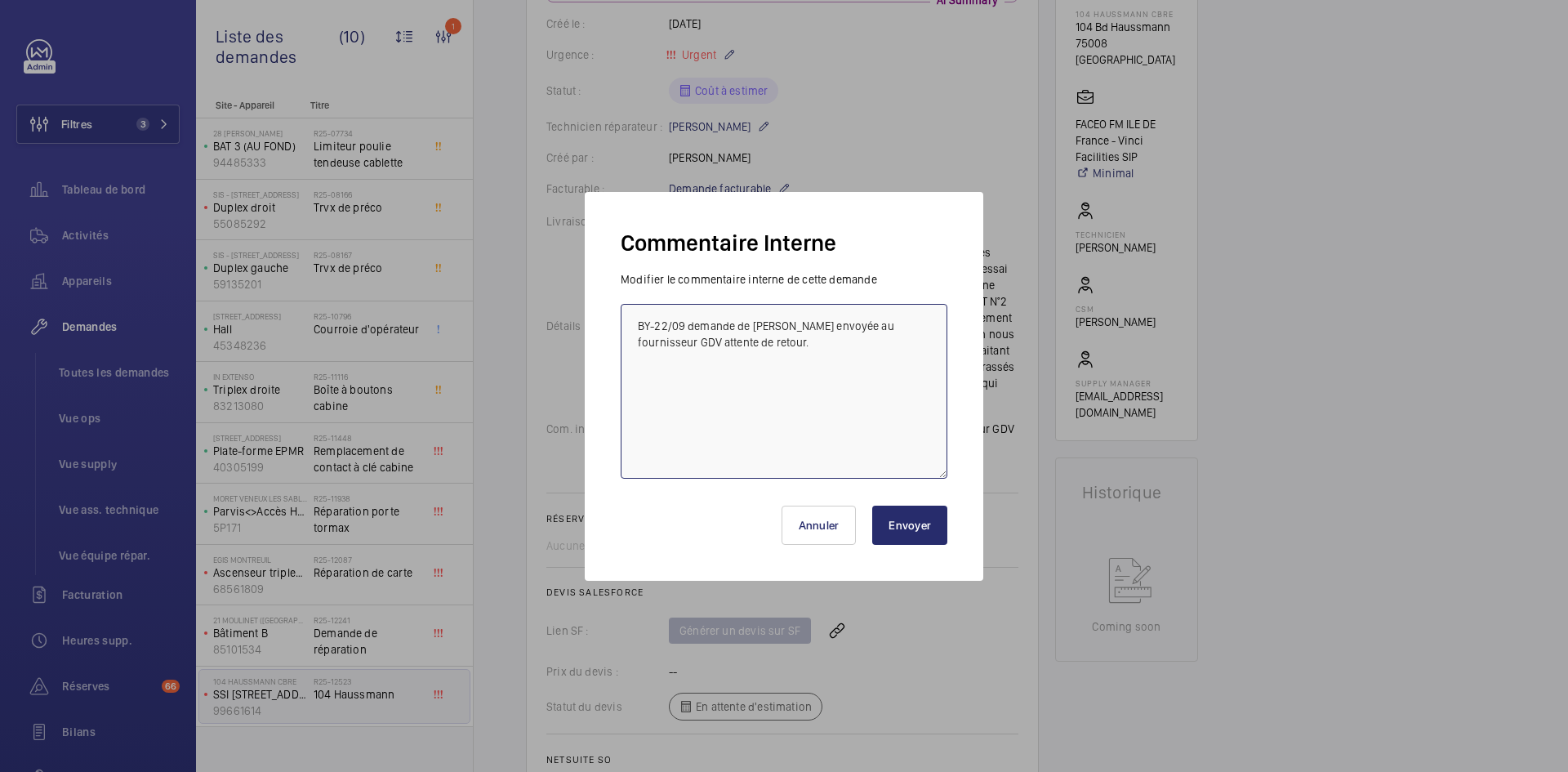
click at [921, 325] on textarea "BY-22/09 demande de devis envoyée au fournisseur GDV attente de retour." at bounding box center [783, 391] width 326 height 175
type textarea "BY-22/09 demande de devis envoyée au fournisseur GDV & Diel attente de retour."
click at [901, 535] on button "Envoyer" at bounding box center [909, 525] width 75 height 39
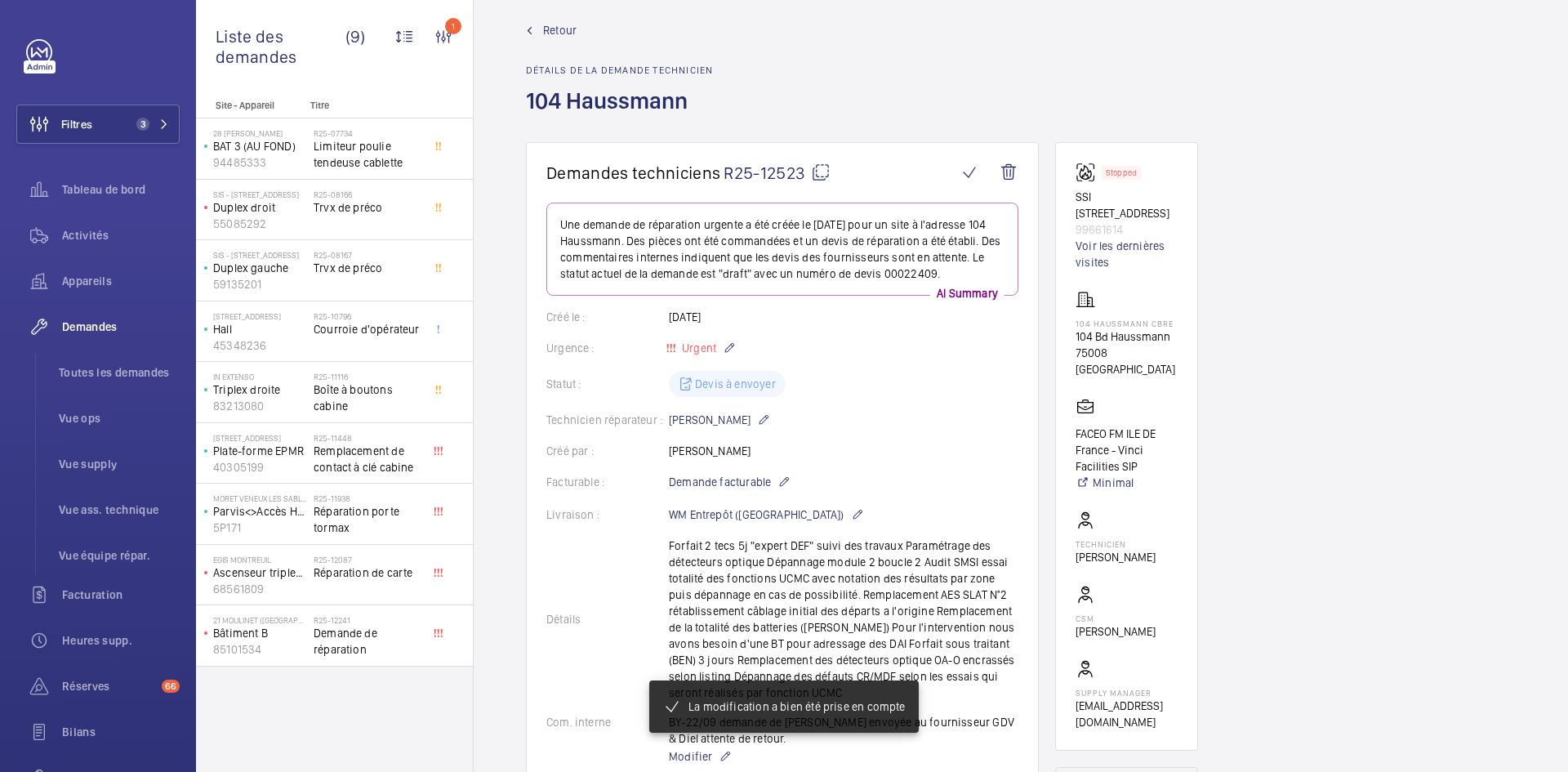
scroll to position [0, 0]
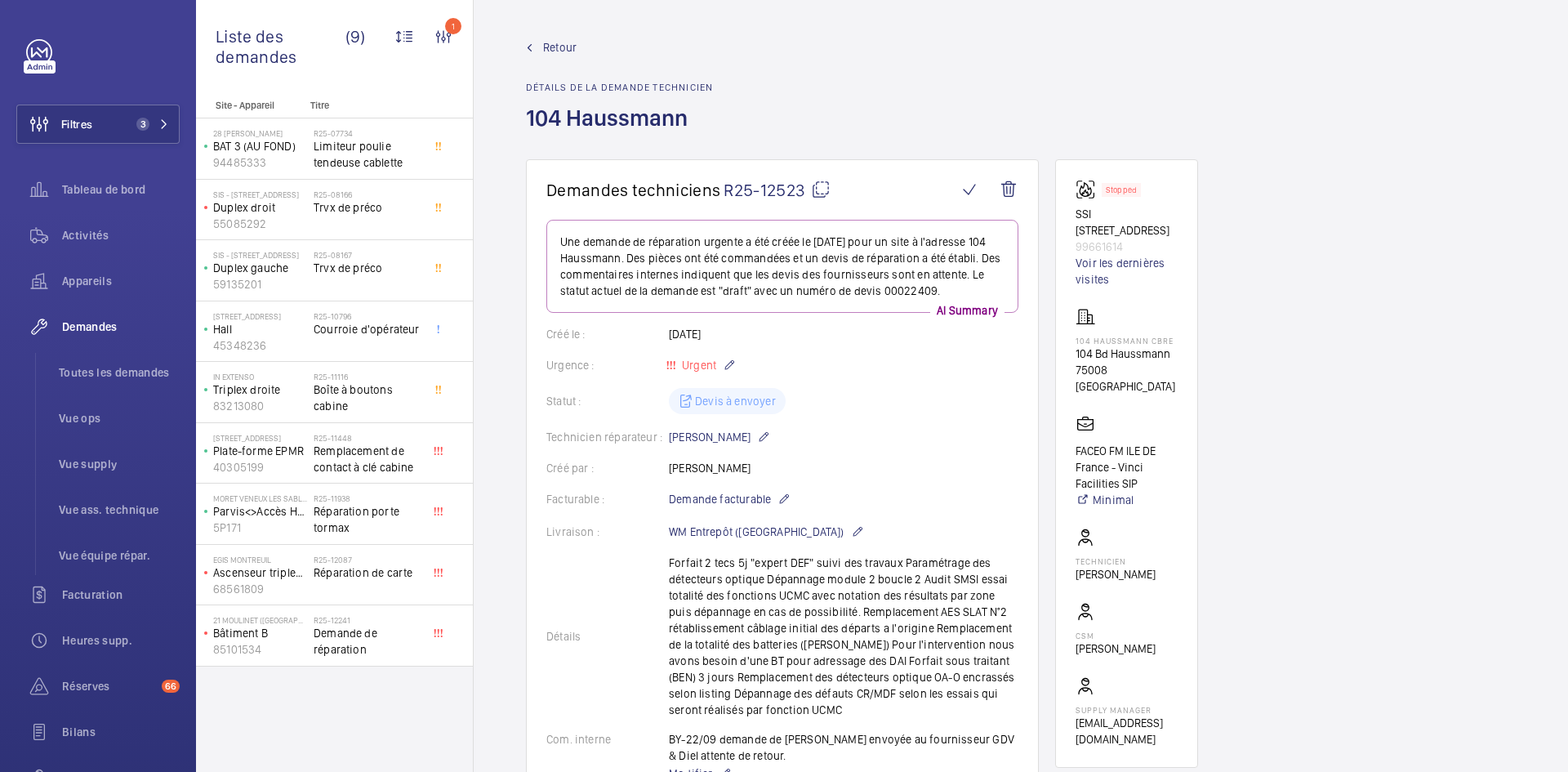
click at [556, 38] on wm-front-admin-header "Retour Détails de la demande technicien 104 Haussmann" at bounding box center [1021, 80] width 1095 height 159
click at [545, 45] on span "Retour" at bounding box center [559, 47] width 33 height 17
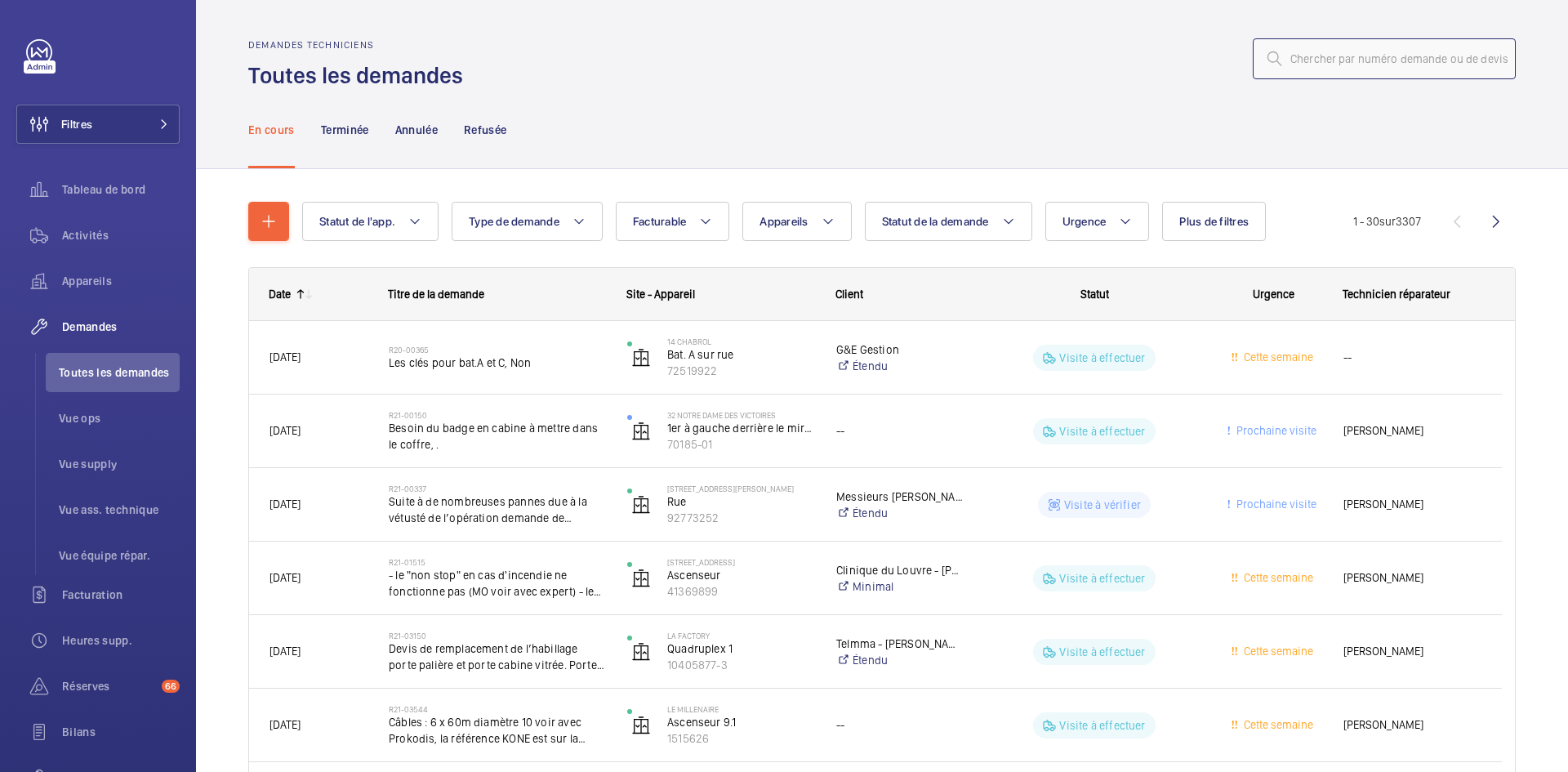
click at [1399, 62] on input "text" at bounding box center [1384, 59] width 263 height 41
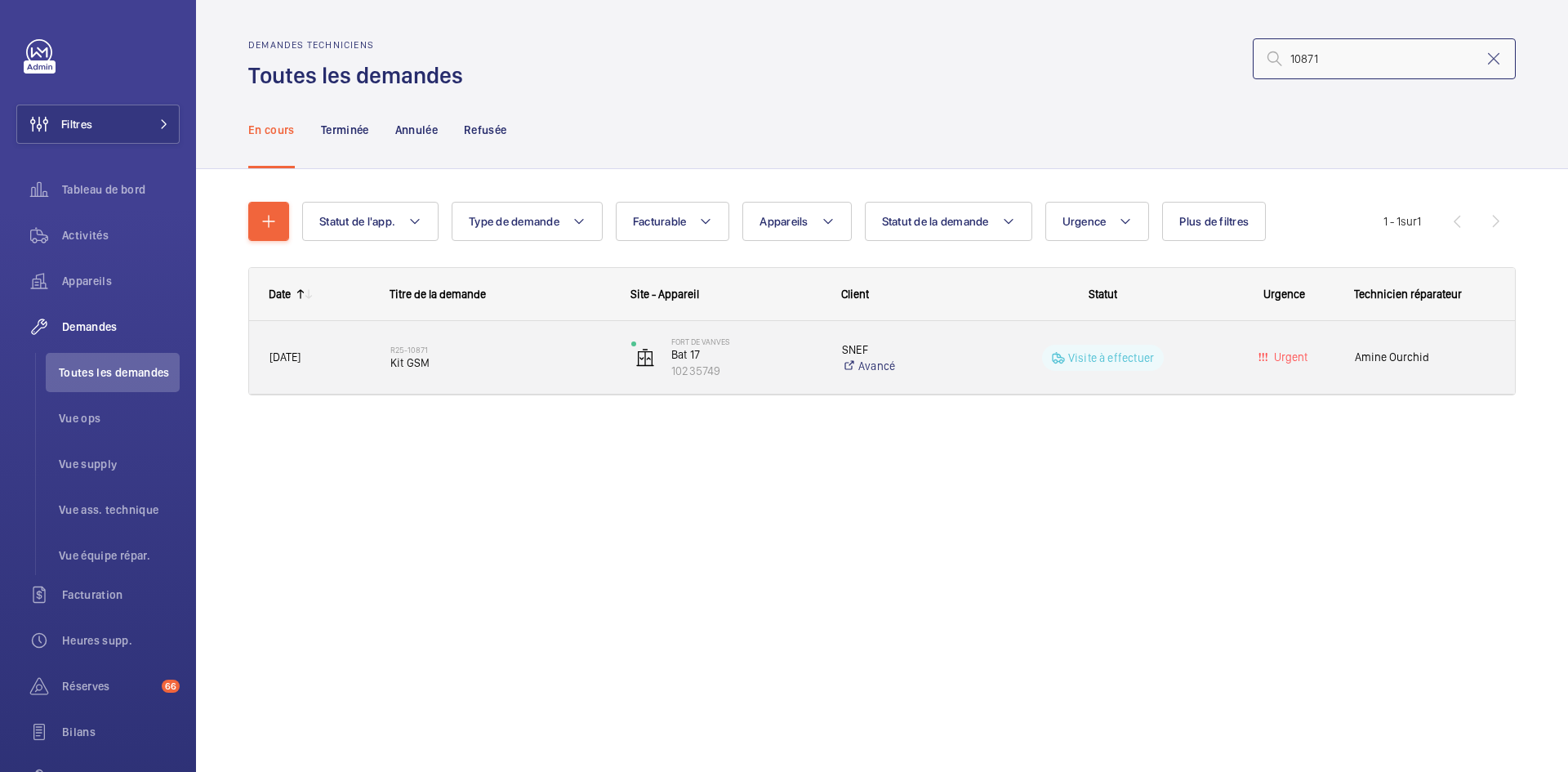
type input "10871"
click at [348, 348] on span "13/08/2025" at bounding box center [320, 357] width 100 height 18
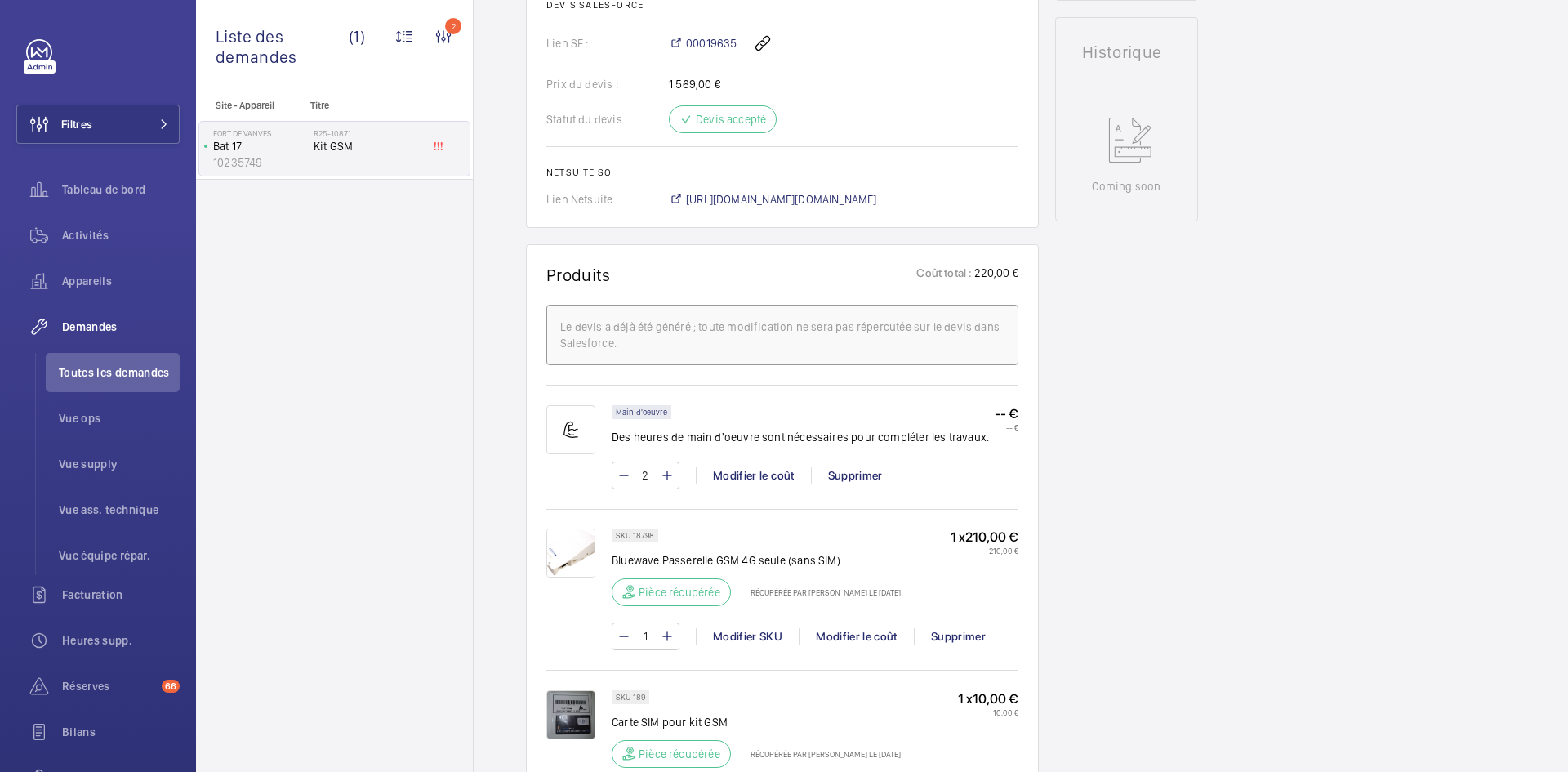
scroll to position [571, 0]
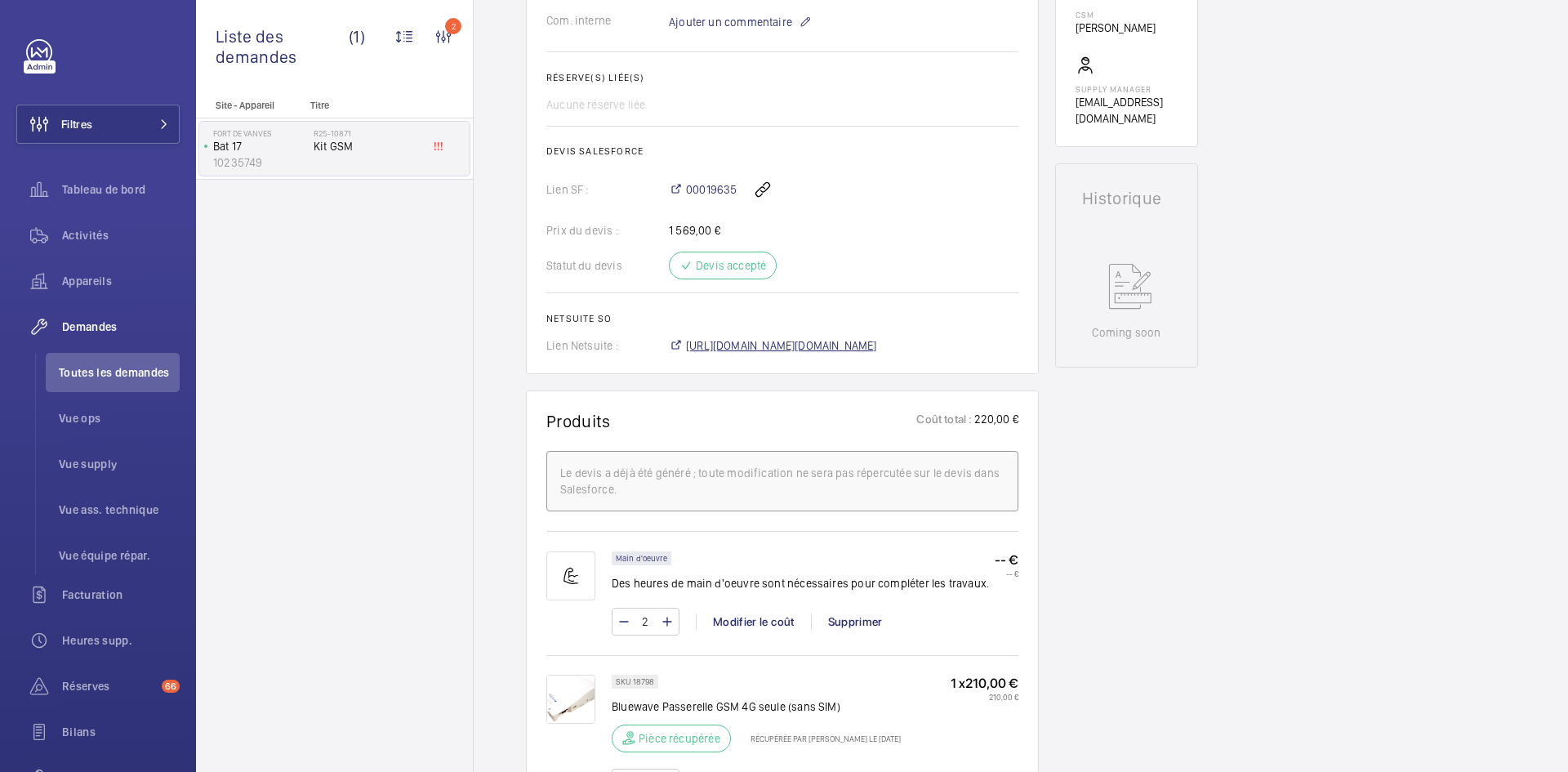
click at [817, 345] on span "https://6461500.app.netsuite.com/app/accounting/transactions/salesord.nl?id=290…" at bounding box center [781, 346] width 191 height 17
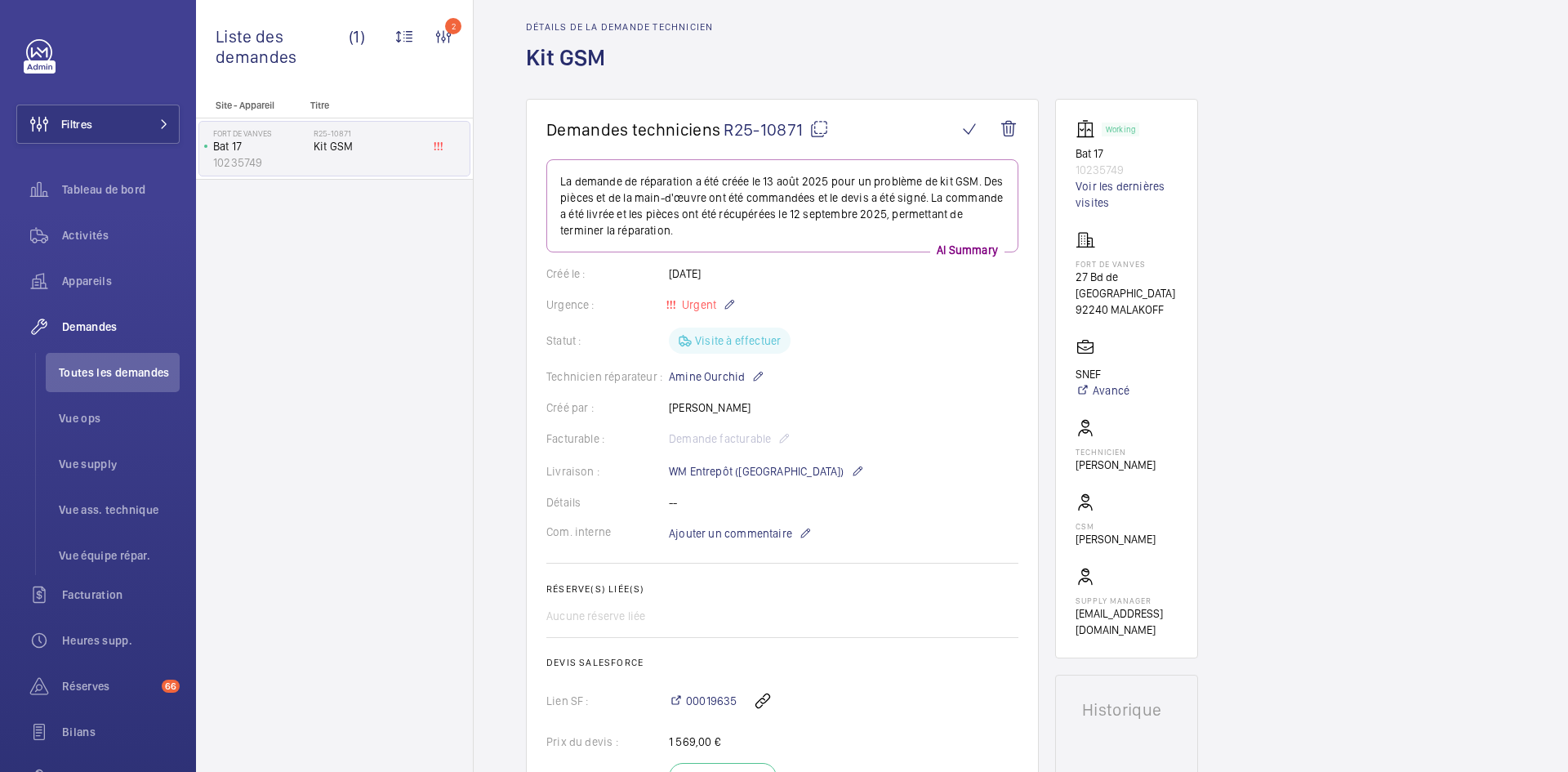
scroll to position [0, 0]
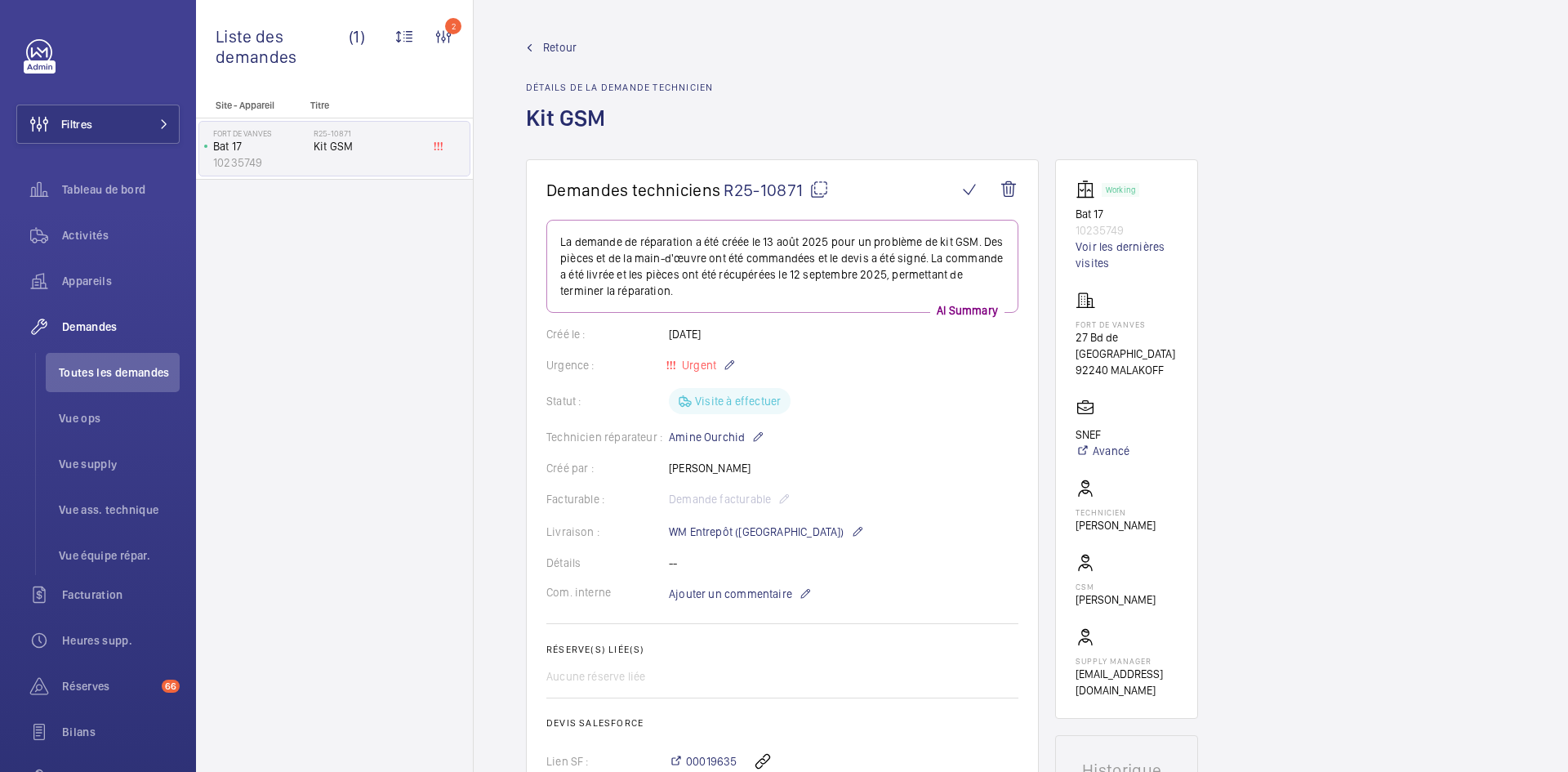
click at [566, 51] on span "Retour" at bounding box center [559, 47] width 33 height 17
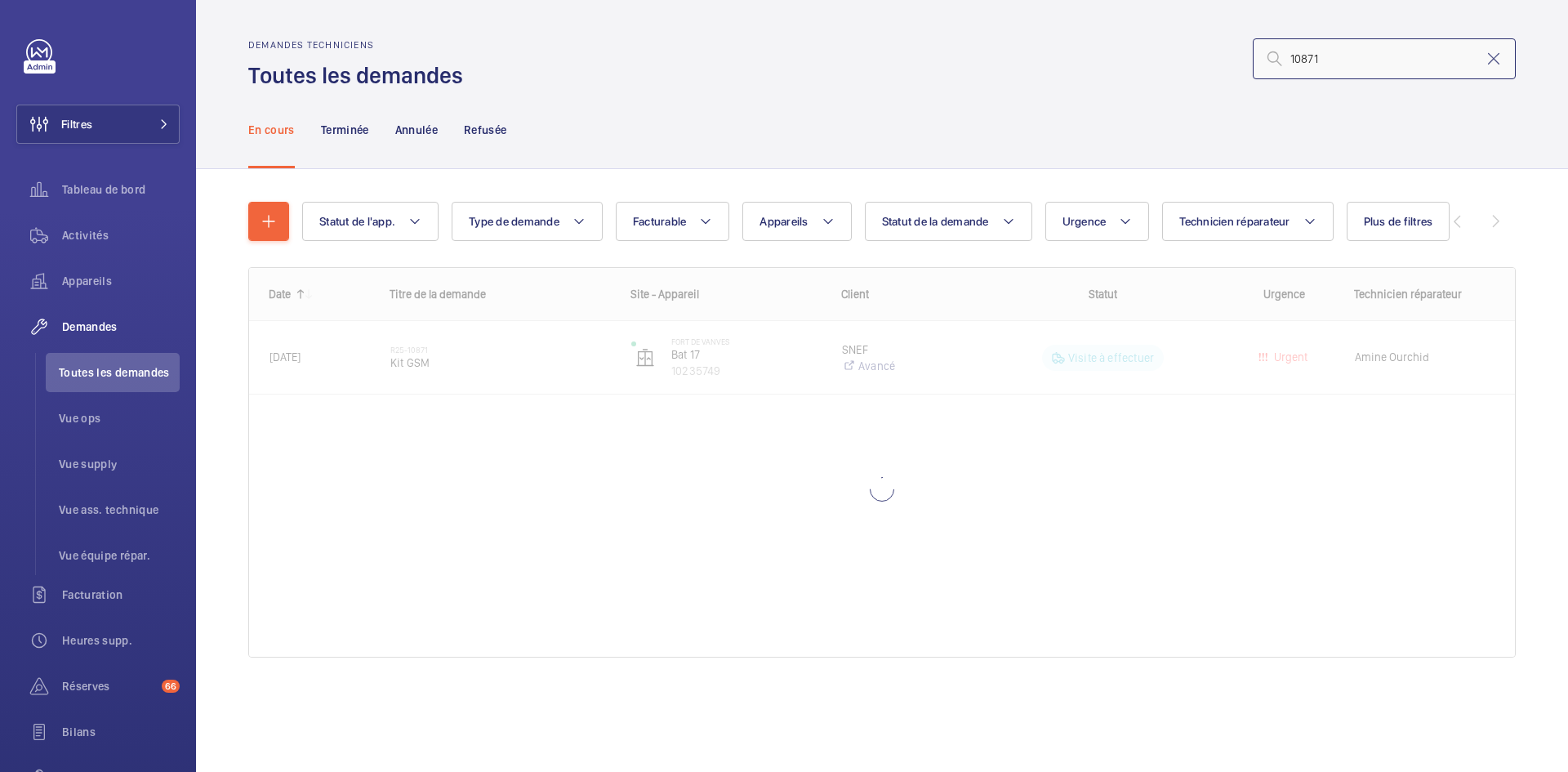
click at [1389, 54] on input "10871" at bounding box center [1384, 59] width 263 height 41
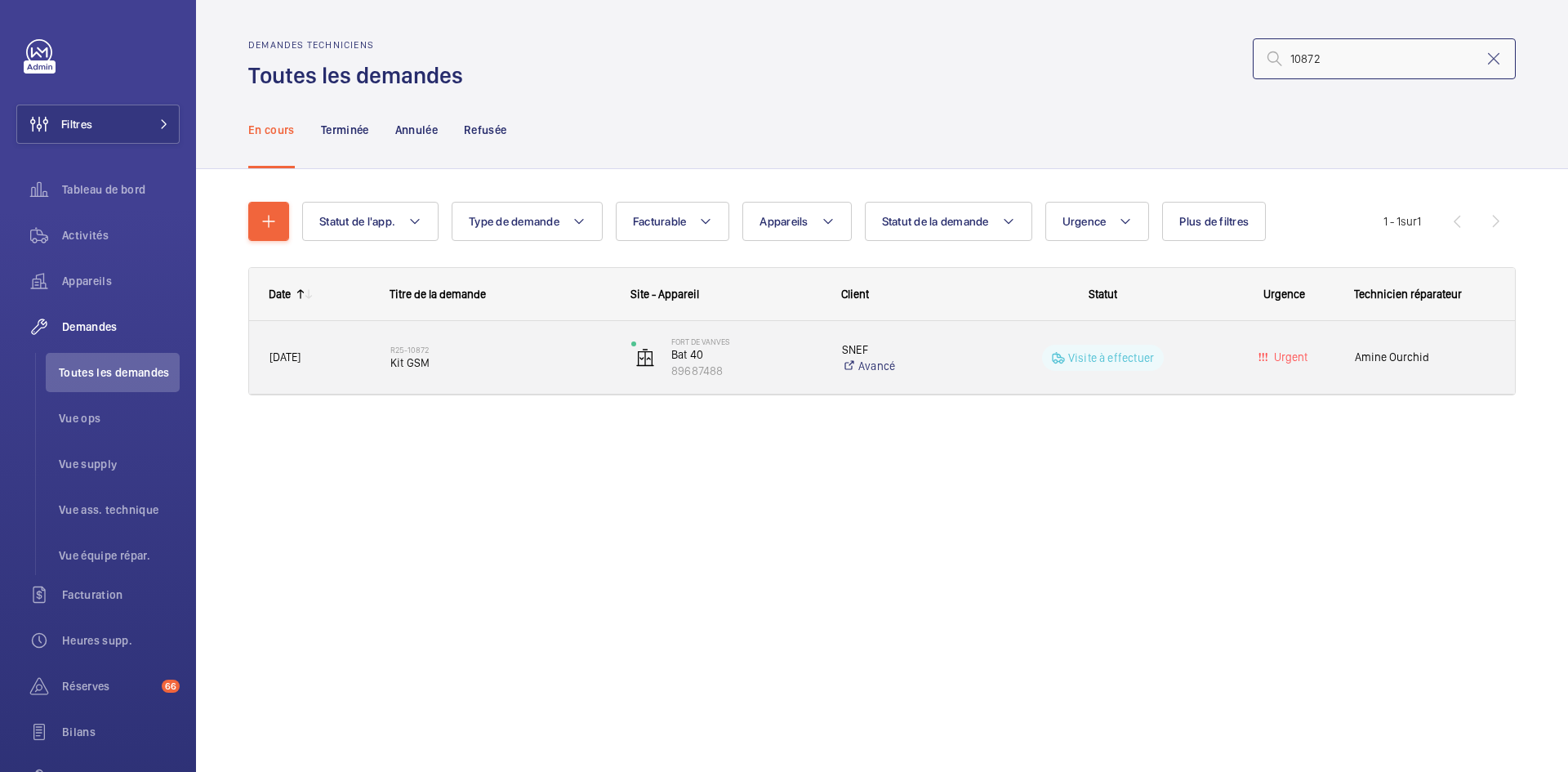
type input "10872"
click at [358, 358] on span "13/08/2025" at bounding box center [320, 357] width 100 height 18
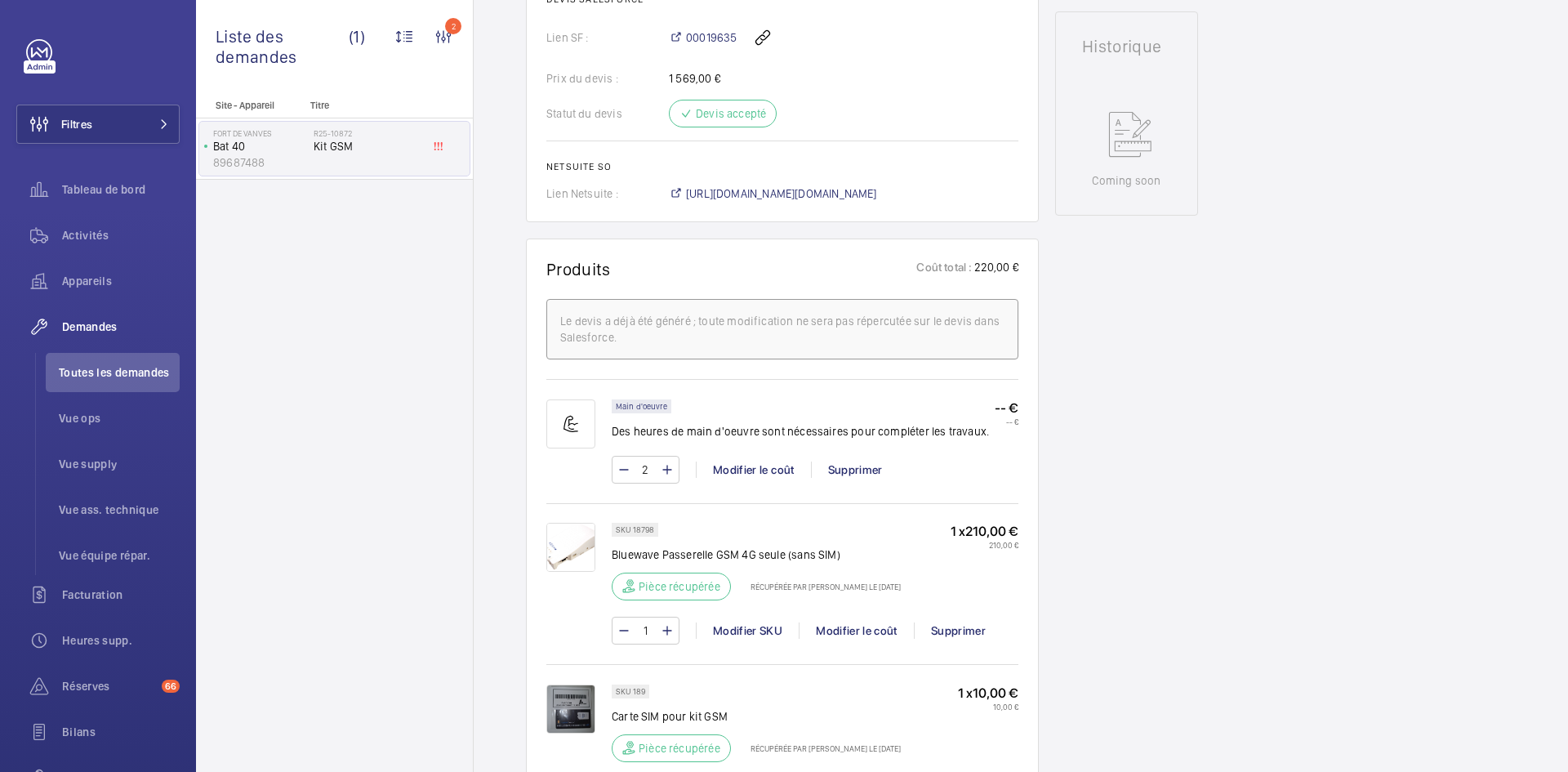
scroll to position [735, 0]
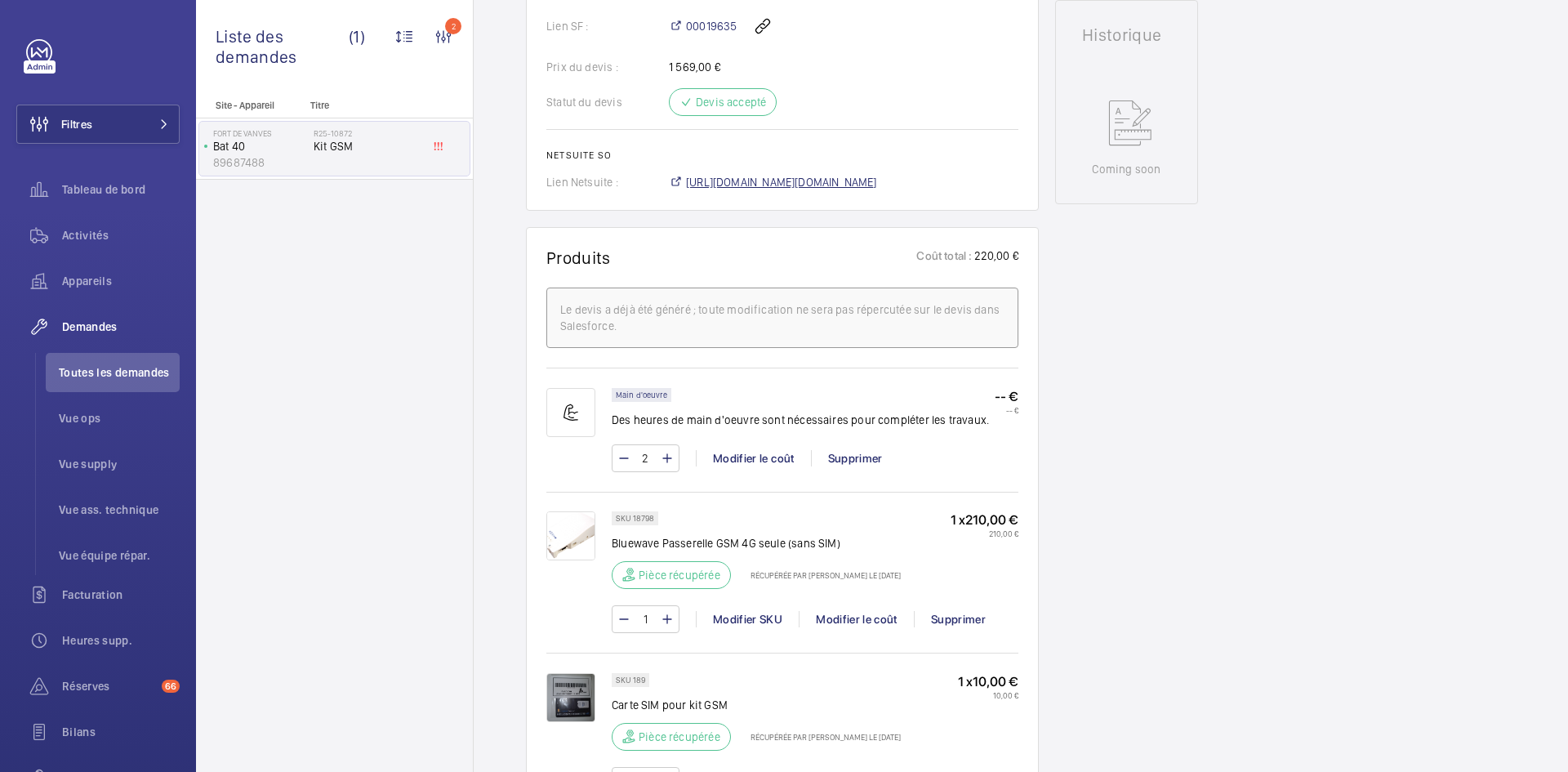
click at [877, 178] on span "https://6461500.app.netsuite.com/app/accounting/transactions/salesord.nl?id=290…" at bounding box center [781, 182] width 191 height 17
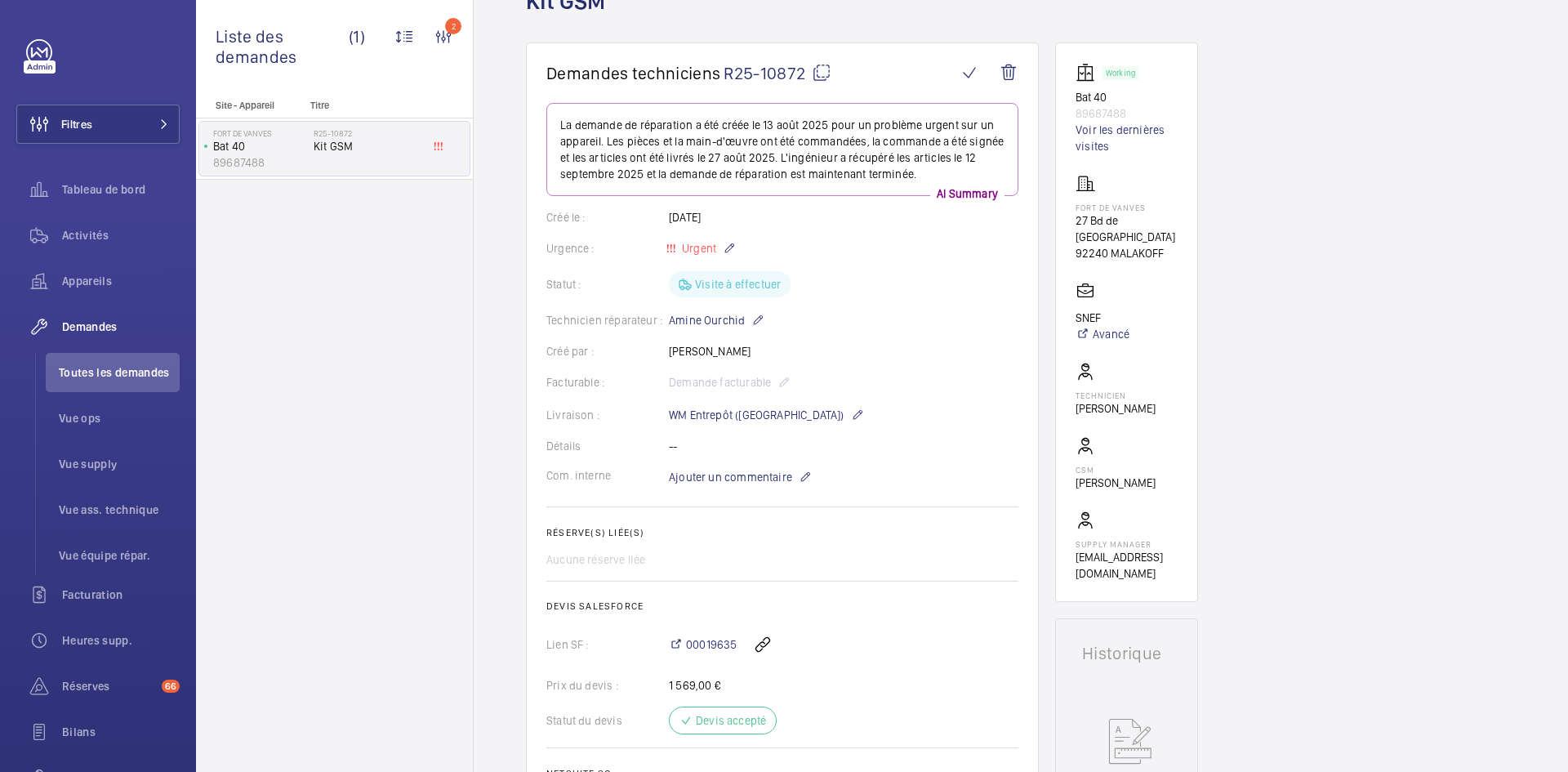
scroll to position [0, 0]
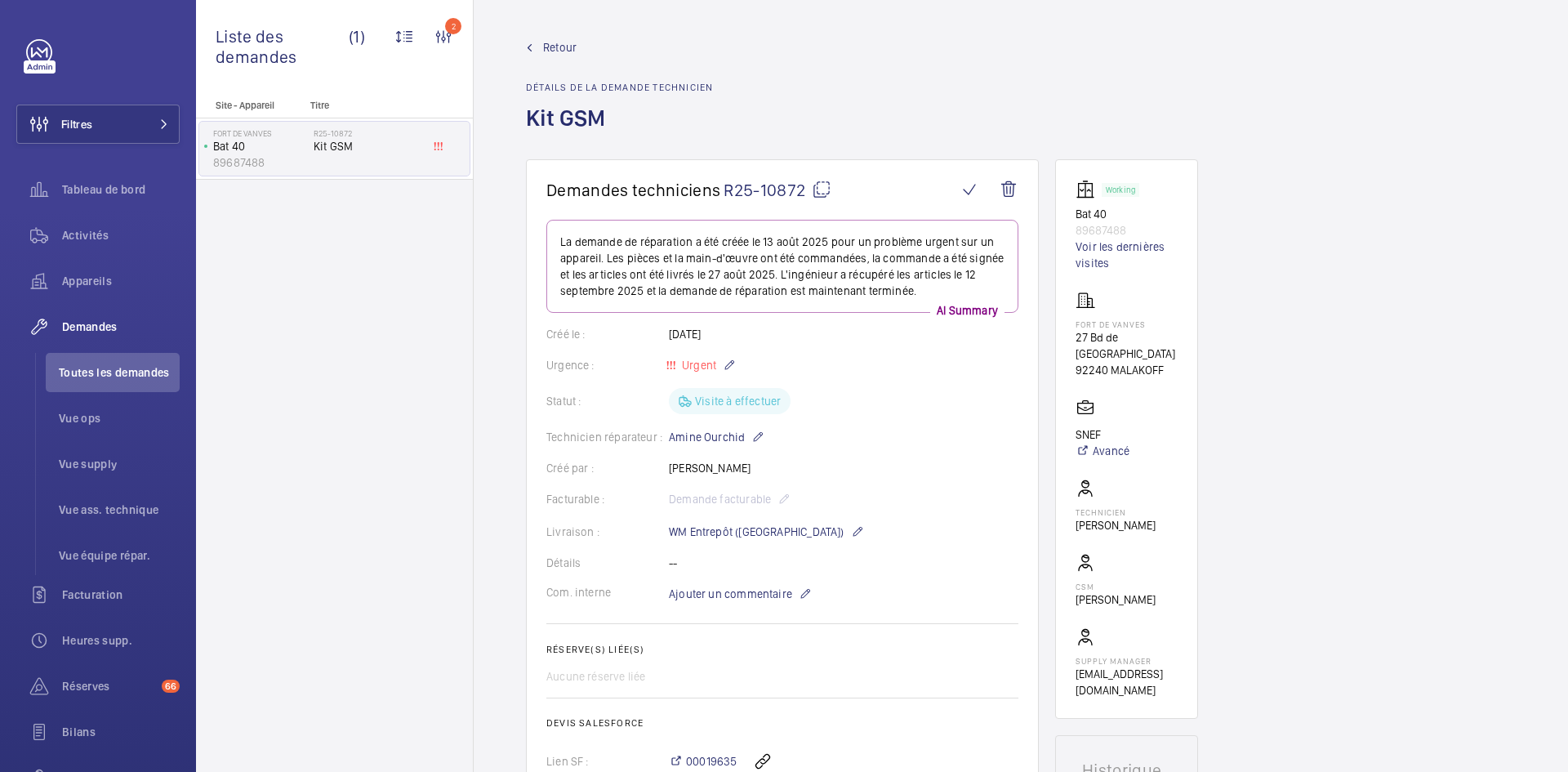
click at [563, 45] on span "Retour" at bounding box center [559, 47] width 33 height 17
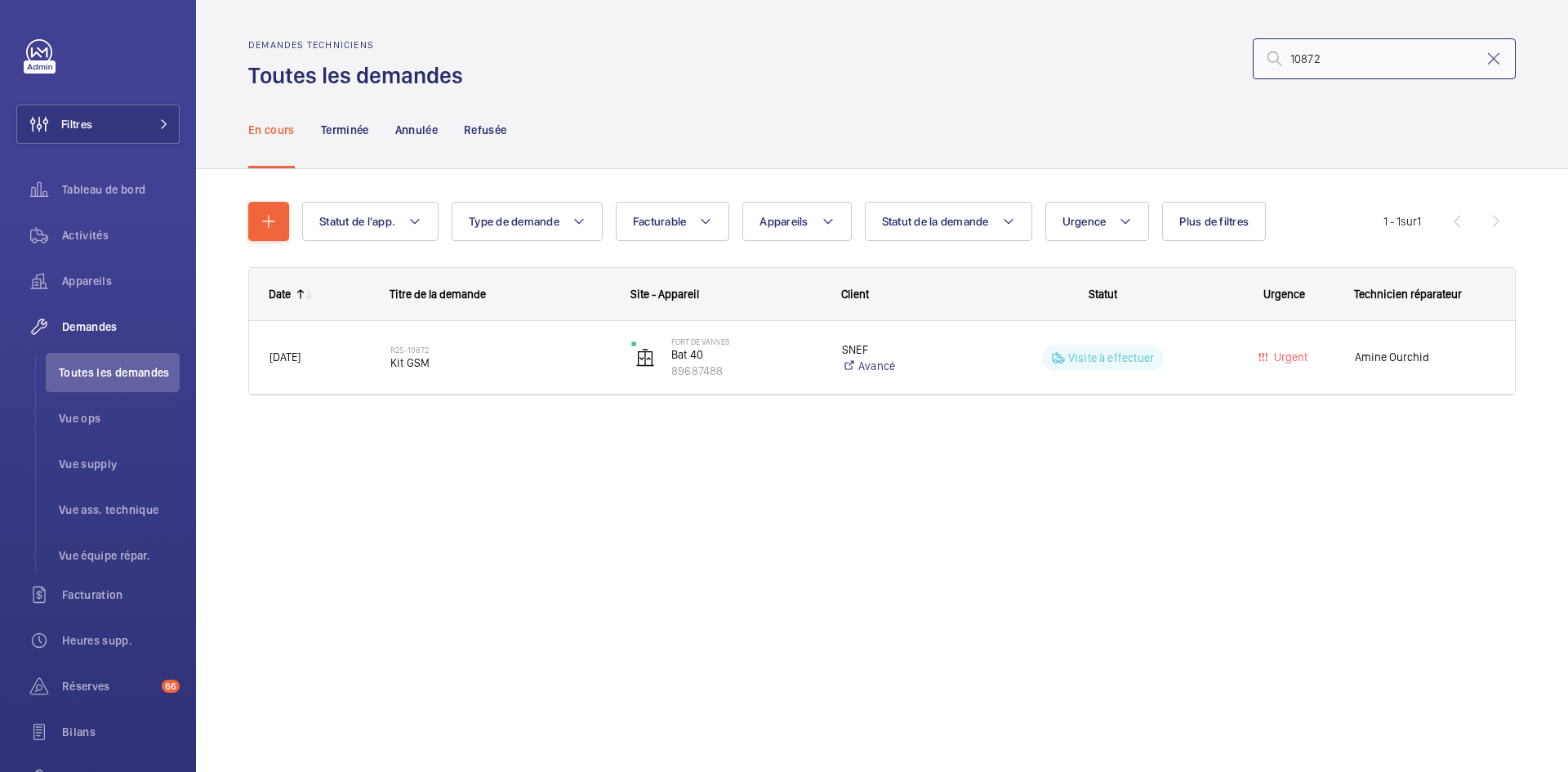
click at [1366, 49] on input "10872" at bounding box center [1384, 59] width 263 height 41
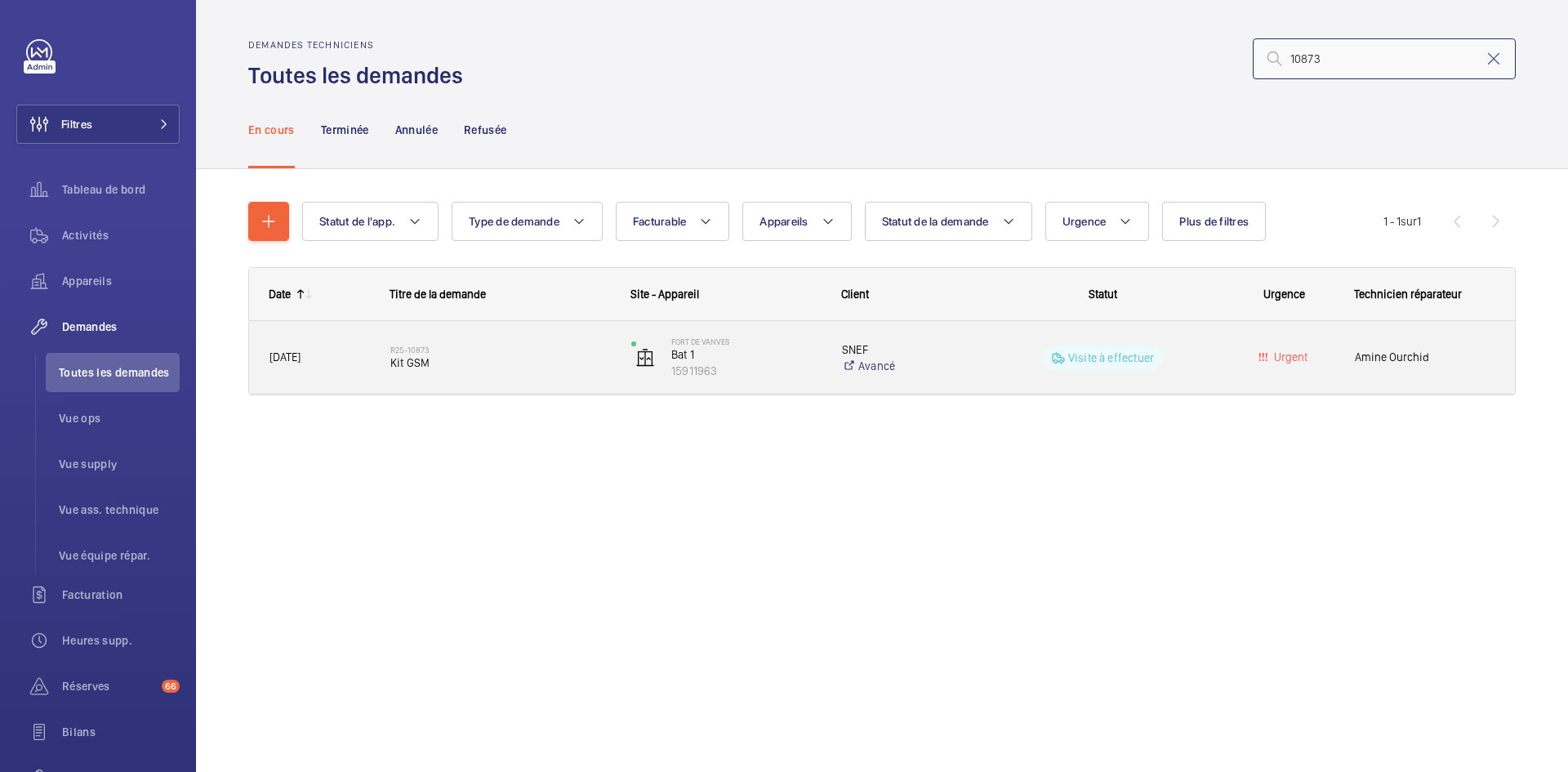
type input "10873"
click at [344, 362] on span "13/08/2025" at bounding box center [320, 357] width 100 height 18
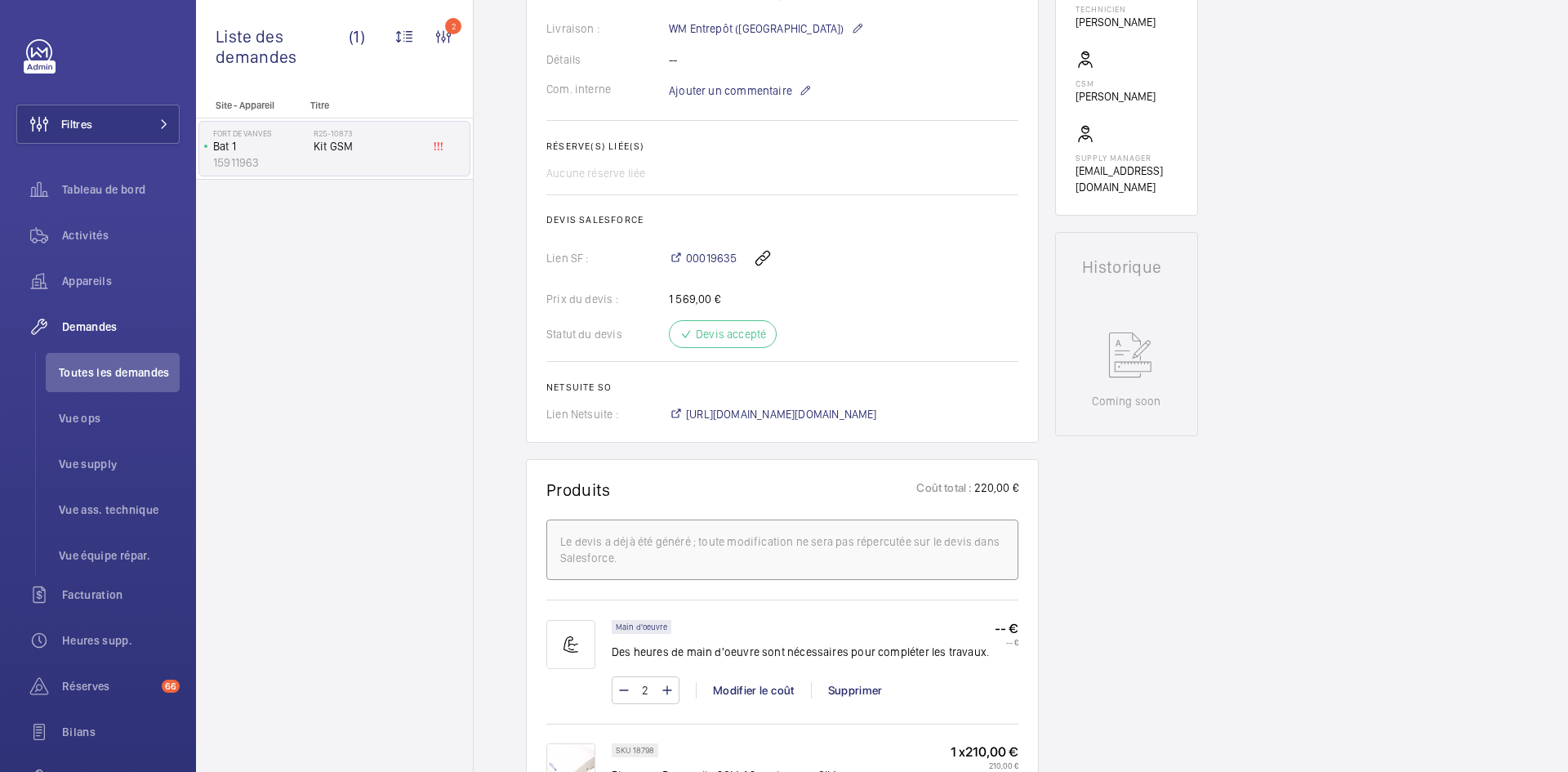
scroll to position [654, 0]
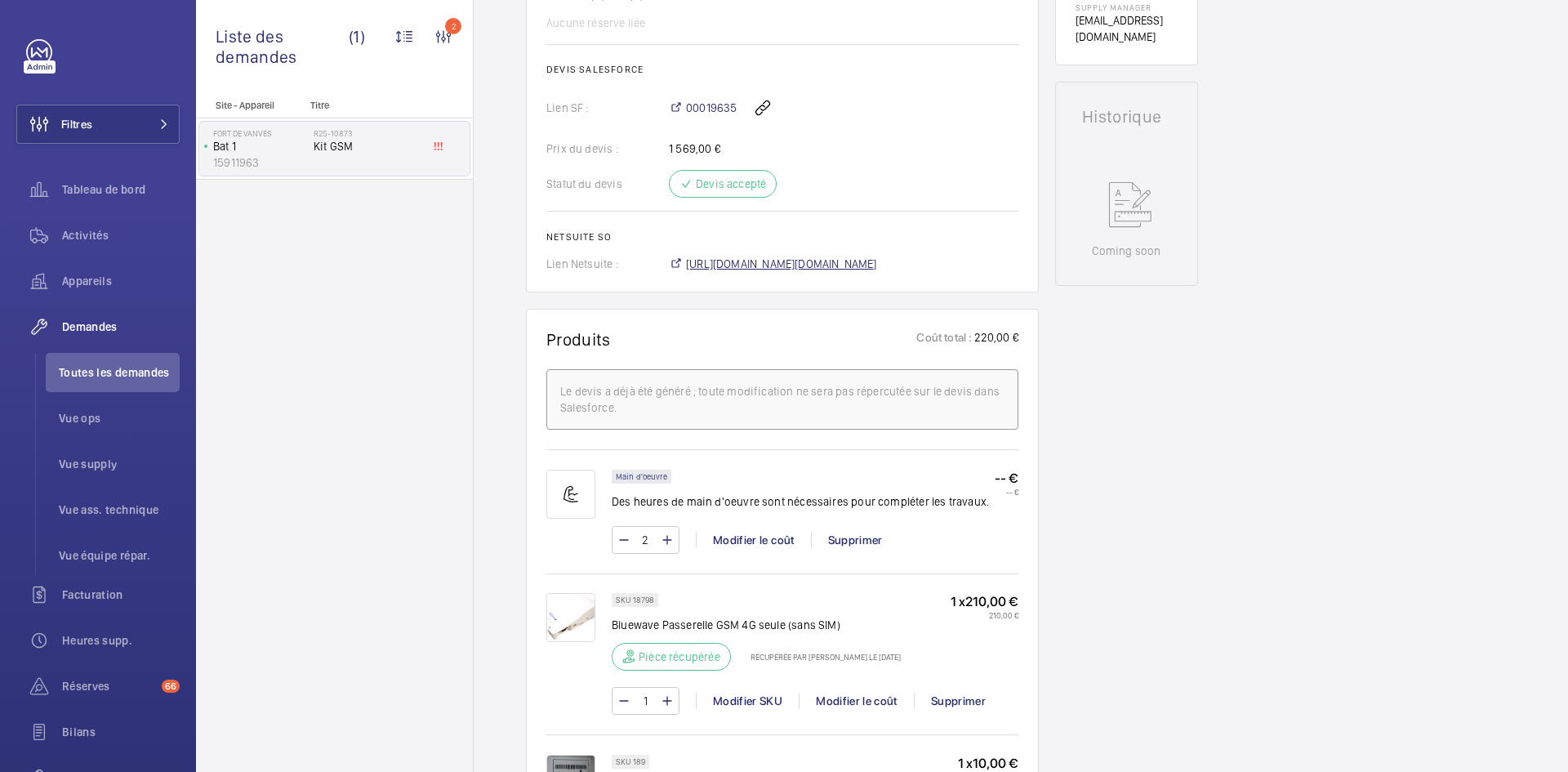
click at [877, 256] on span "https://6461500.app.netsuite.com/app/accounting/transactions/salesord.nl?id=290…" at bounding box center [781, 264] width 191 height 17
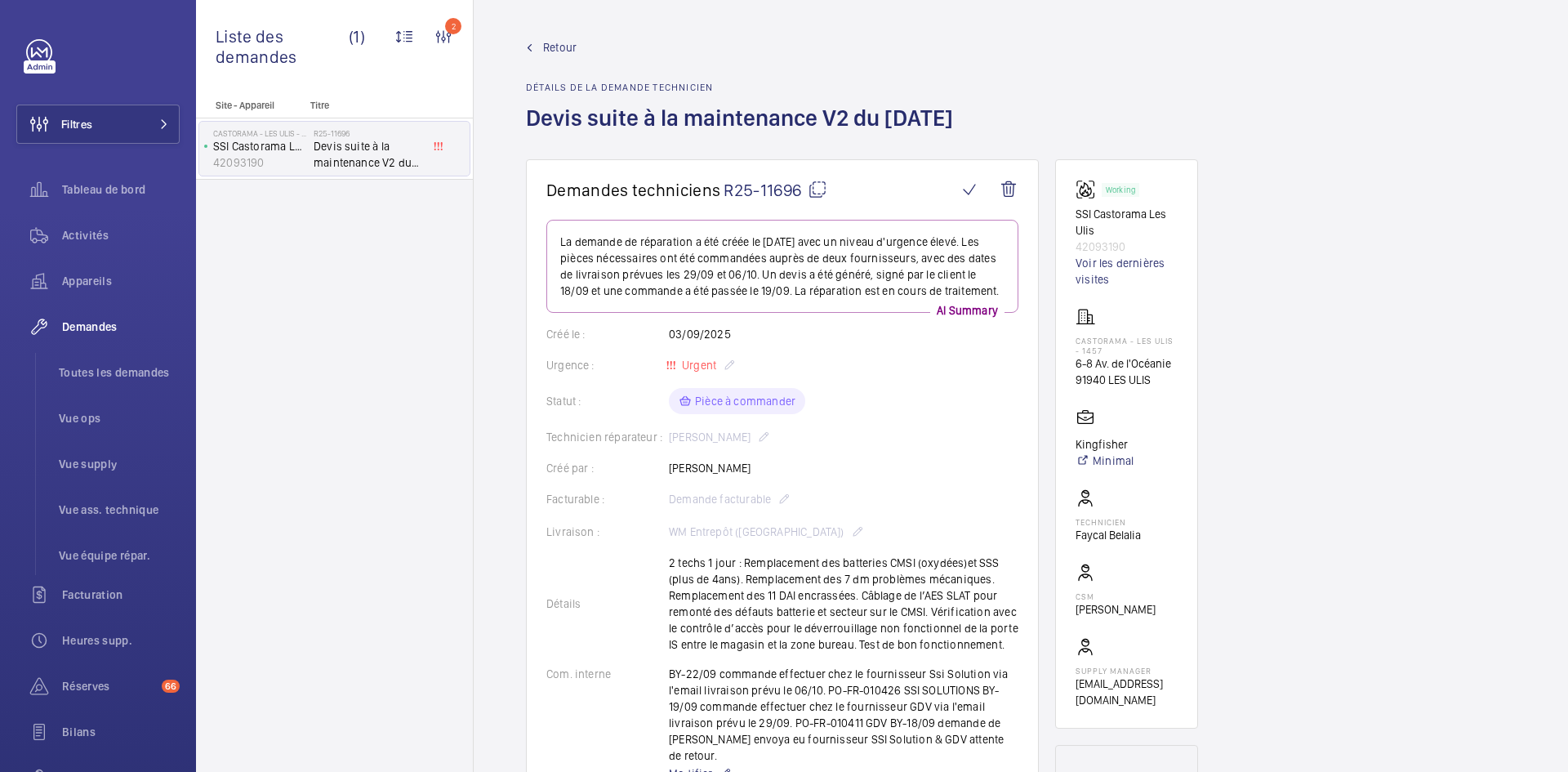
scroll to position [980, 0]
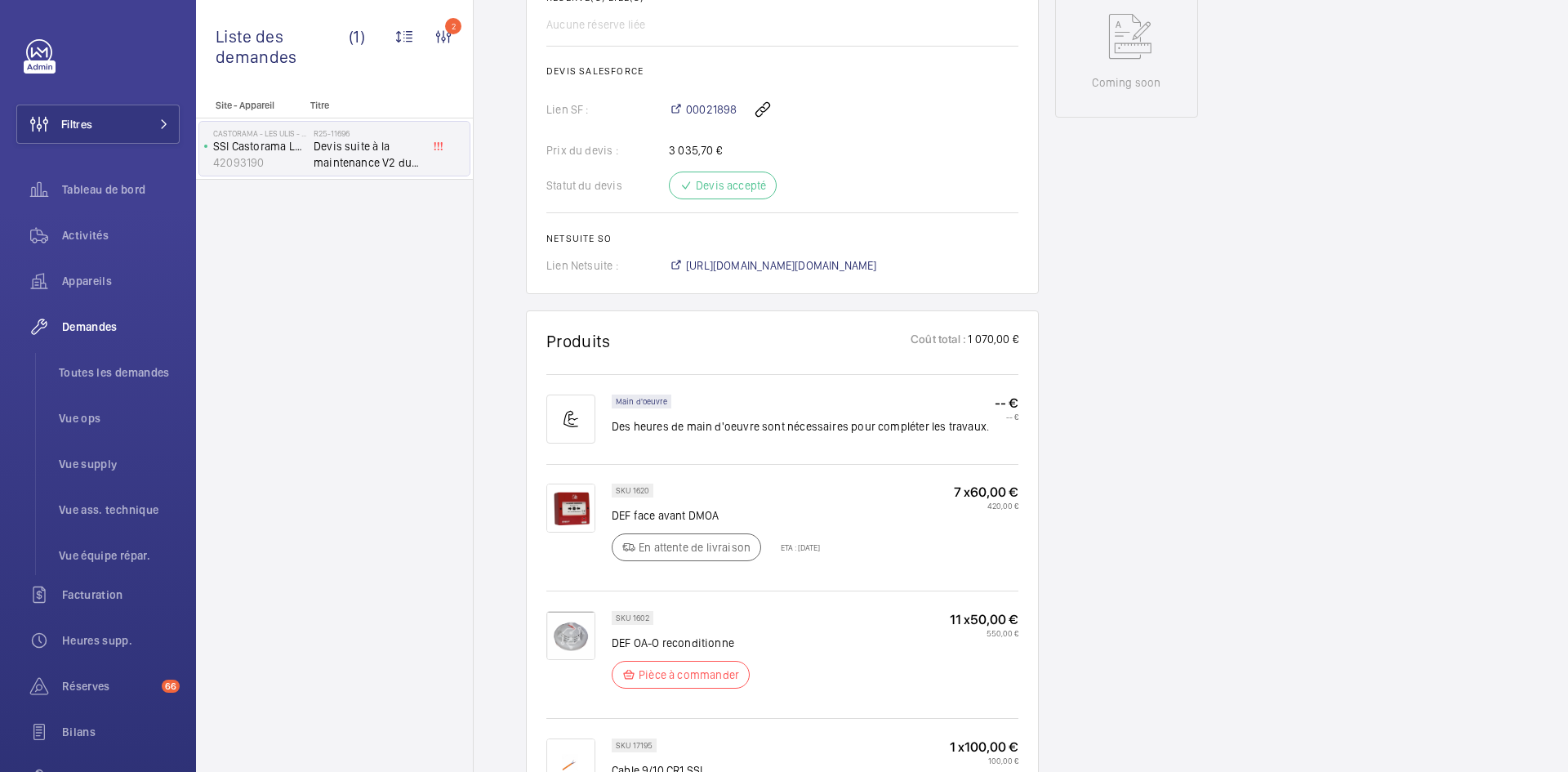
scroll to position [980, 0]
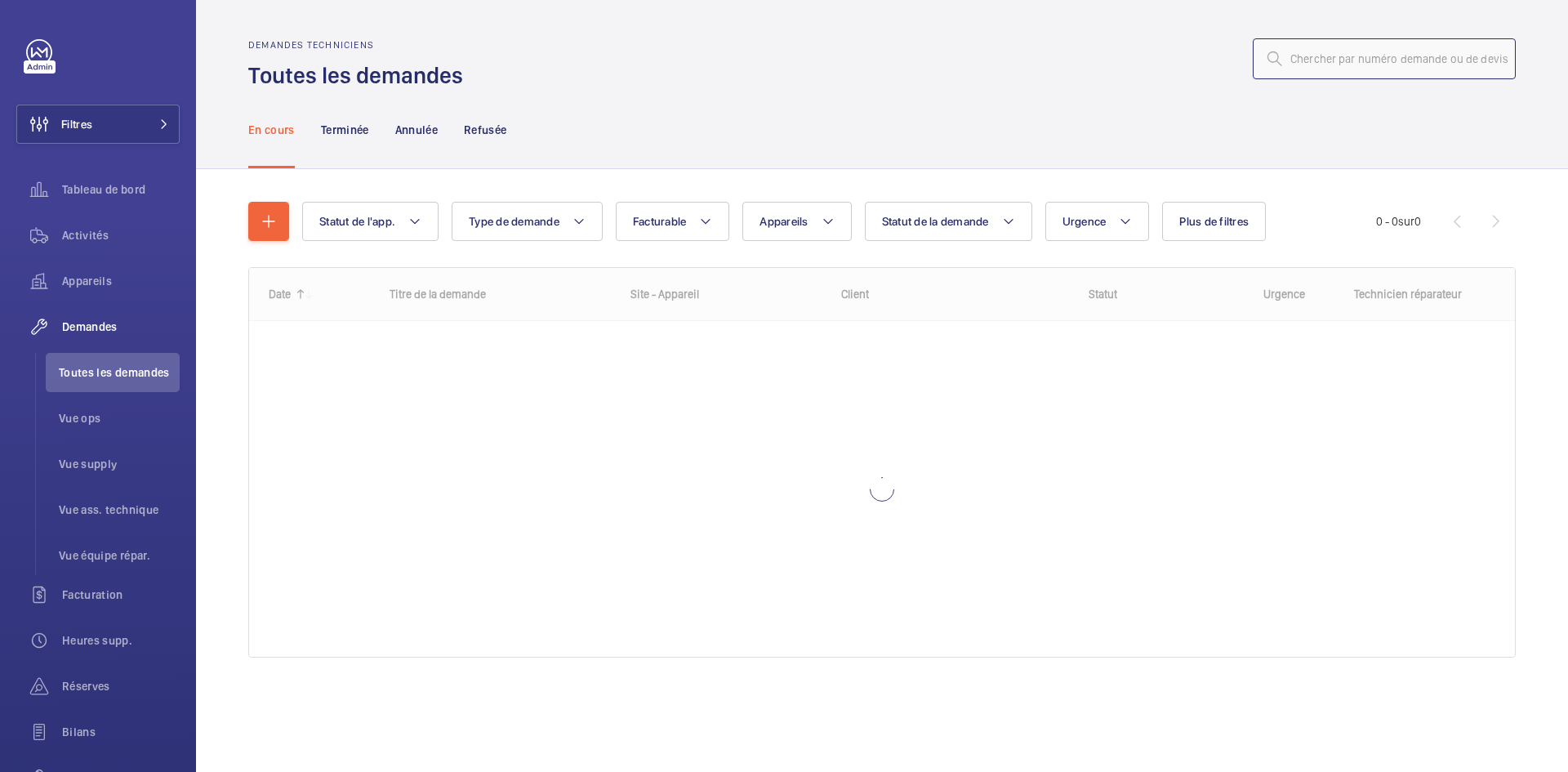
click at [1330, 60] on input "text" at bounding box center [1384, 59] width 263 height 41
paste input "10414"
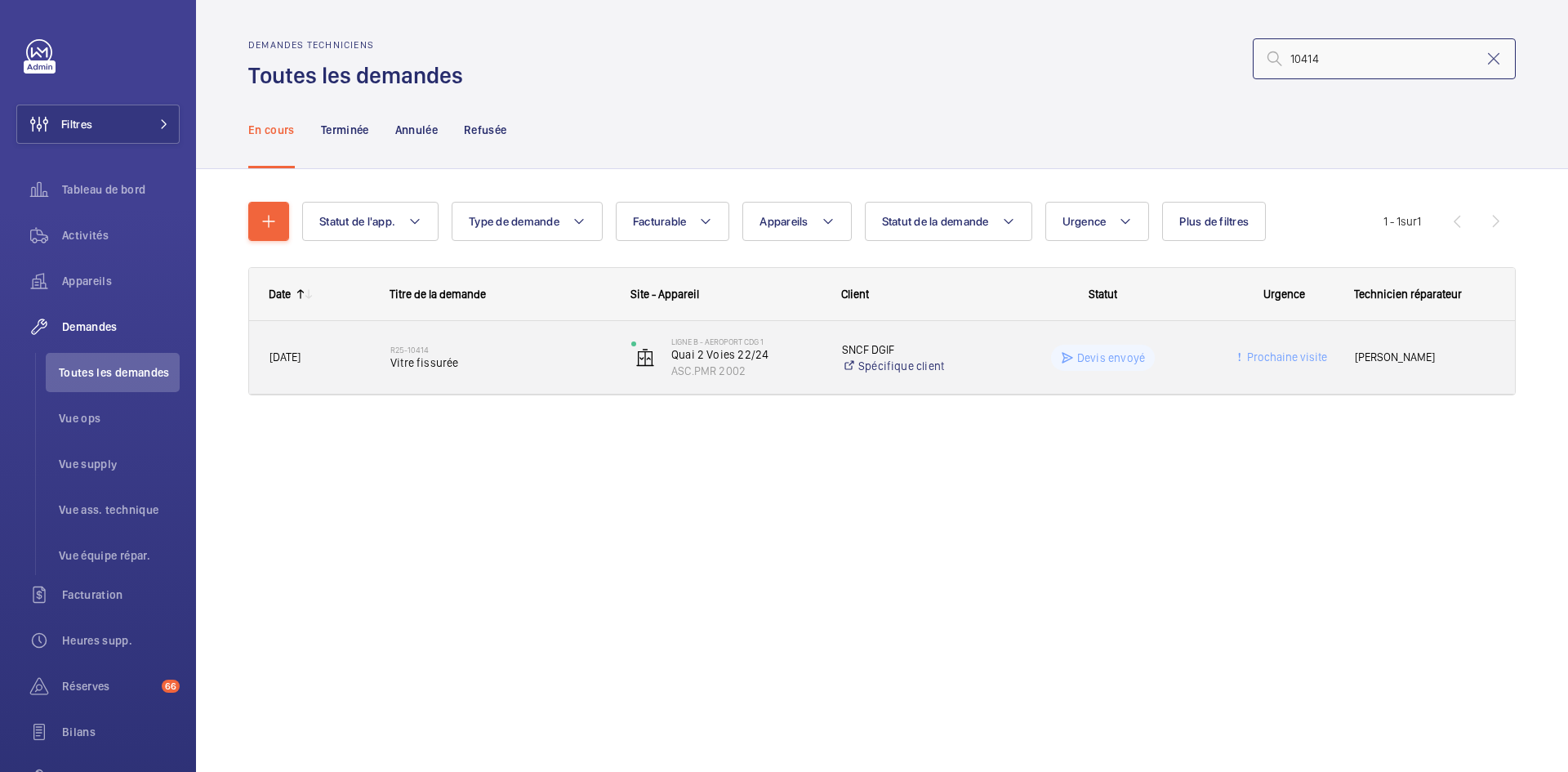
type input "10414"
click at [335, 368] on div "01/08/2025" at bounding box center [309, 358] width 119 height 52
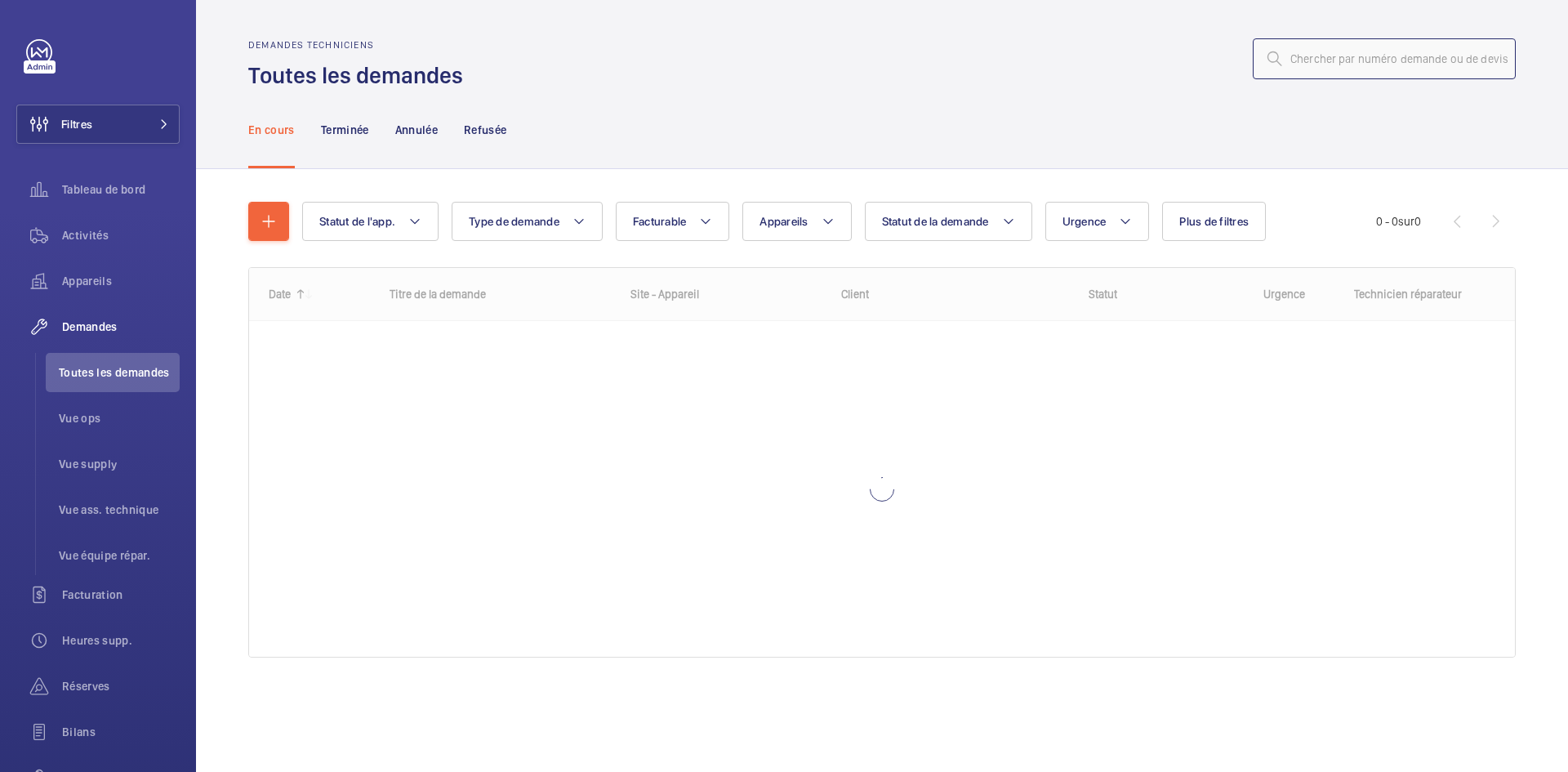
click at [1317, 65] on input "text" at bounding box center [1384, 59] width 263 height 41
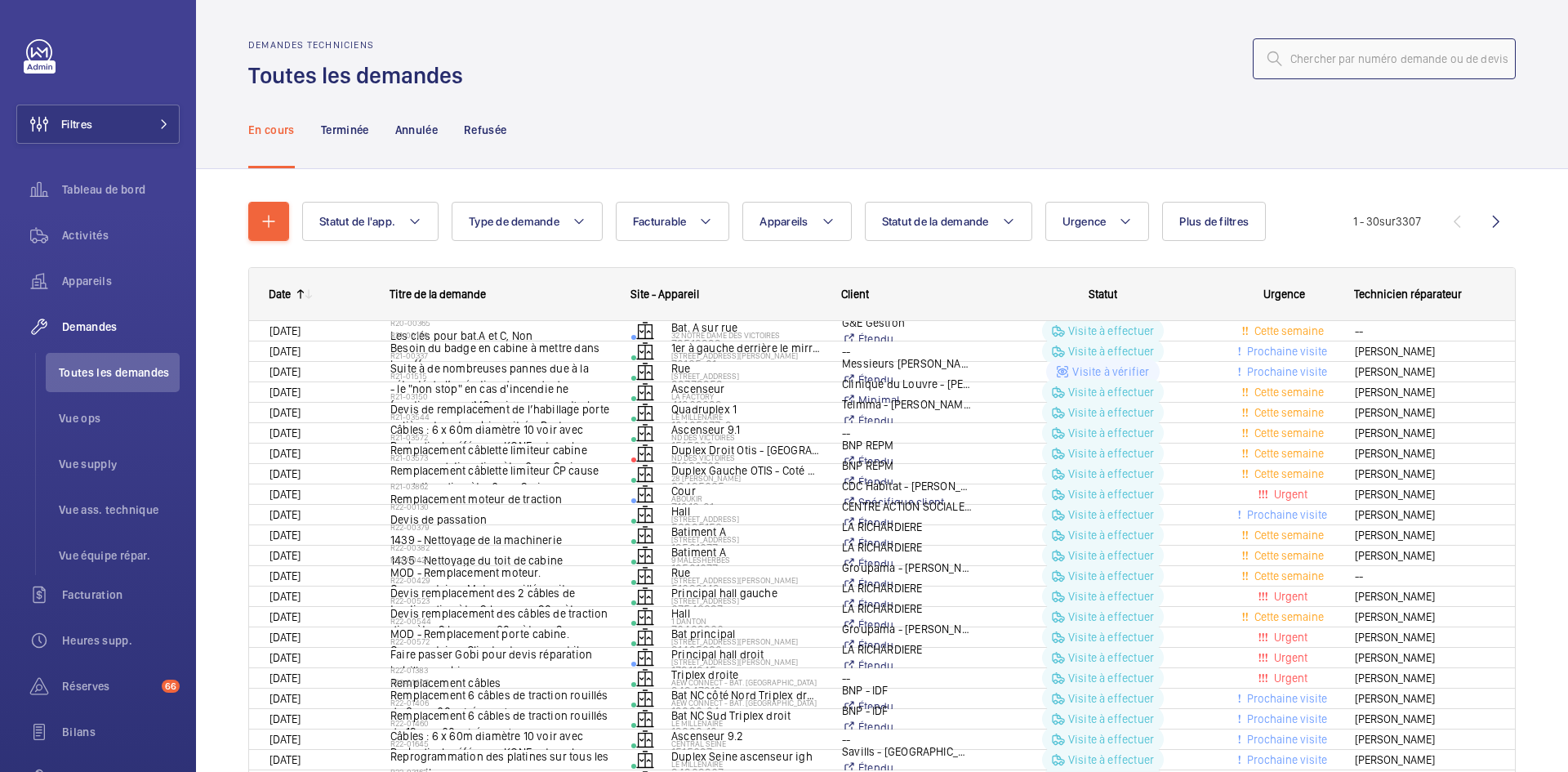
paste input "10290"
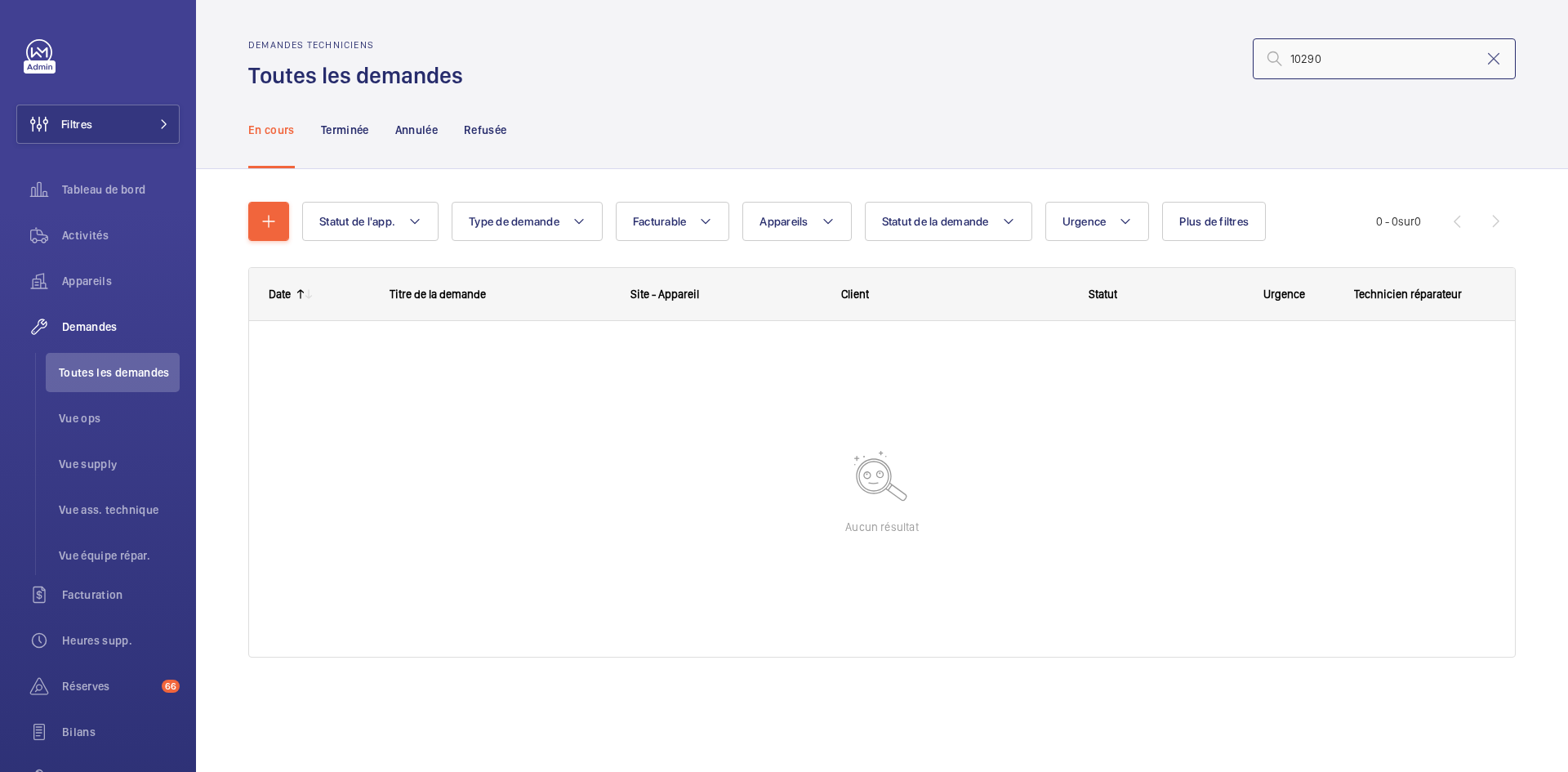
click at [1290, 58] on input "10290" at bounding box center [1384, 59] width 263 height 41
type input "10290"
click at [1498, 59] on mat-icon at bounding box center [1493, 58] width 19 height 19
type input "R25-10290"
click at [342, 129] on p "Terminée" at bounding box center [345, 130] width 48 height 17
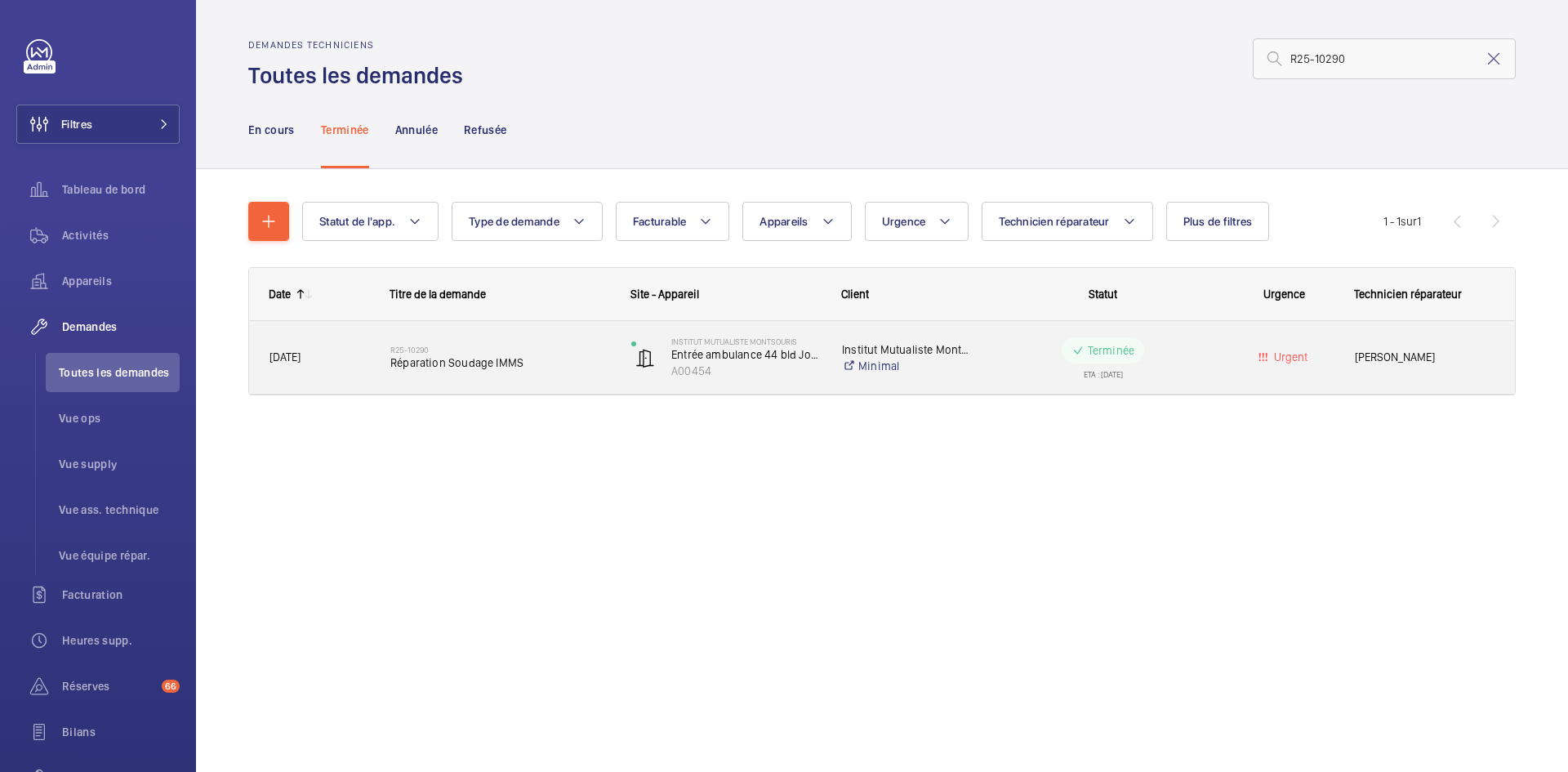
click at [347, 350] on span "30/07/2025" at bounding box center [320, 357] width 100 height 18
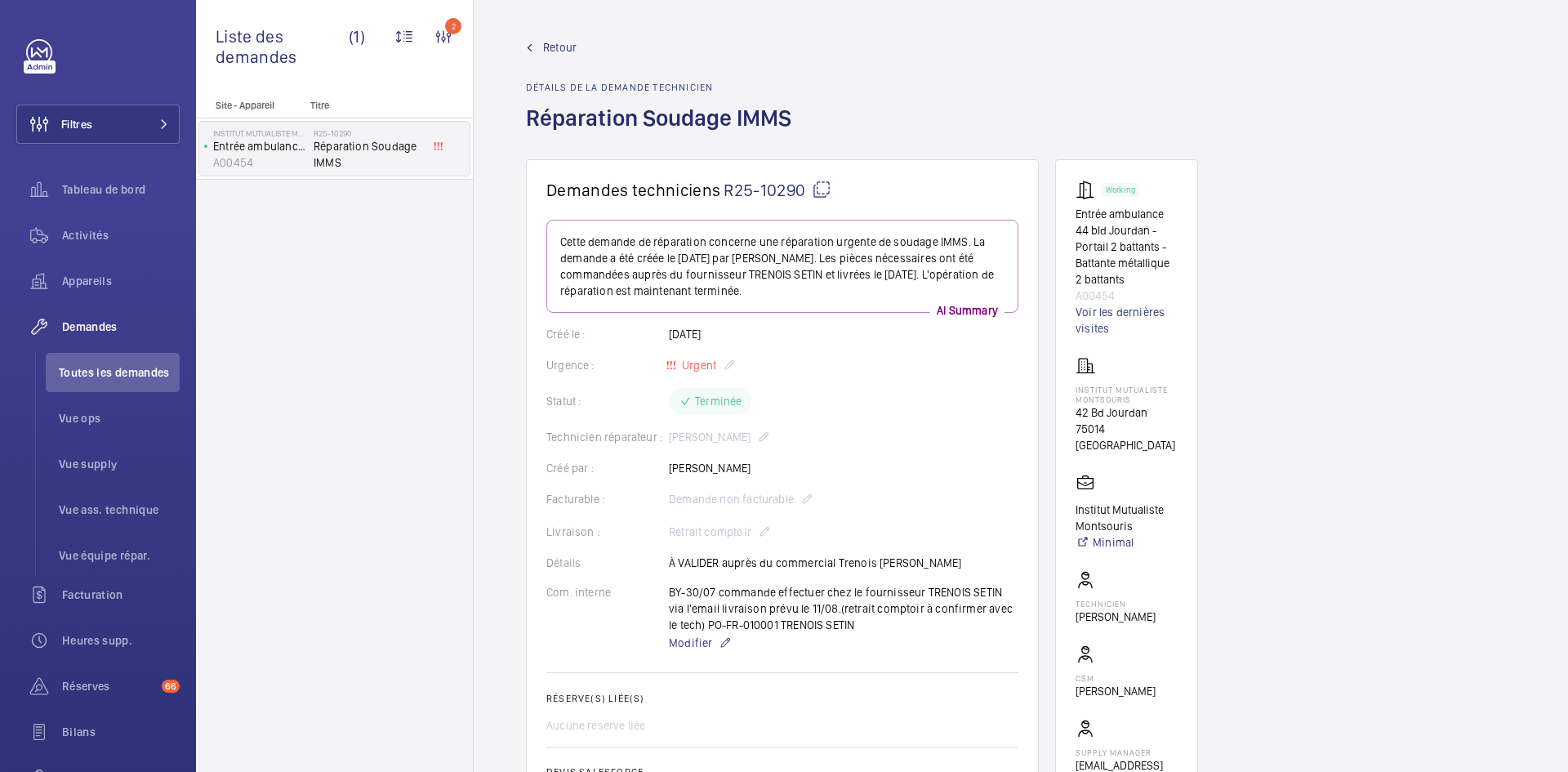
click at [564, 44] on span "Retour" at bounding box center [559, 47] width 33 height 17
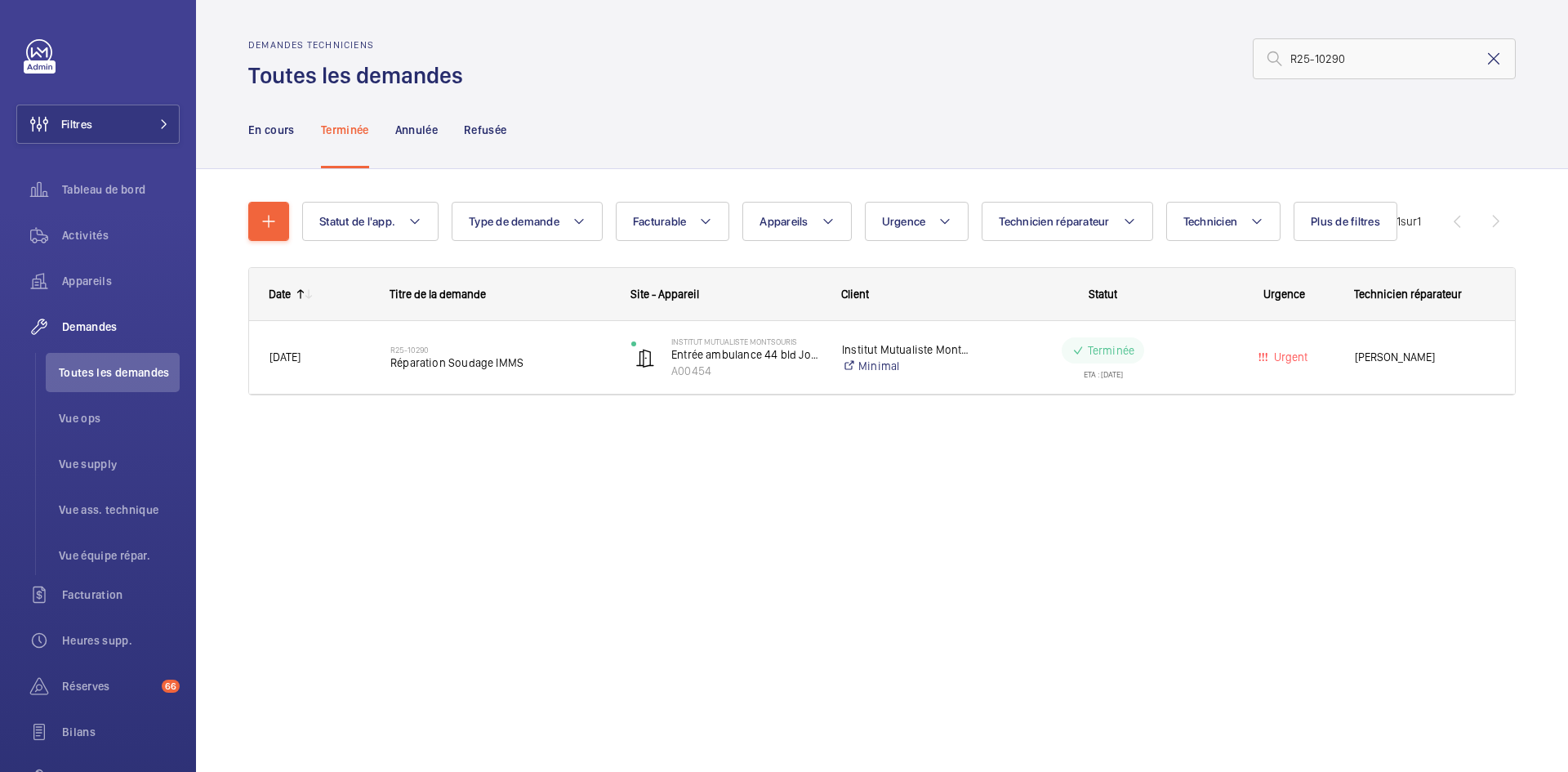
click at [1496, 58] on mat-icon at bounding box center [1493, 58] width 19 height 19
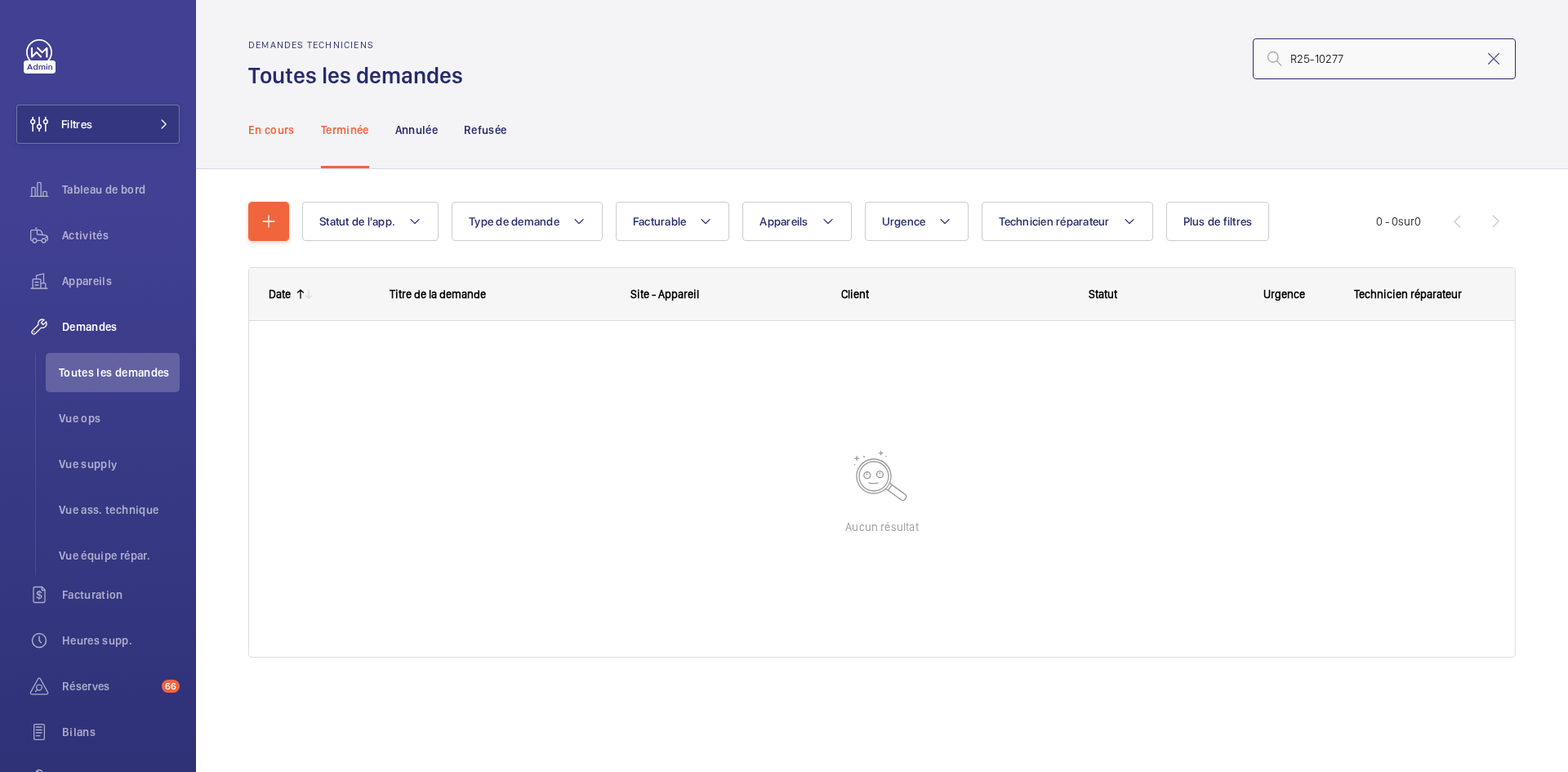
type input "R25-10277"
click at [285, 137] on p "En cours" at bounding box center [272, 130] width 46 height 17
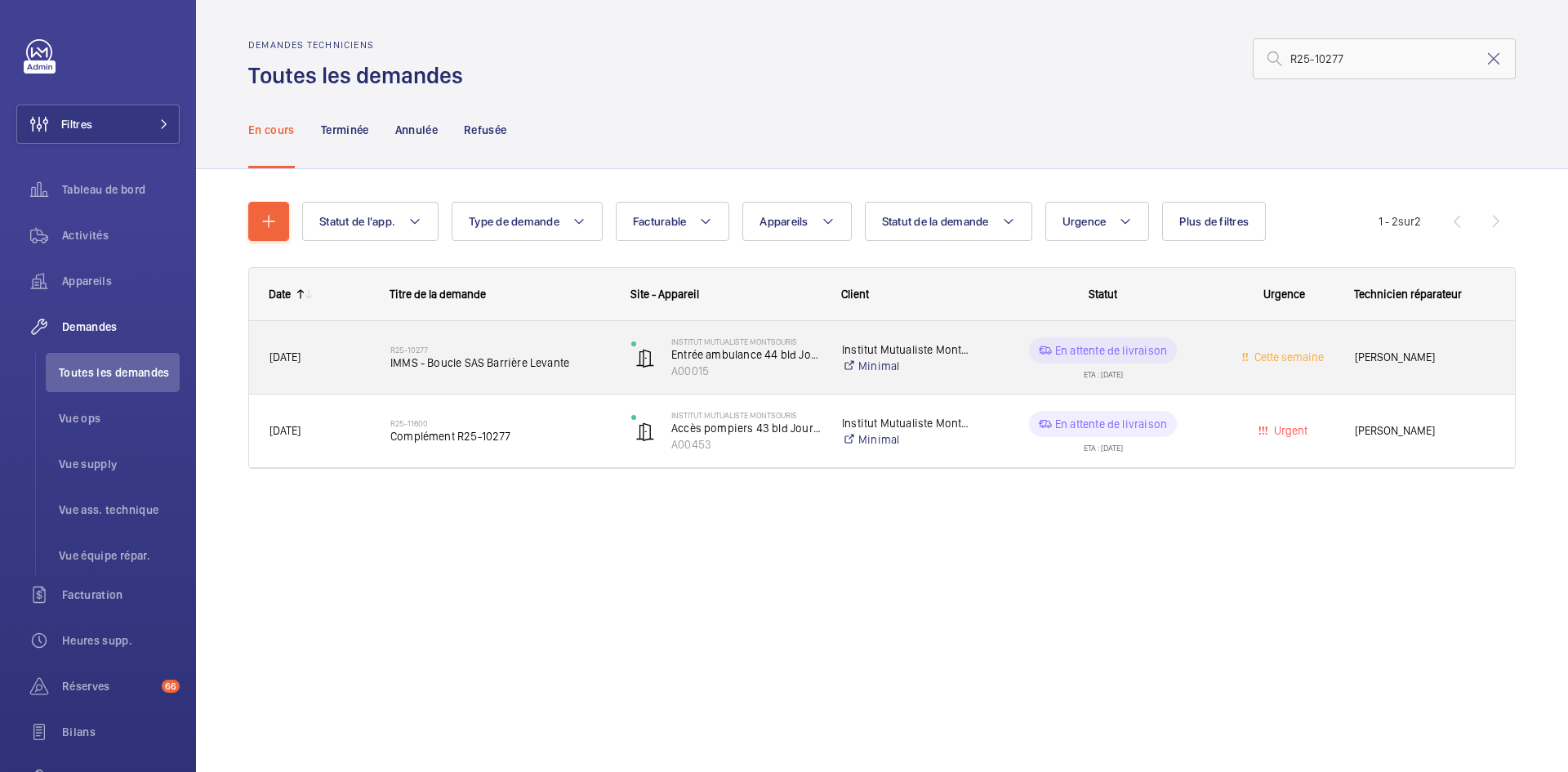
click at [350, 362] on span "29/07/2025" at bounding box center [320, 357] width 100 height 18
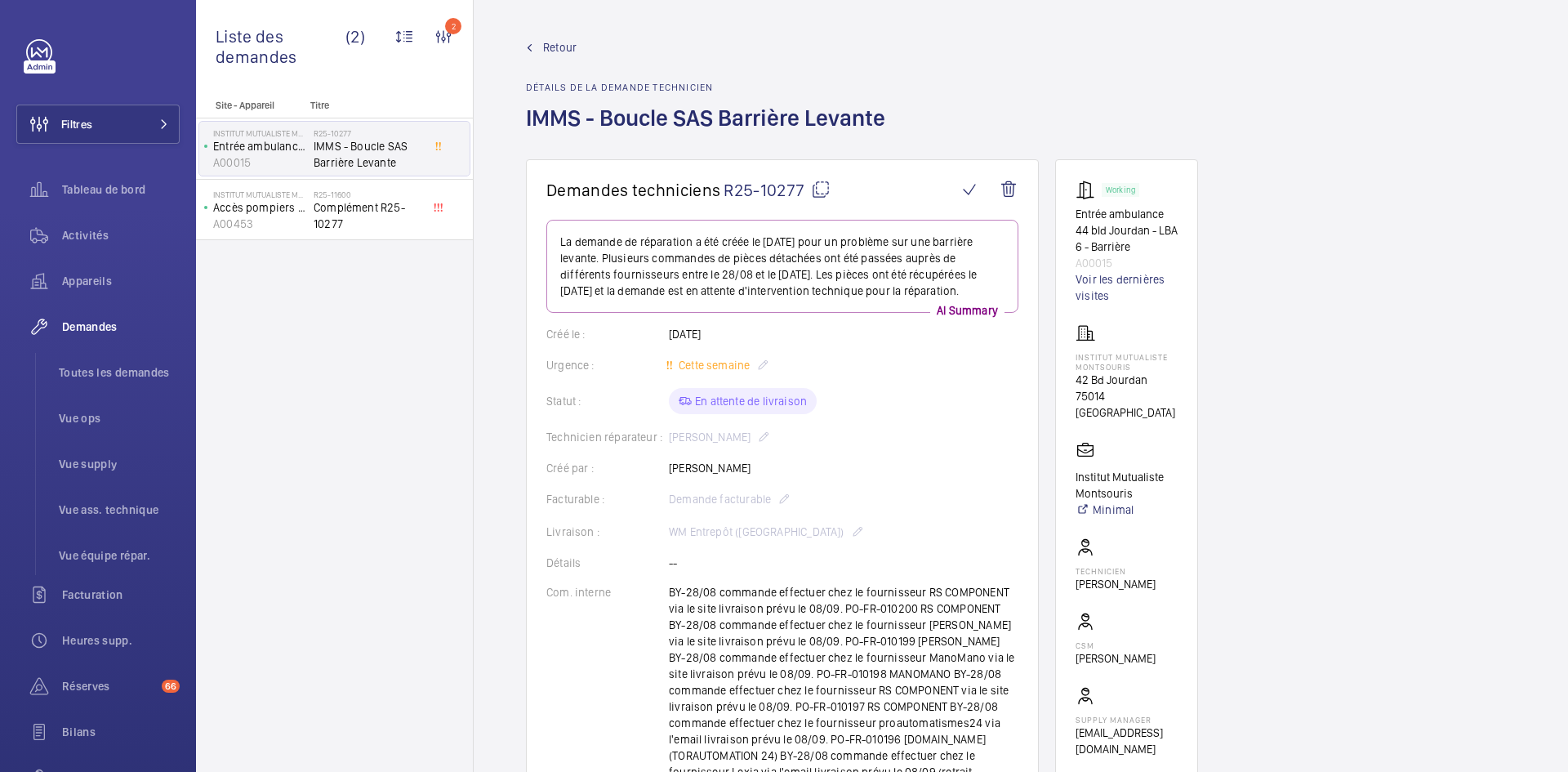
click at [821, 187] on mat-icon at bounding box center [820, 189] width 19 height 19
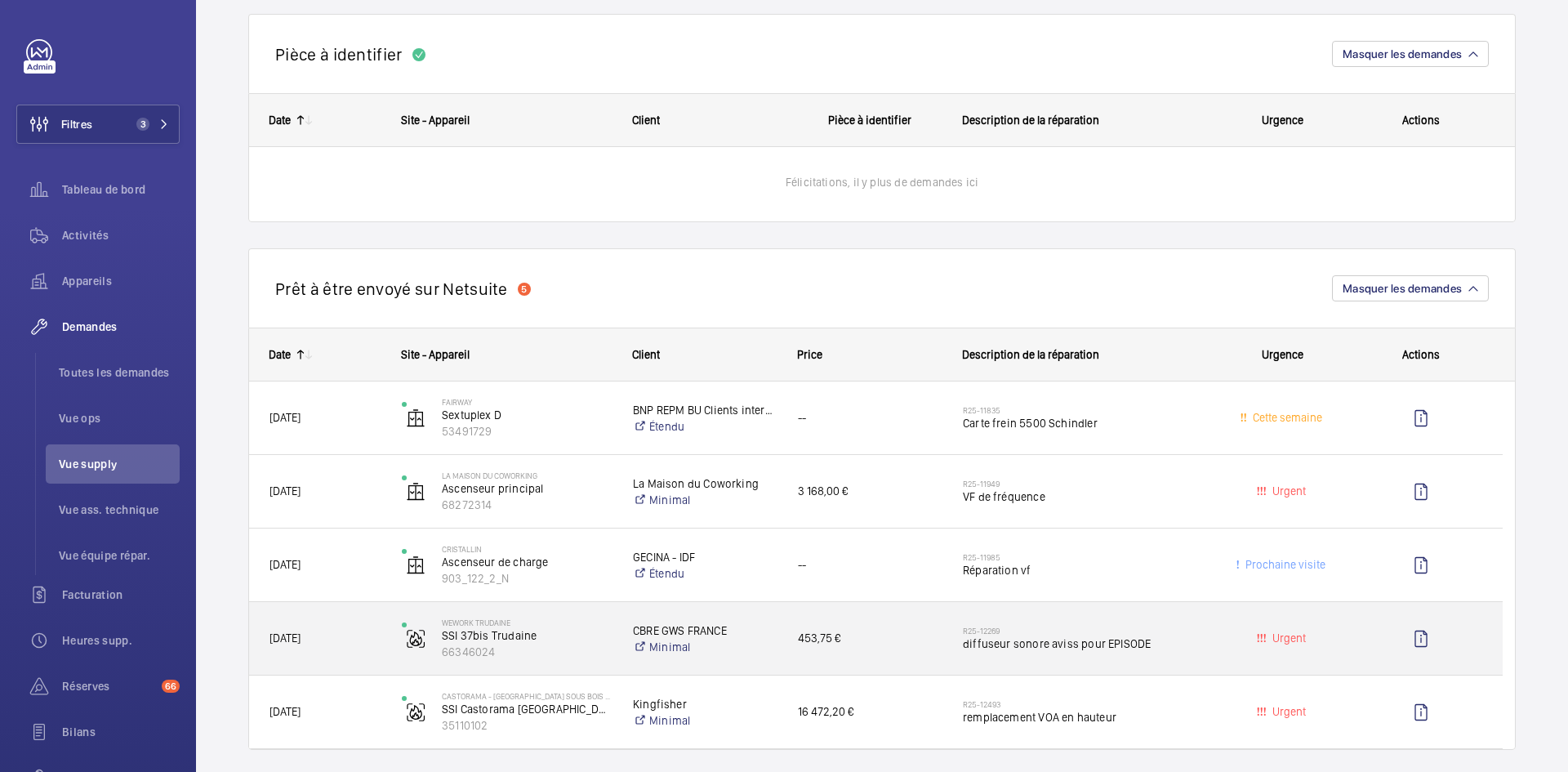
scroll to position [980, 0]
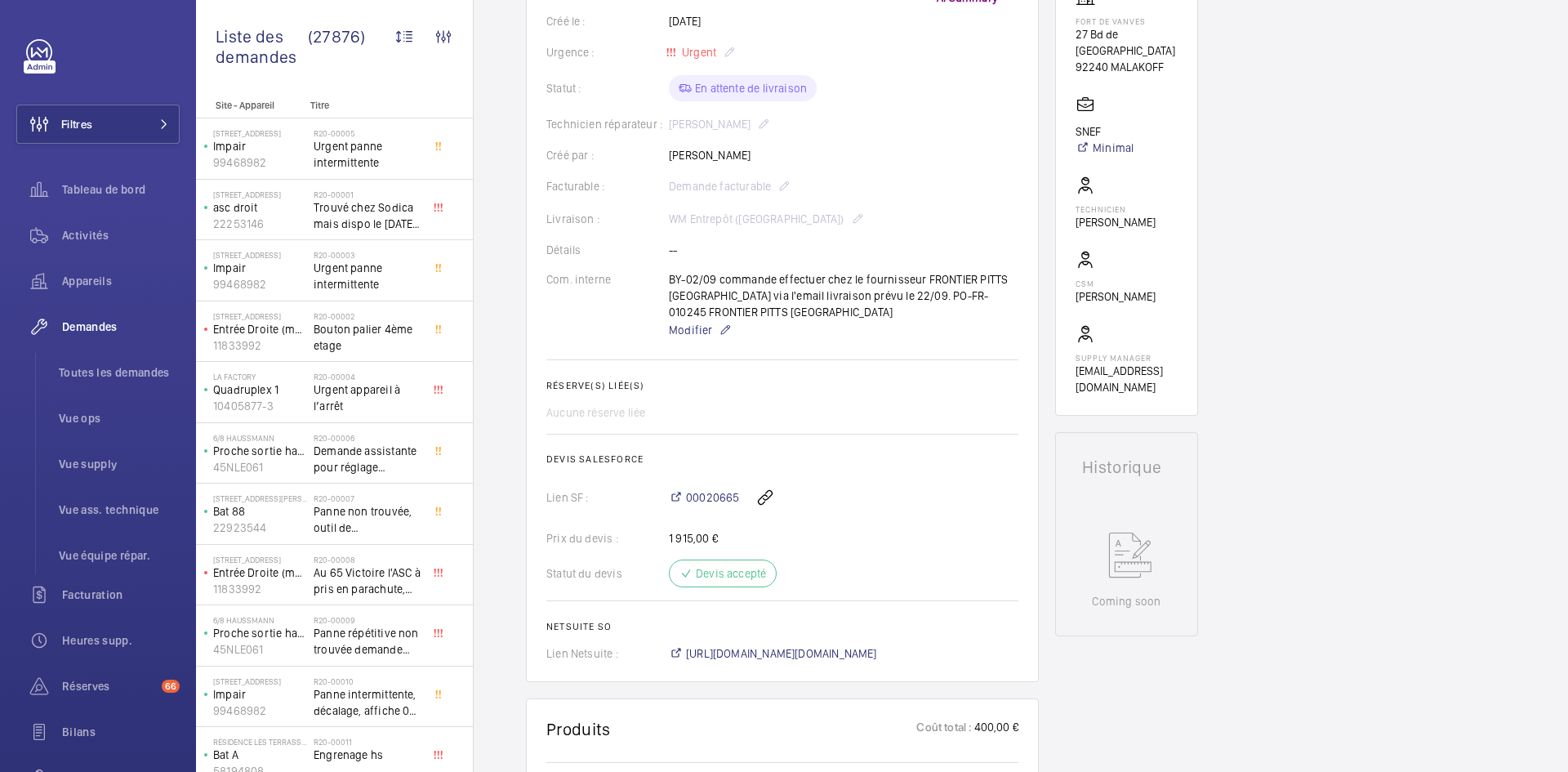
scroll to position [326, 0]
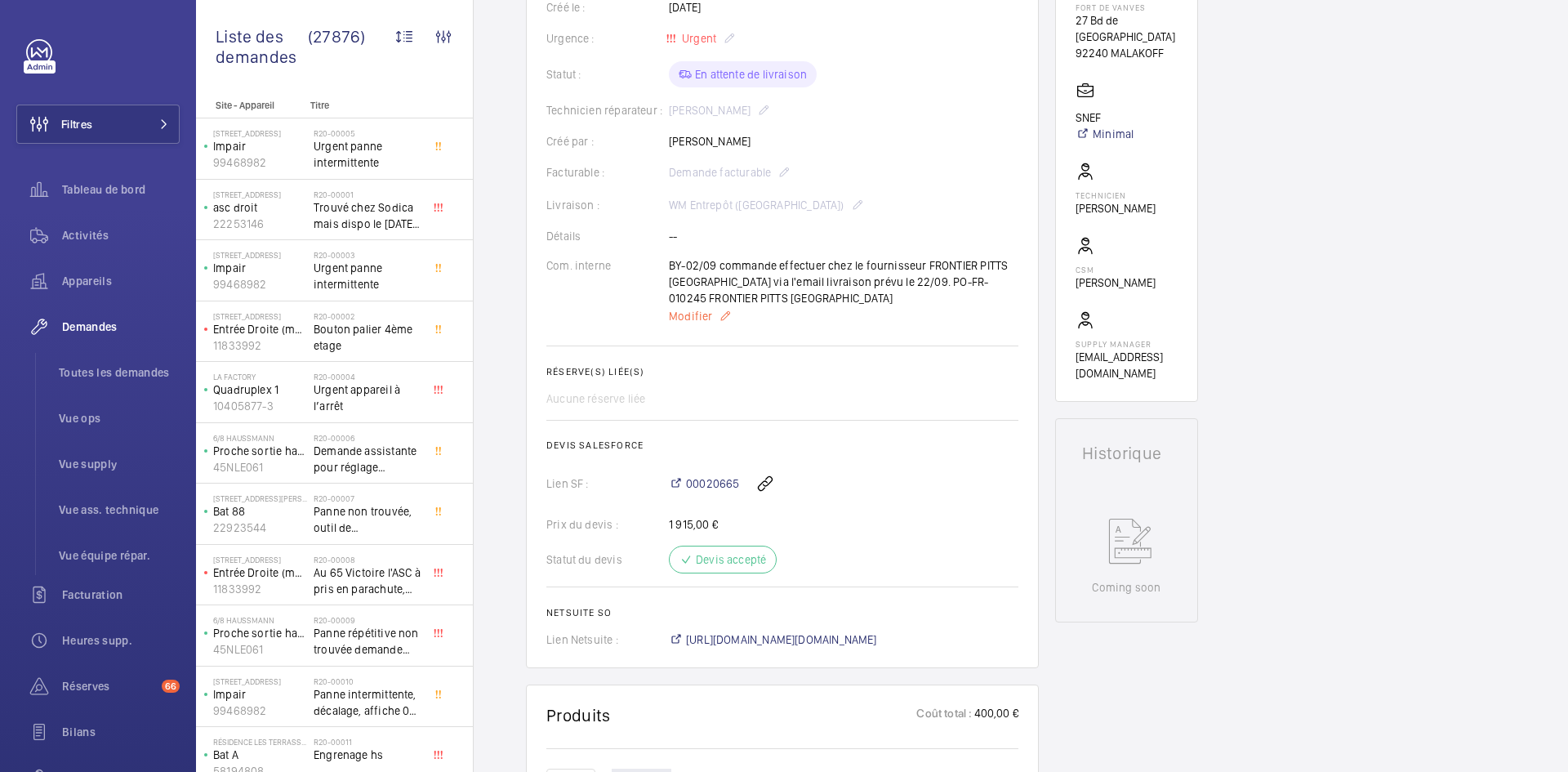
click at [692, 319] on span "Modifier" at bounding box center [691, 316] width 43 height 17
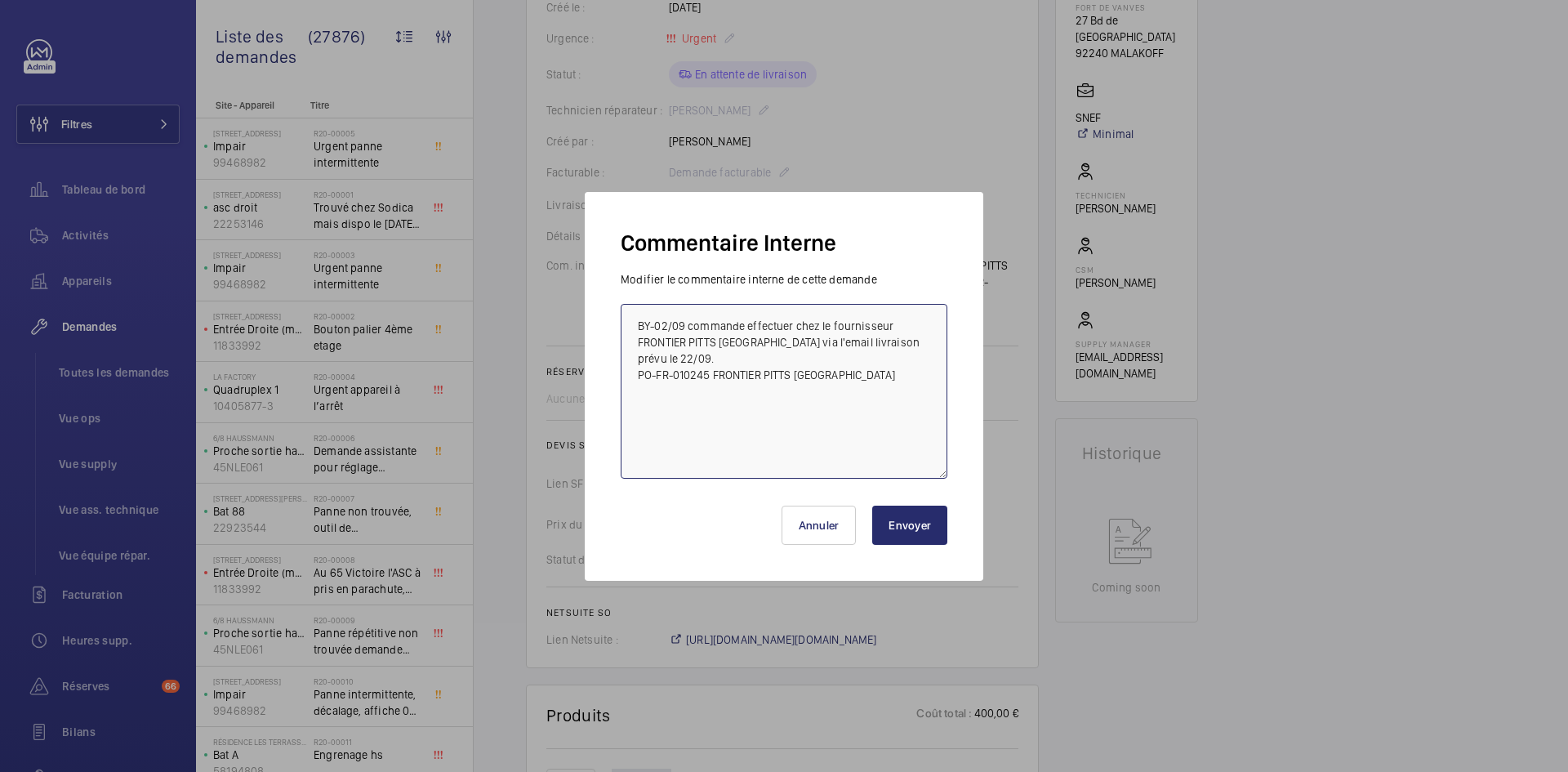
click at [645, 354] on textarea "BY-02/09 commande effectuer chez le fournisseur FRONTIER PITTS [GEOGRAPHIC_DATA…" at bounding box center [783, 391] width 326 height 175
click at [648, 354] on textarea "BY-02/09 commande effectuer chez le fournisseur FRONTIER PITTS [GEOGRAPHIC_DATA…" at bounding box center [783, 391] width 326 height 175
type textarea "BY-02/09 commande effectuer chez le fournisseur FRONTIER PITTS [GEOGRAPHIC_DATA…"
click at [888, 532] on button "Envoyer" at bounding box center [909, 525] width 75 height 39
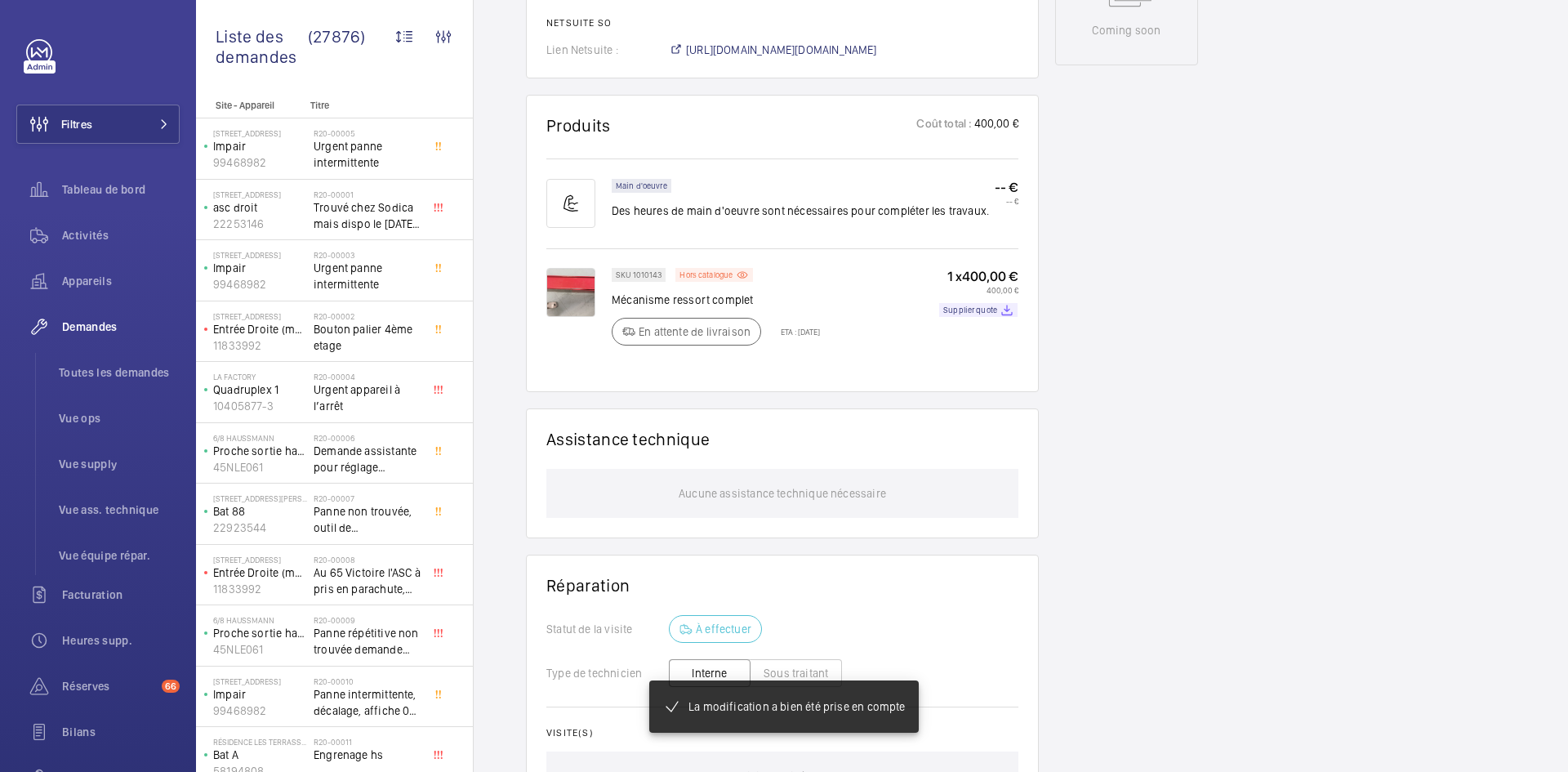
scroll to position [888, 0]
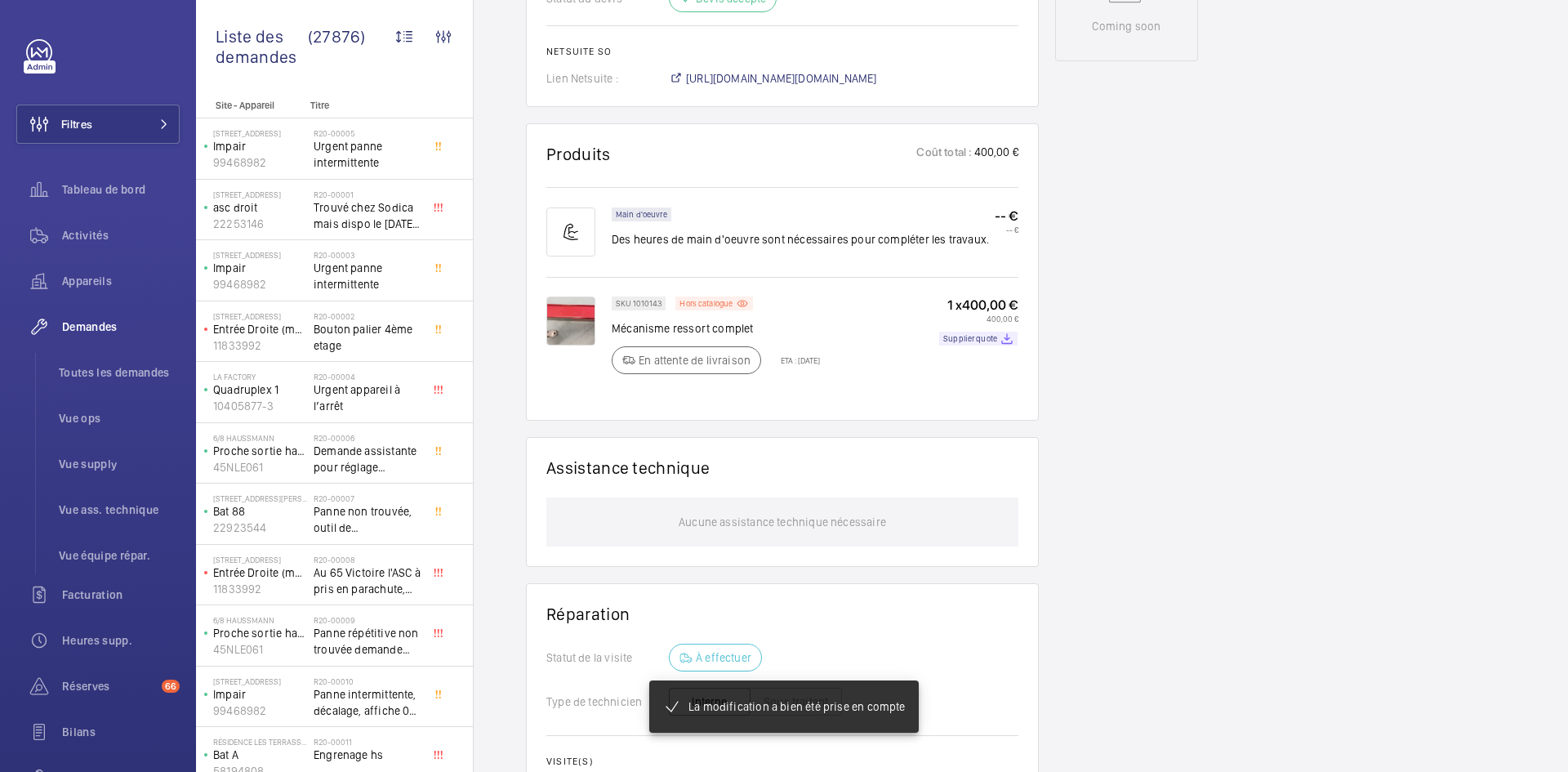
click at [585, 343] on img at bounding box center [570, 321] width 49 height 49
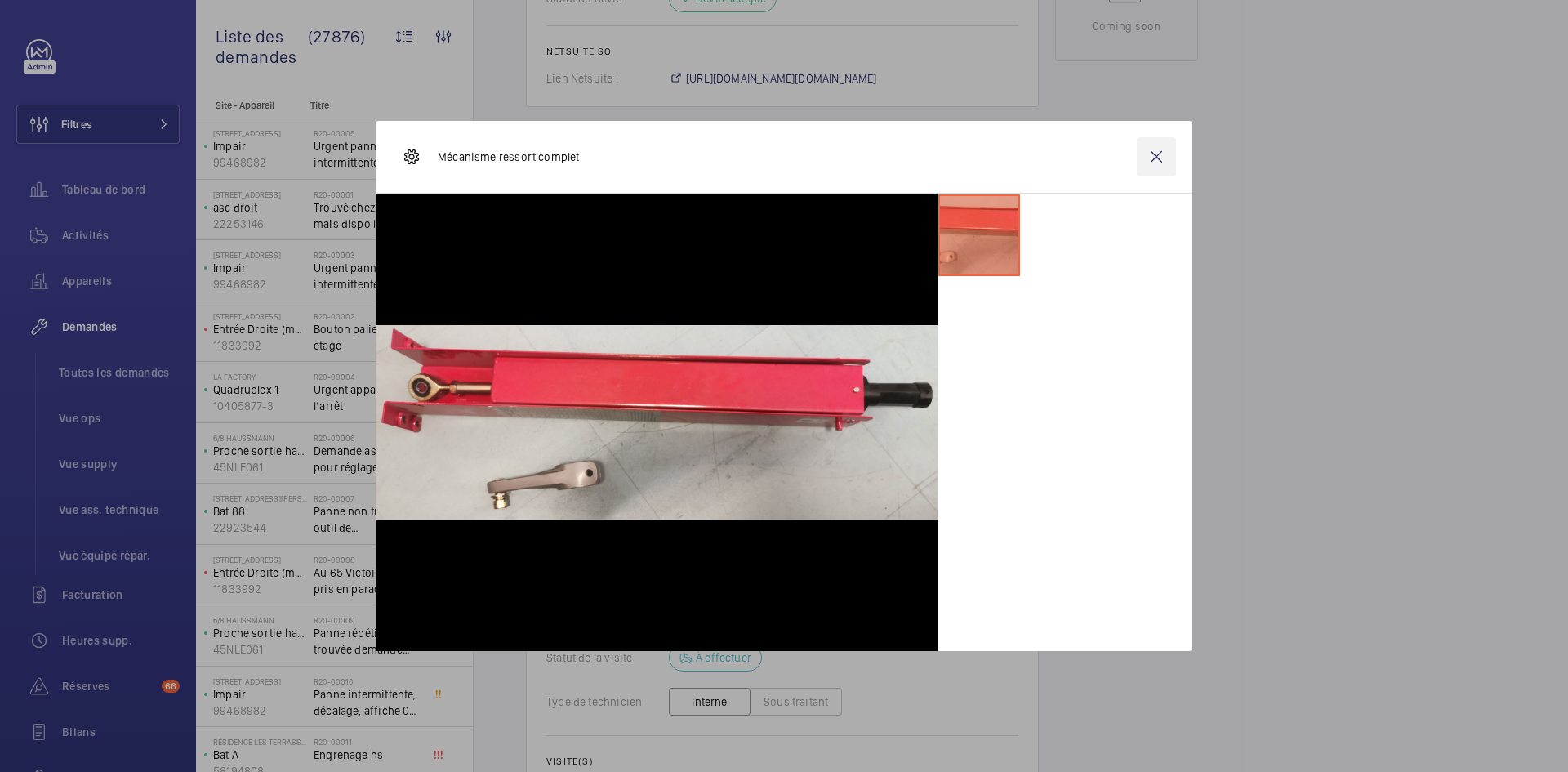
drag, startPoint x: 1159, startPoint y: 160, endPoint x: 1148, endPoint y: 163, distance: 11.4
click at [1159, 160] on wm-front-icon-button at bounding box center [1157, 156] width 39 height 39
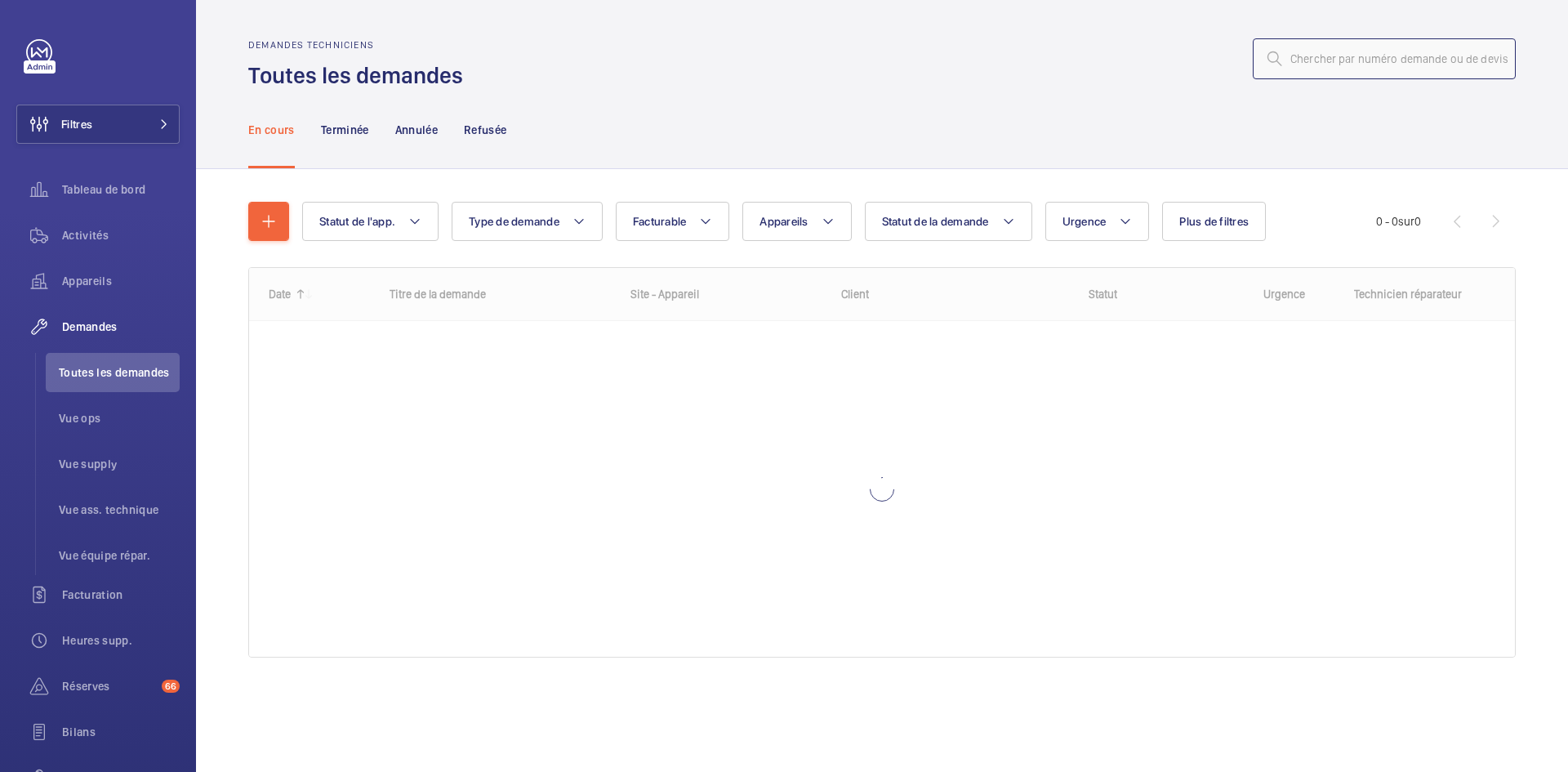
click at [1300, 47] on input "text" at bounding box center [1384, 59] width 263 height 41
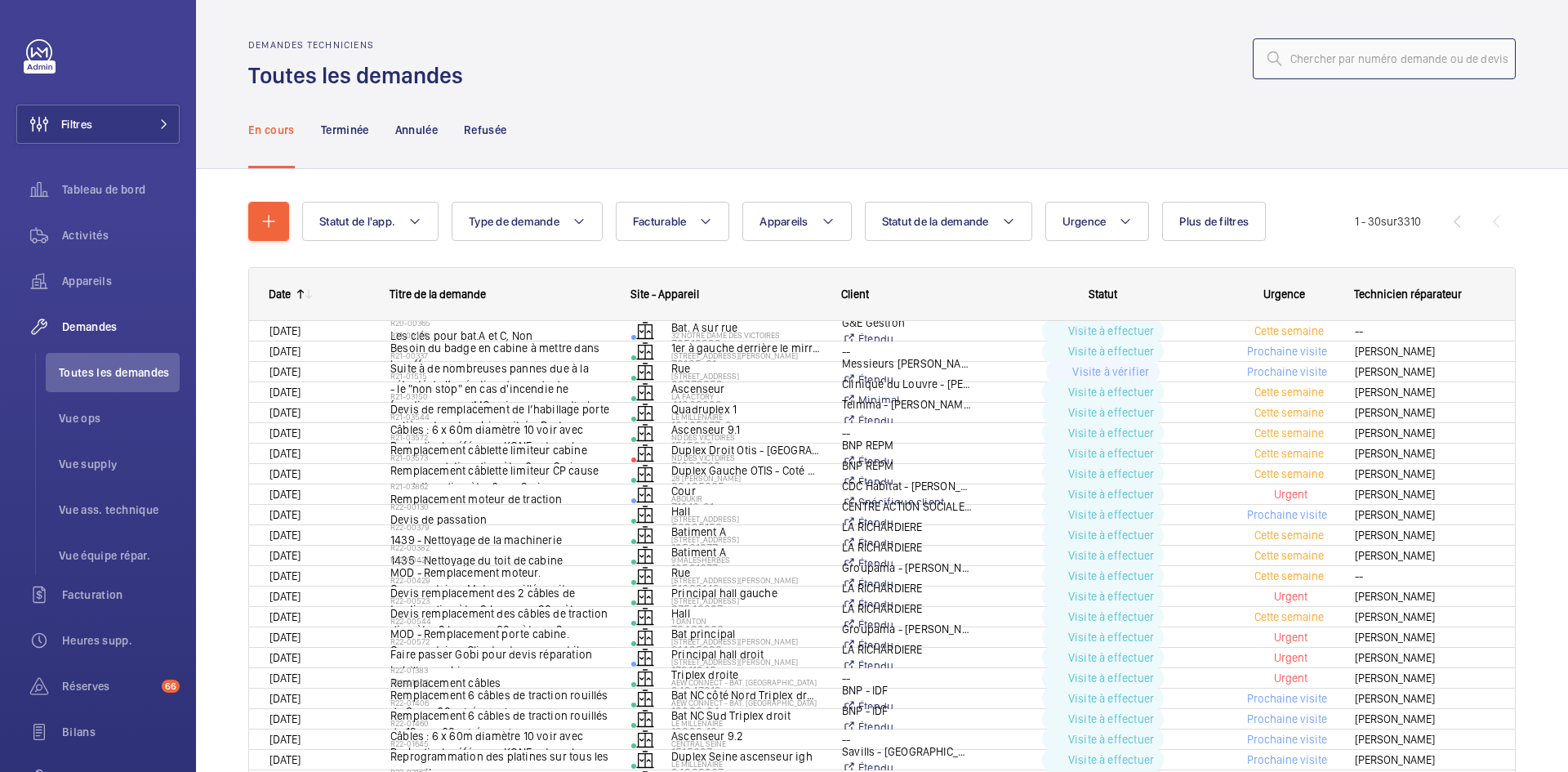
paste input "R25-10413"
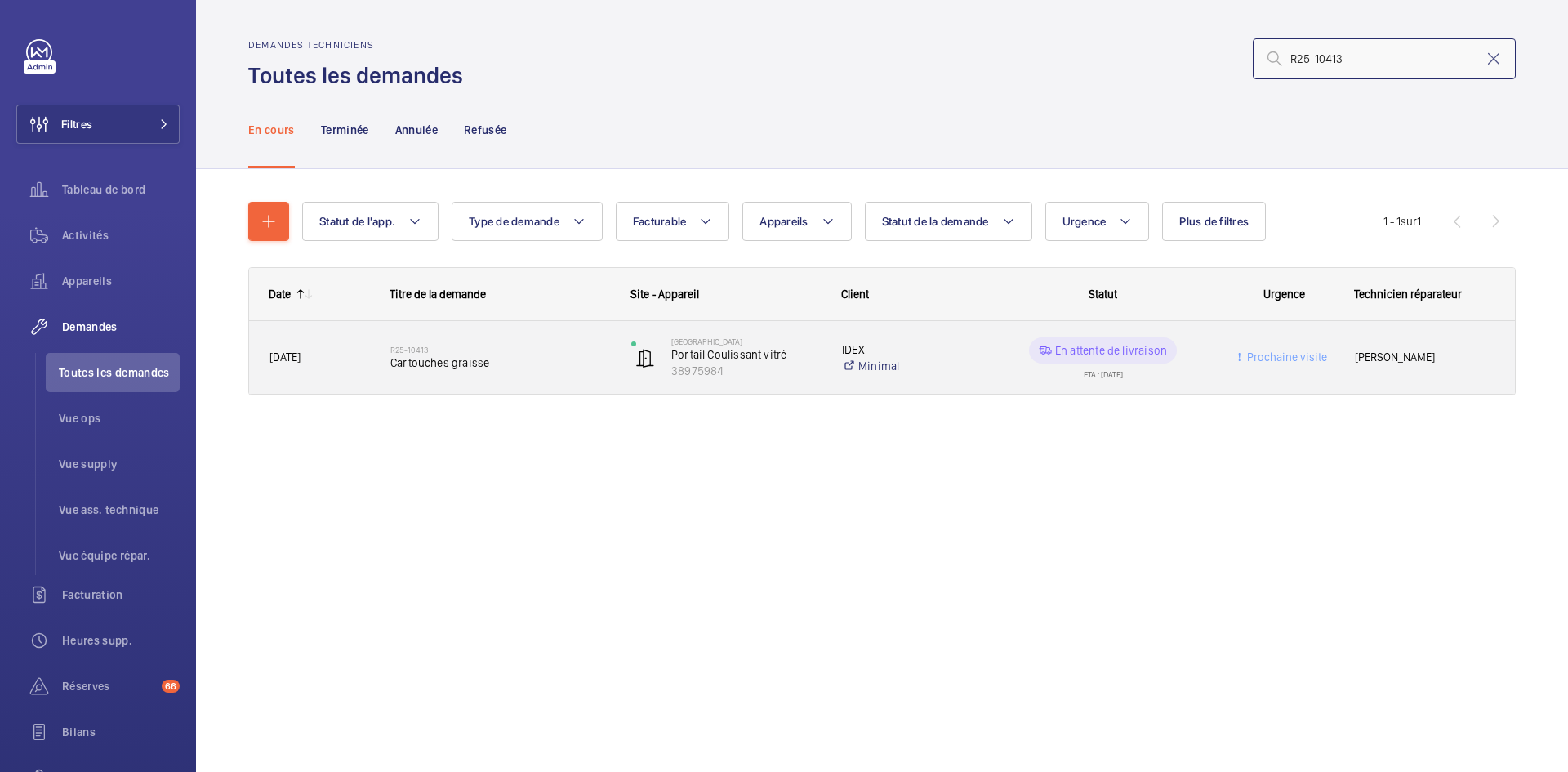
type input "R25-10413"
click at [333, 354] on span "01/08/2025" at bounding box center [320, 357] width 100 height 18
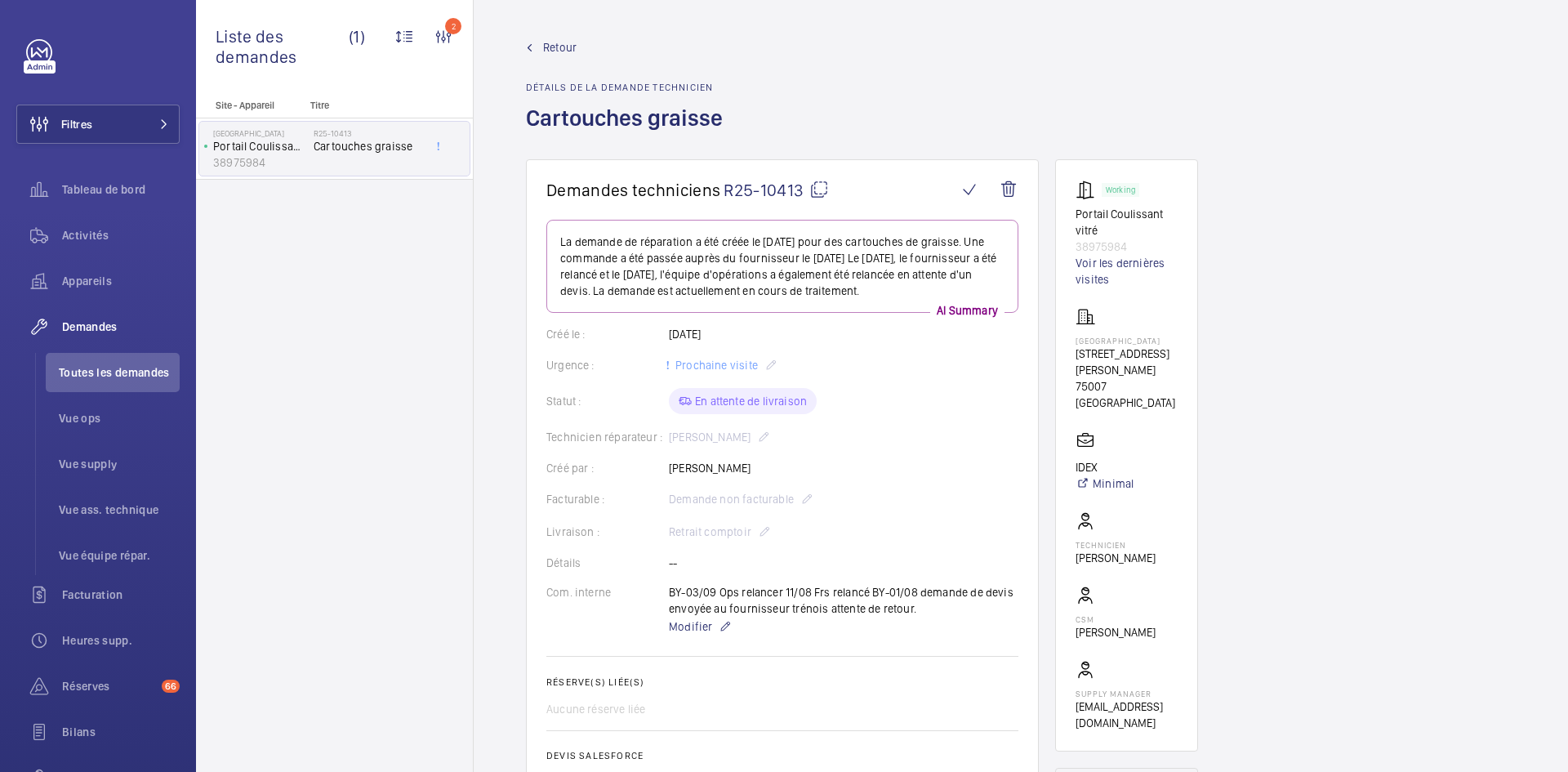
click at [821, 186] on mat-icon at bounding box center [818, 189] width 19 height 19
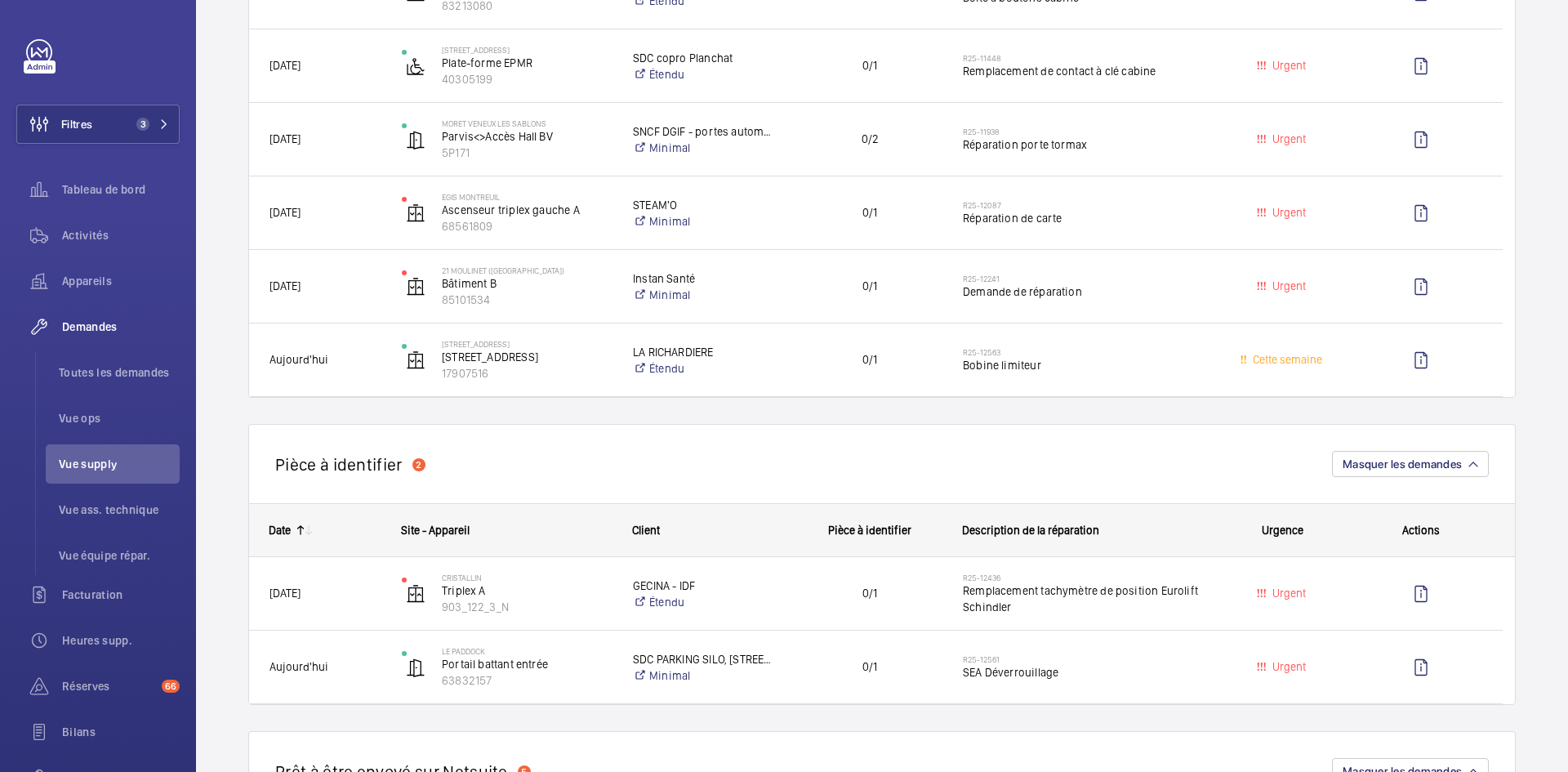
scroll to position [735, 0]
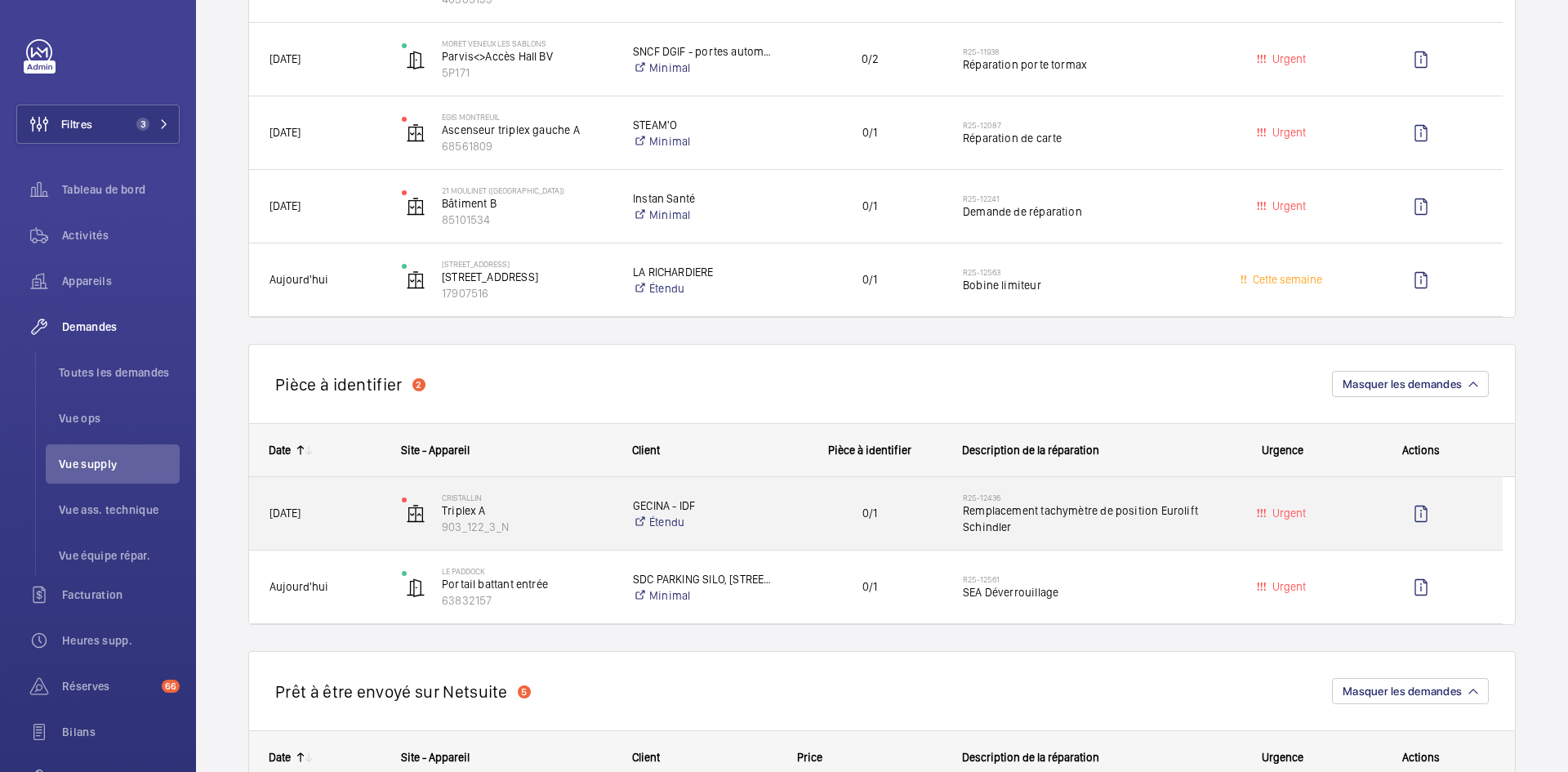
click at [376, 533] on div "[DATE]" at bounding box center [314, 513] width 130 height 52
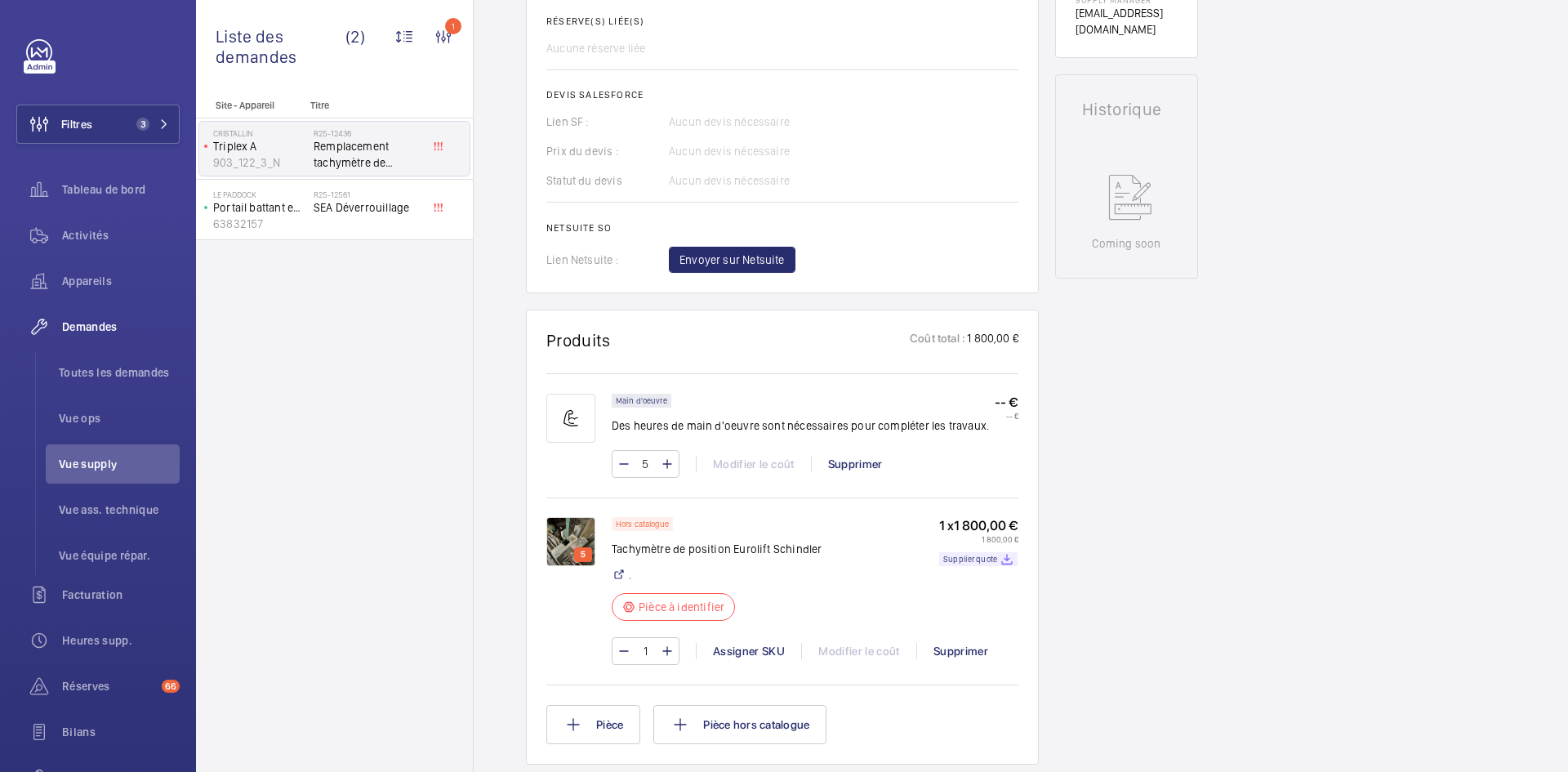
scroll to position [735, 0]
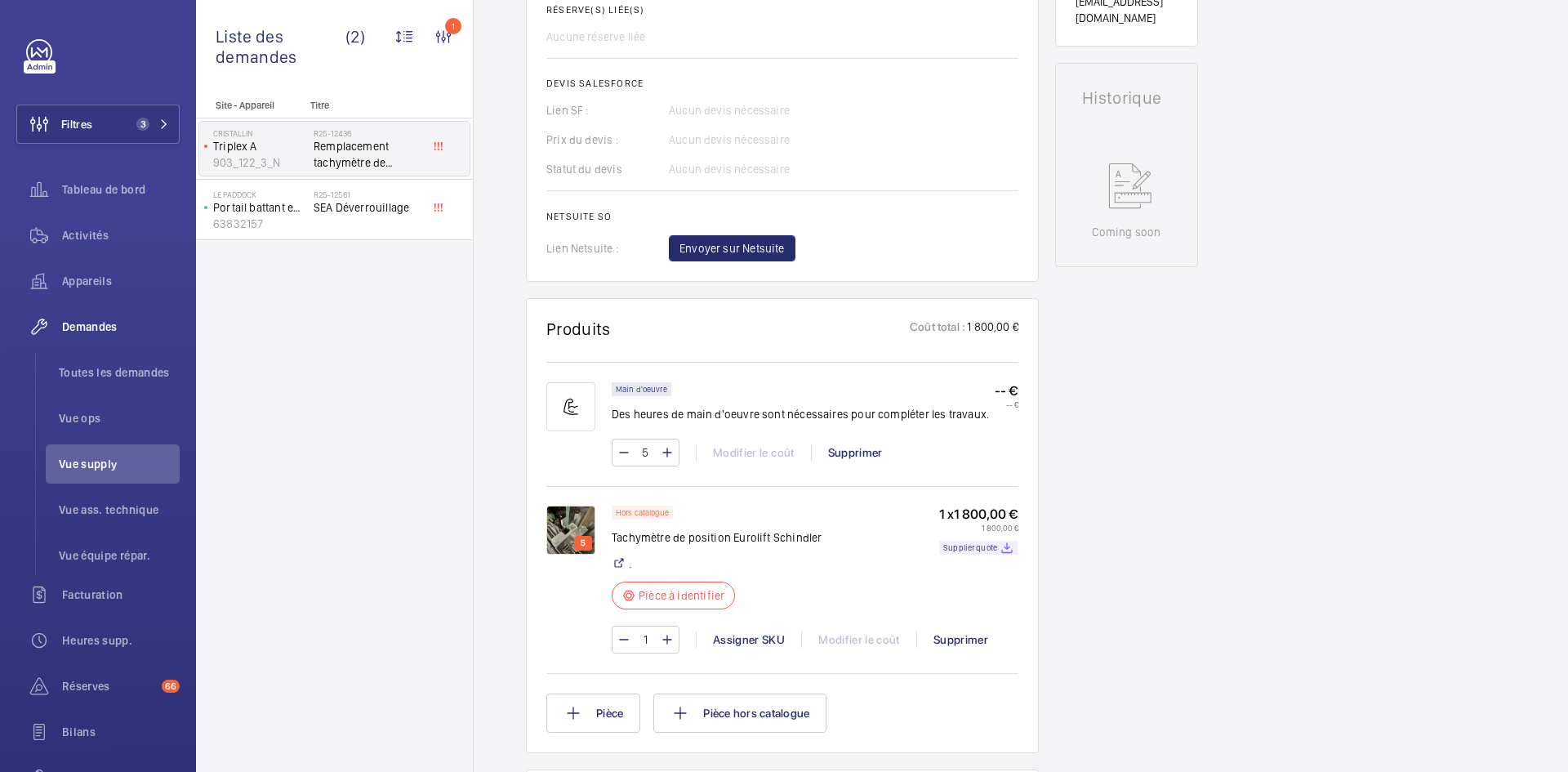
click at [573, 529] on img at bounding box center [570, 530] width 49 height 49
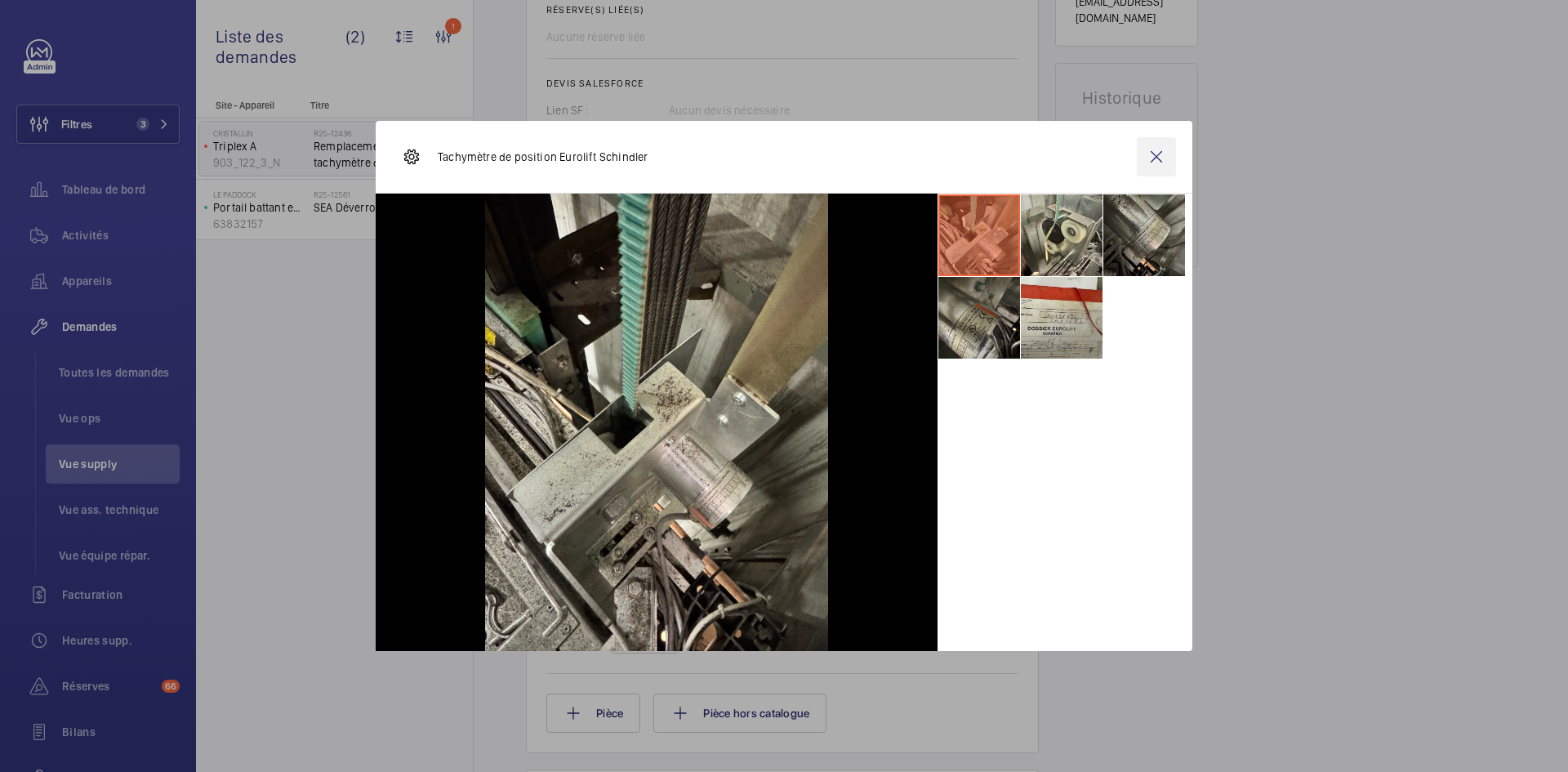
click at [1161, 157] on wm-front-icon-button at bounding box center [1157, 156] width 39 height 39
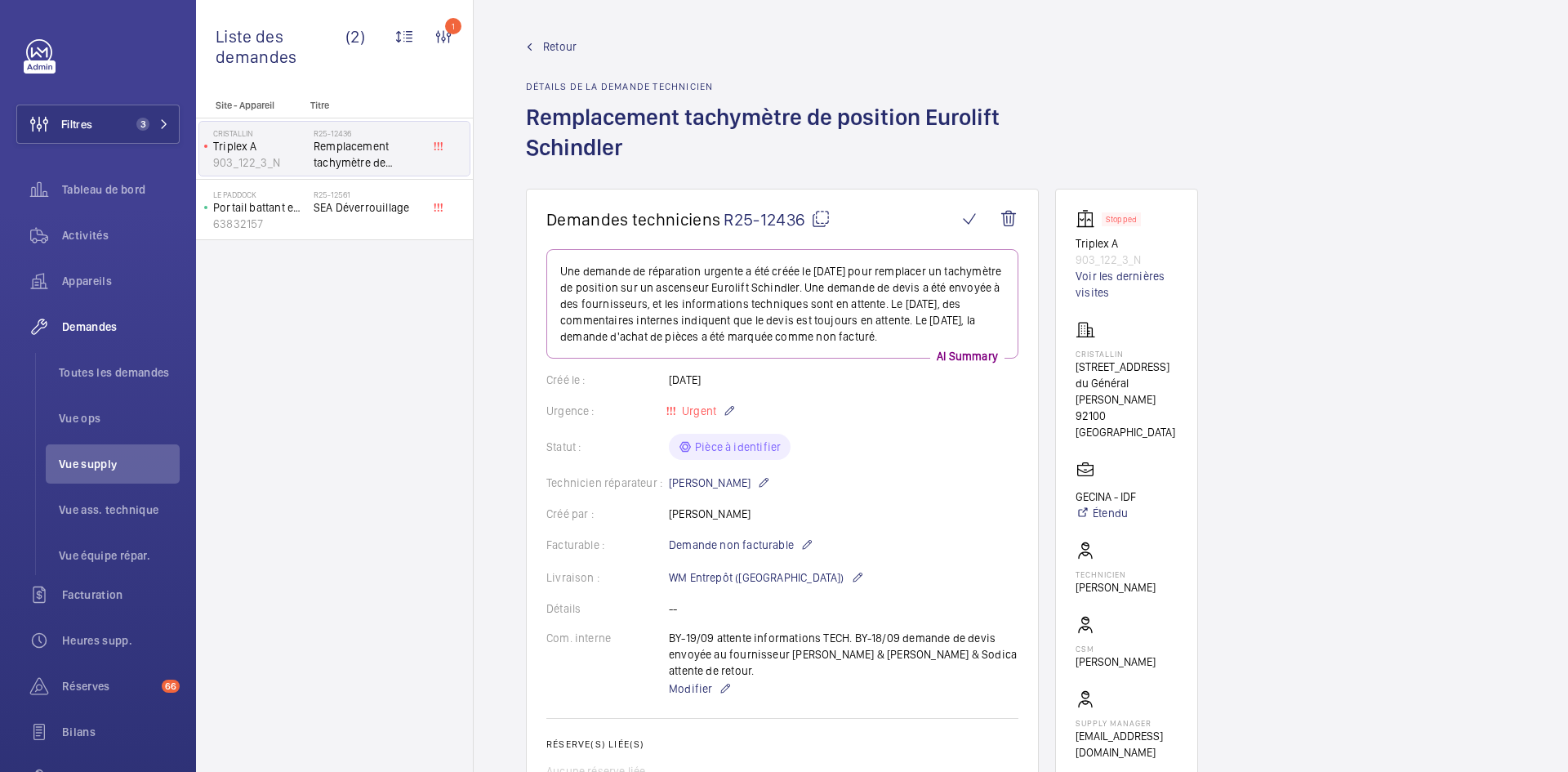
scroll to position [0, 0]
click at [822, 218] on mat-icon at bounding box center [820, 219] width 19 height 19
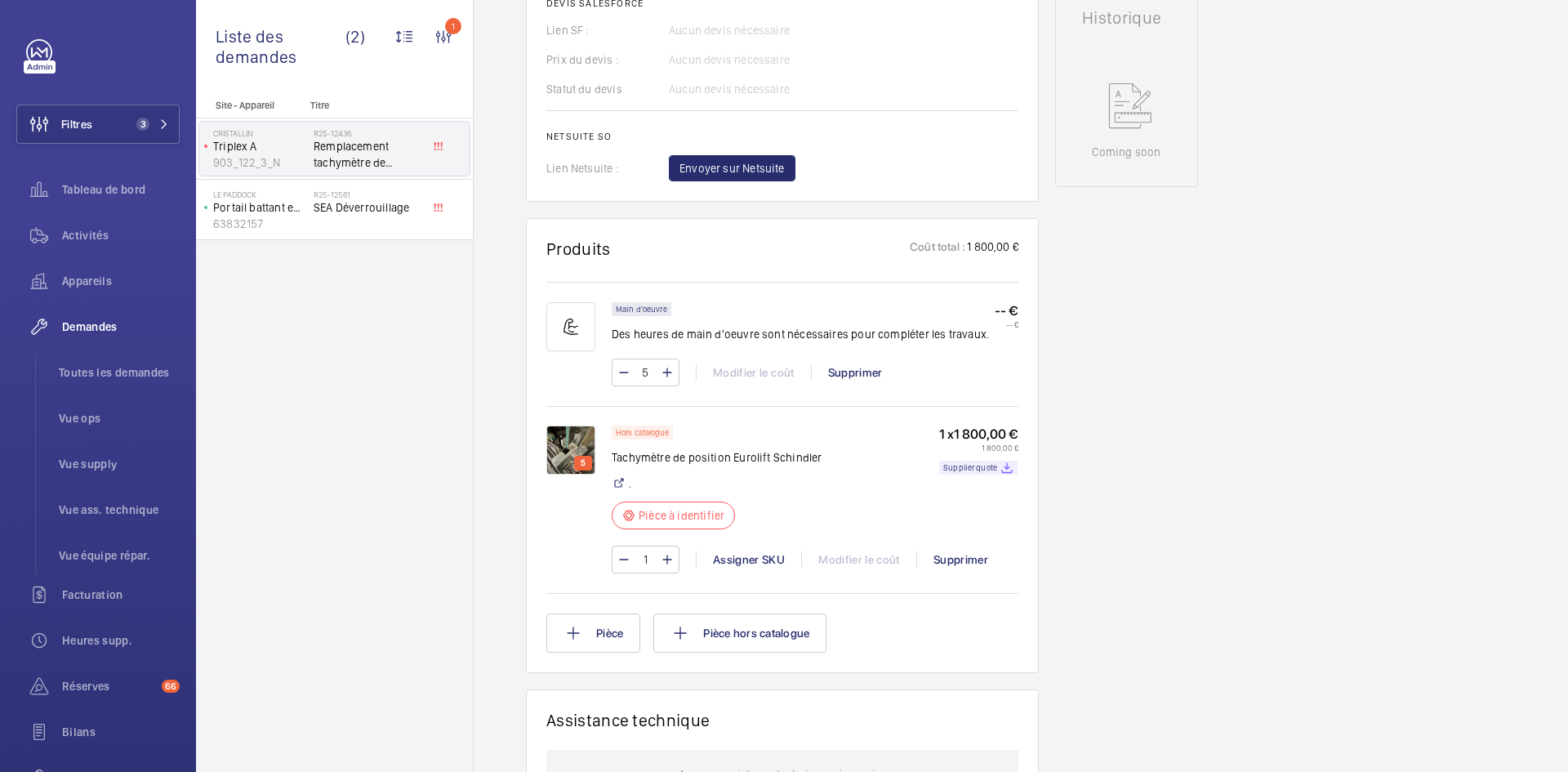
scroll to position [816, 0]
click at [566, 437] on img at bounding box center [570, 447] width 49 height 49
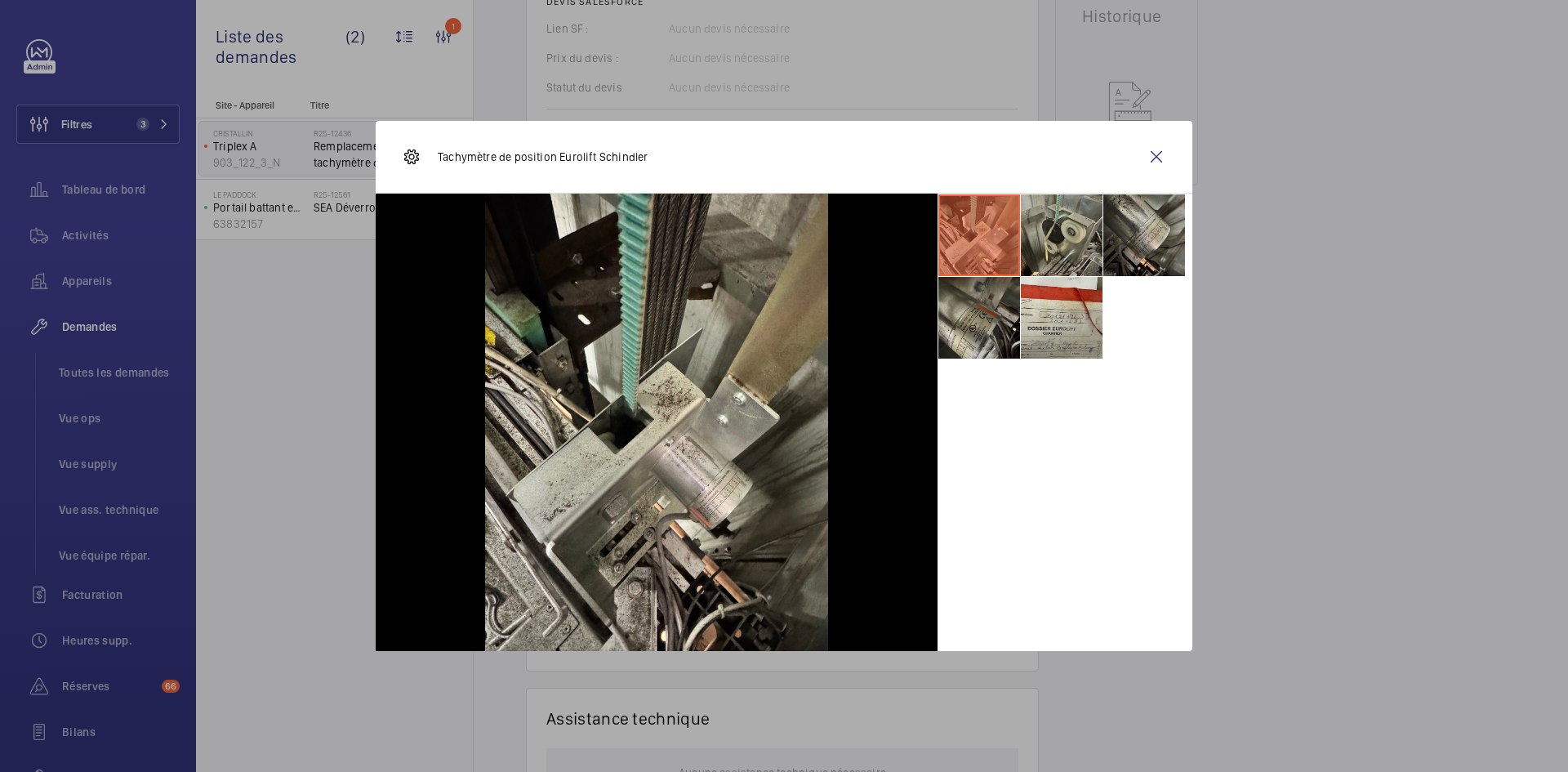
click at [1061, 242] on li at bounding box center [1061, 235] width 81 height 81
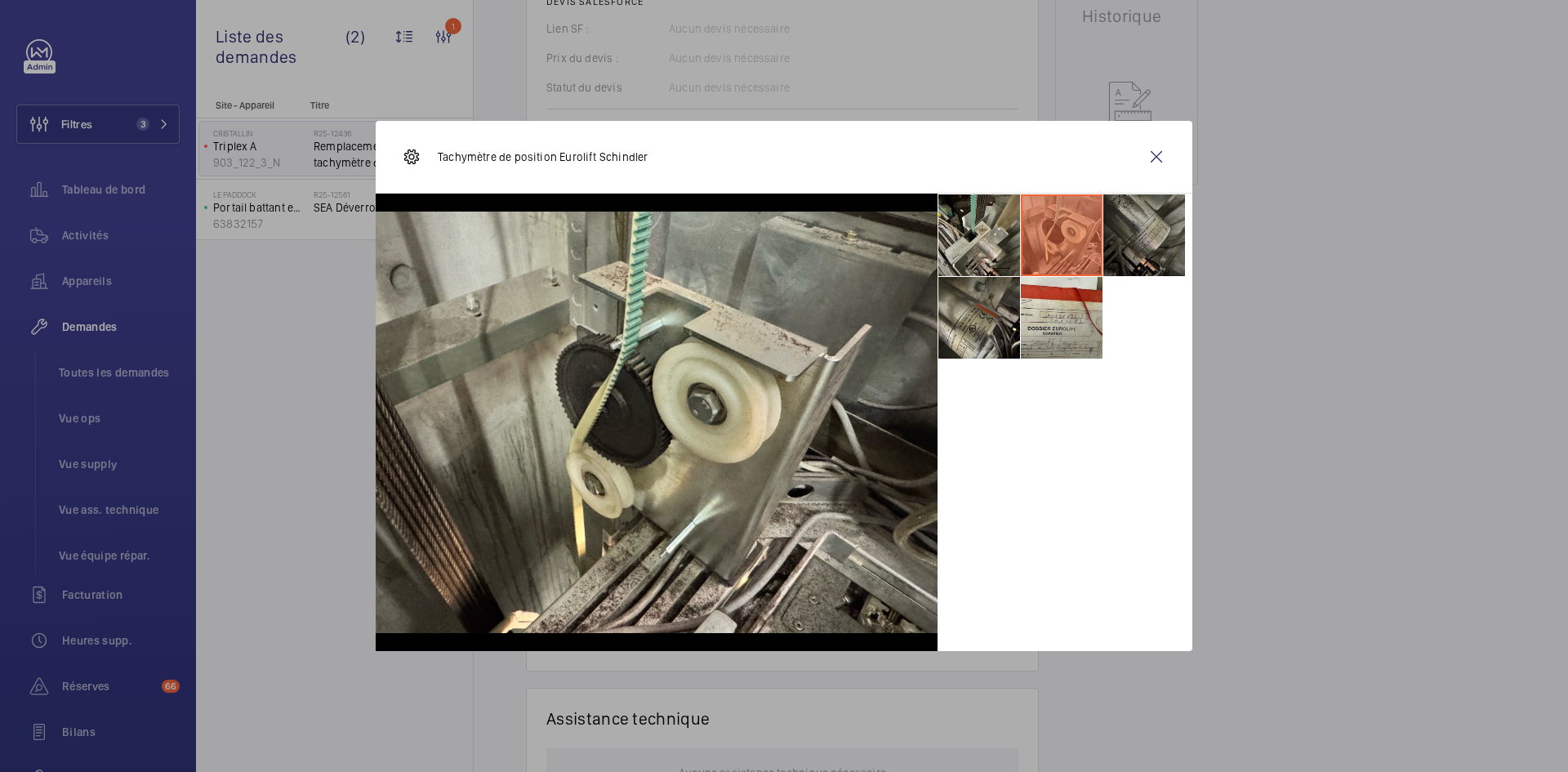
click at [1137, 232] on li at bounding box center [1144, 235] width 81 height 81
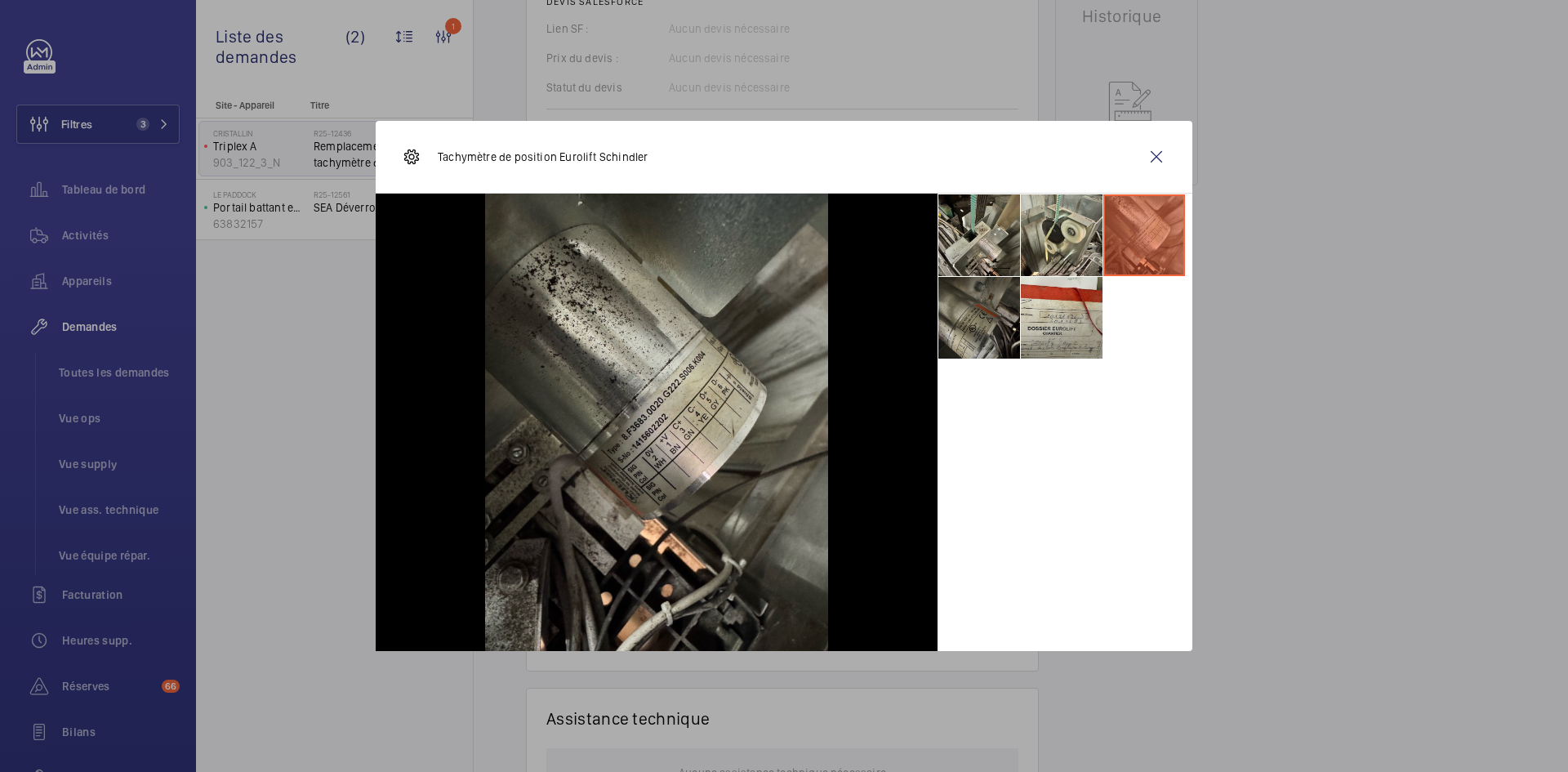
click at [996, 307] on li at bounding box center [979, 317] width 81 height 81
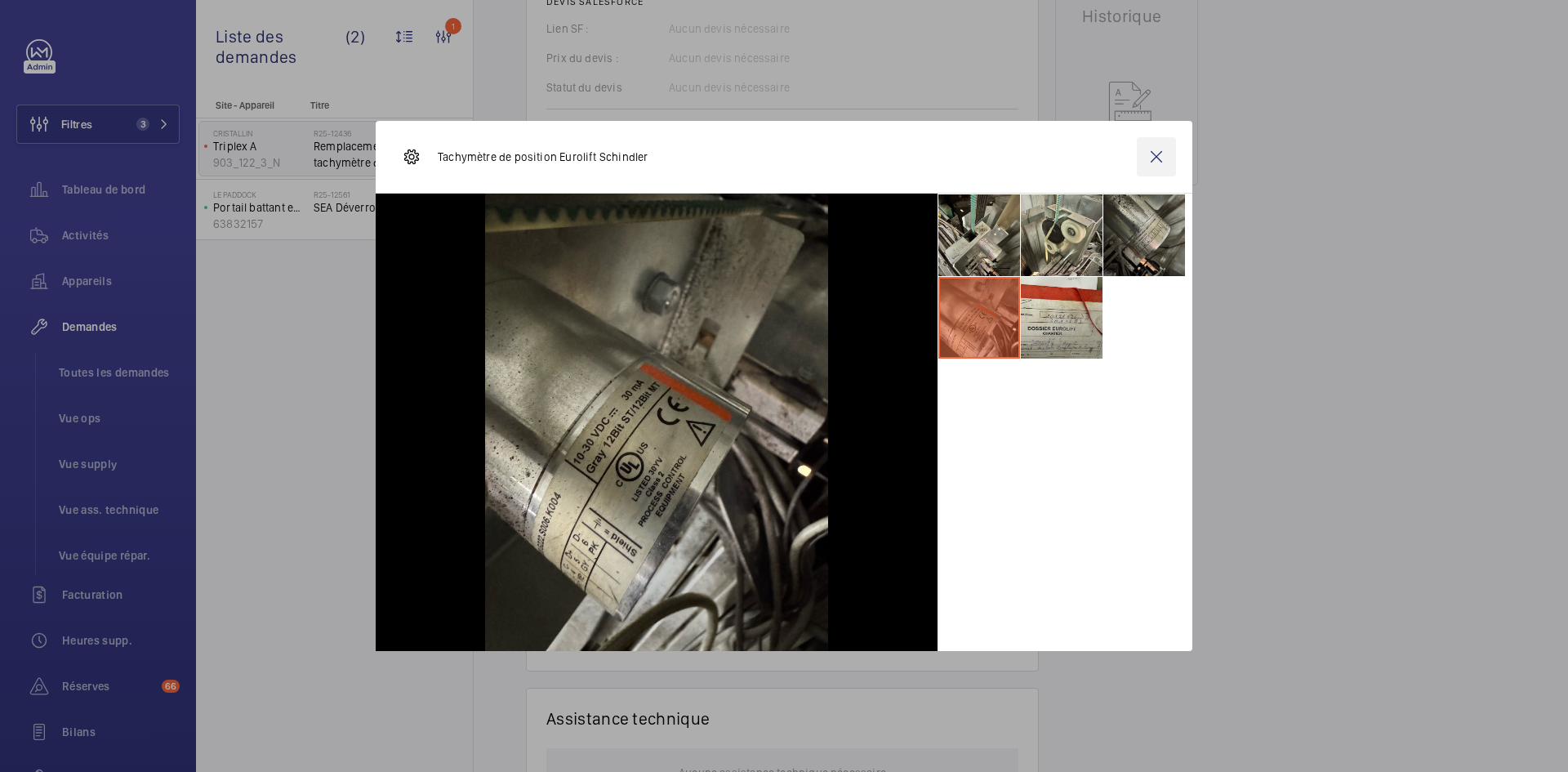
click at [1155, 147] on wm-front-icon-button at bounding box center [1157, 156] width 39 height 39
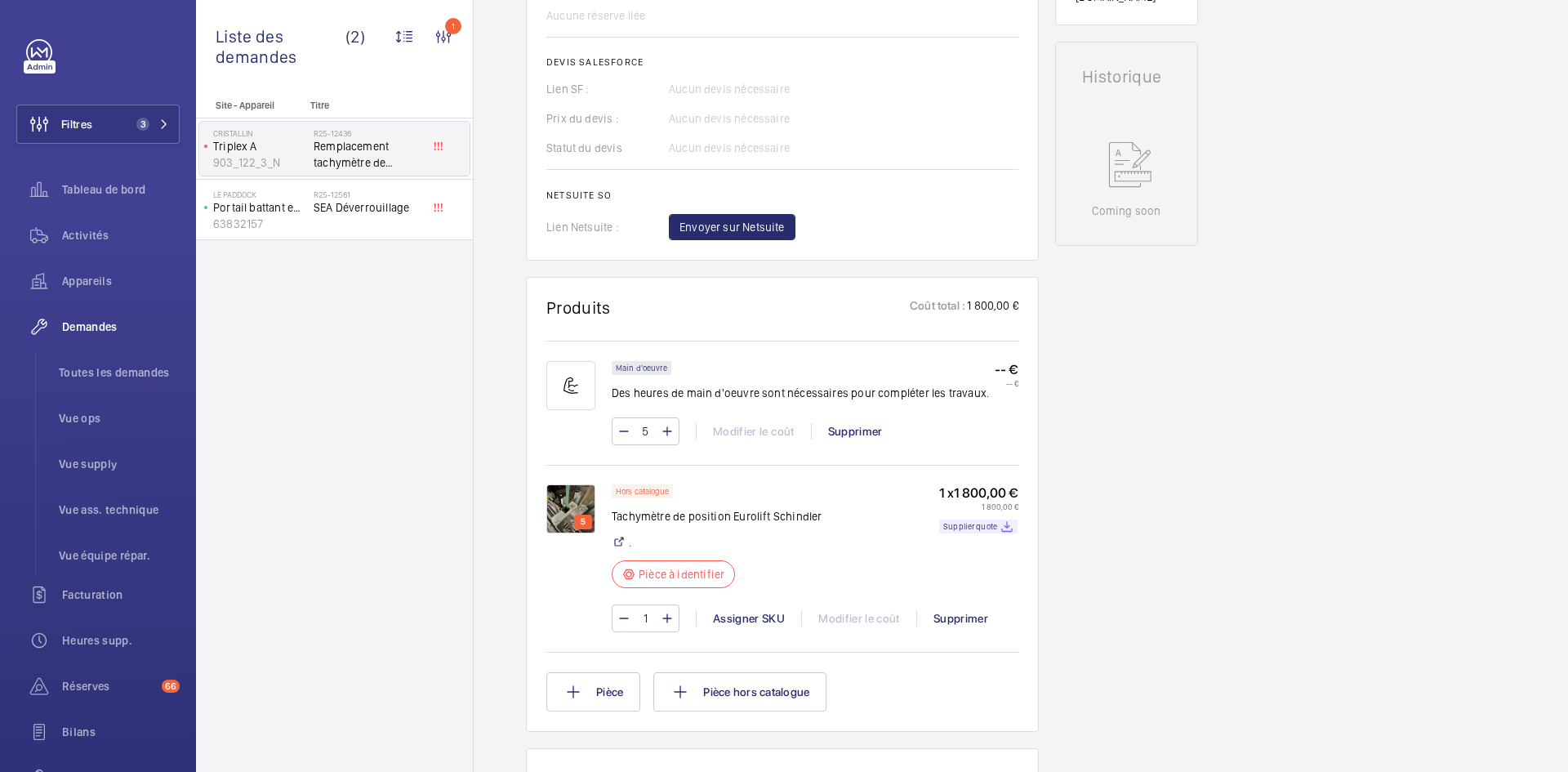
scroll to position [899, 0]
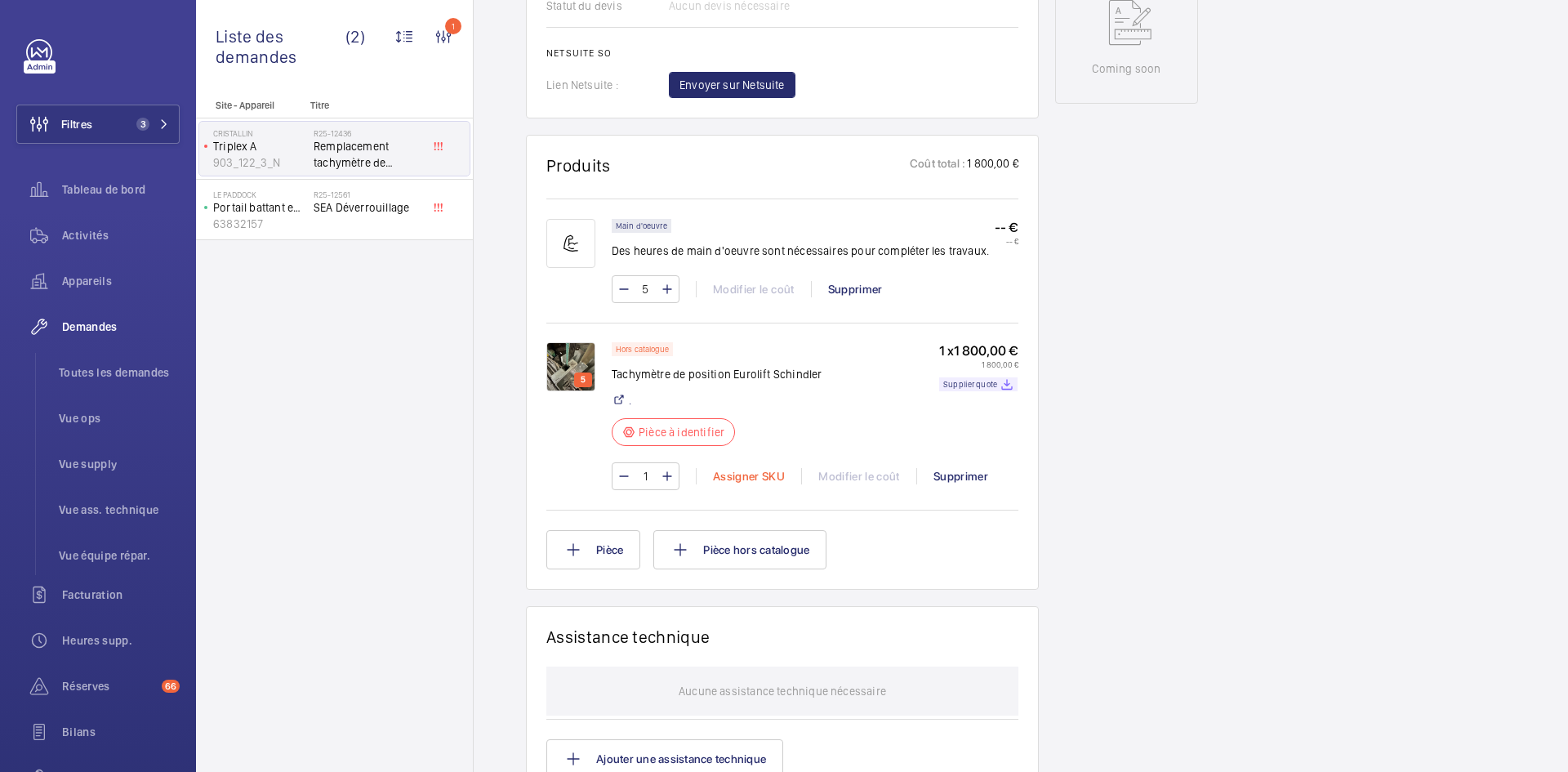
click at [765, 472] on div "Assigner SKU" at bounding box center [749, 476] width 105 height 17
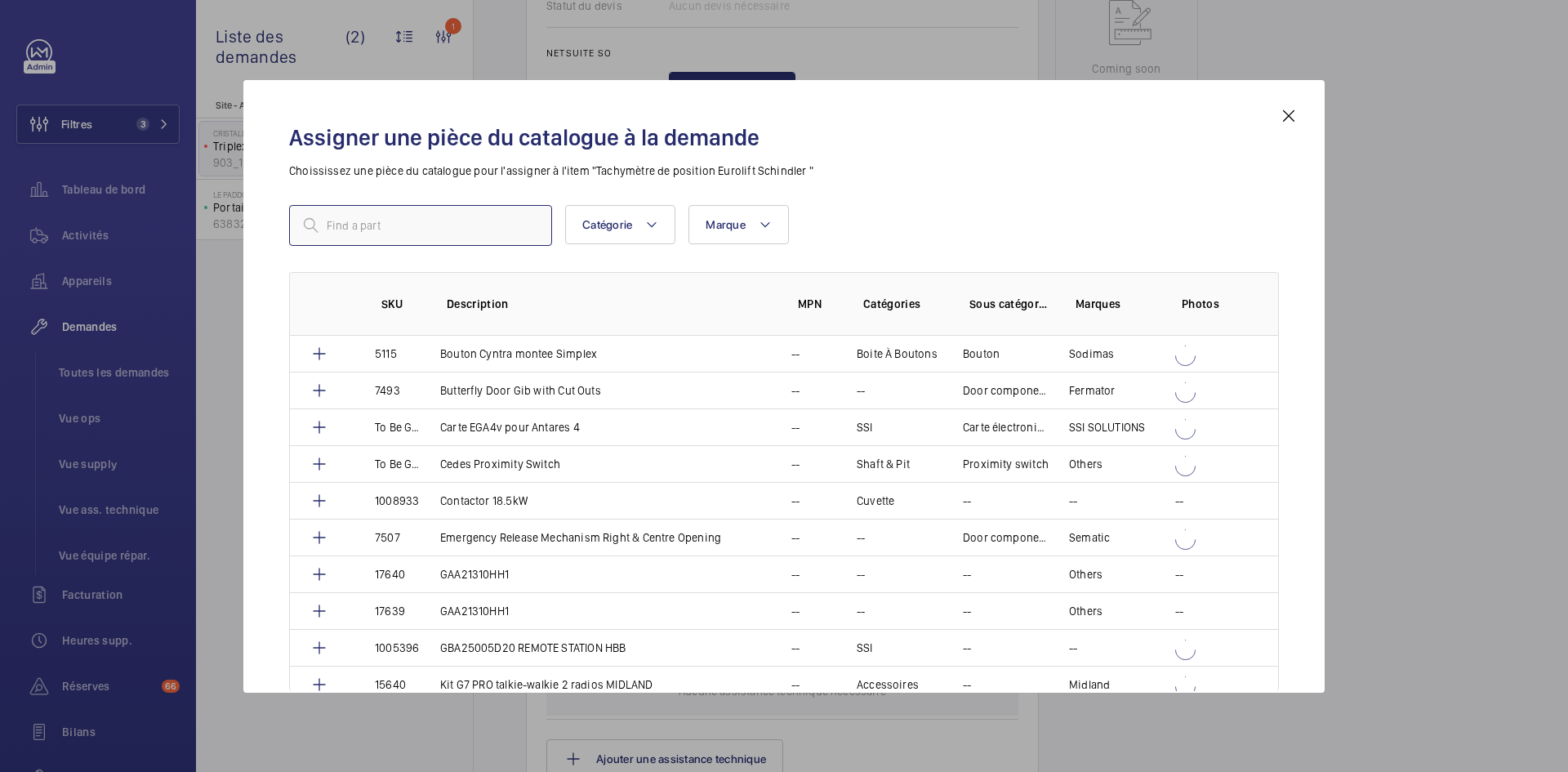
click at [452, 225] on input "text" at bounding box center [421, 226] width 263 height 41
paste input "1010324"
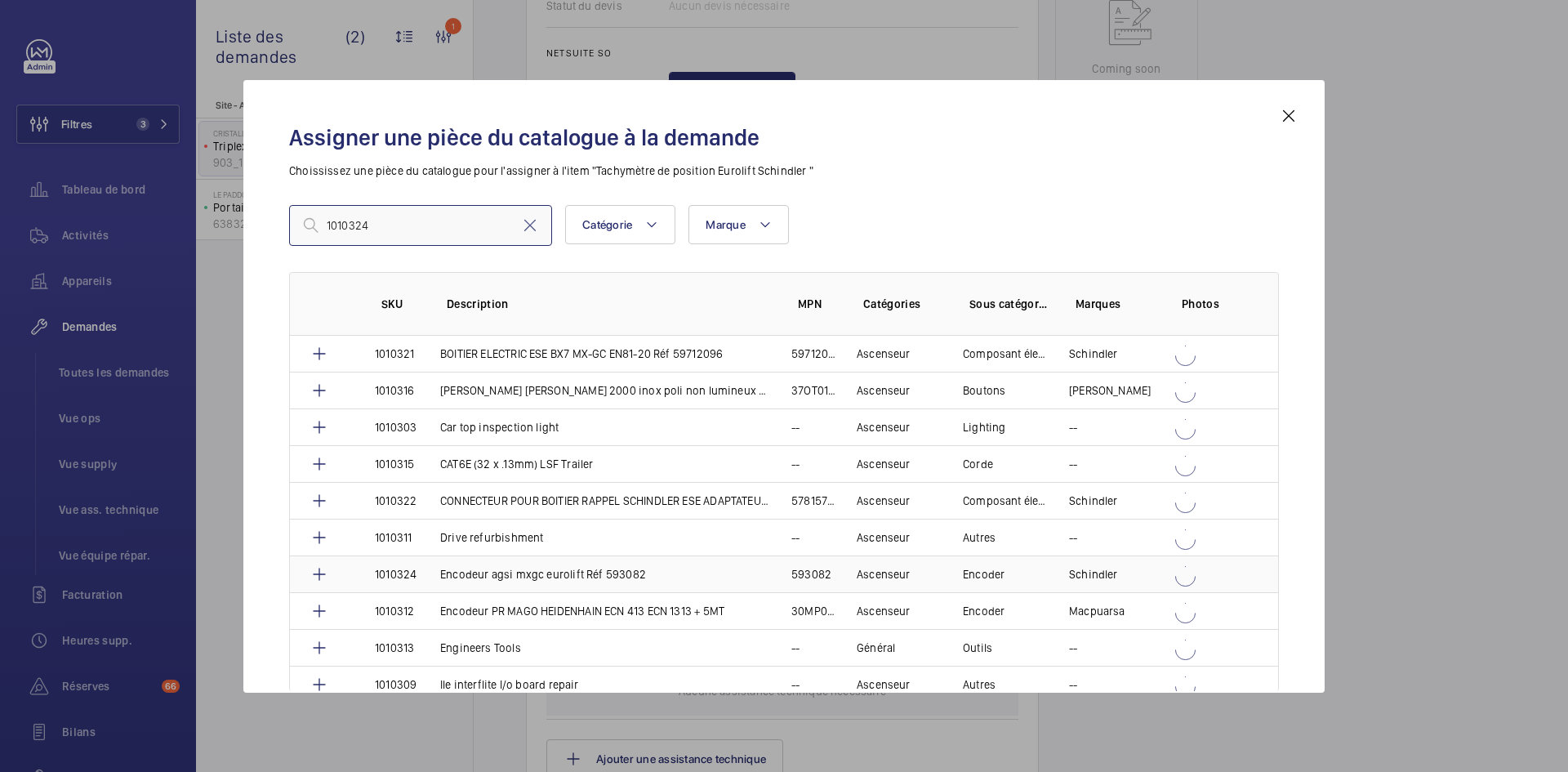
type input "1010324"
click at [428, 572] on td "Encodeur agsi mxgc eurolift Réf 593082" at bounding box center [596, 574] width 351 height 37
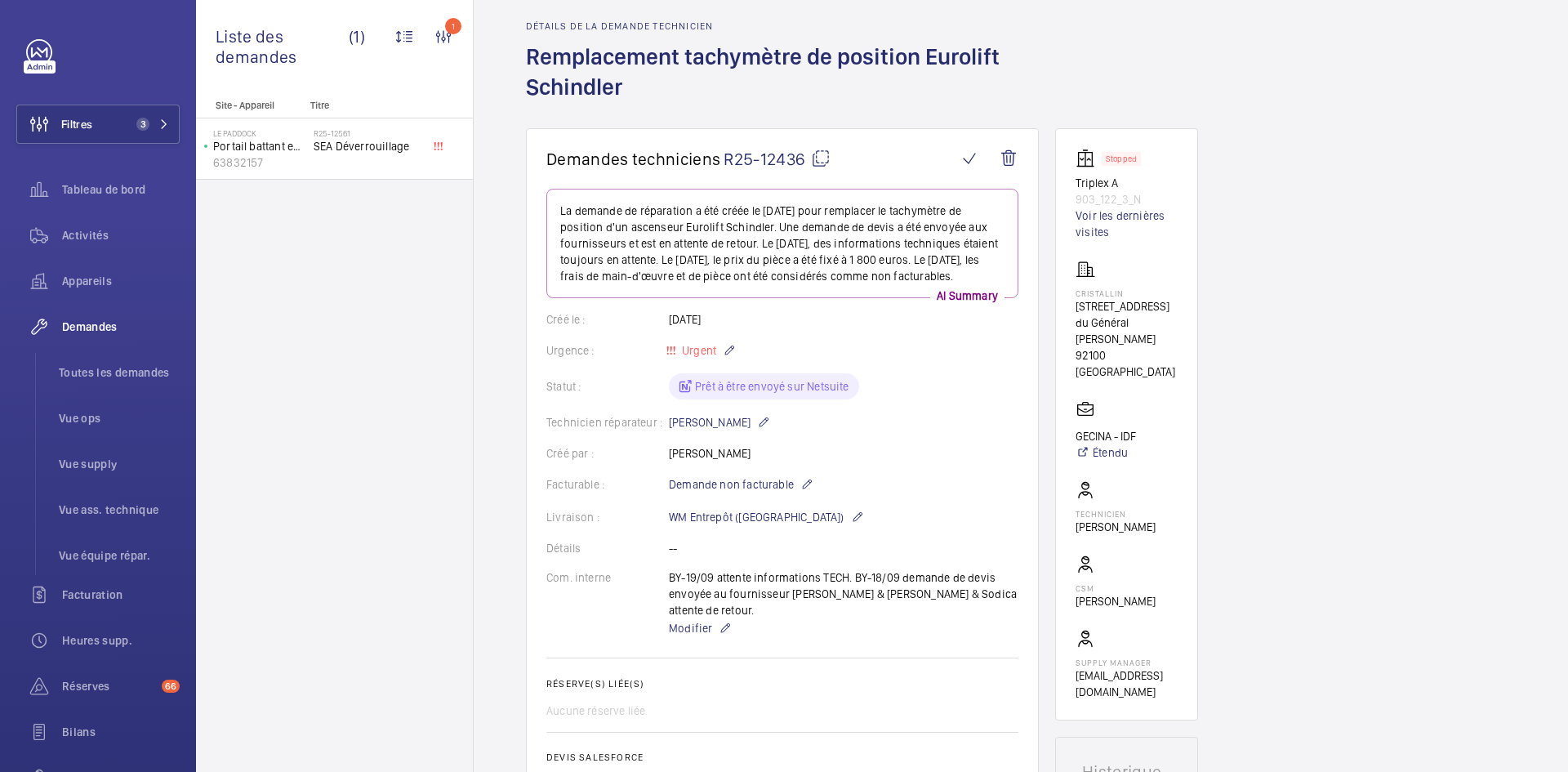
scroll to position [32, 0]
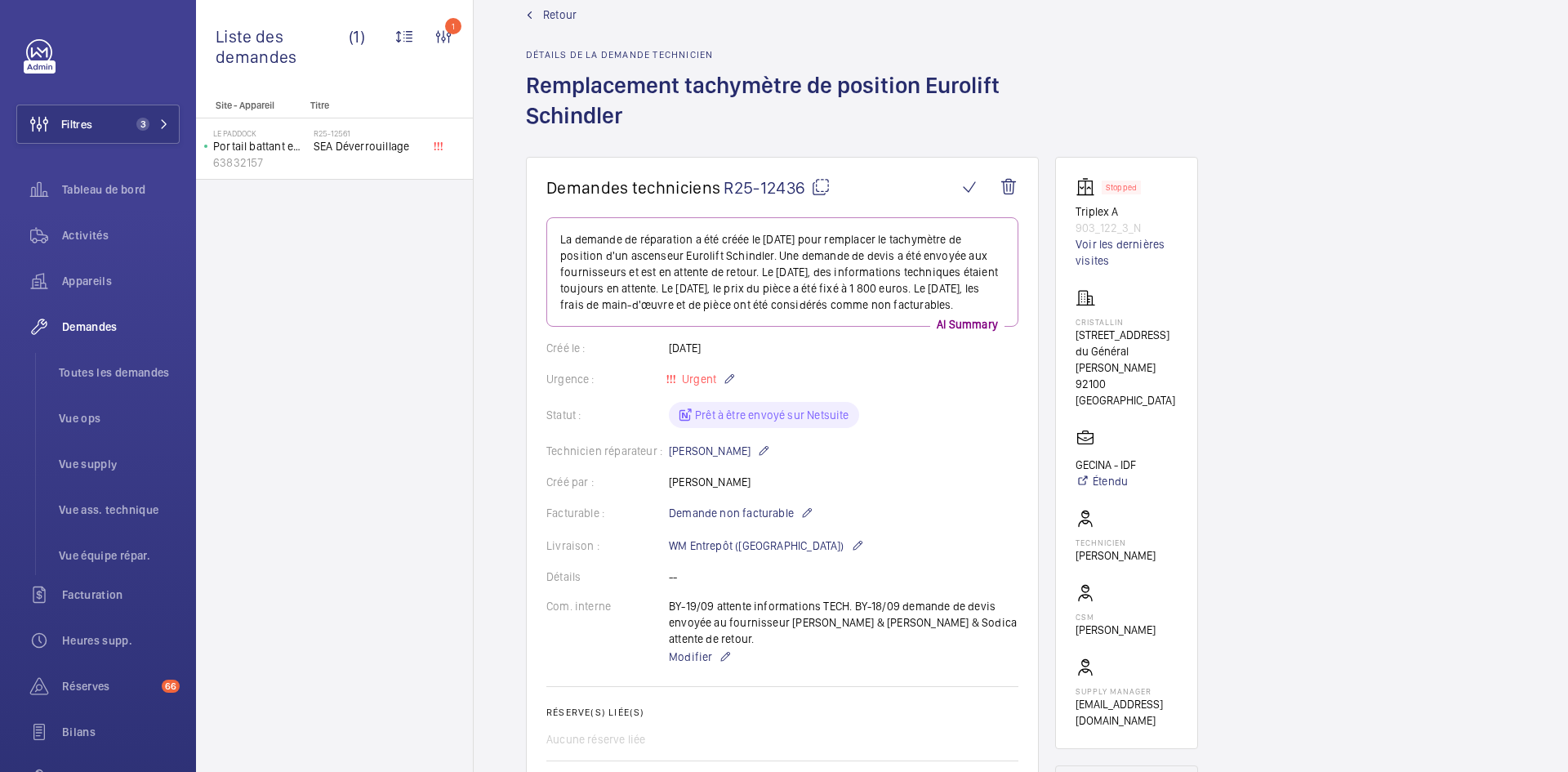
click at [819, 190] on mat-icon at bounding box center [820, 187] width 19 height 19
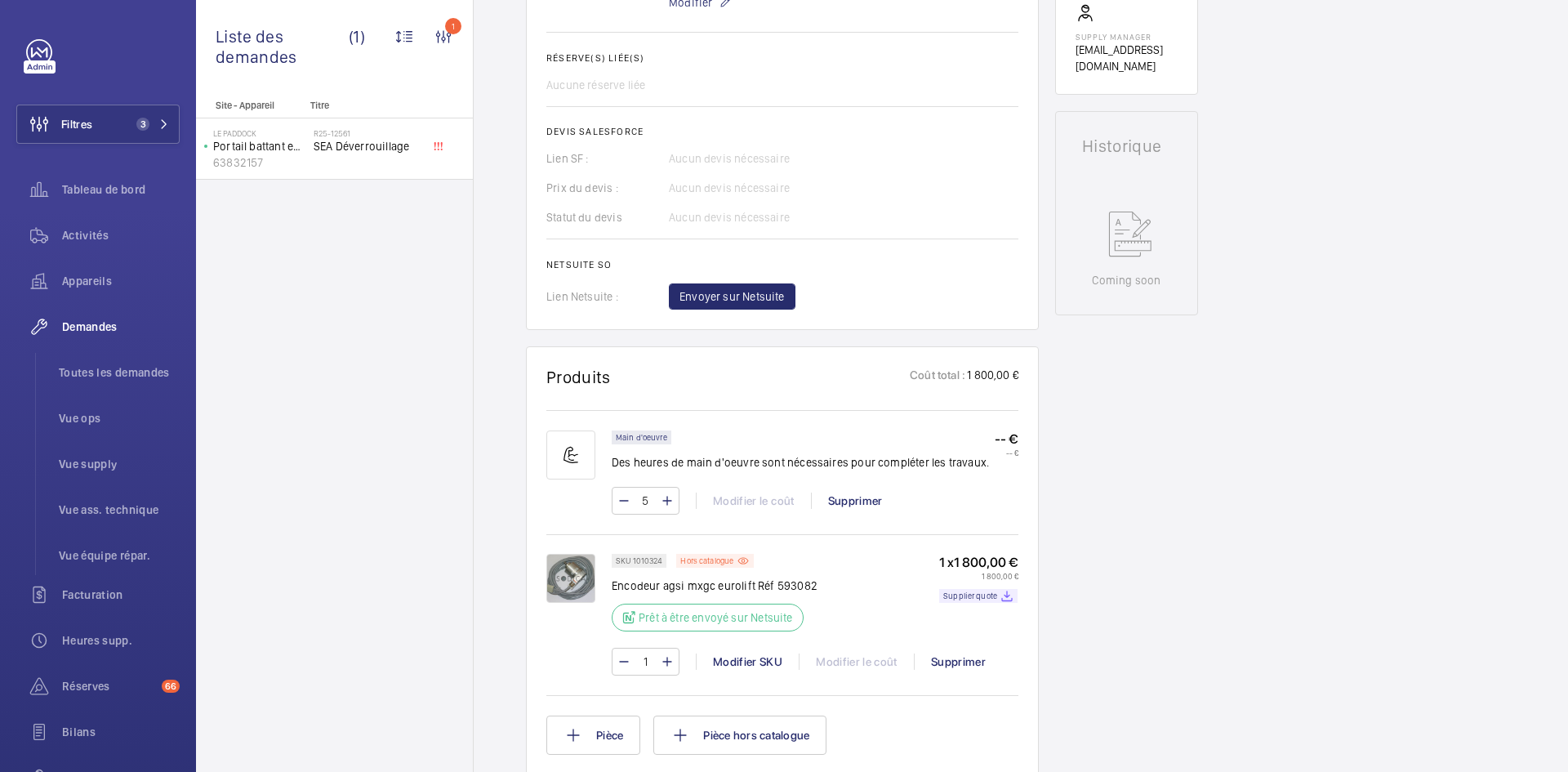
scroll to position [850, 0]
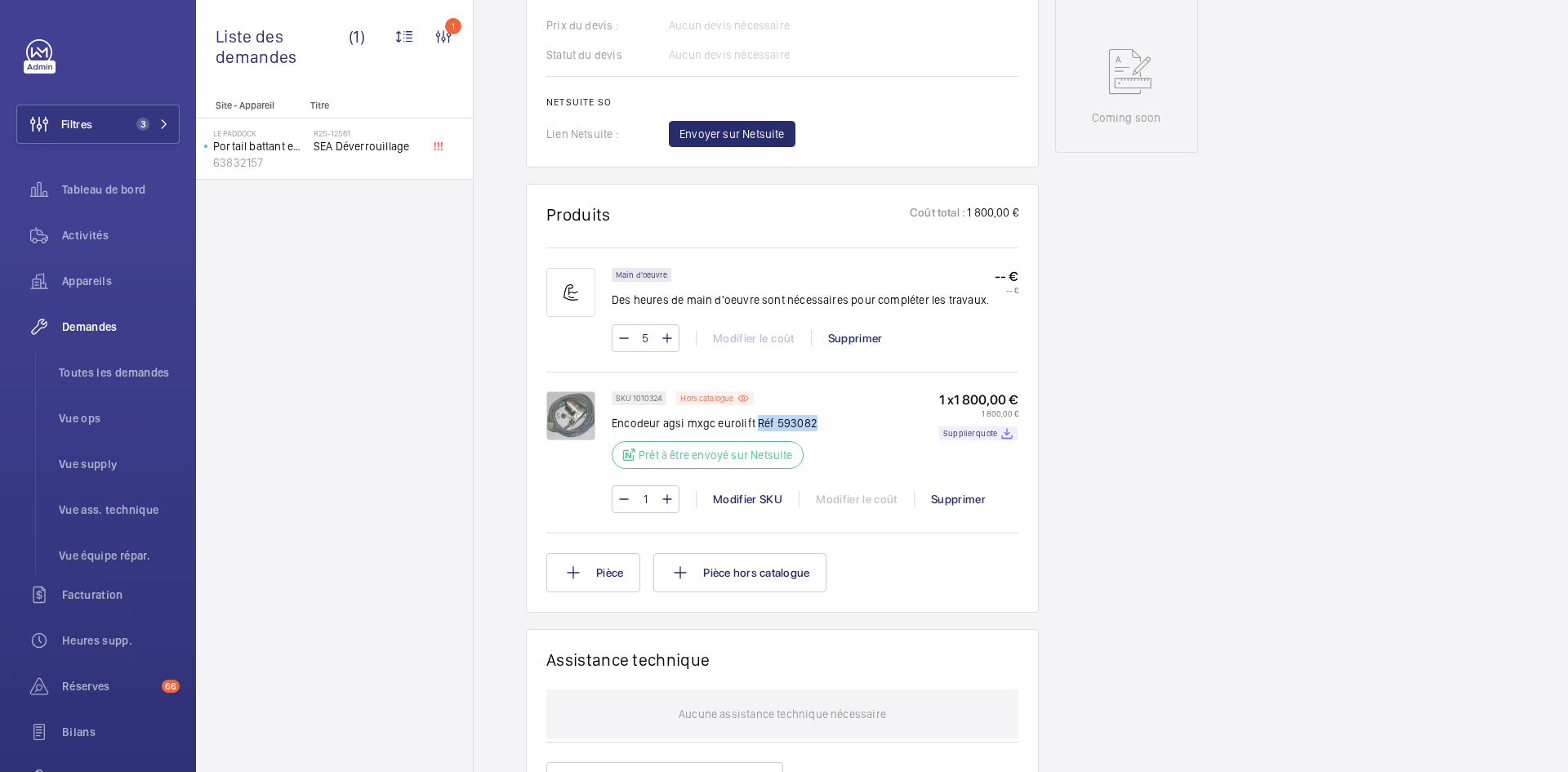
drag, startPoint x: 821, startPoint y: 437, endPoint x: 753, endPoint y: 441, distance: 68.1
click at [753, 441] on div "SKU 1010324 Hors catalogue Encodeur agsi mxgc eurolift Réf 593082 Prêt à être e…" at bounding box center [815, 435] width 407 height 88
copy p "Réf 593082"
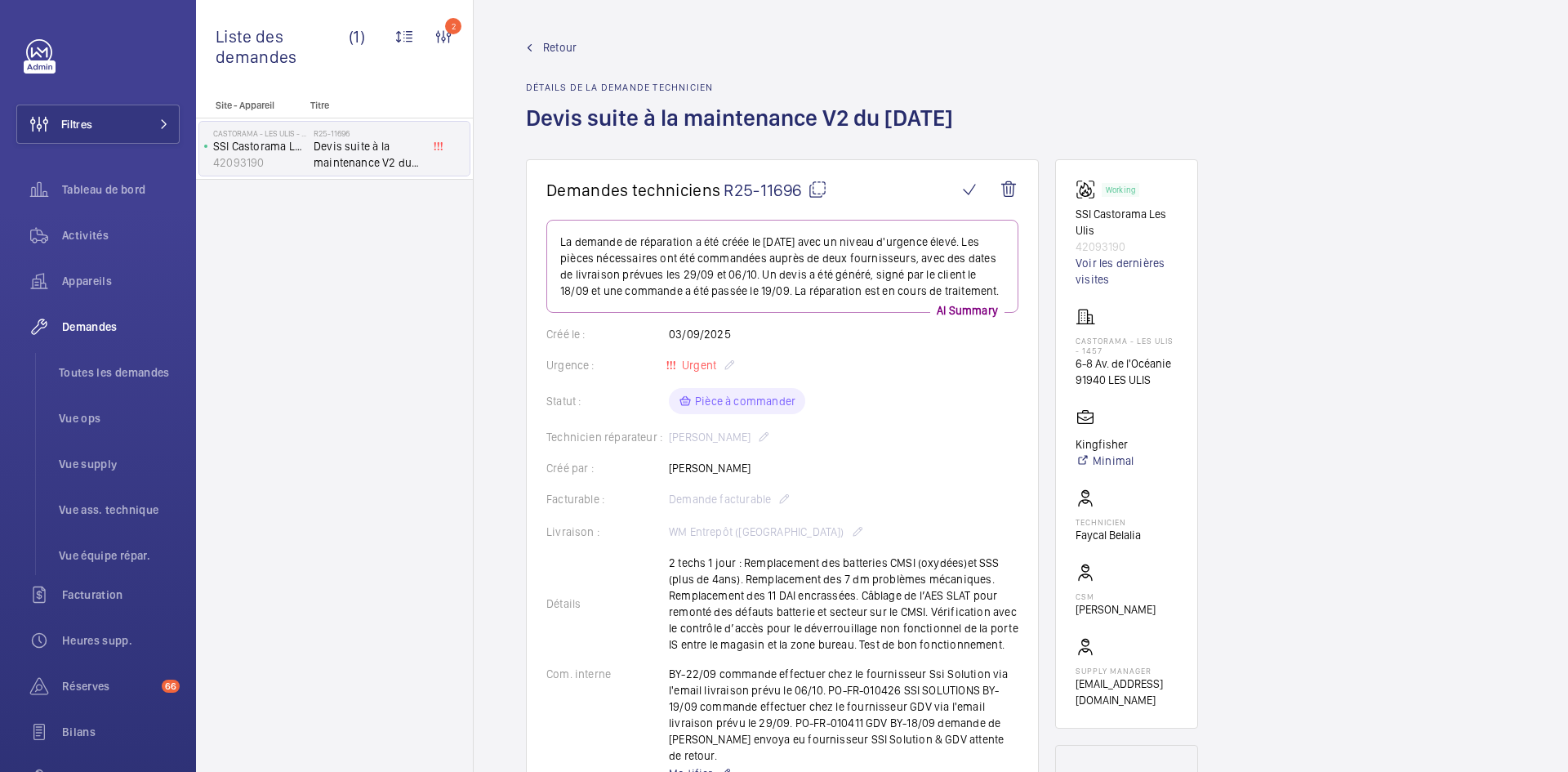
scroll to position [980, 0]
